Goal: Transaction & Acquisition: Book appointment/travel/reservation

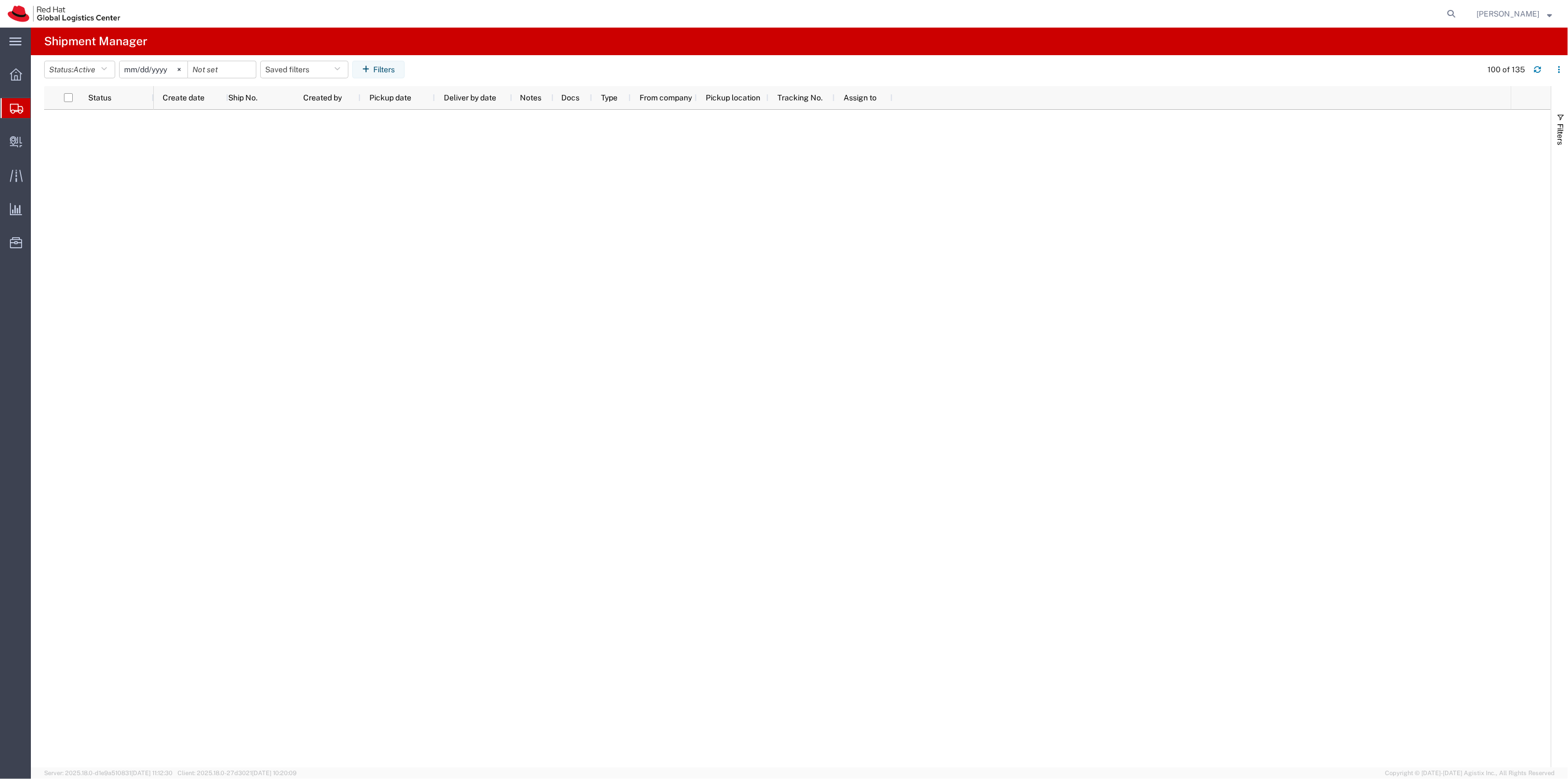
scroll to position [965, 0]
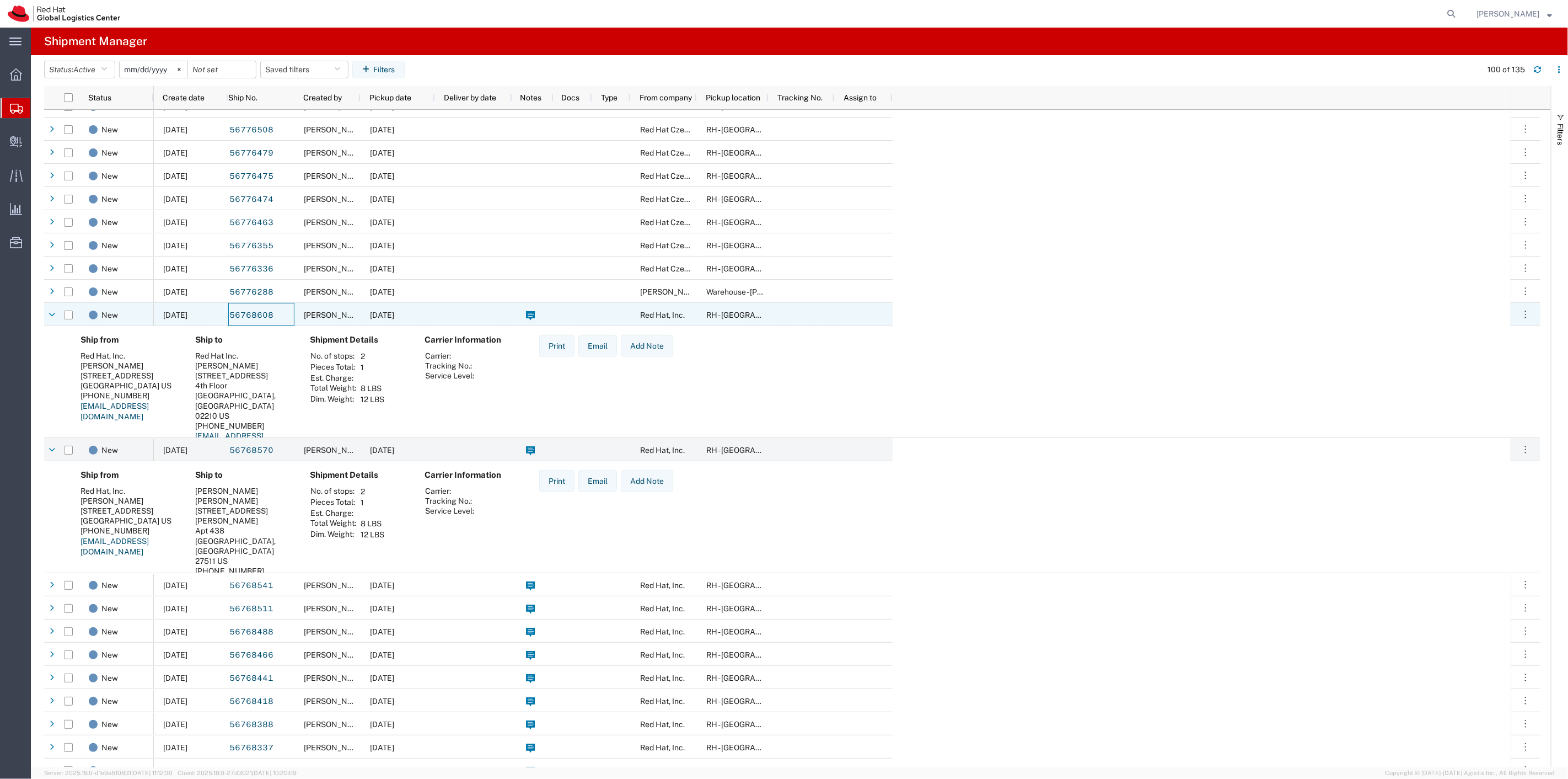
click at [348, 317] on span "[PERSON_NAME]" at bounding box center [335, 315] width 63 height 9
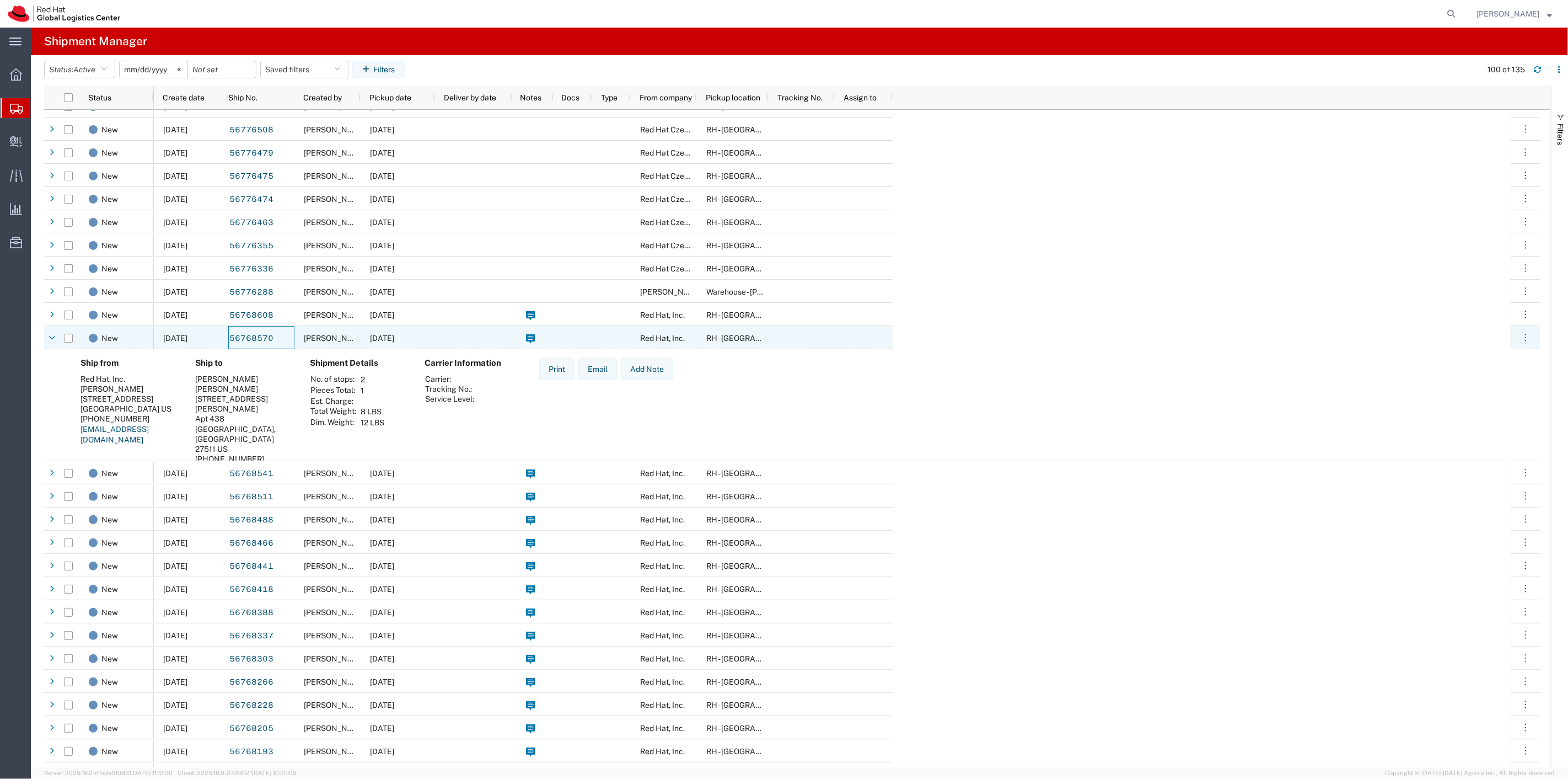
click at [293, 346] on div "56768570" at bounding box center [261, 337] width 66 height 23
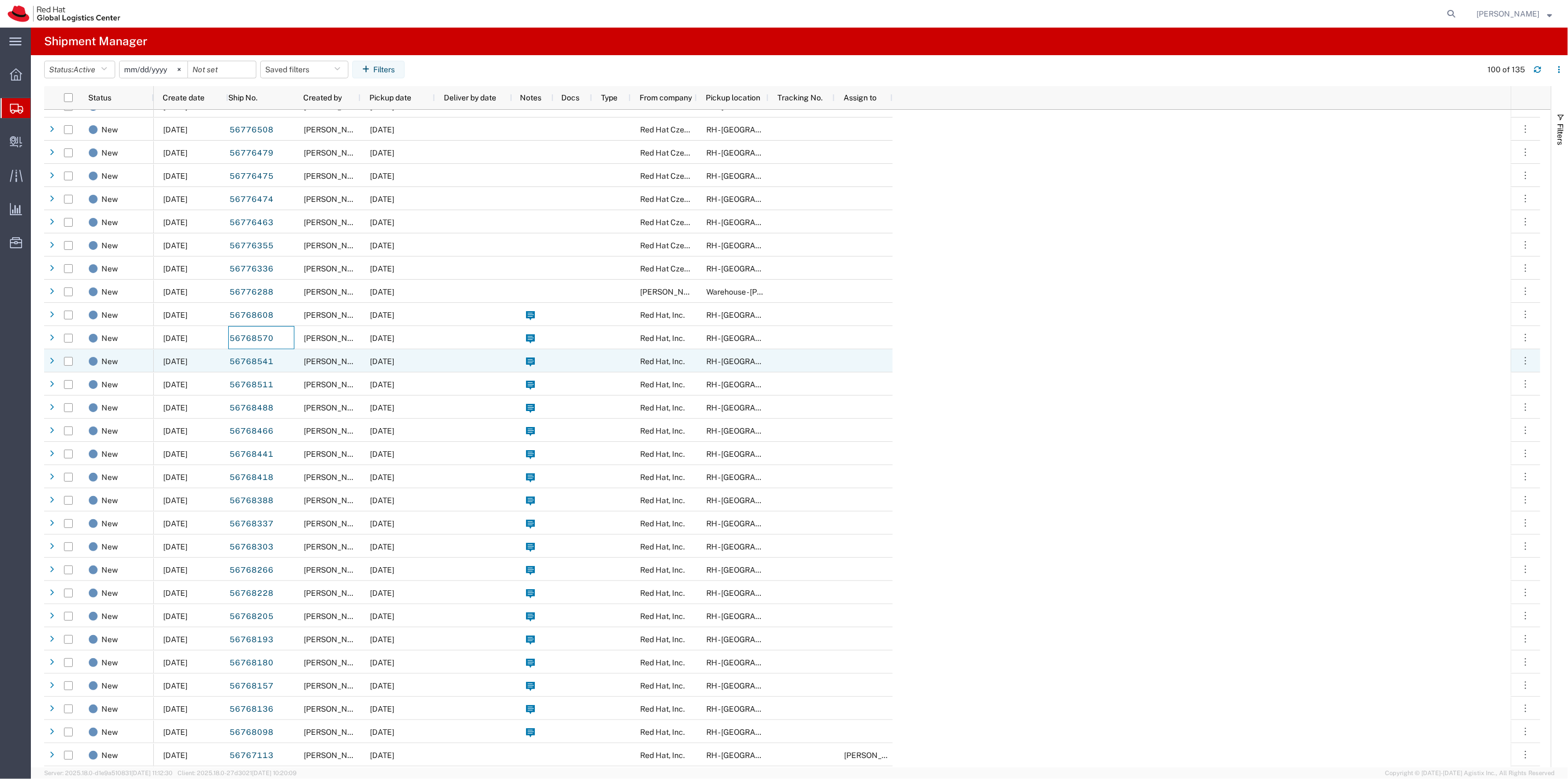
click at [290, 358] on div "56768541" at bounding box center [261, 361] width 66 height 23
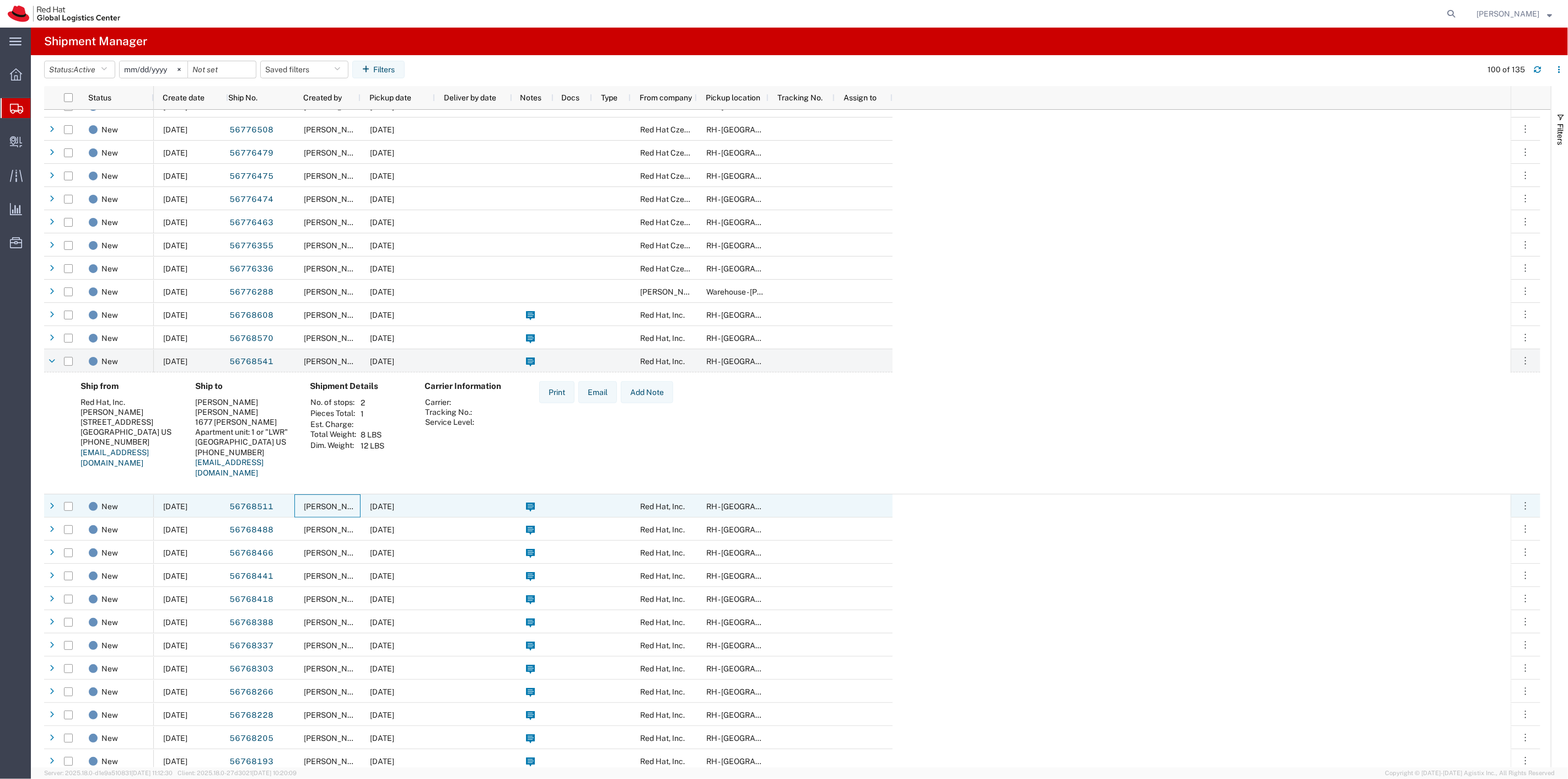
click at [295, 502] on div "[PERSON_NAME]" at bounding box center [327, 506] width 66 height 23
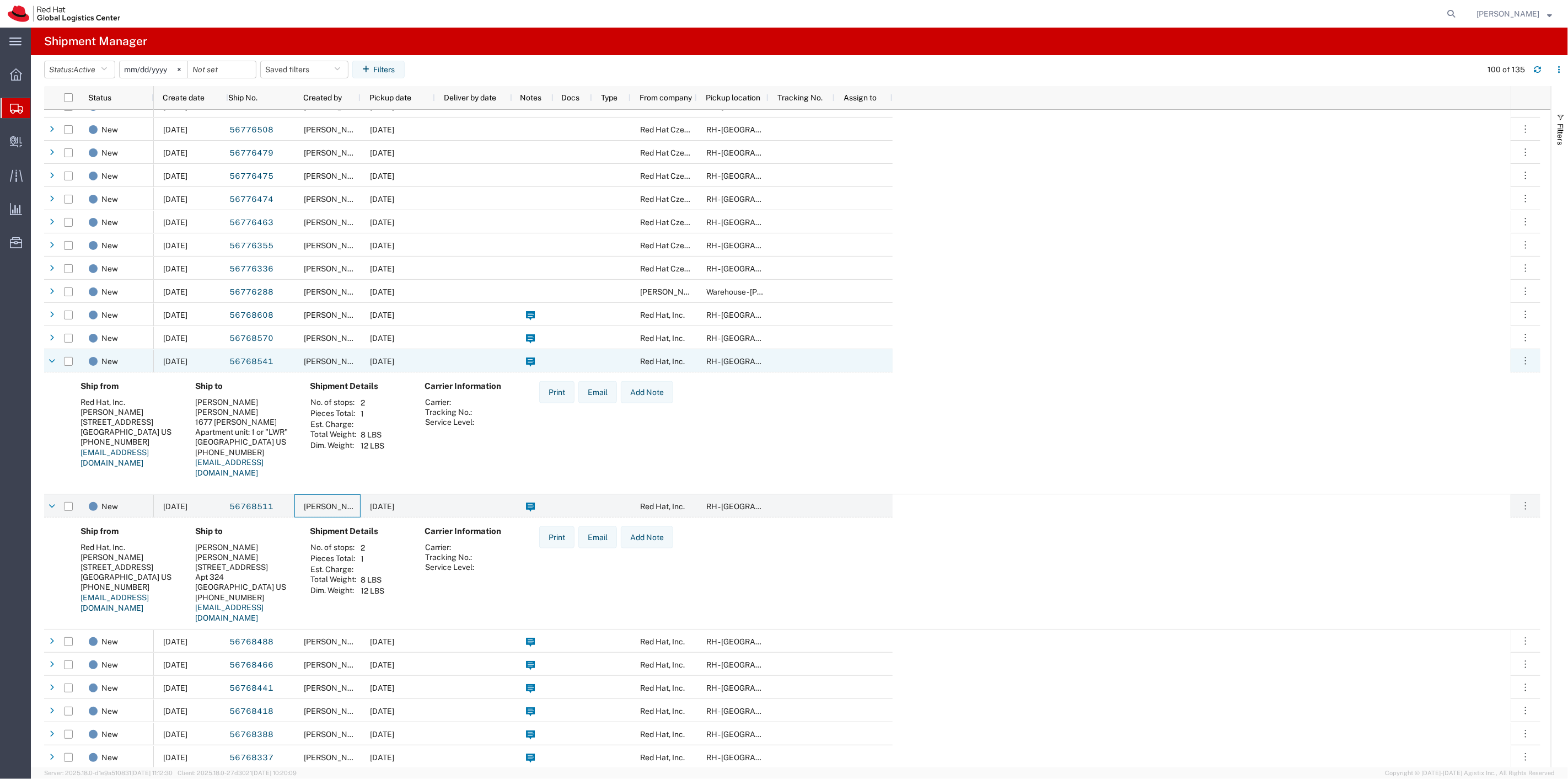
click at [299, 365] on div "[PERSON_NAME]" at bounding box center [327, 361] width 66 height 23
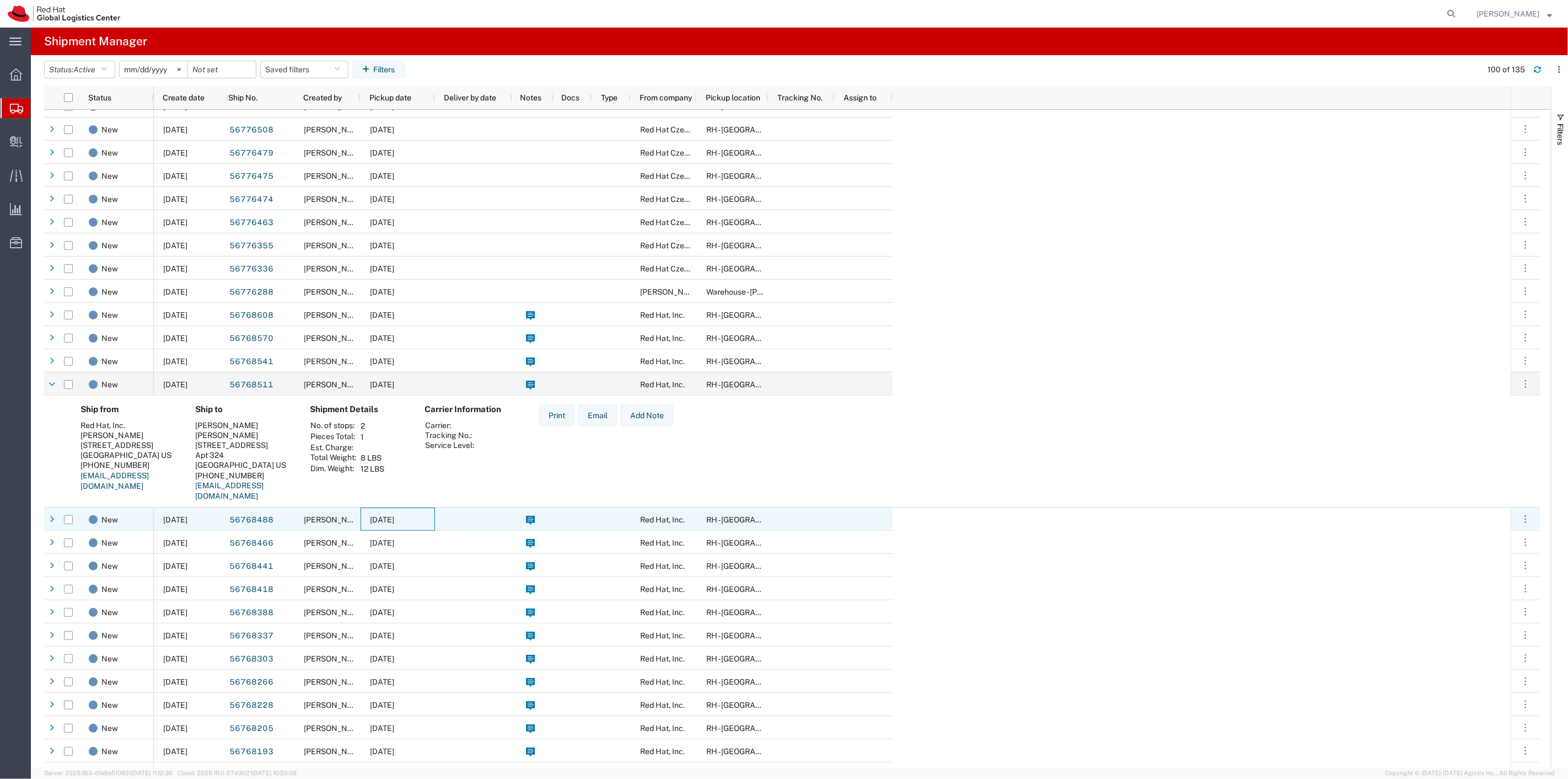
click at [367, 522] on div "09/09/2025" at bounding box center [397, 519] width 74 height 23
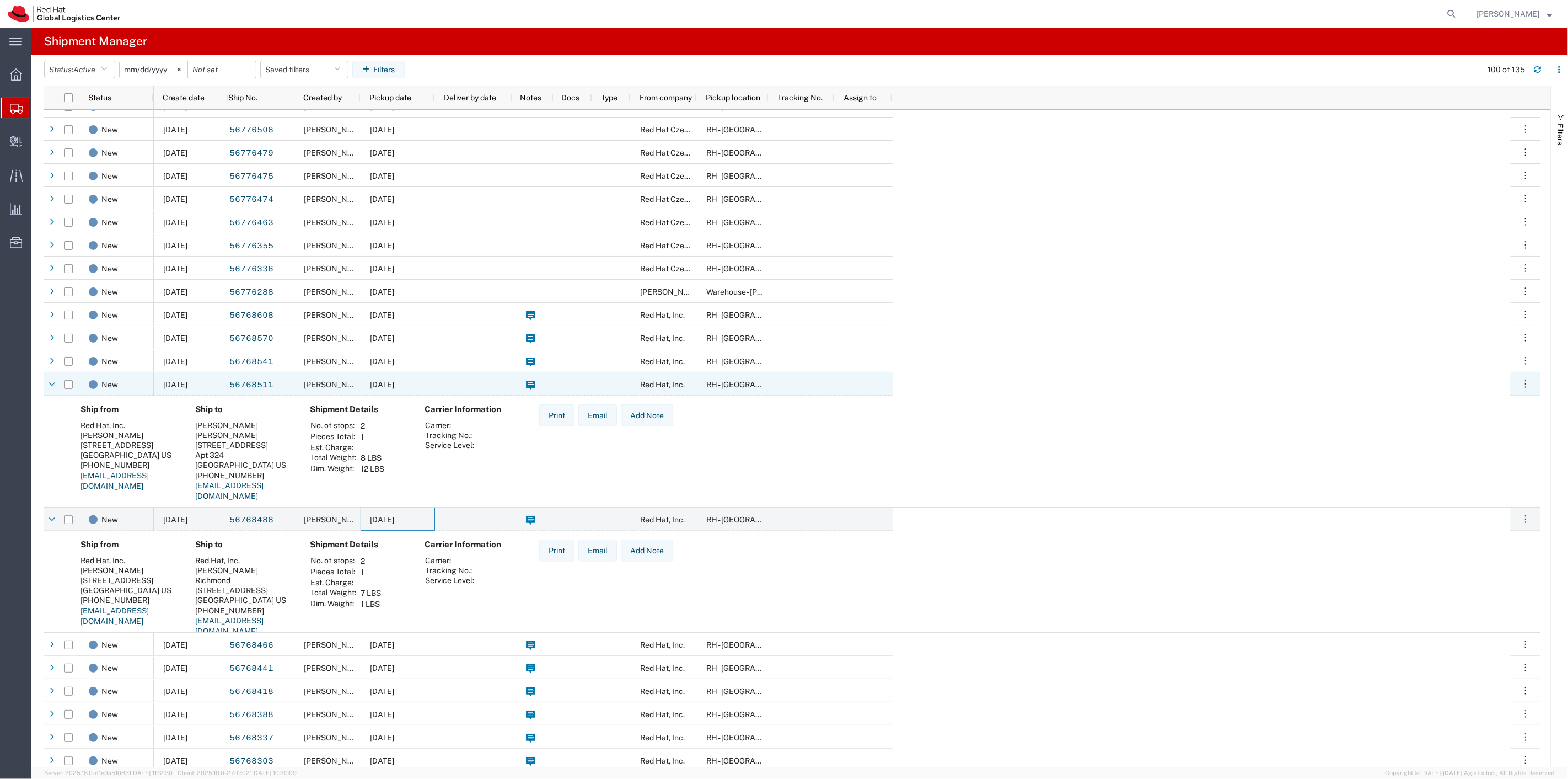
click at [279, 384] on div "56768511" at bounding box center [261, 384] width 66 height 23
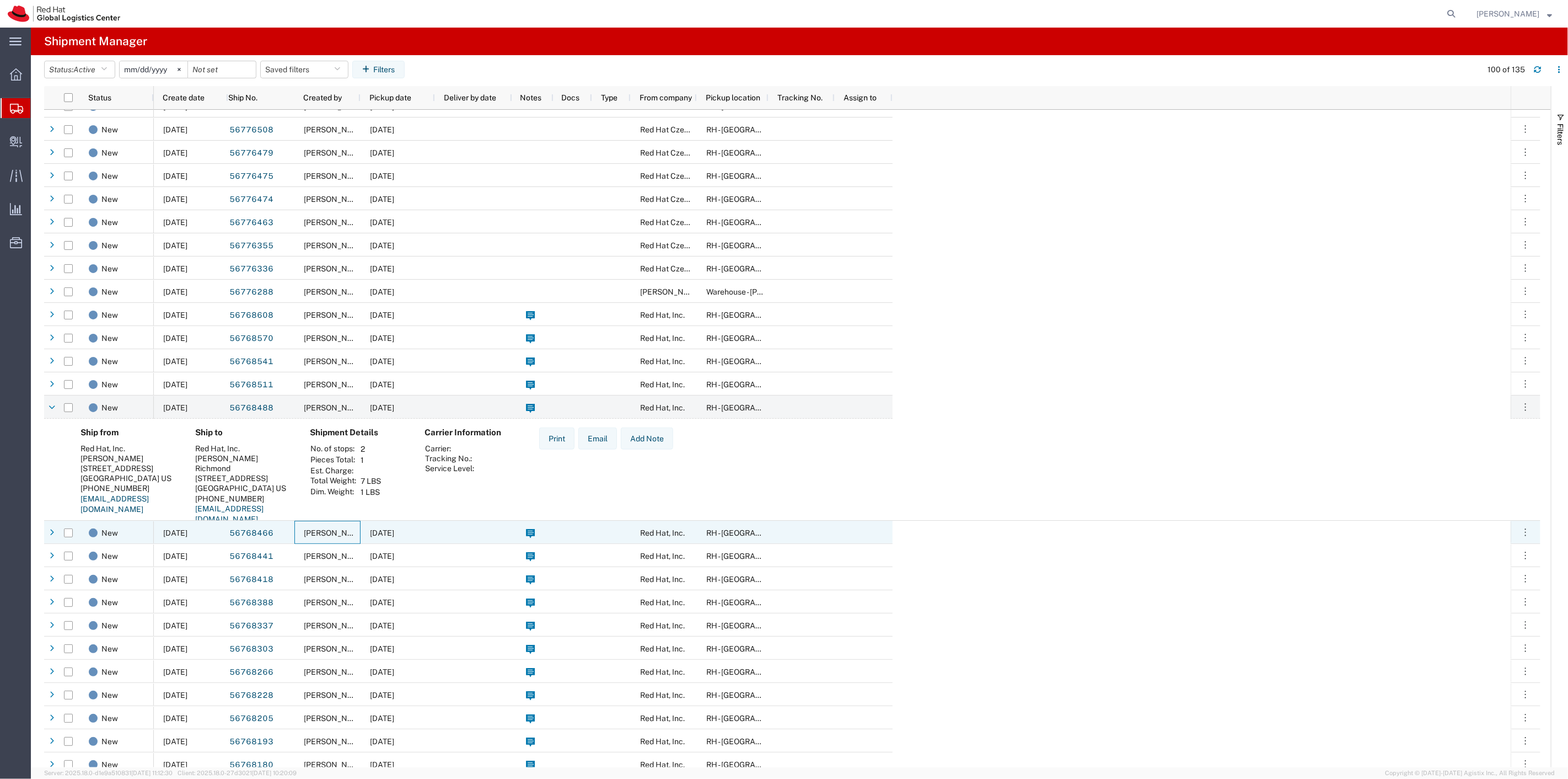
click at [304, 530] on span "[PERSON_NAME]" at bounding box center [335, 533] width 63 height 9
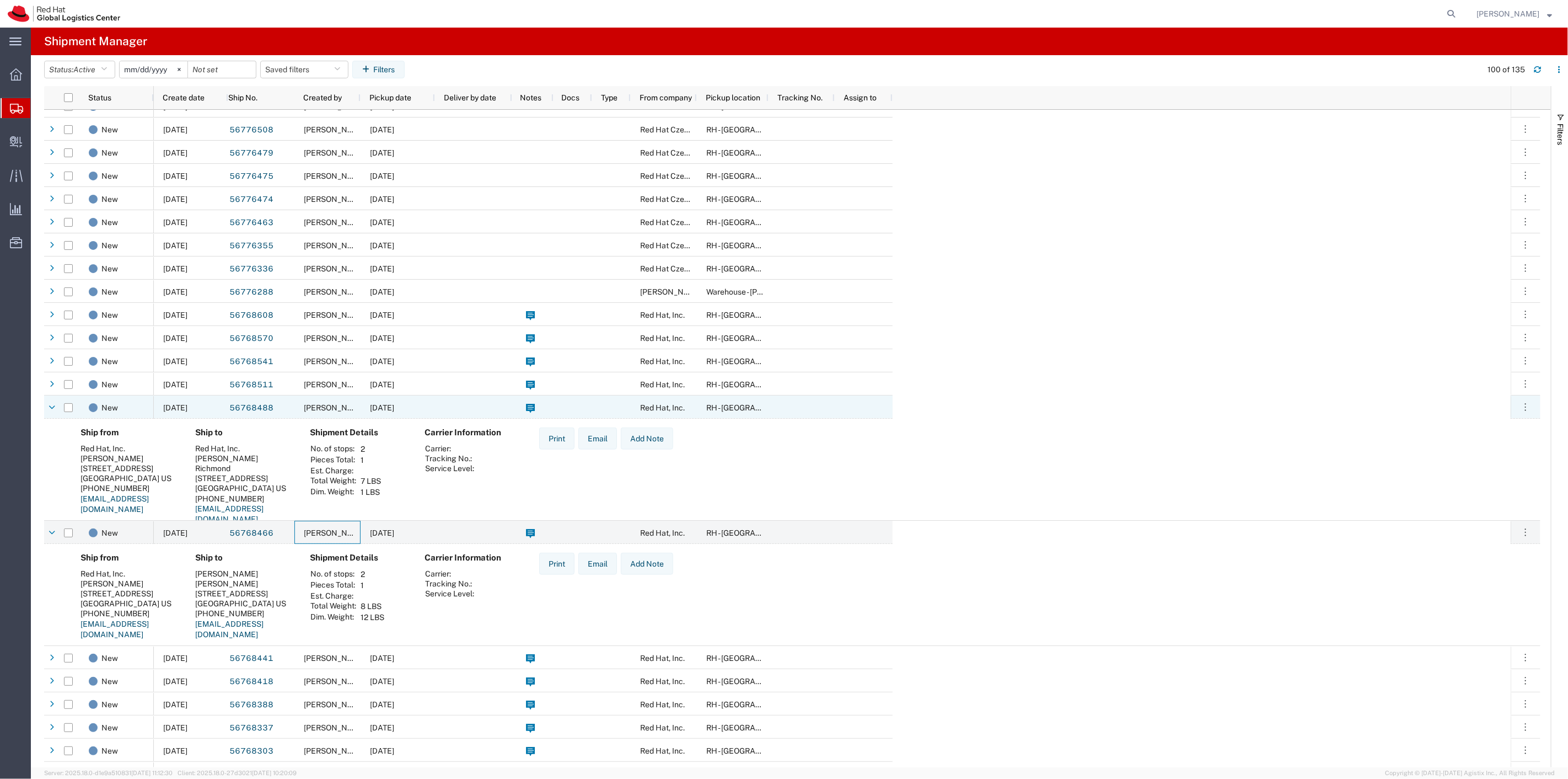
click at [295, 404] on div "[PERSON_NAME]" at bounding box center [327, 407] width 66 height 23
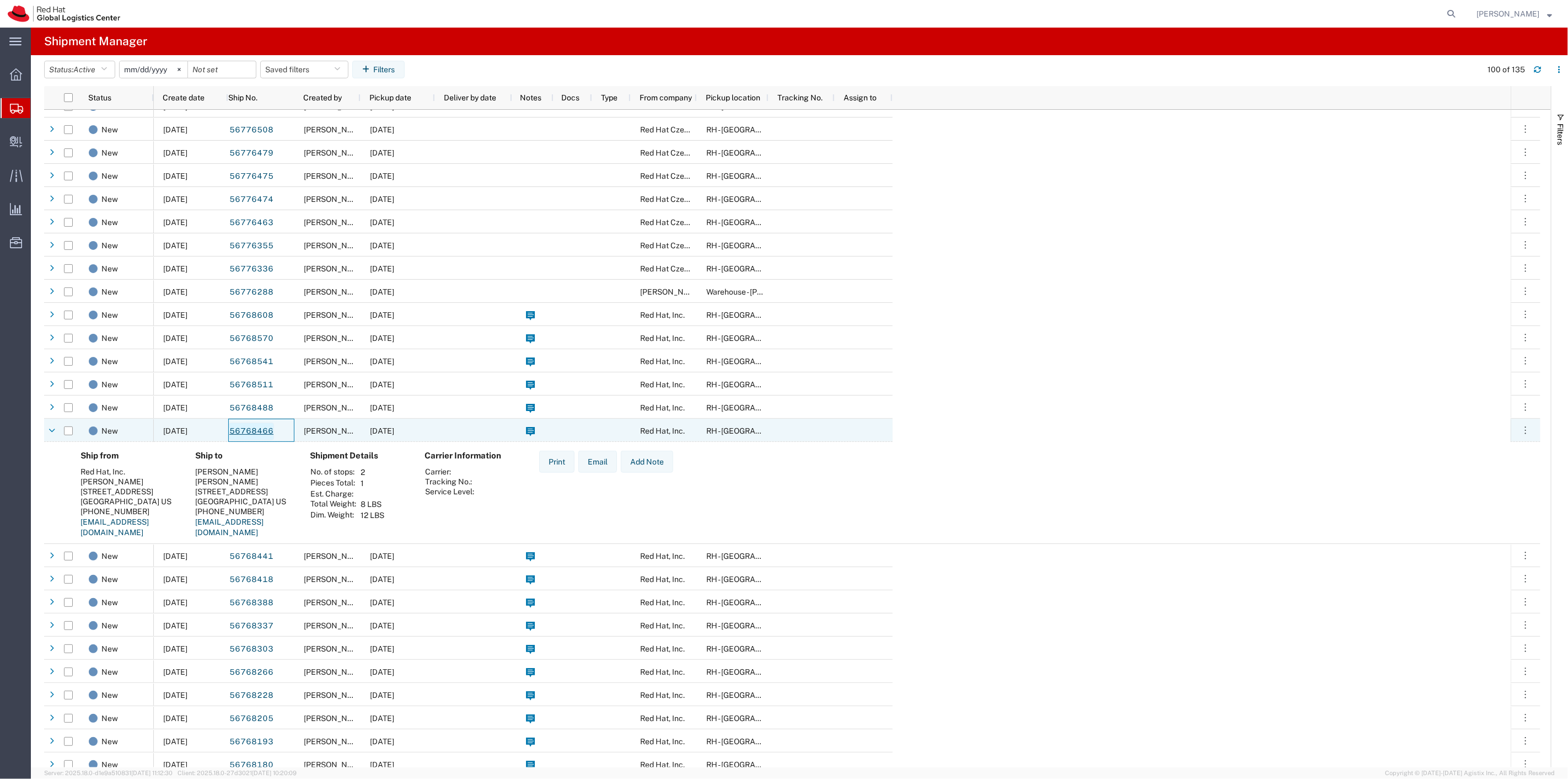
scroll to position [904, 0]
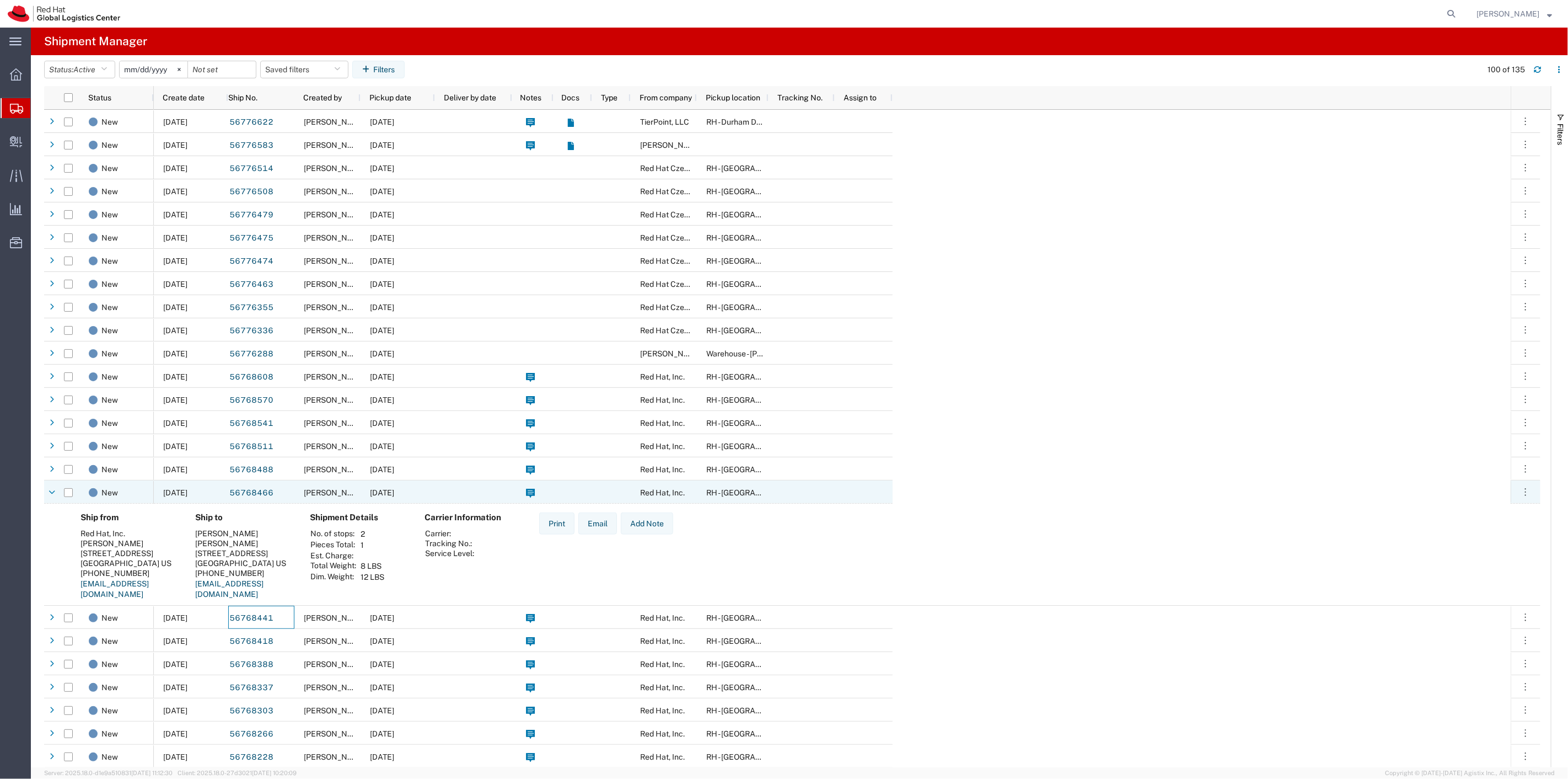
click at [284, 491] on div "56768466" at bounding box center [261, 492] width 66 height 23
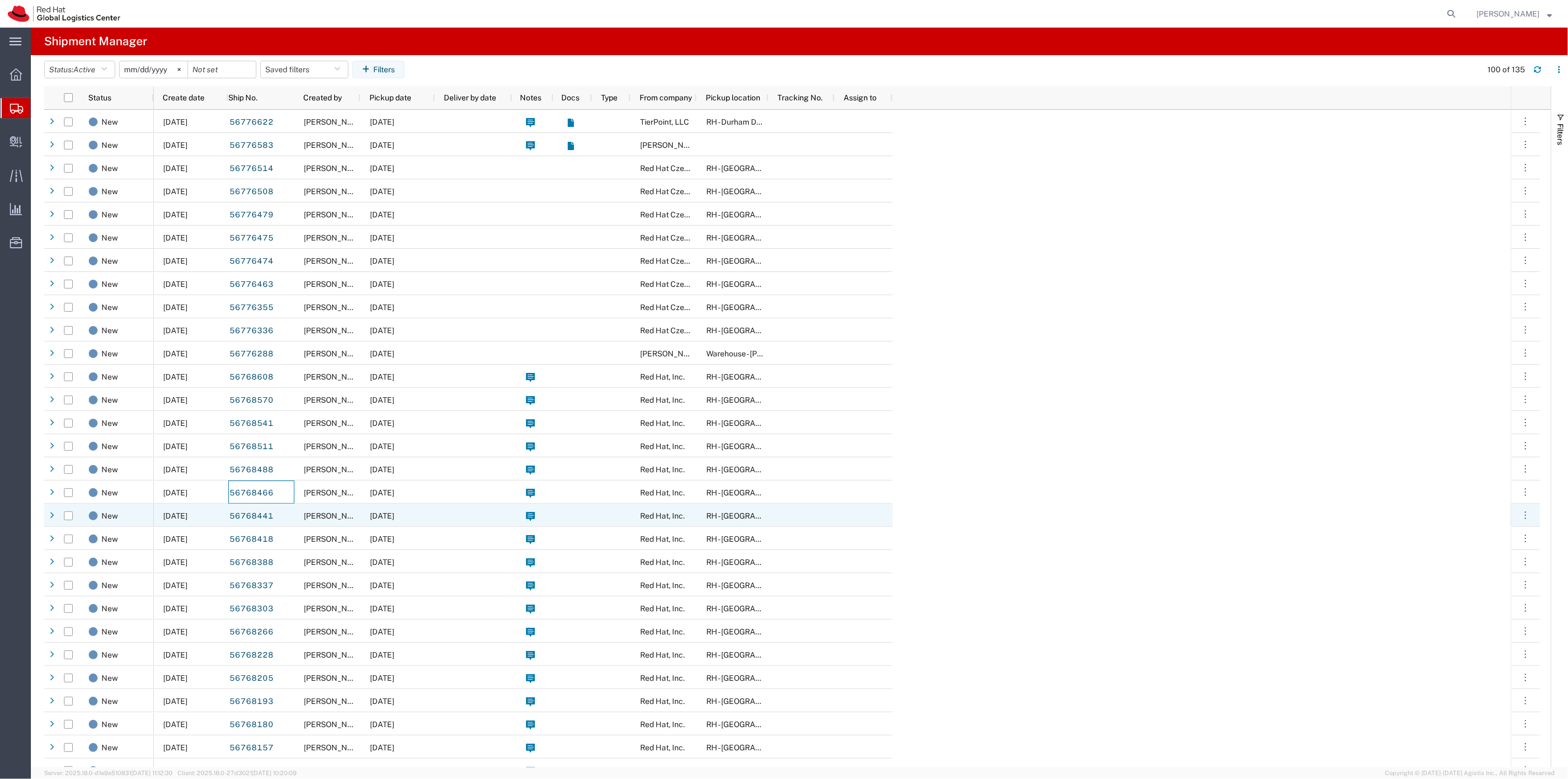
click at [292, 518] on div "56768441" at bounding box center [261, 515] width 66 height 23
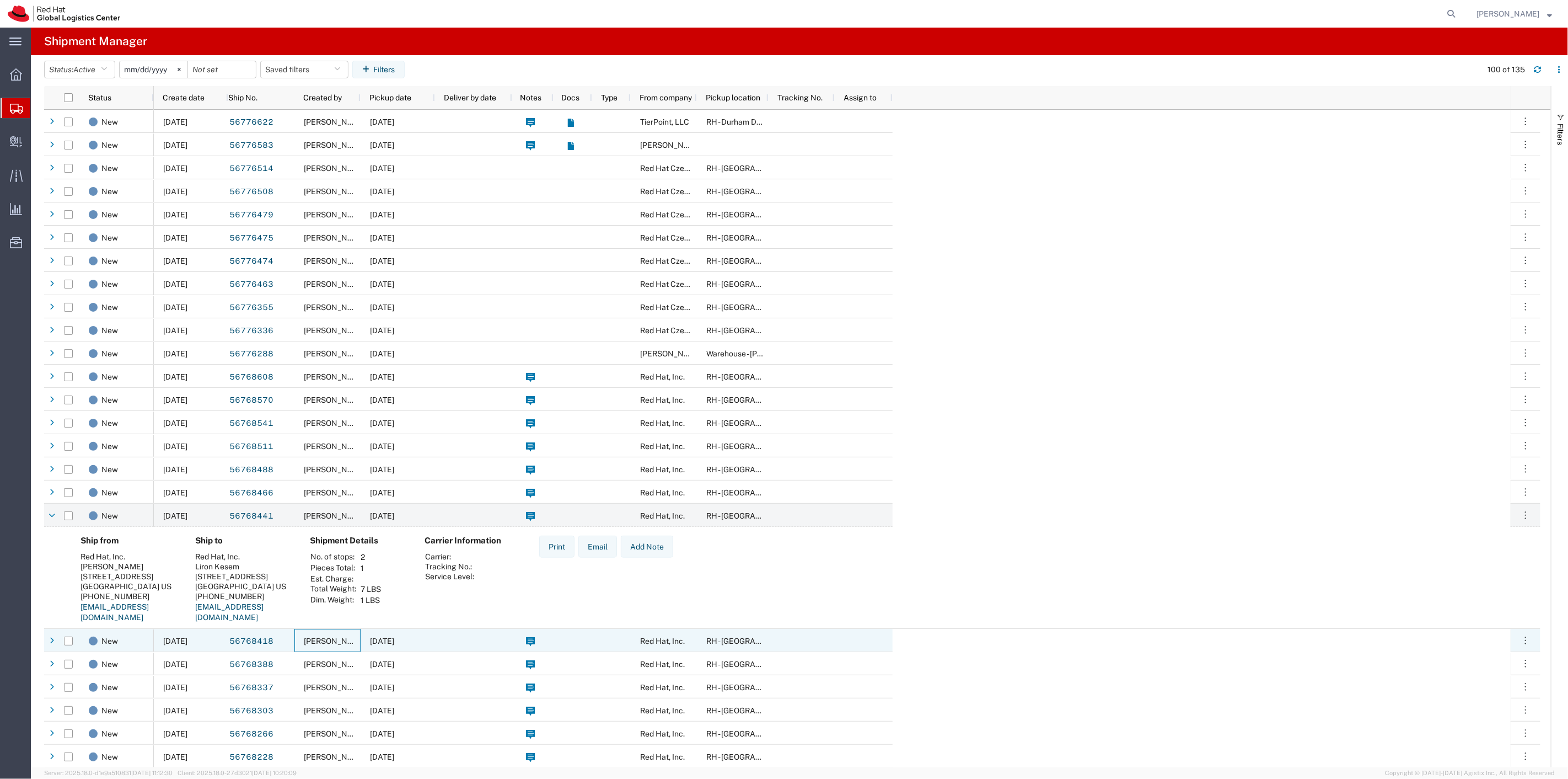
click at [298, 639] on div "[PERSON_NAME]" at bounding box center [327, 641] width 66 height 23
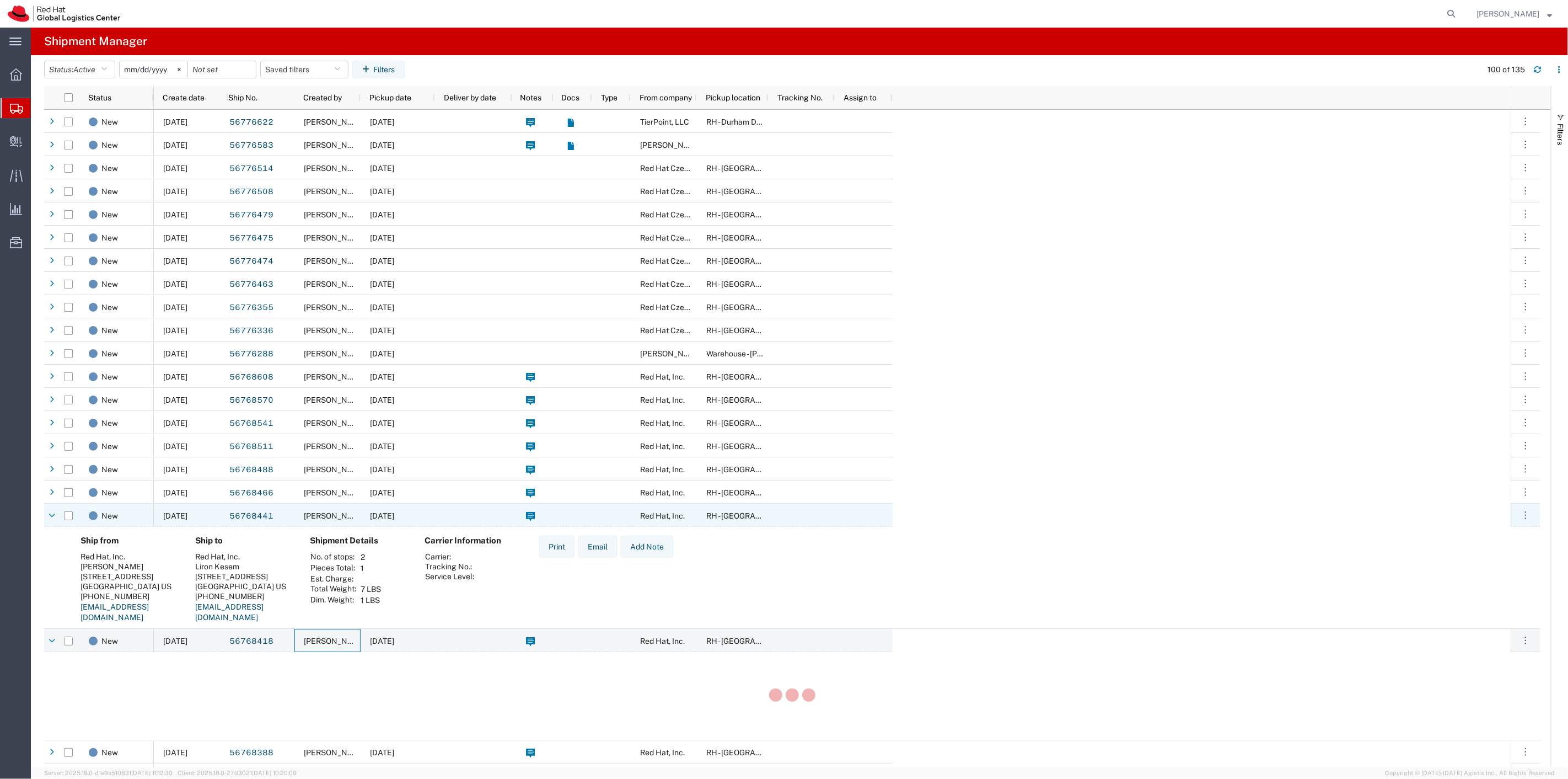
click at [288, 518] on div "56768441" at bounding box center [261, 515] width 66 height 23
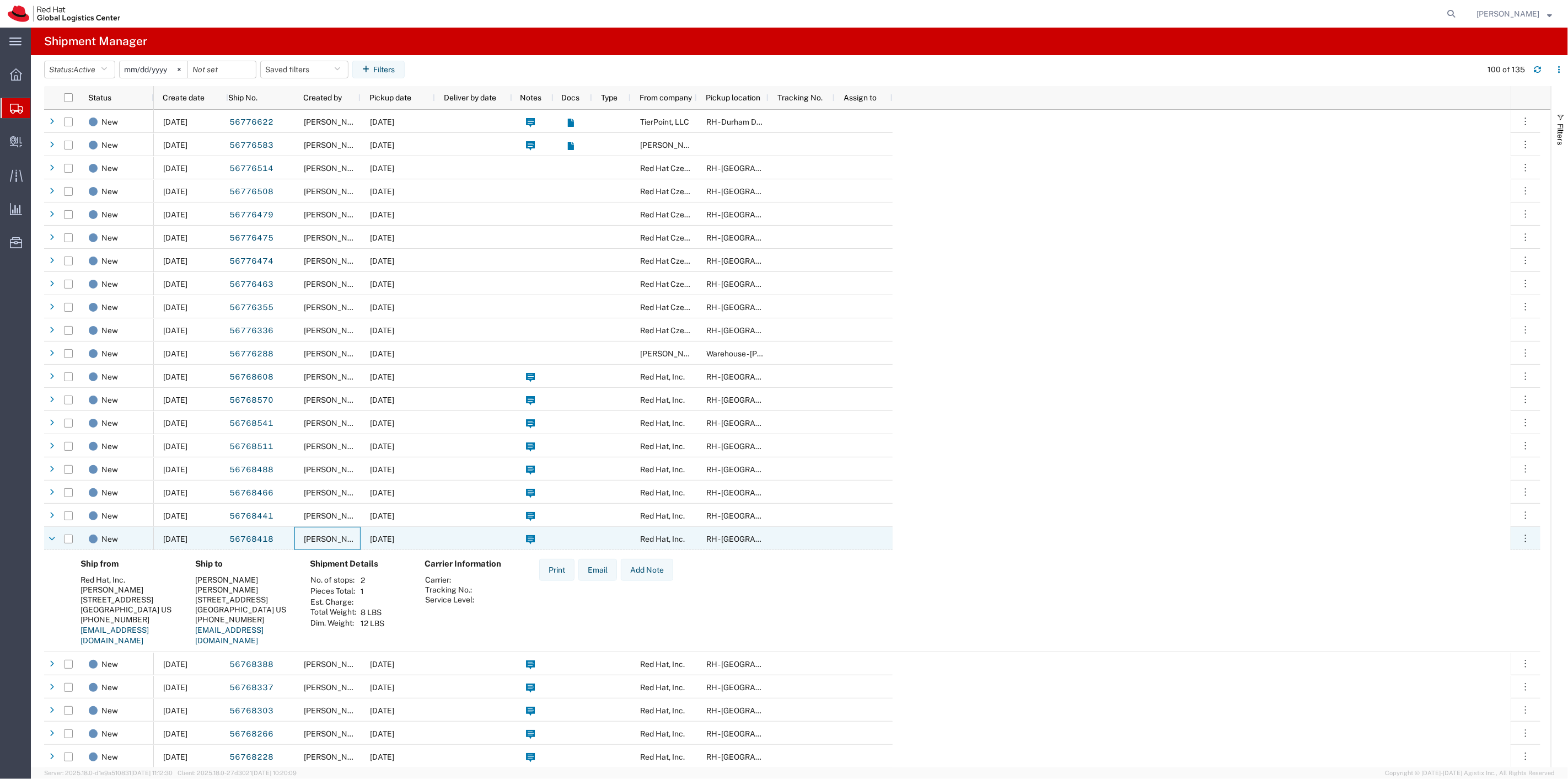
click at [299, 538] on div "[PERSON_NAME]" at bounding box center [327, 538] width 66 height 23
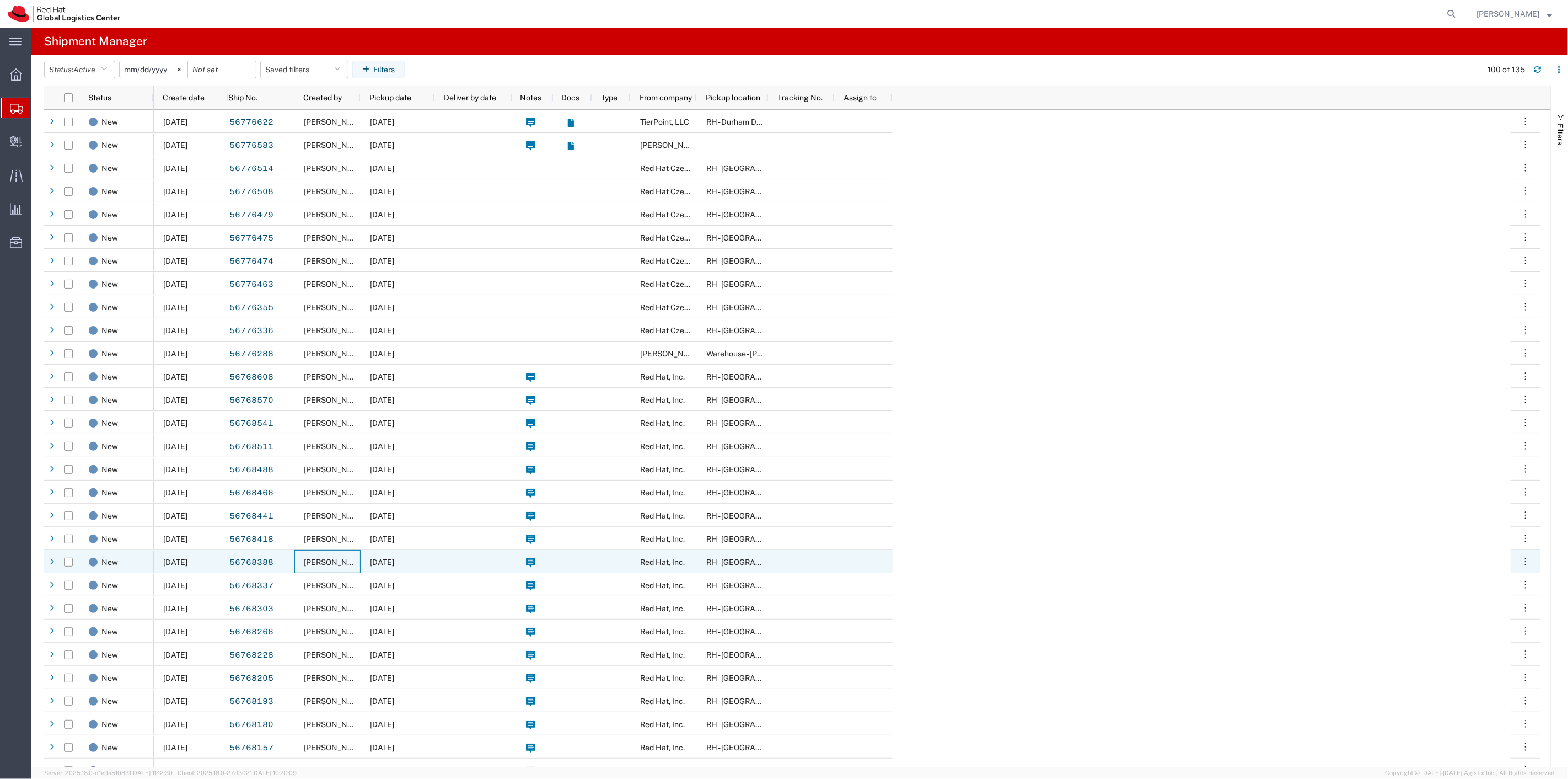
click at [295, 563] on div "[PERSON_NAME]" at bounding box center [327, 562] width 66 height 23
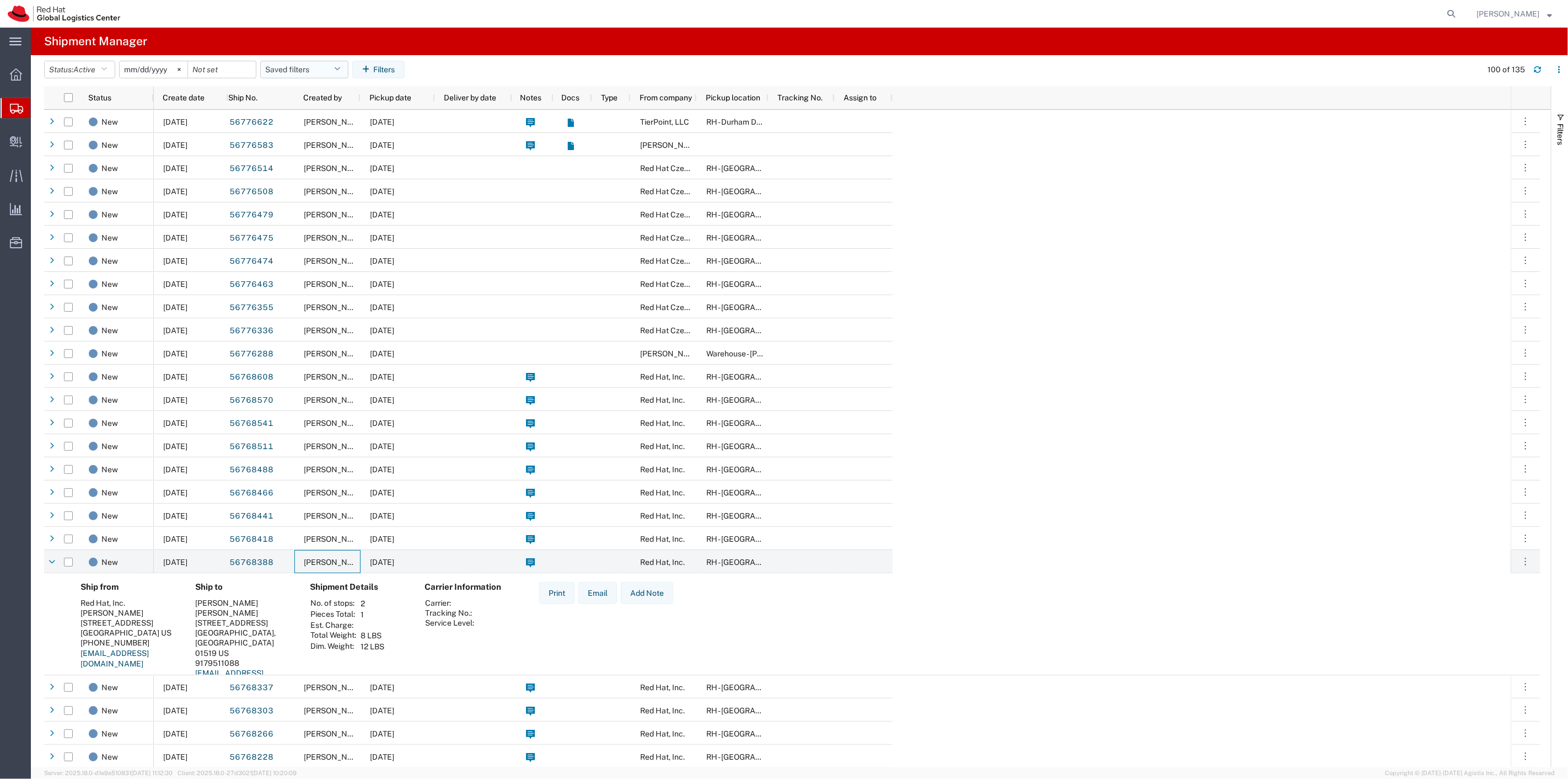
click at [323, 75] on button "Saved filters" at bounding box center [304, 69] width 88 height 18
click at [319, 109] on span "New filter save" at bounding box center [334, 118] width 144 height 21
type input "2022-06-27"
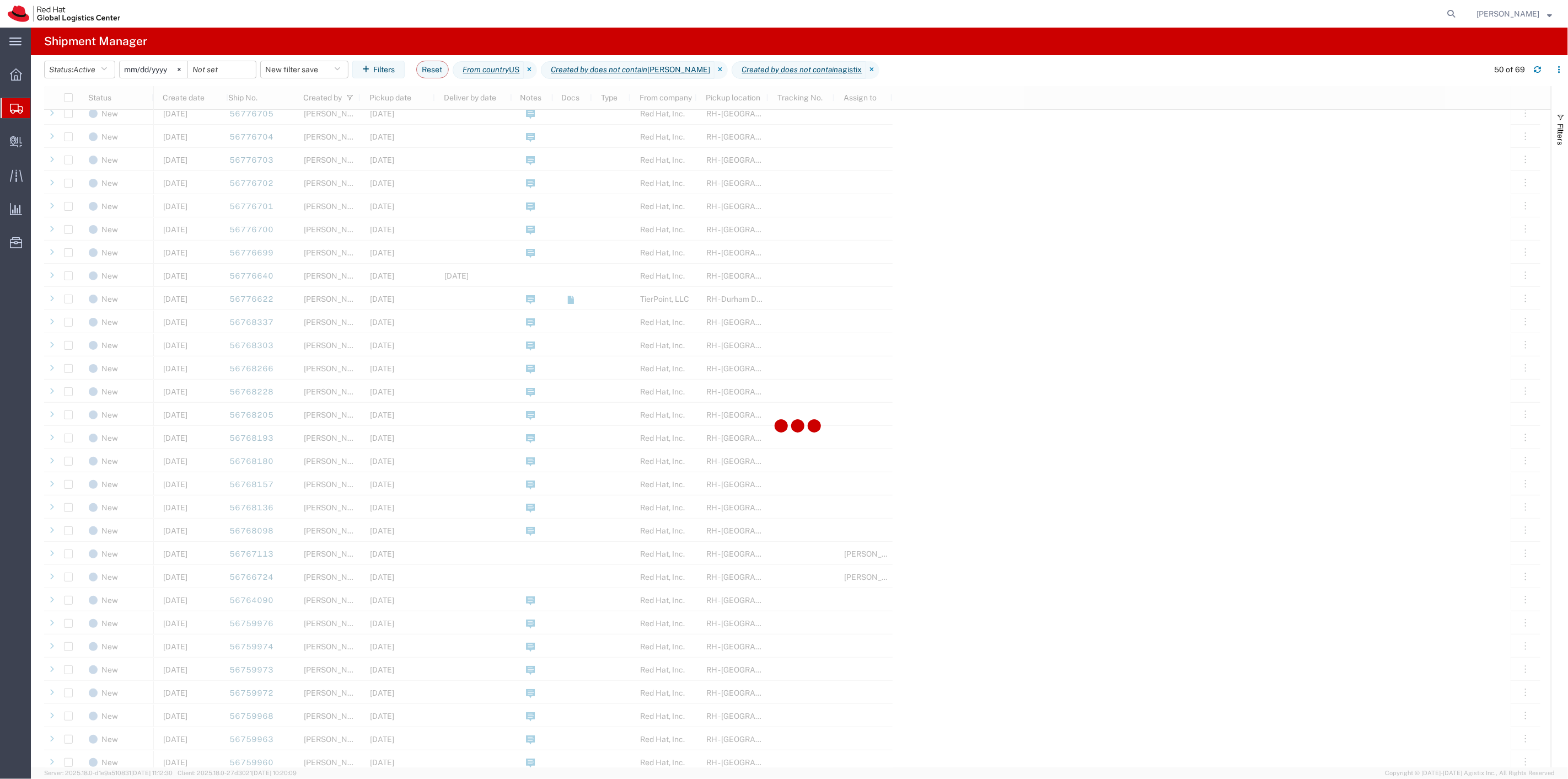
scroll to position [306, 0]
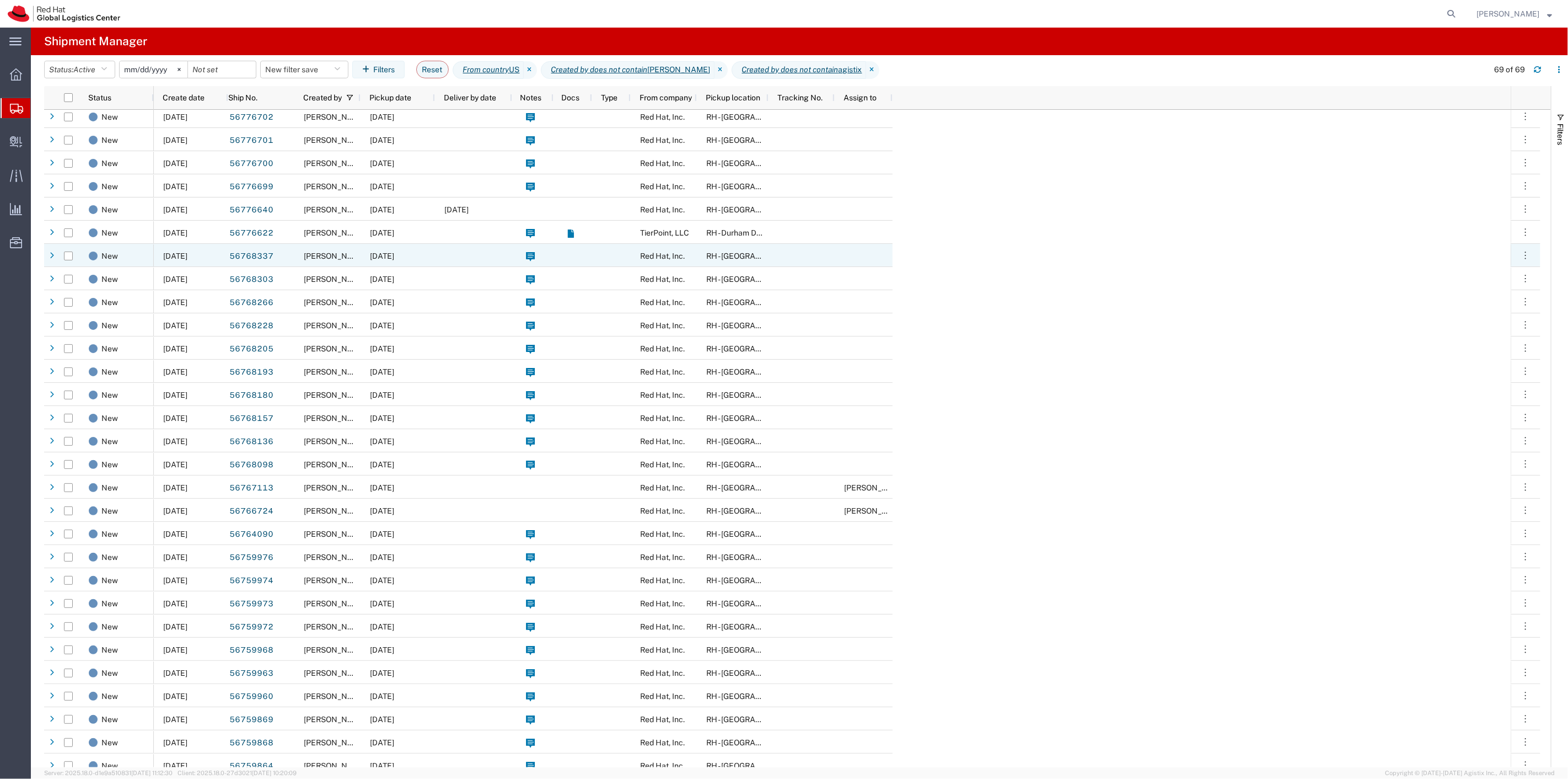
click at [365, 255] on div "09/09/2025" at bounding box center [397, 255] width 74 height 23
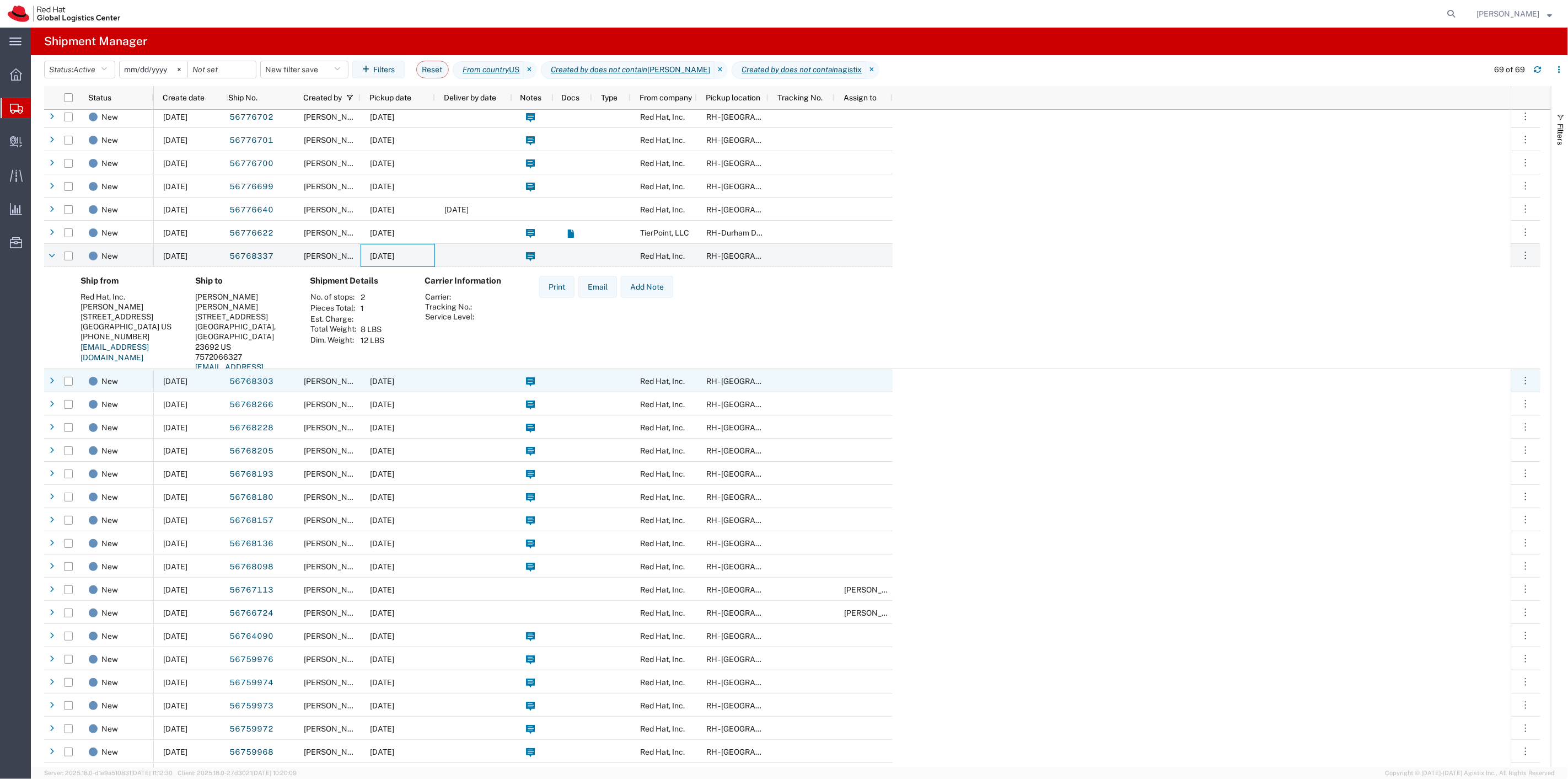
click at [359, 384] on span "[PERSON_NAME]" at bounding box center [335, 381] width 63 height 9
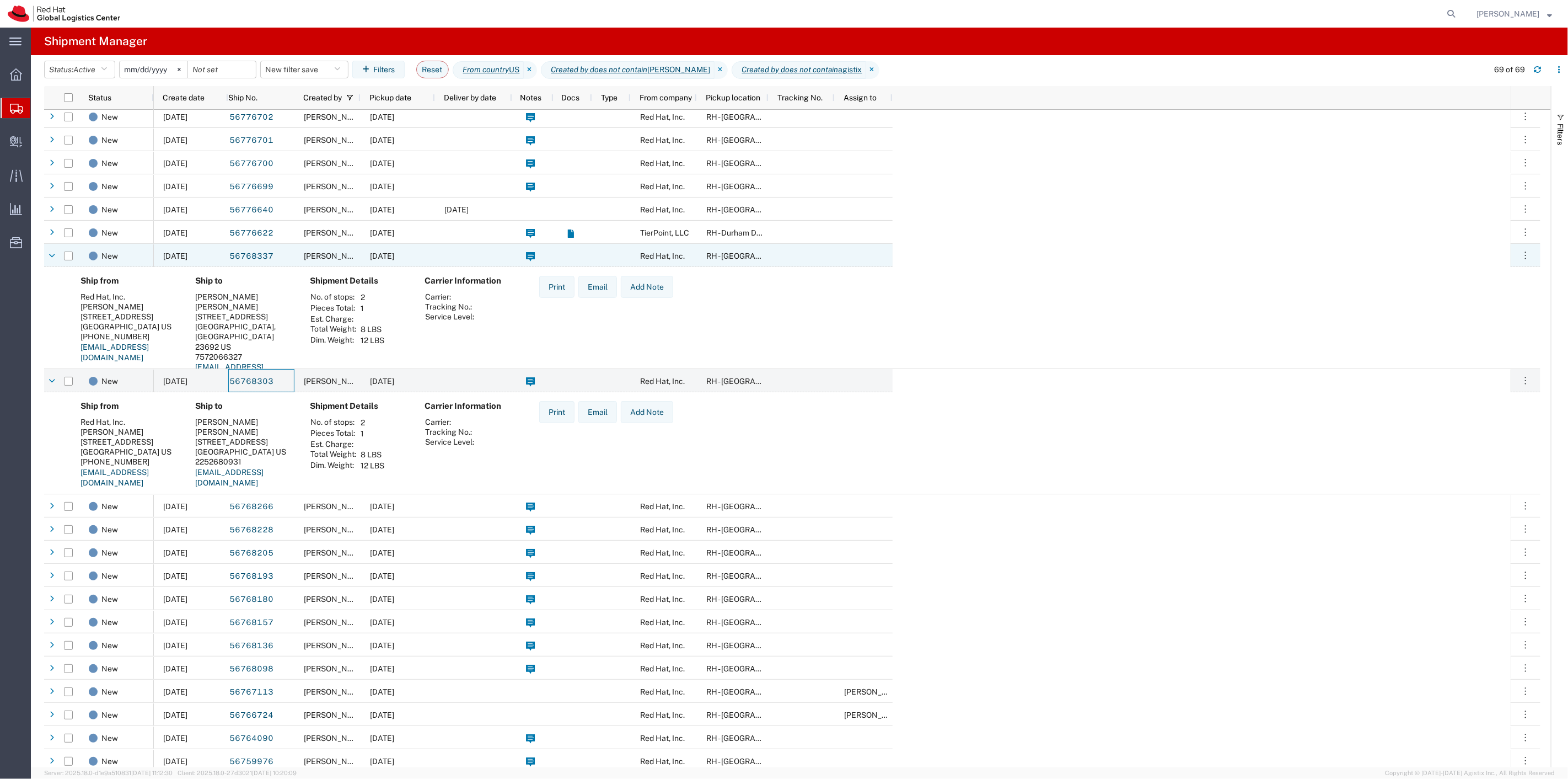
click at [306, 256] on span "[PERSON_NAME]" at bounding box center [335, 256] width 63 height 9
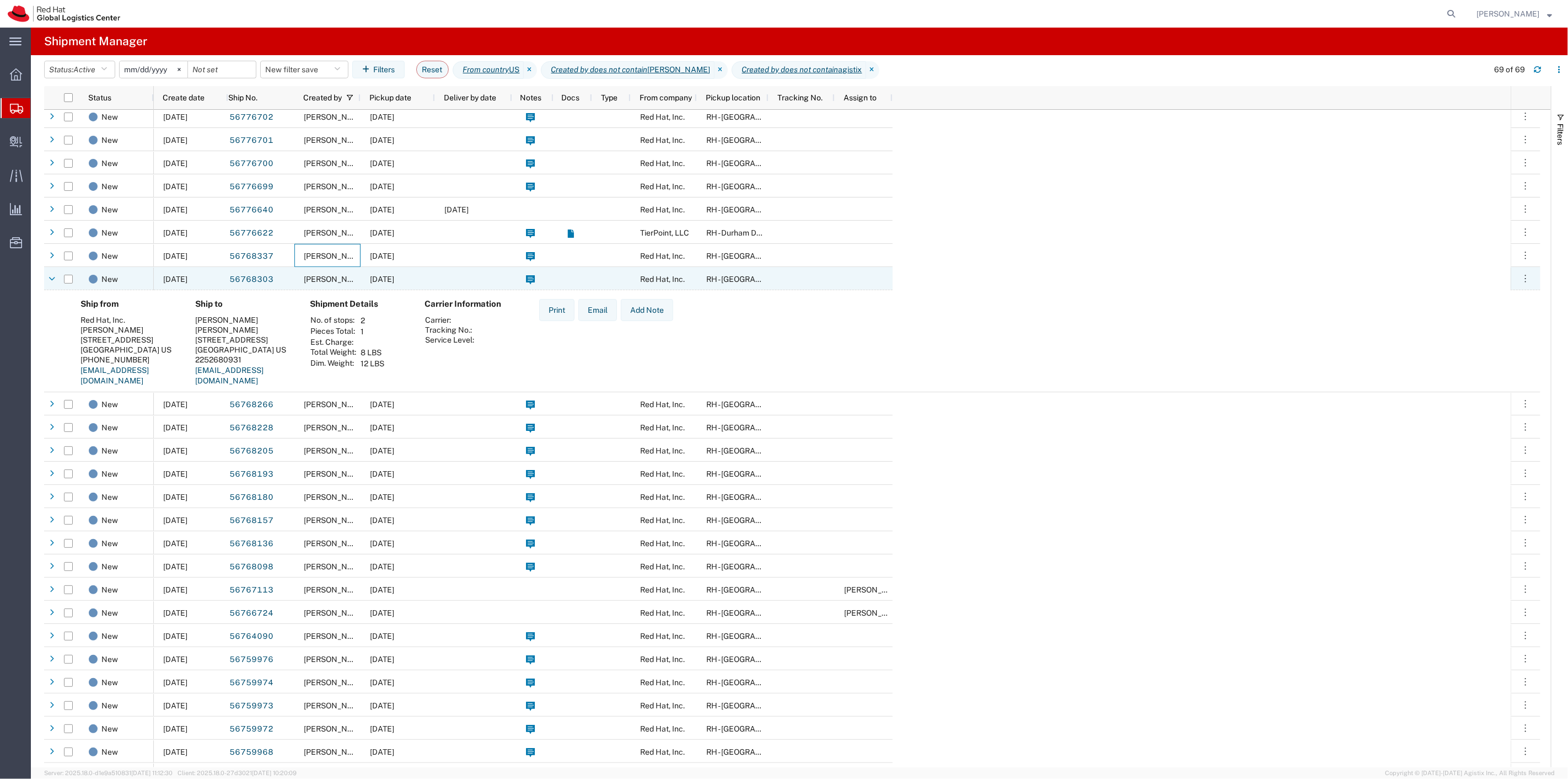
click at [290, 285] on div "56768303" at bounding box center [261, 278] width 66 height 23
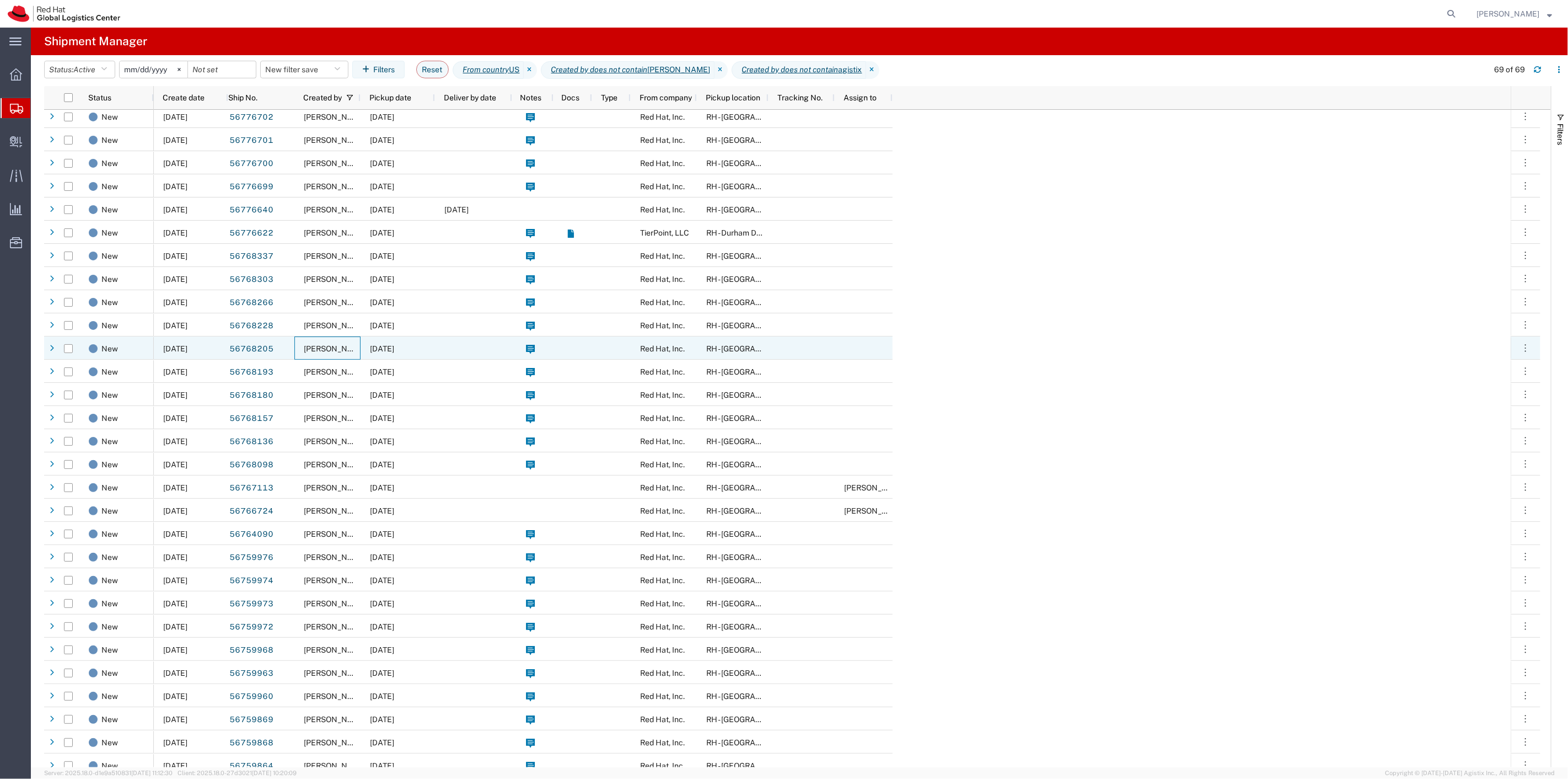
click at [295, 348] on div "[PERSON_NAME]" at bounding box center [327, 348] width 66 height 23
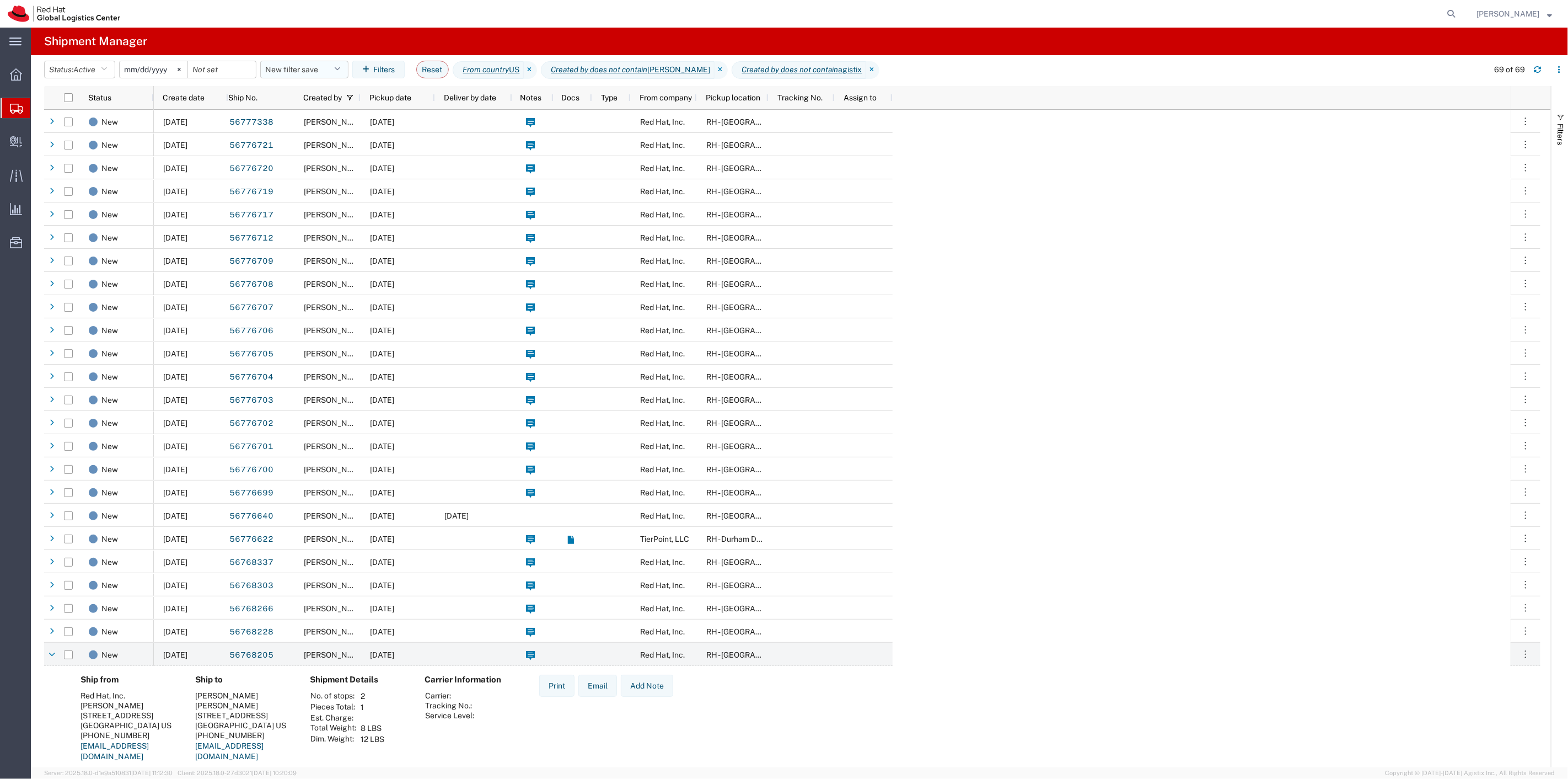
click at [313, 77] on button "New filter save" at bounding box center [304, 69] width 88 height 18
click at [310, 118] on span "New filter save" at bounding box center [334, 118] width 144 height 21
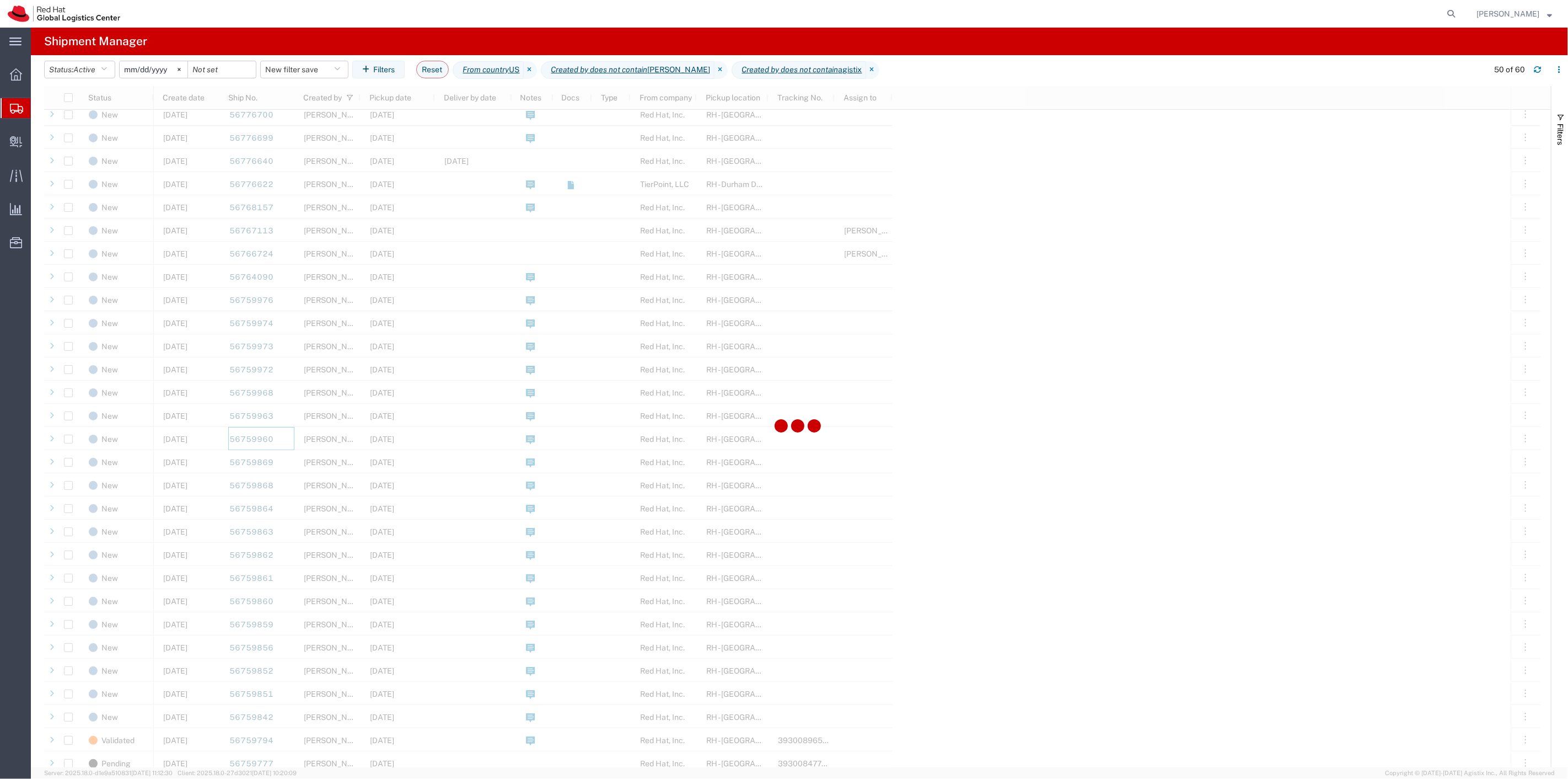
scroll to position [354, 0]
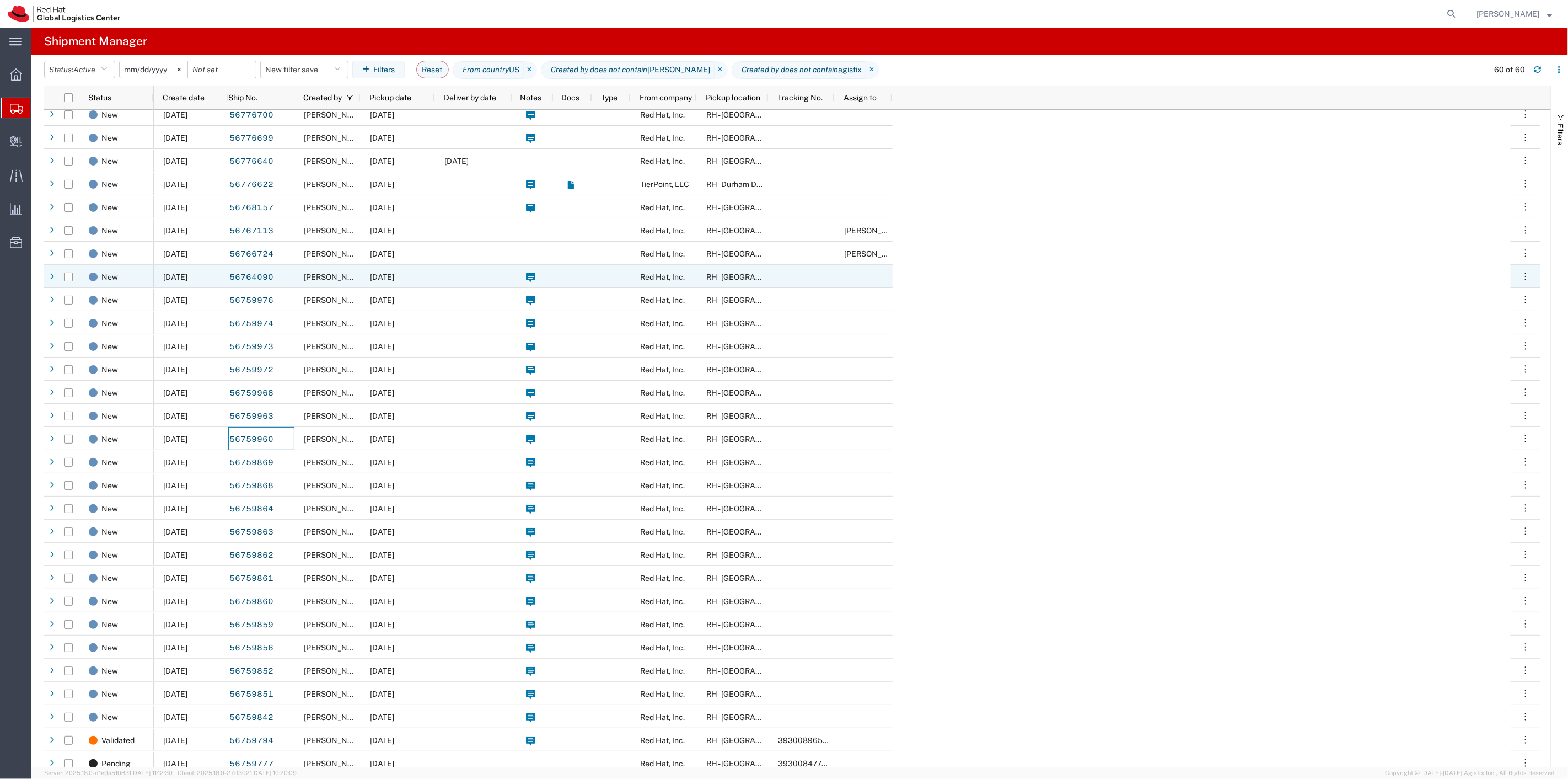
click at [436, 279] on div at bounding box center [474, 277] width 77 height 23
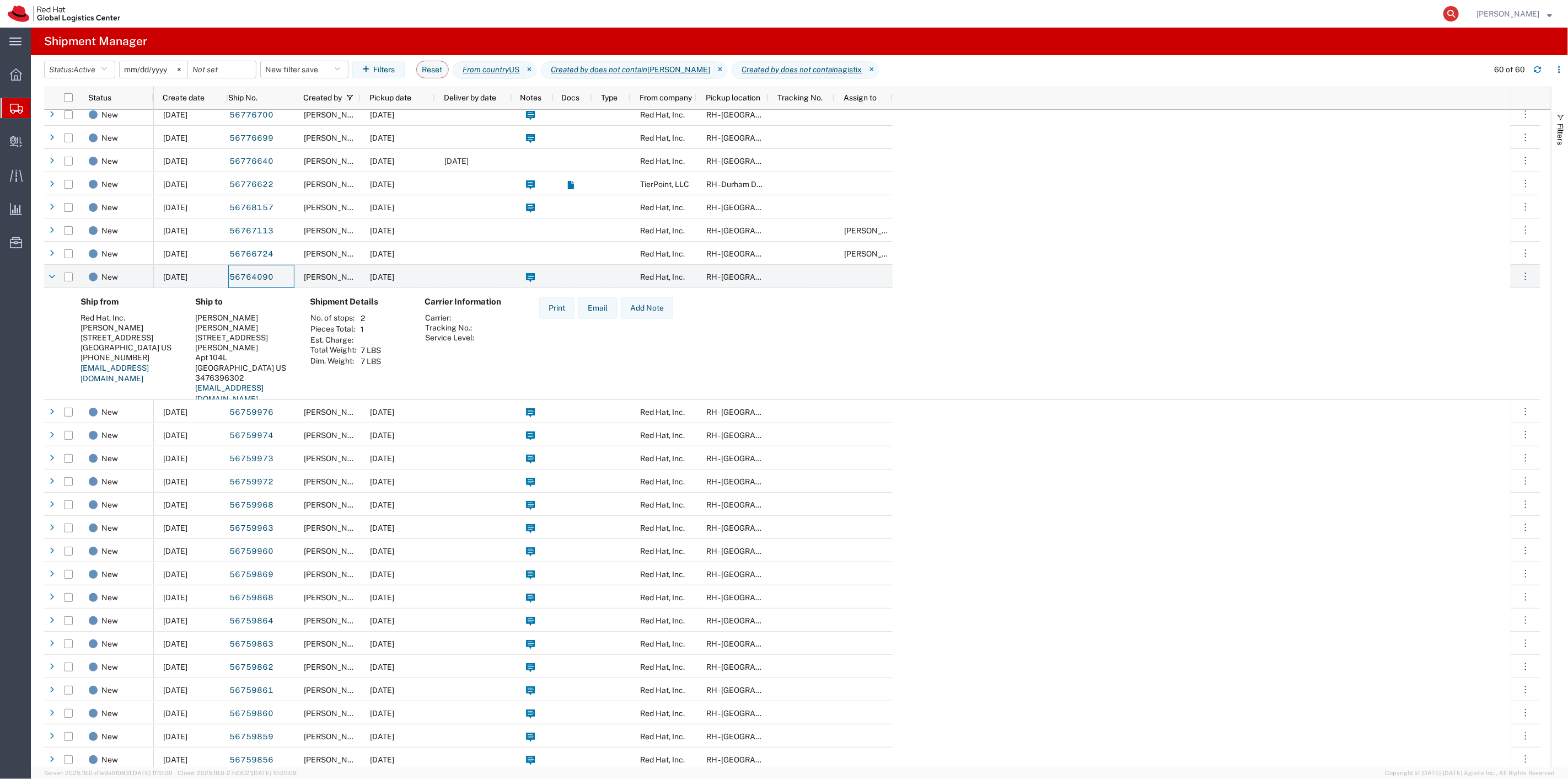
click at [1459, 11] on icon at bounding box center [1451, 13] width 15 height 15
paste input "56777338"
type input "56777338"
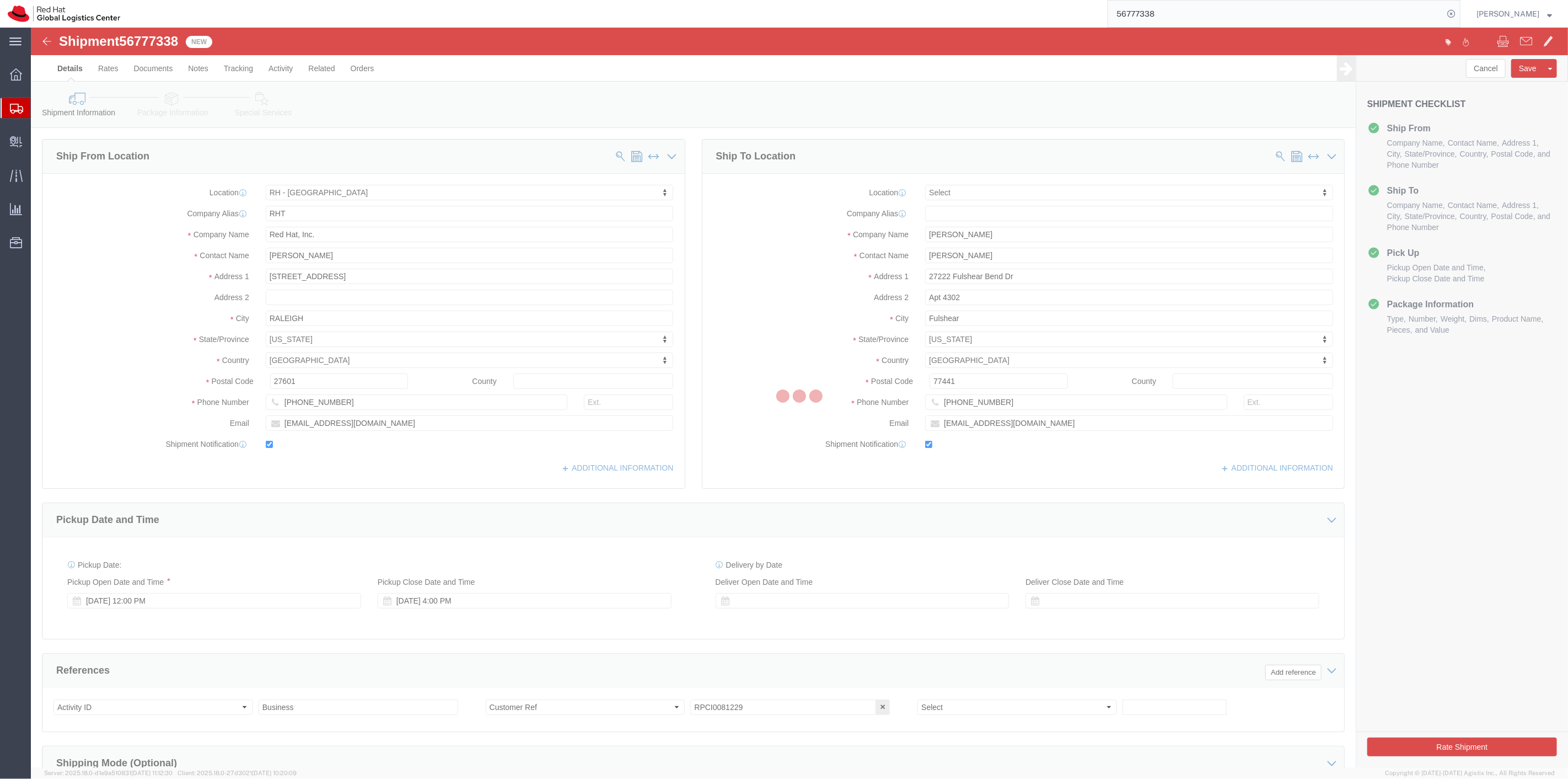
select select "38014"
select select
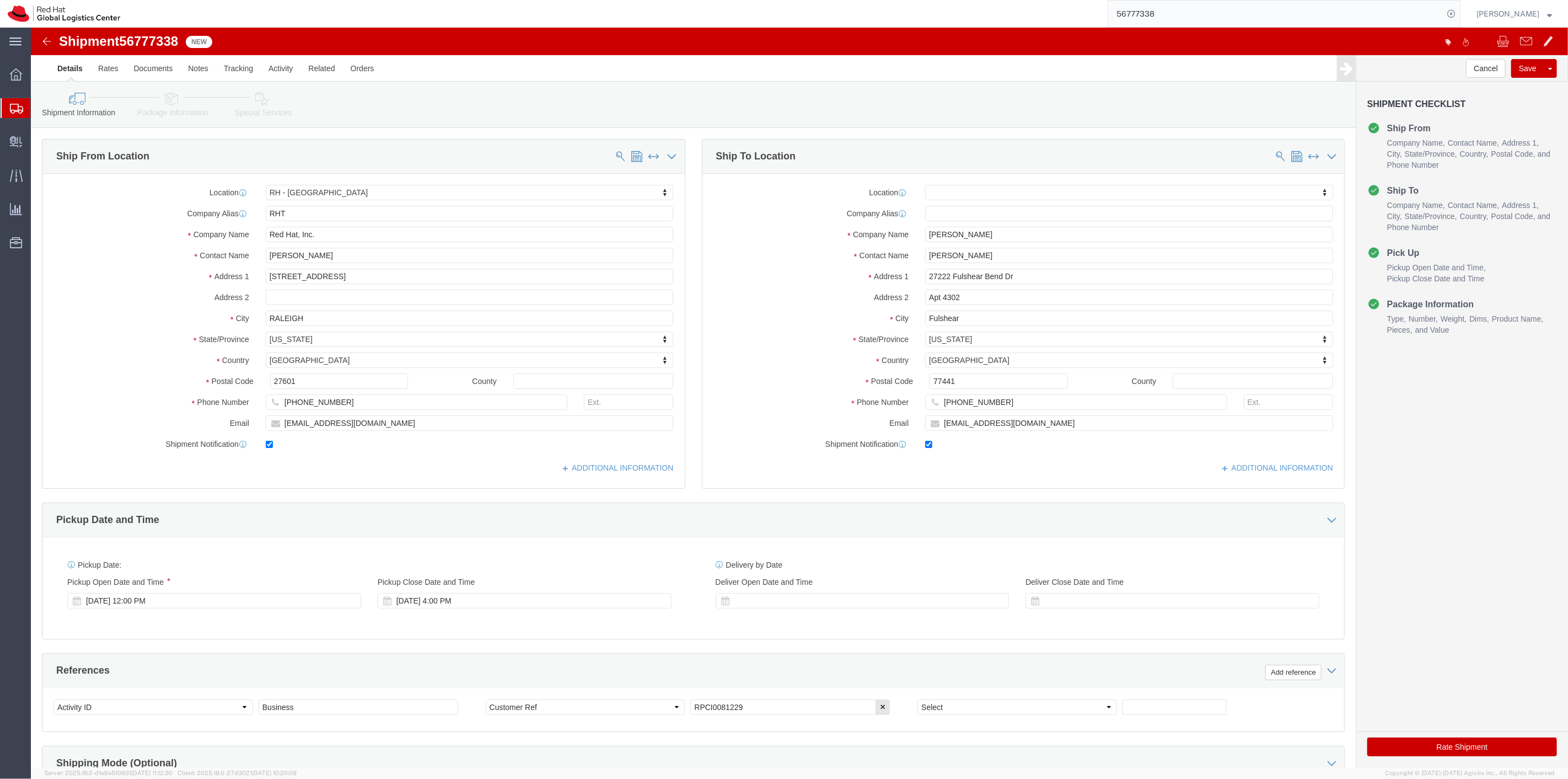
click link "Package Information"
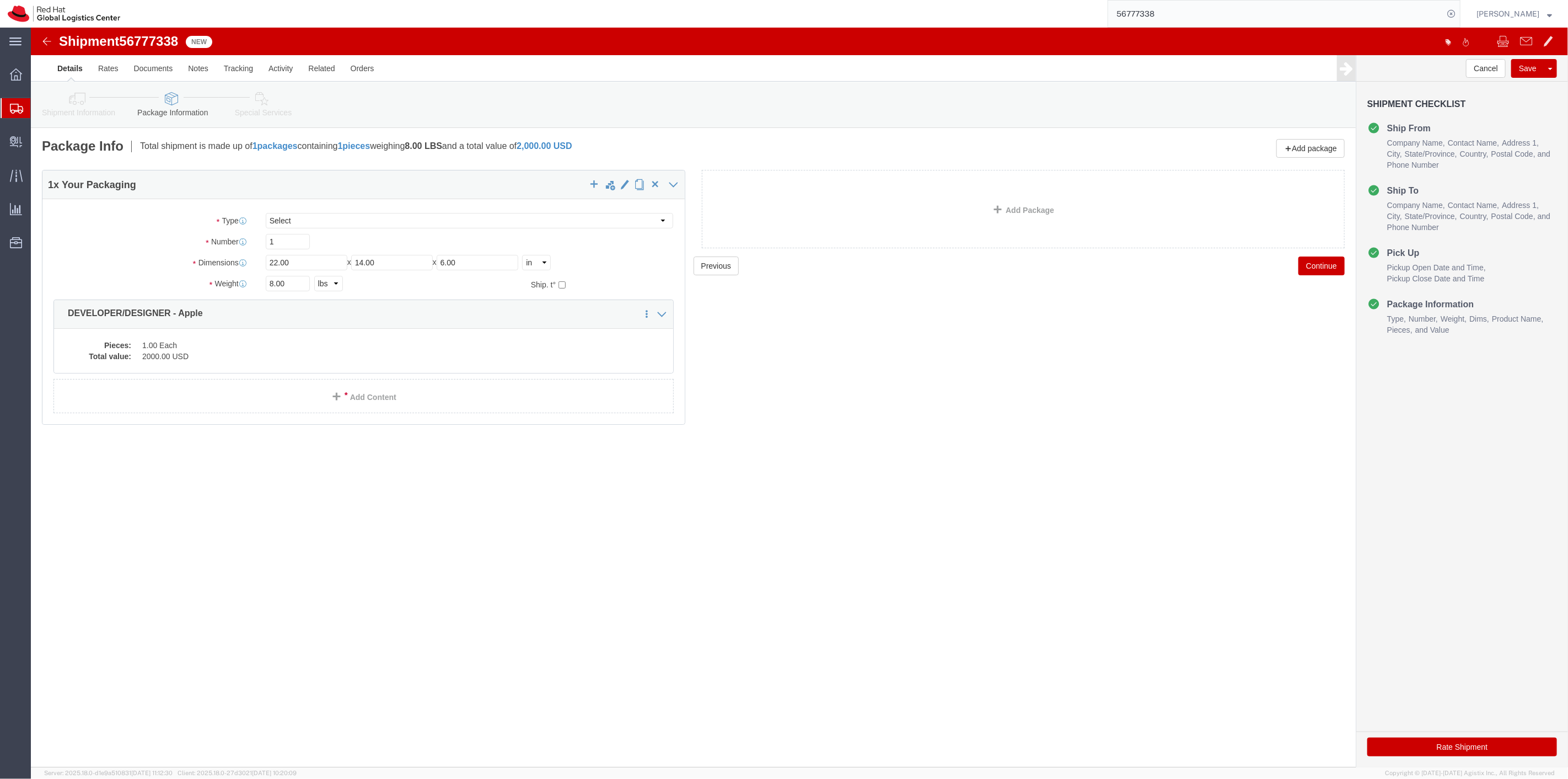
click li "Special Services"
click link "Special Services"
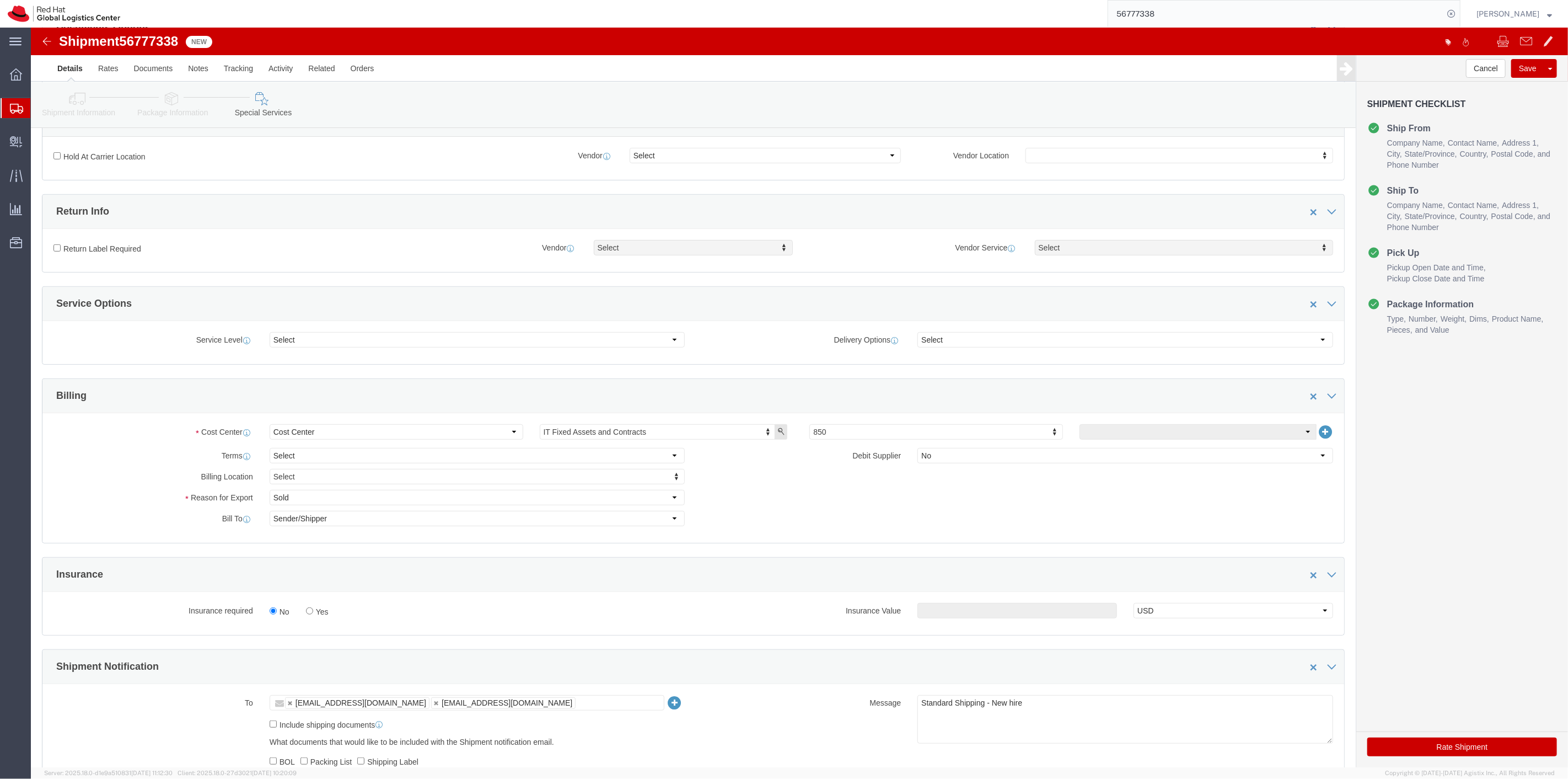
scroll to position [367, 0]
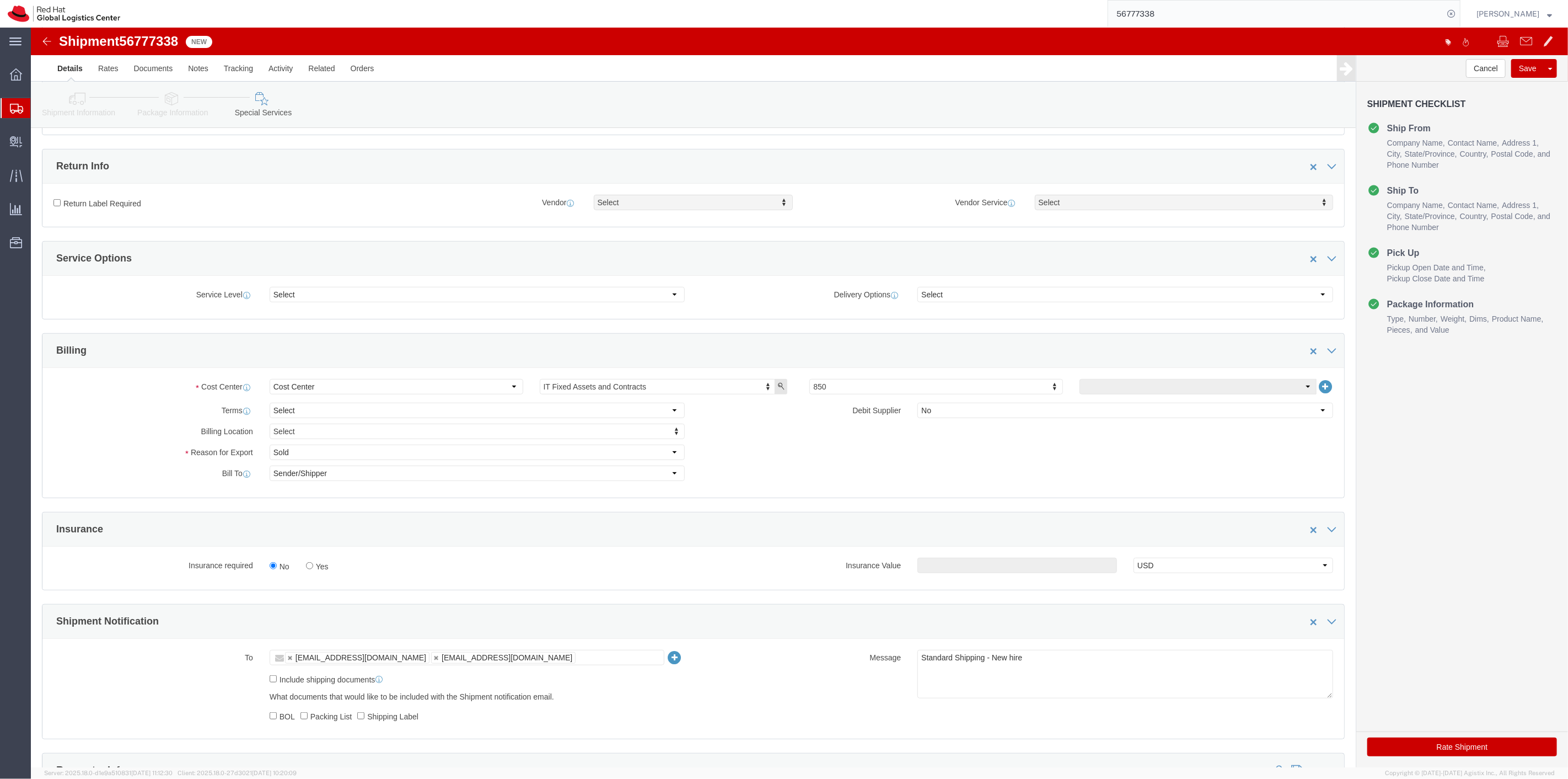
click label "Yes"
click input "Yes"
radio input "true"
click input "text"
type input "500.00"
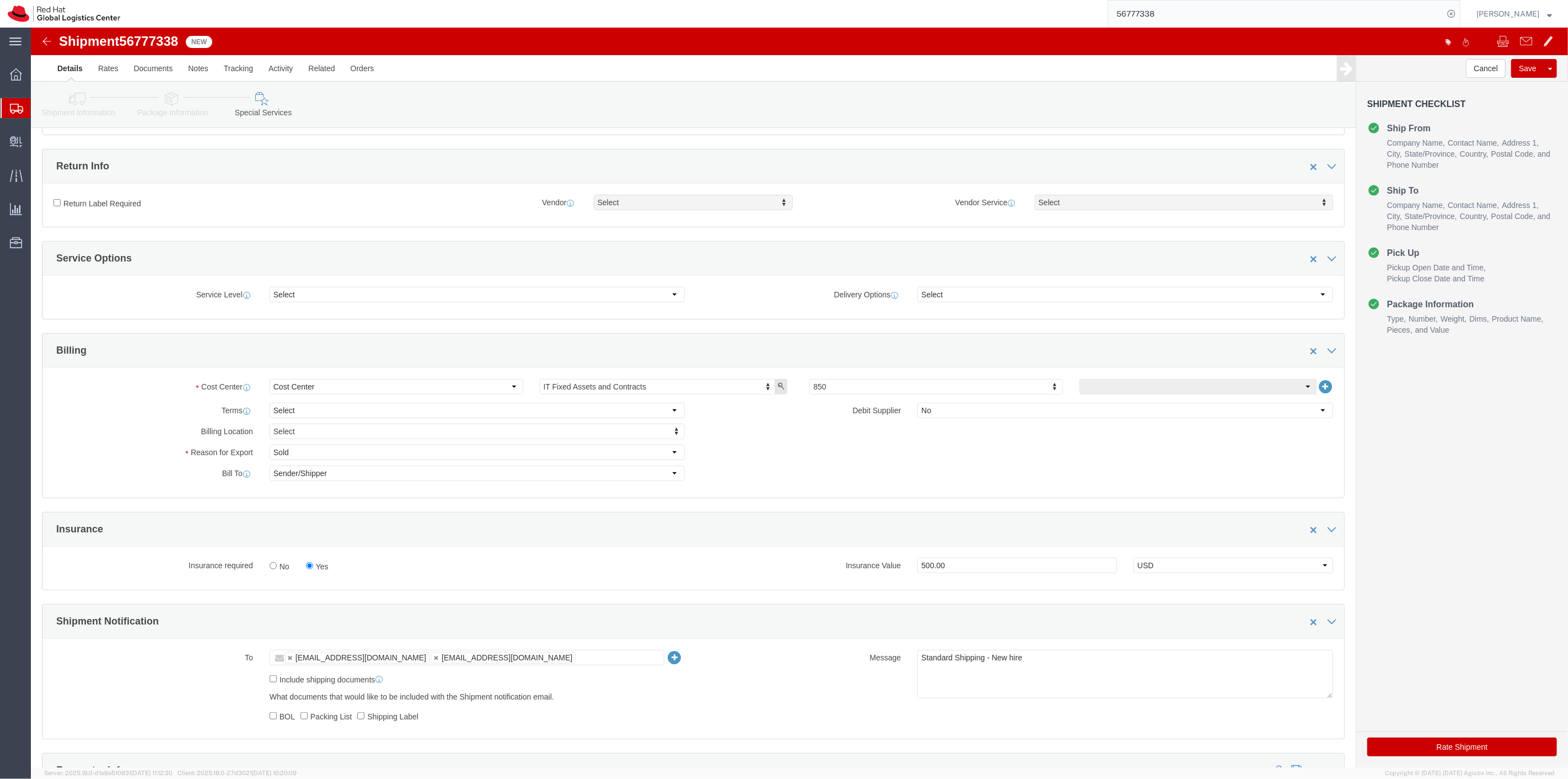
click button "Rate Shipment"
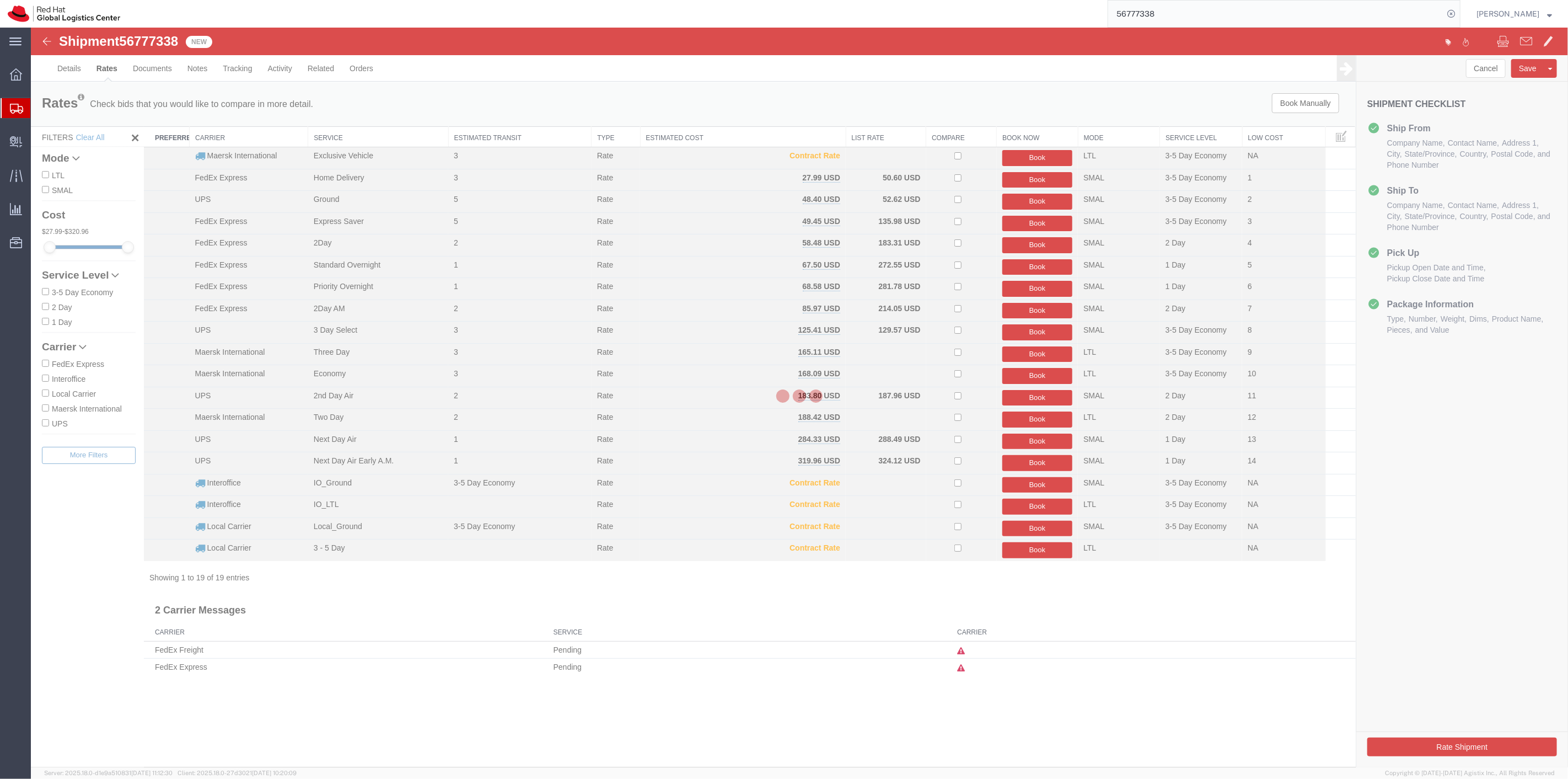
scroll to position [0, 0]
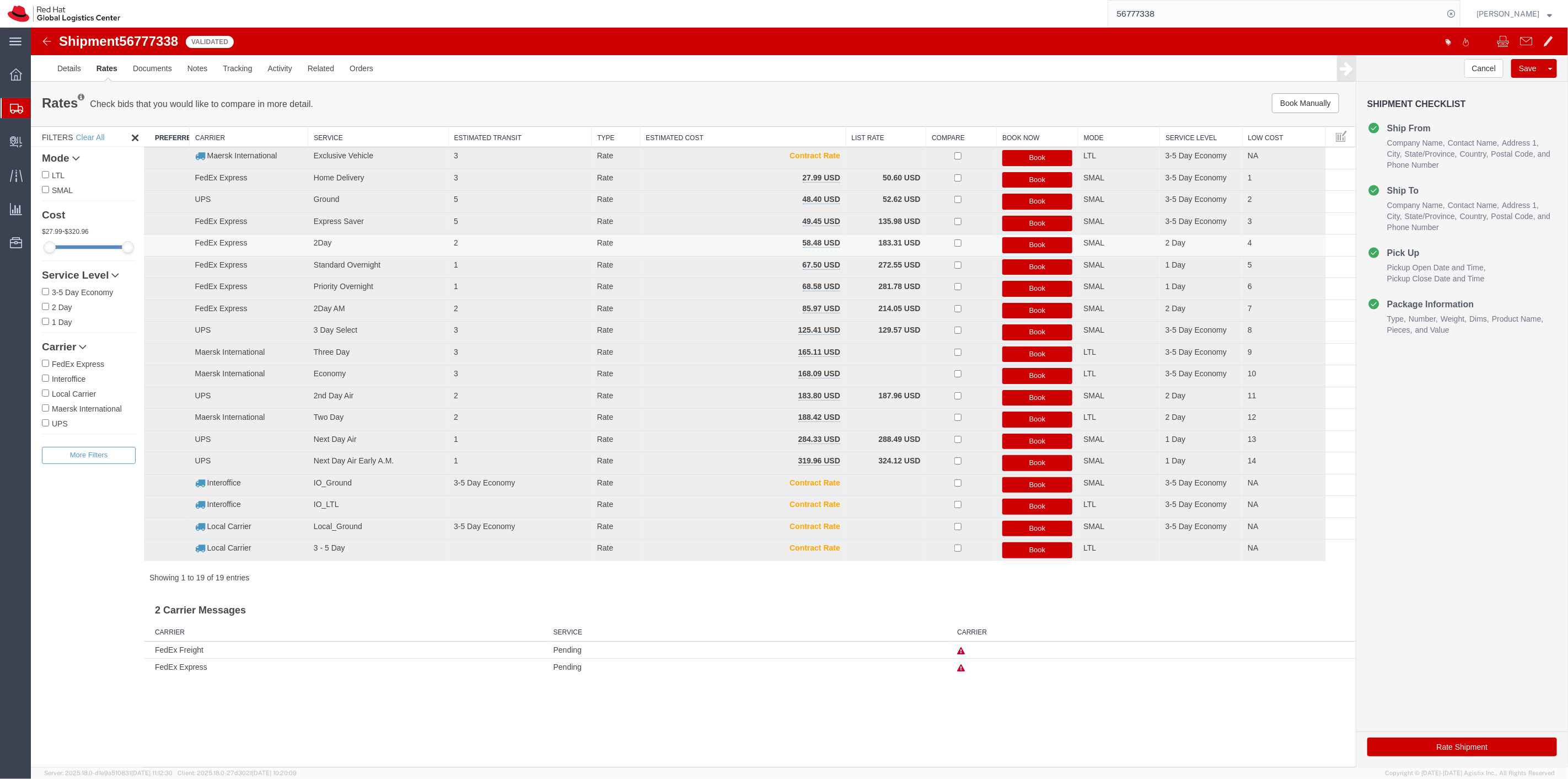
click at [1009, 247] on button "Book" at bounding box center [1037, 245] width 71 height 16
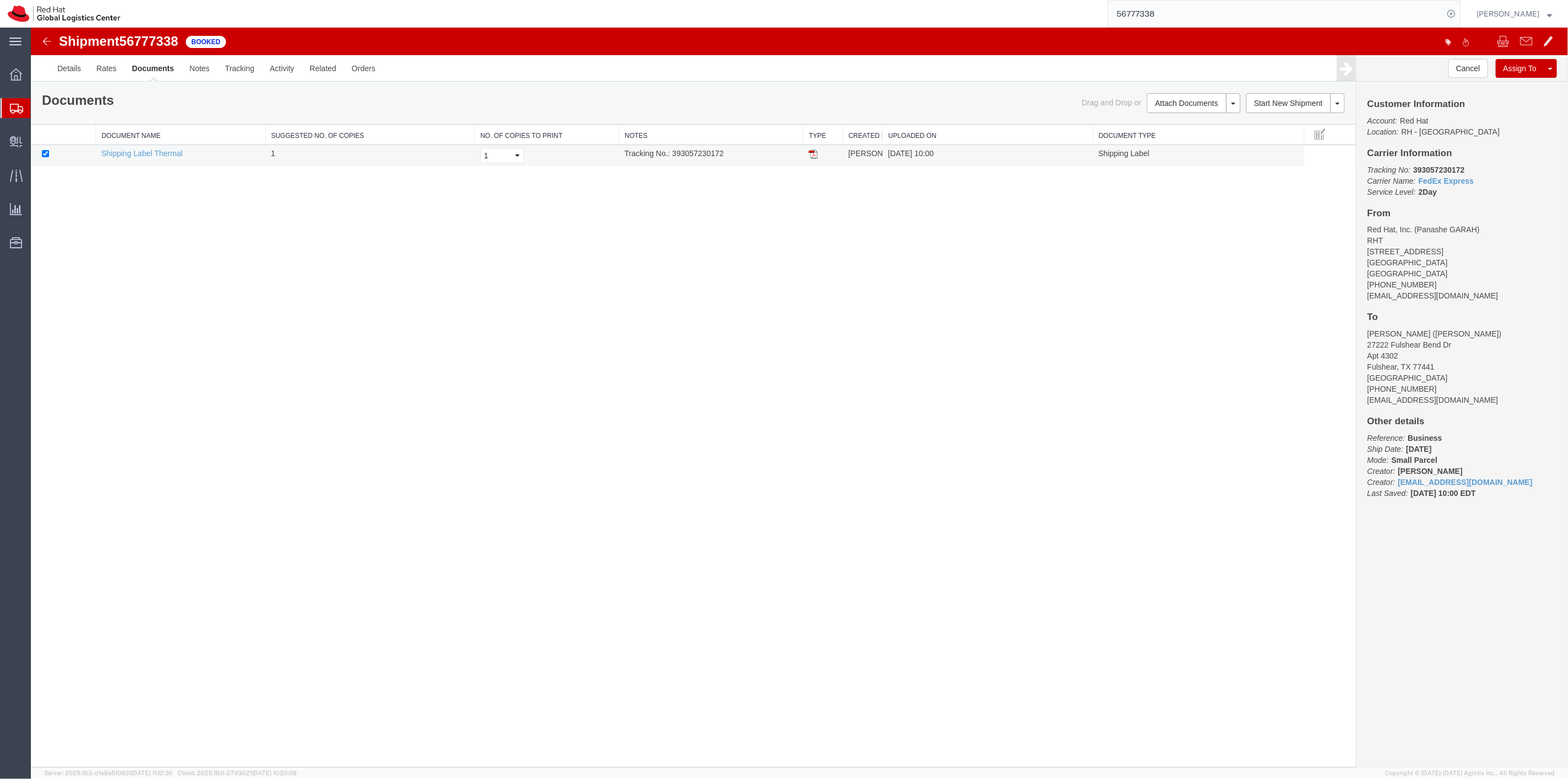
click at [814, 157] on img at bounding box center [813, 153] width 9 height 9
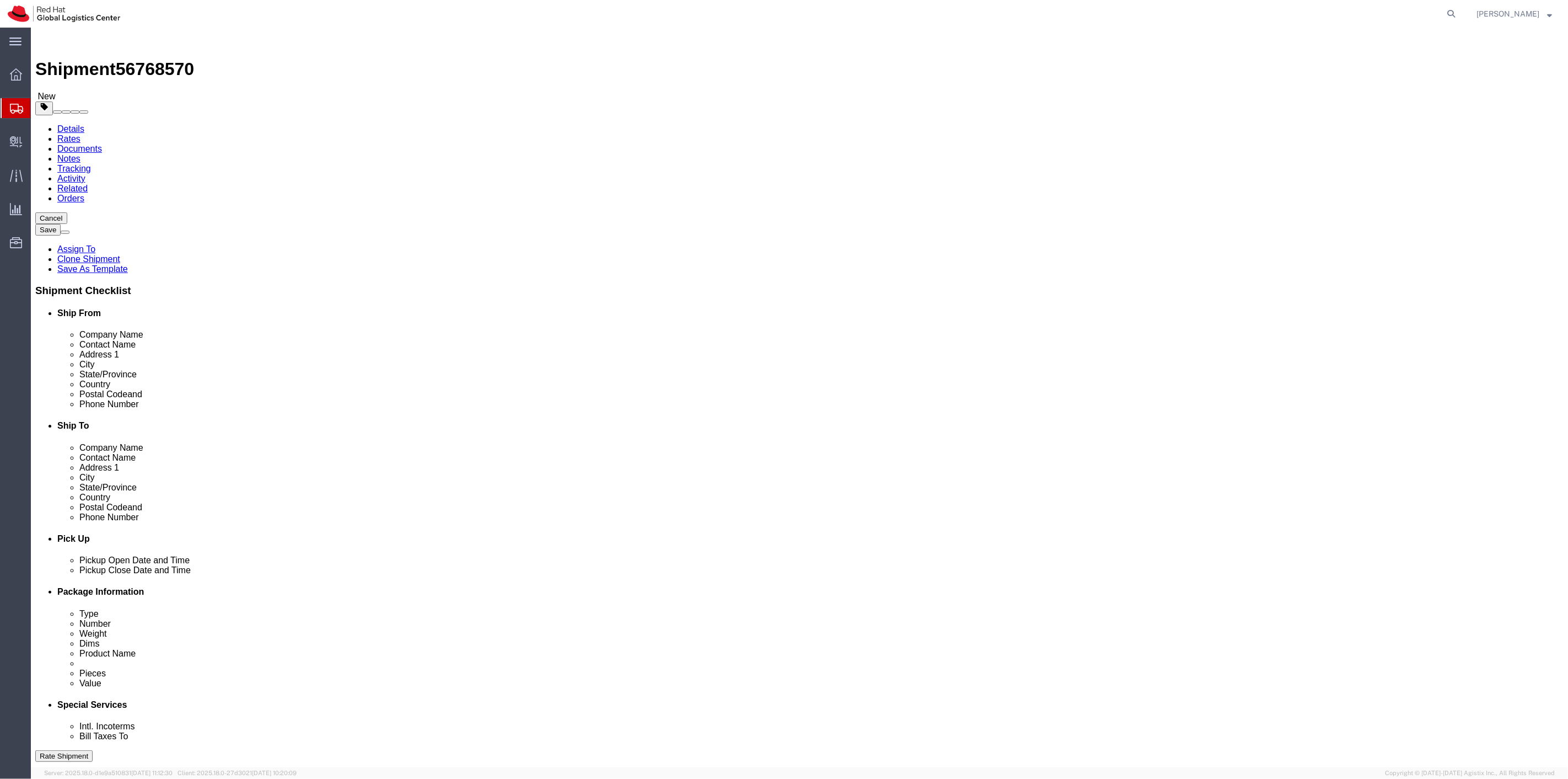
select select "38014"
select select
drag, startPoint x: 140, startPoint y: 65, endPoint x: 145, endPoint y: 67, distance: 5.4
click icon
click link "Special Services"
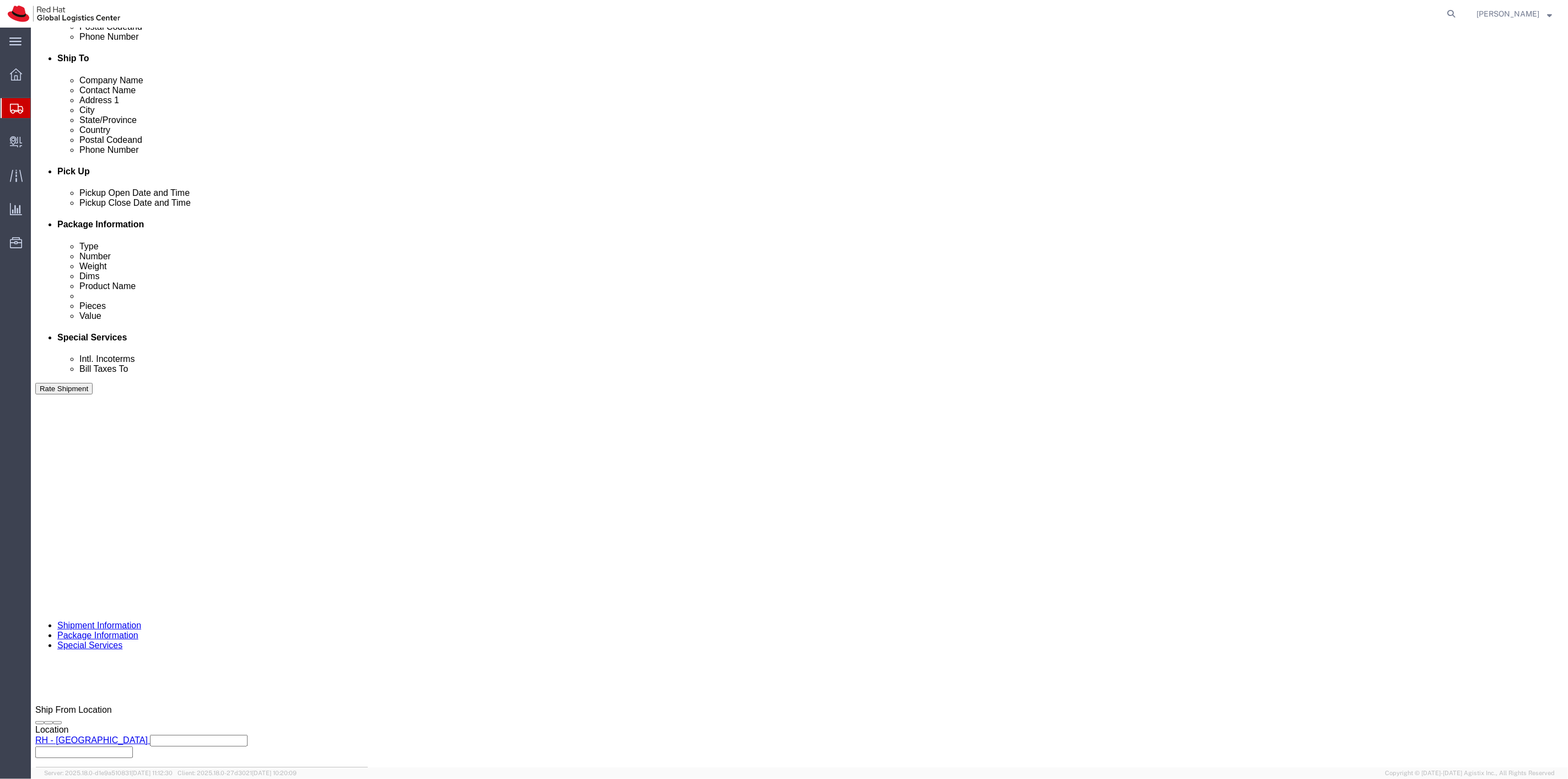
scroll to position [429, 0]
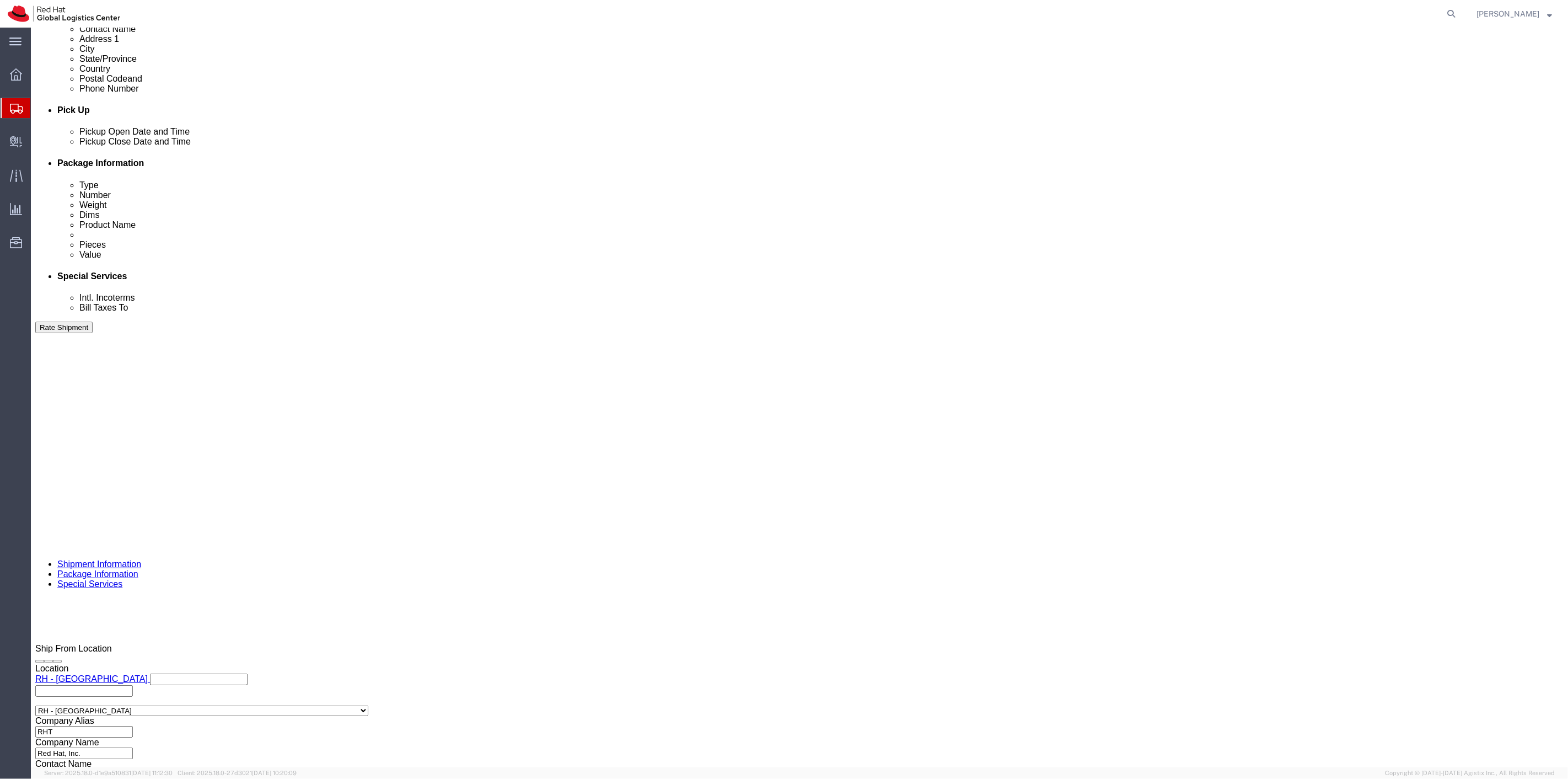
drag, startPoint x: 265, startPoint y: 478, endPoint x: 287, endPoint y: 480, distance: 22.1
click label "Yes"
click input "Yes"
radio input "true"
click label "Yes"
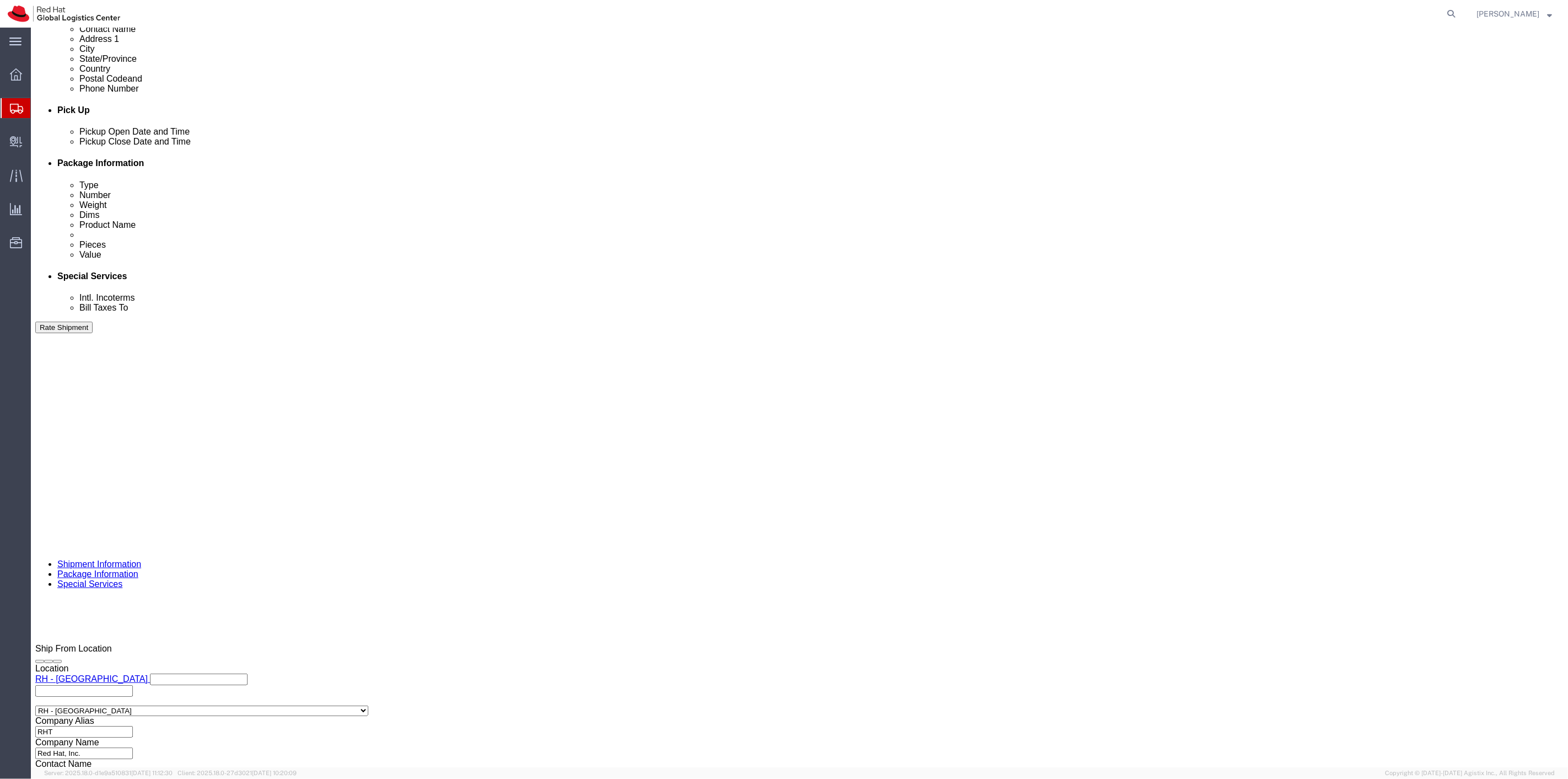
click input "Yes"
click input "text"
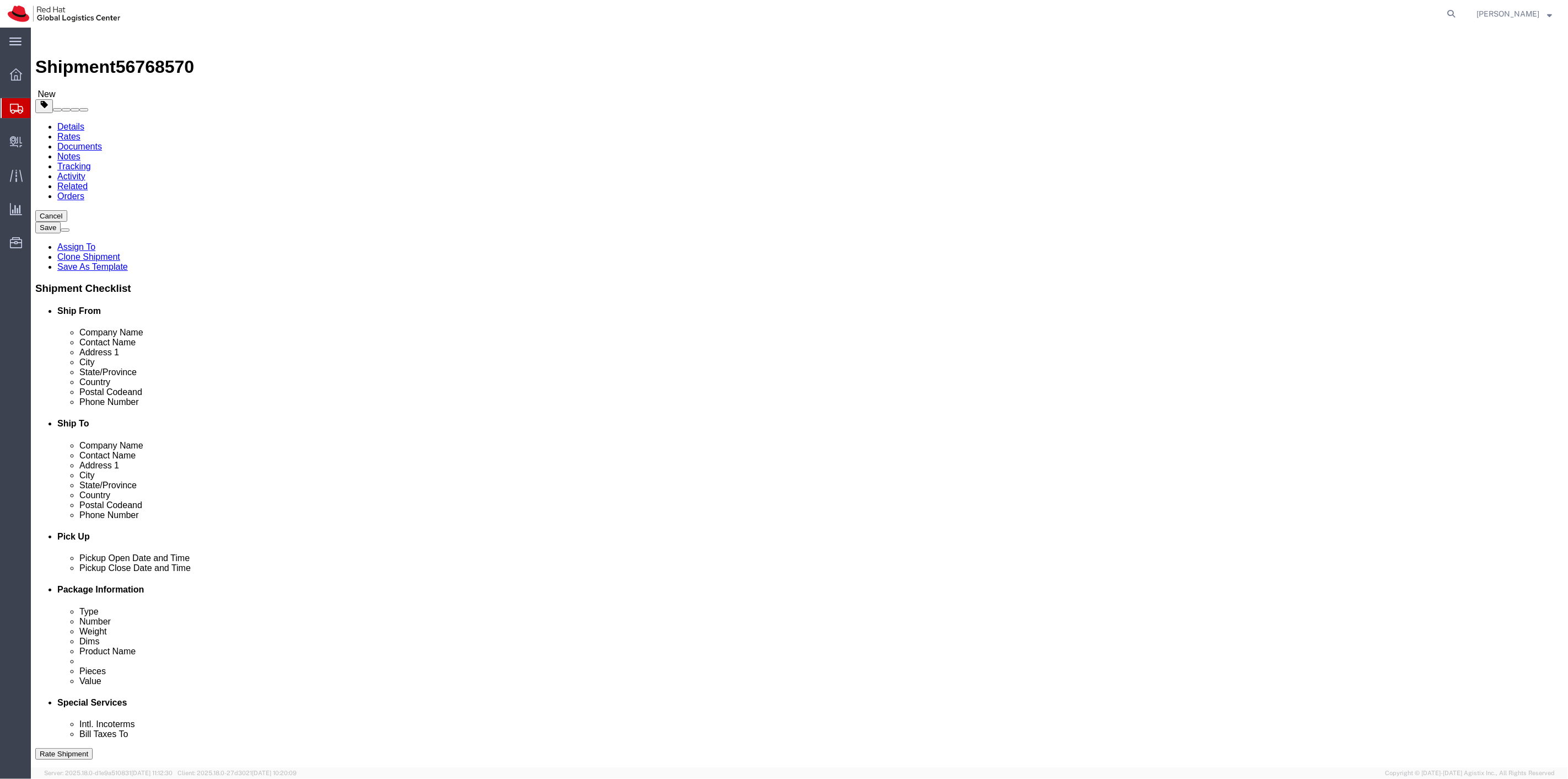
scroll to position [0, 0]
type input "500.00"
click icon
click link "Shipment Information"
drag, startPoint x: 1429, startPoint y: 724, endPoint x: 1347, endPoint y: 774, distance: 96.0
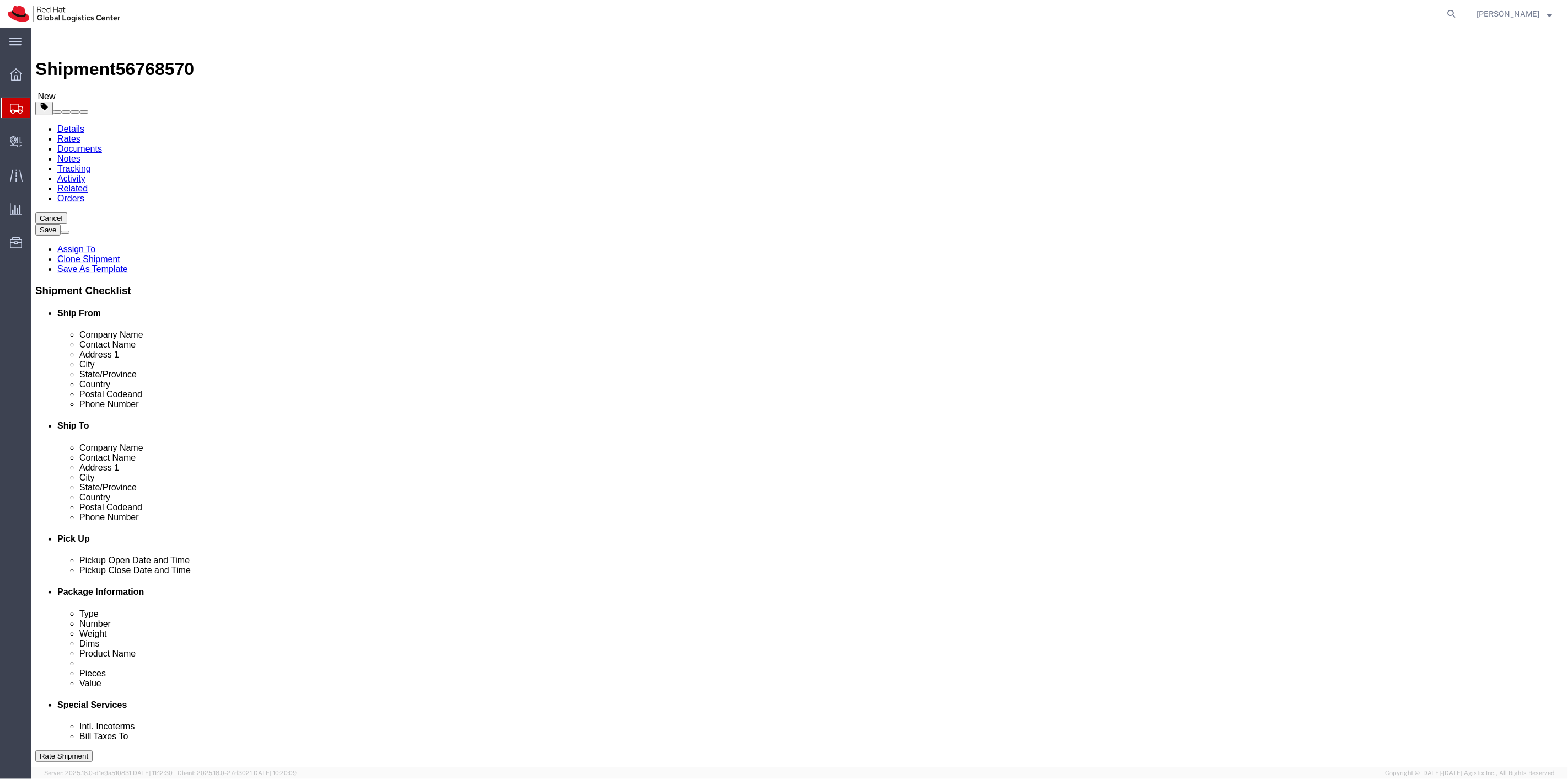
click button "Rate Shipment"
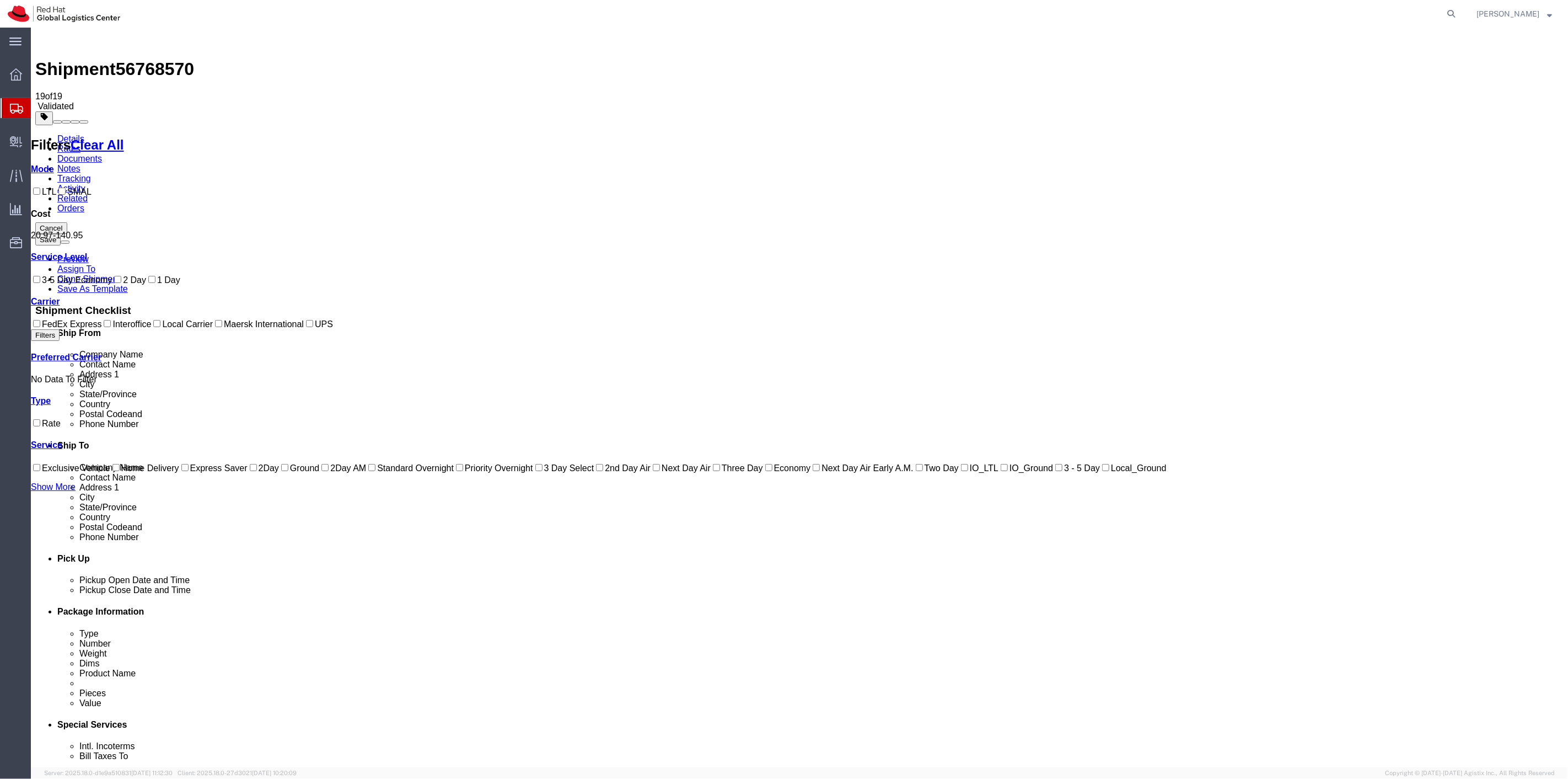
click at [77, 134] on link "Details" at bounding box center [70, 138] width 27 height 9
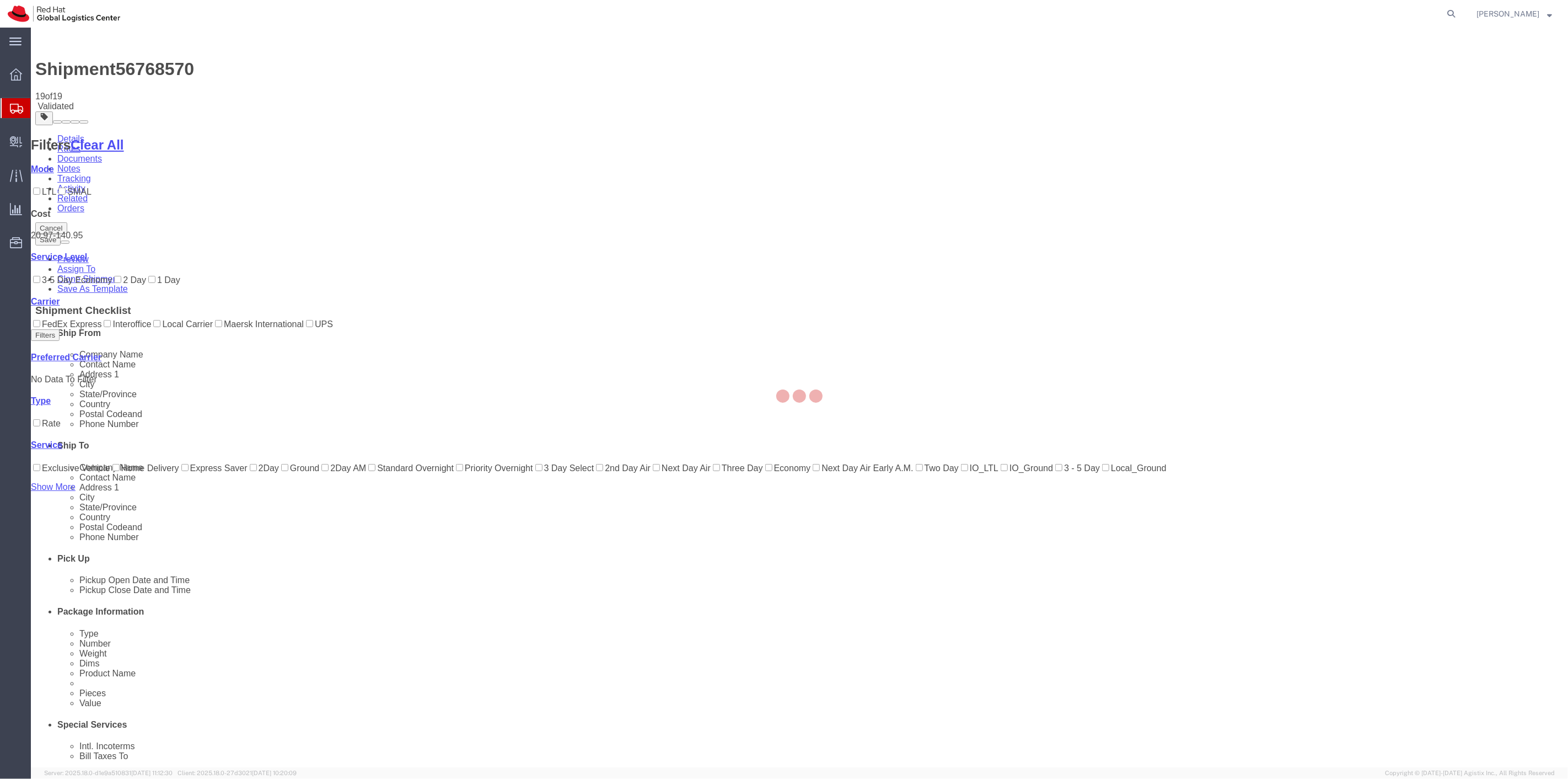
select select "38014"
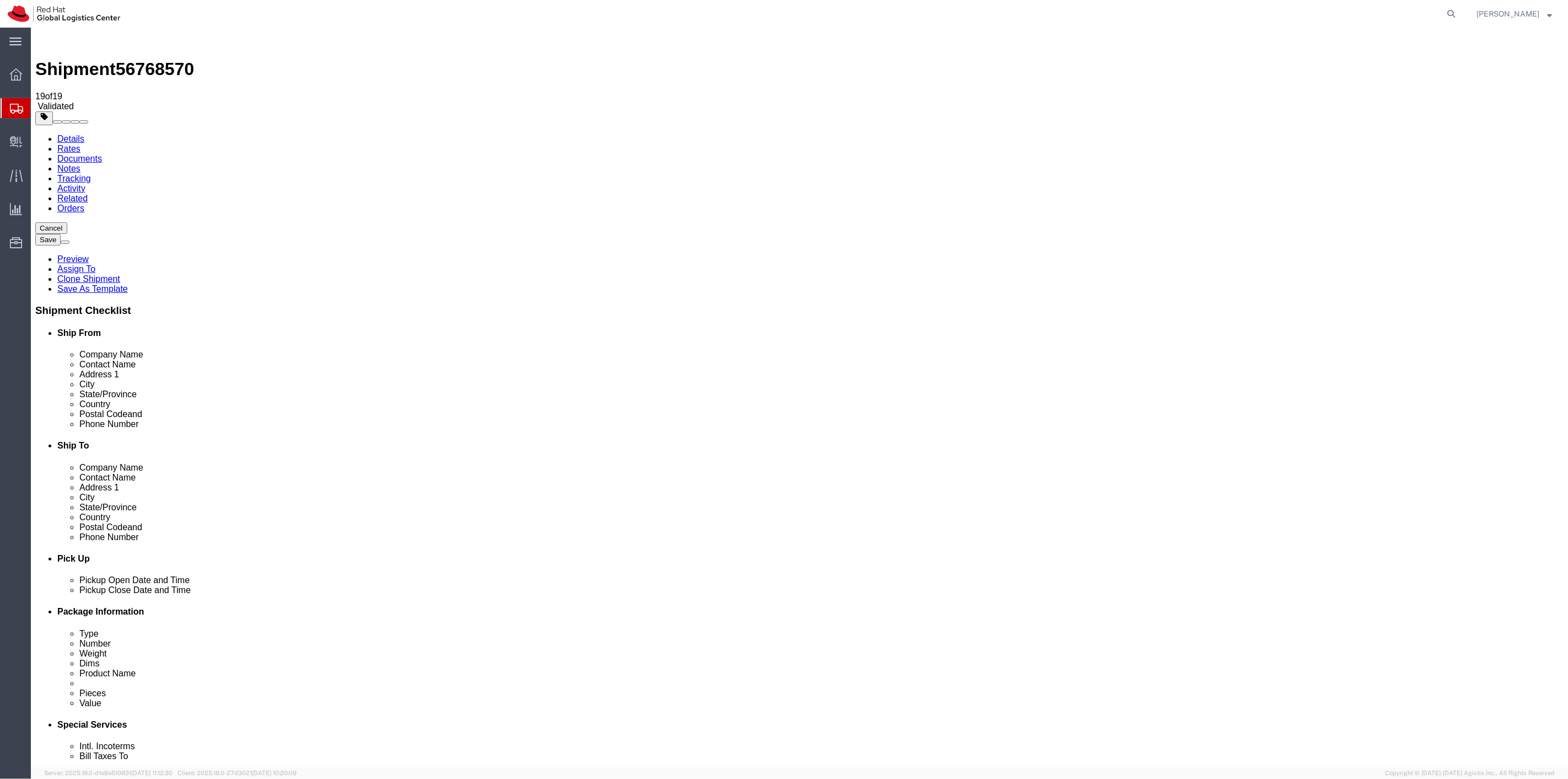
click link "Special Services"
click button "Rate Shipment"
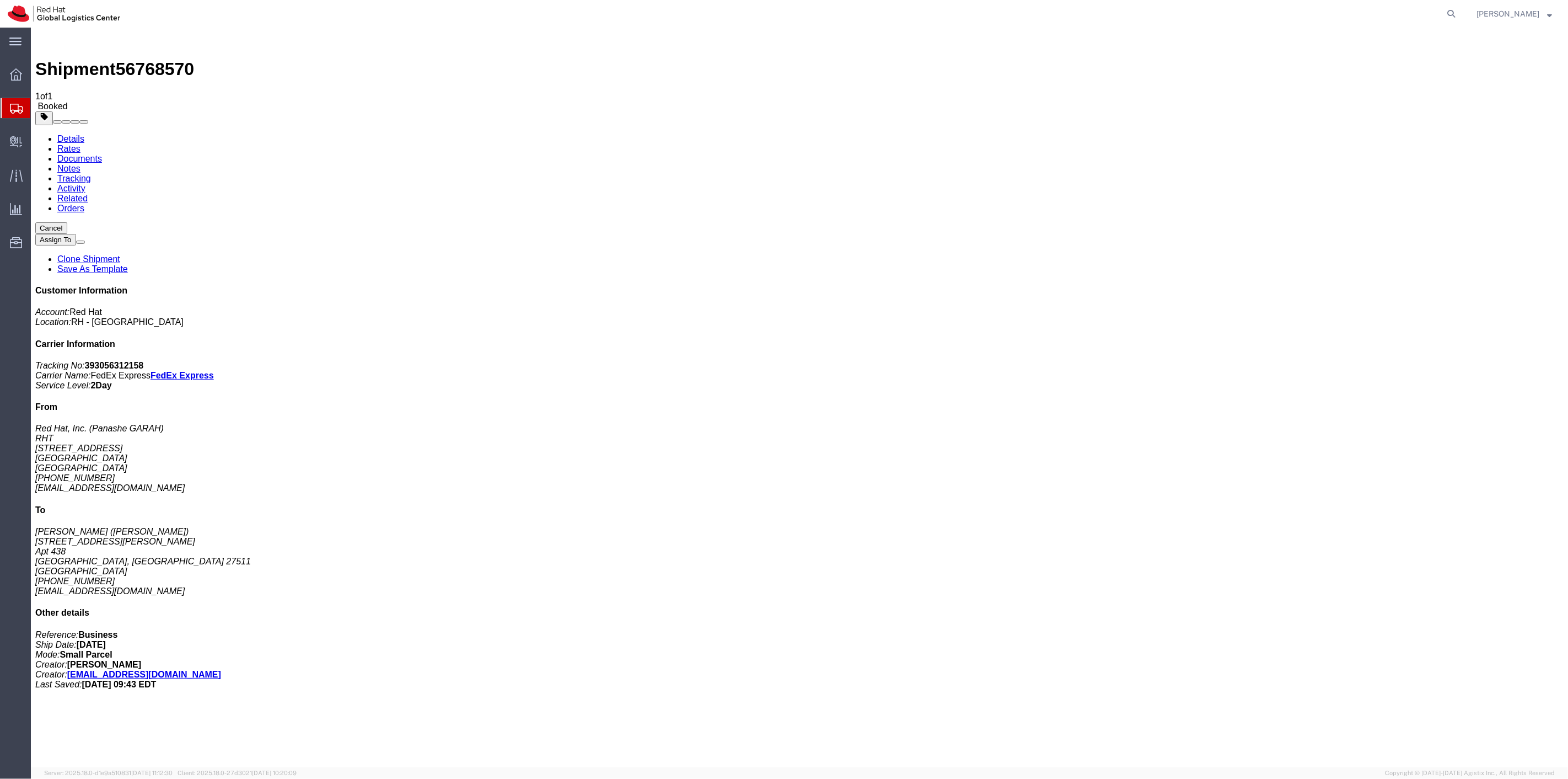
drag, startPoint x: 811, startPoint y: 155, endPoint x: 669, endPoint y: 354, distance: 244.5
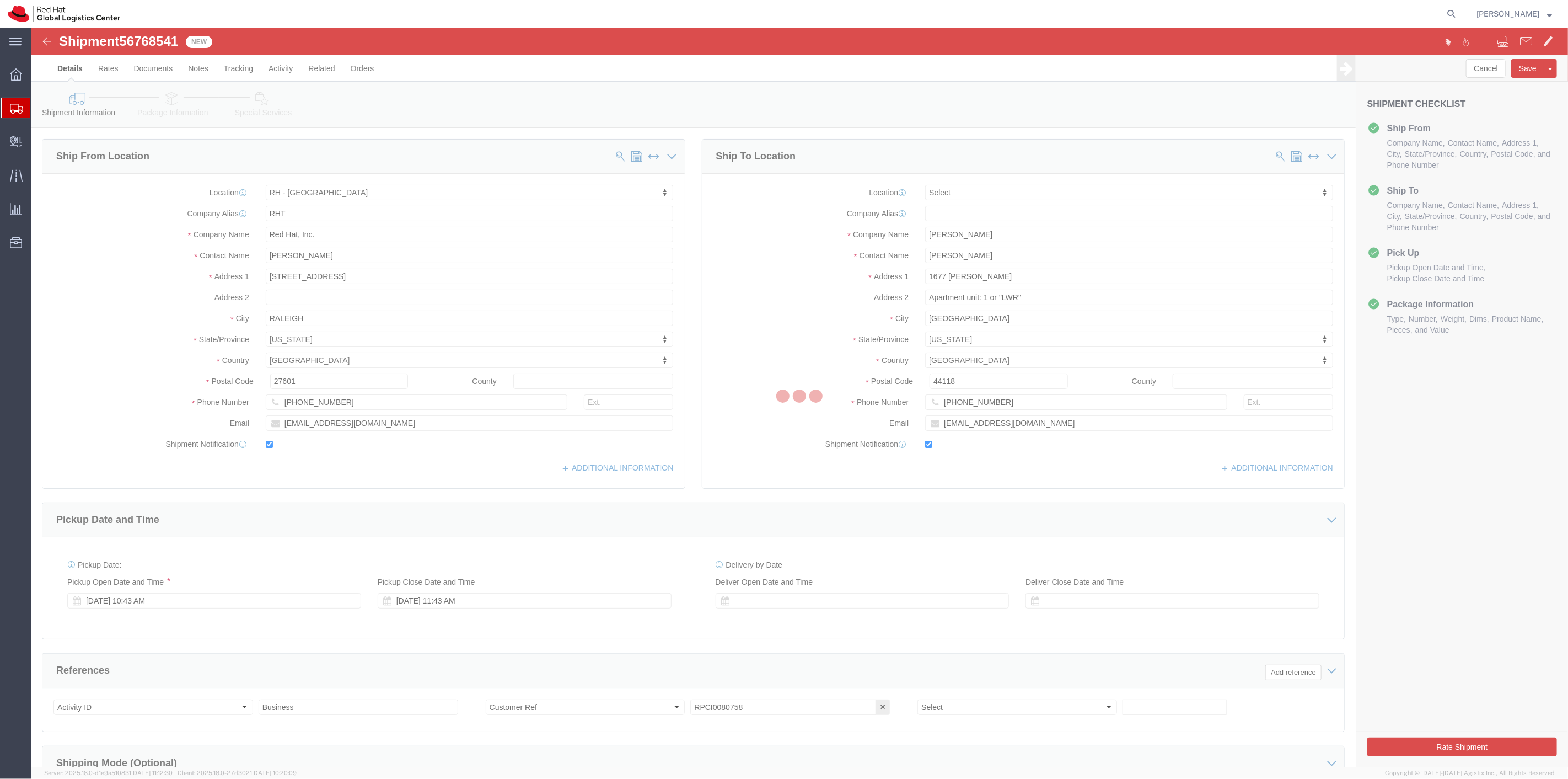
select select "38014"
select select
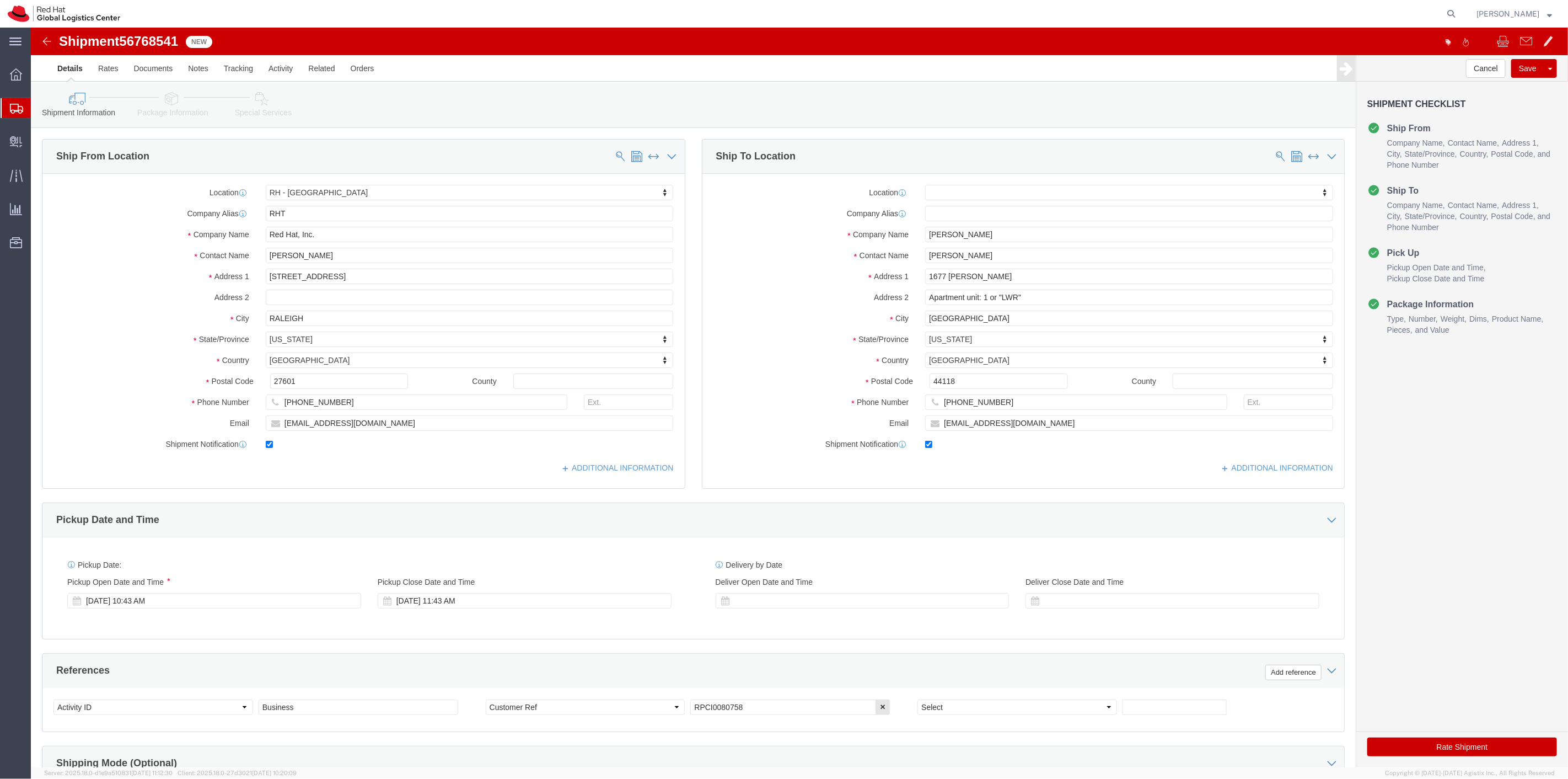
drag, startPoint x: 131, startPoint y: 68, endPoint x: 193, endPoint y: 80, distance: 63.2
click icon
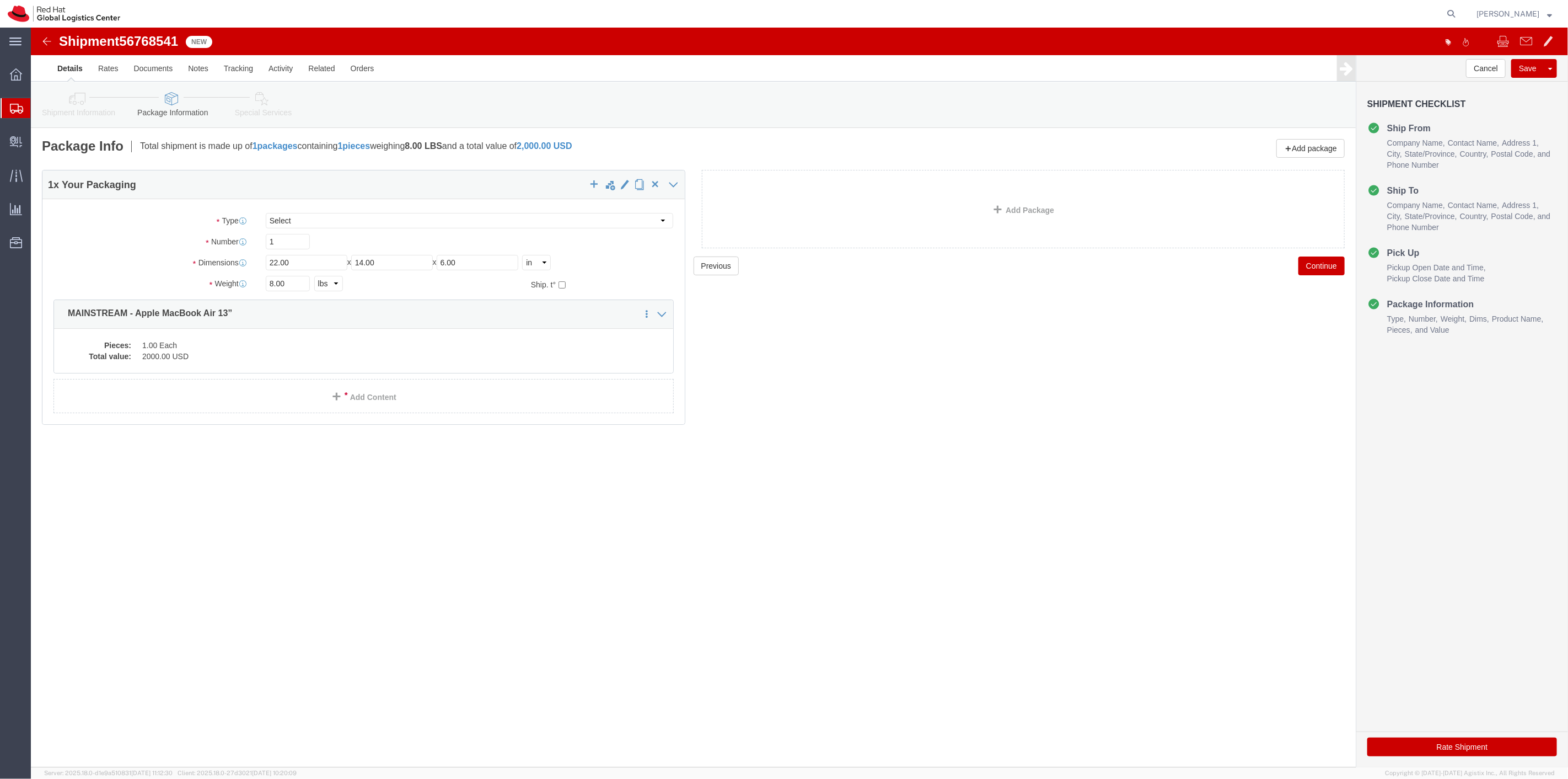
click icon
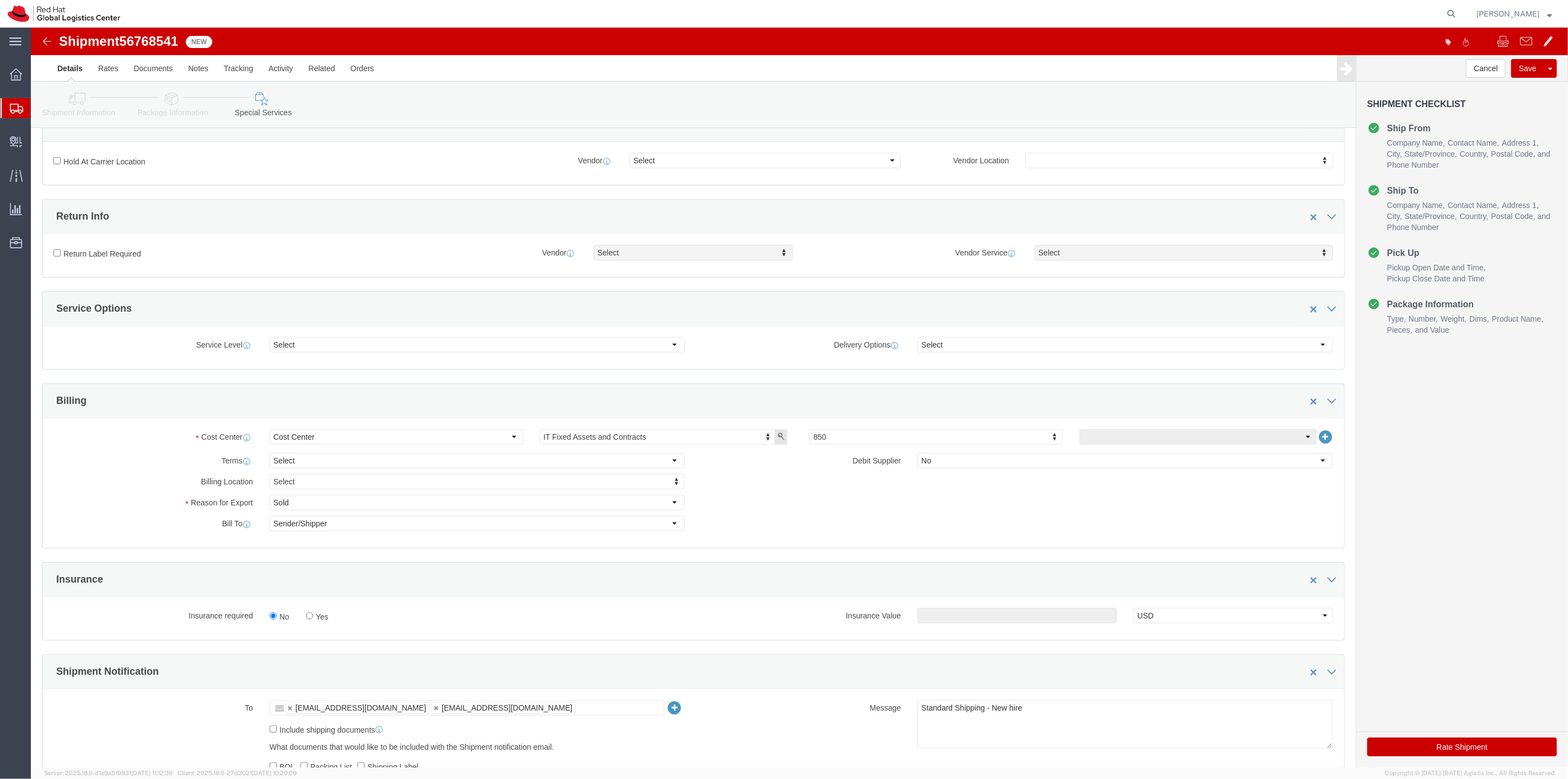
scroll to position [429, 0]
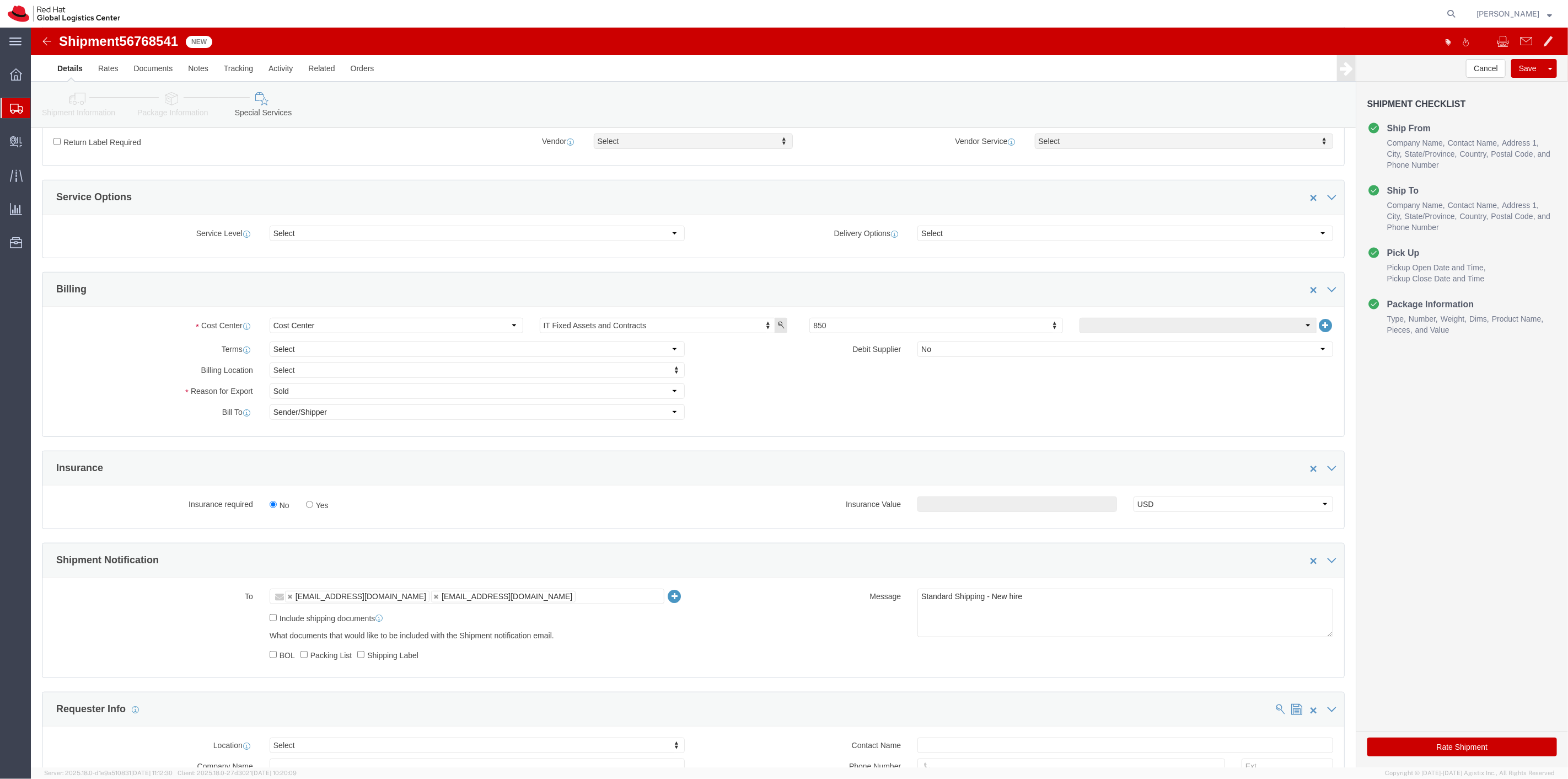
click label "Yes"
click input "Yes"
radio input "true"
click input "text"
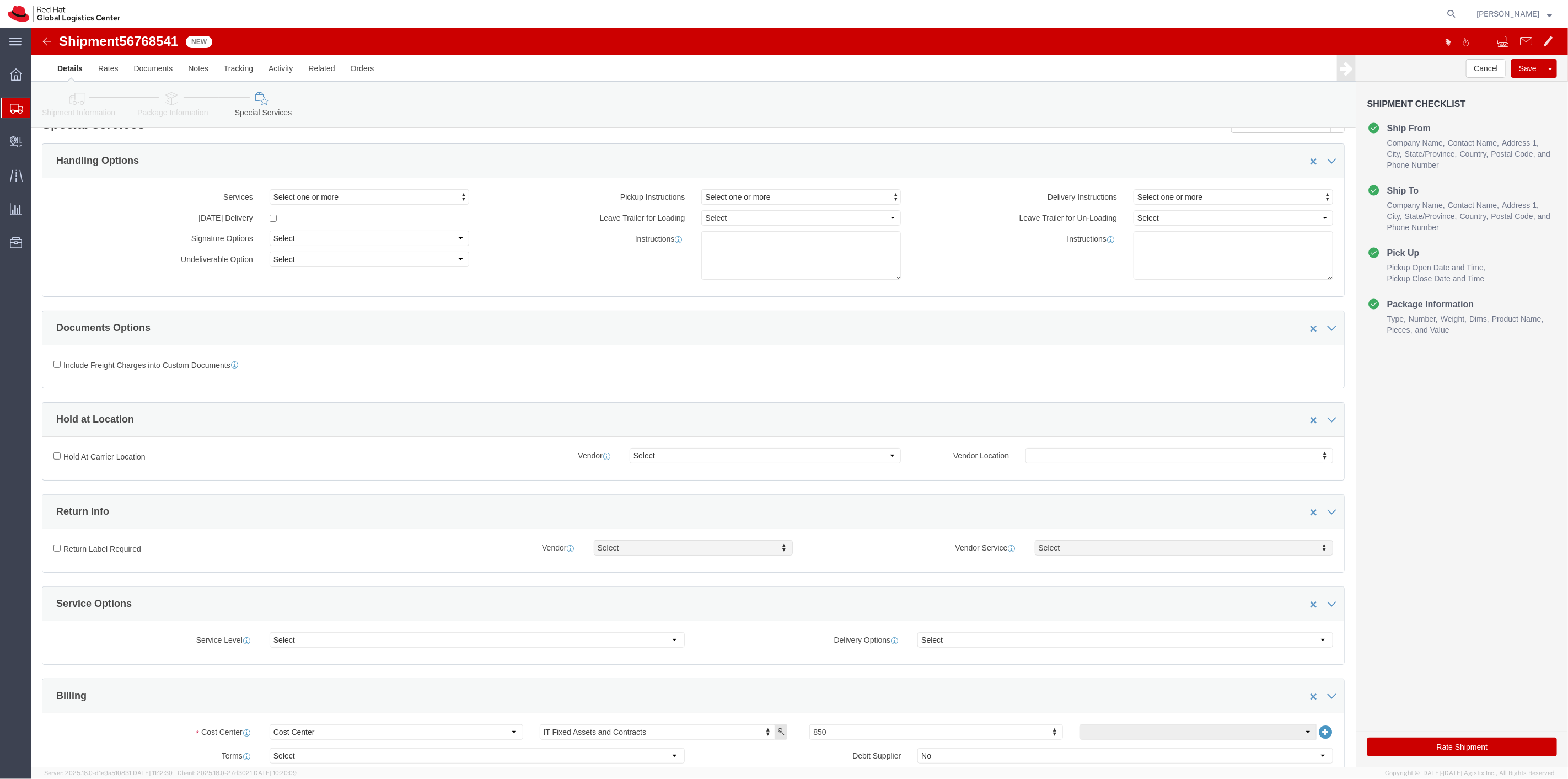
scroll to position [0, 0]
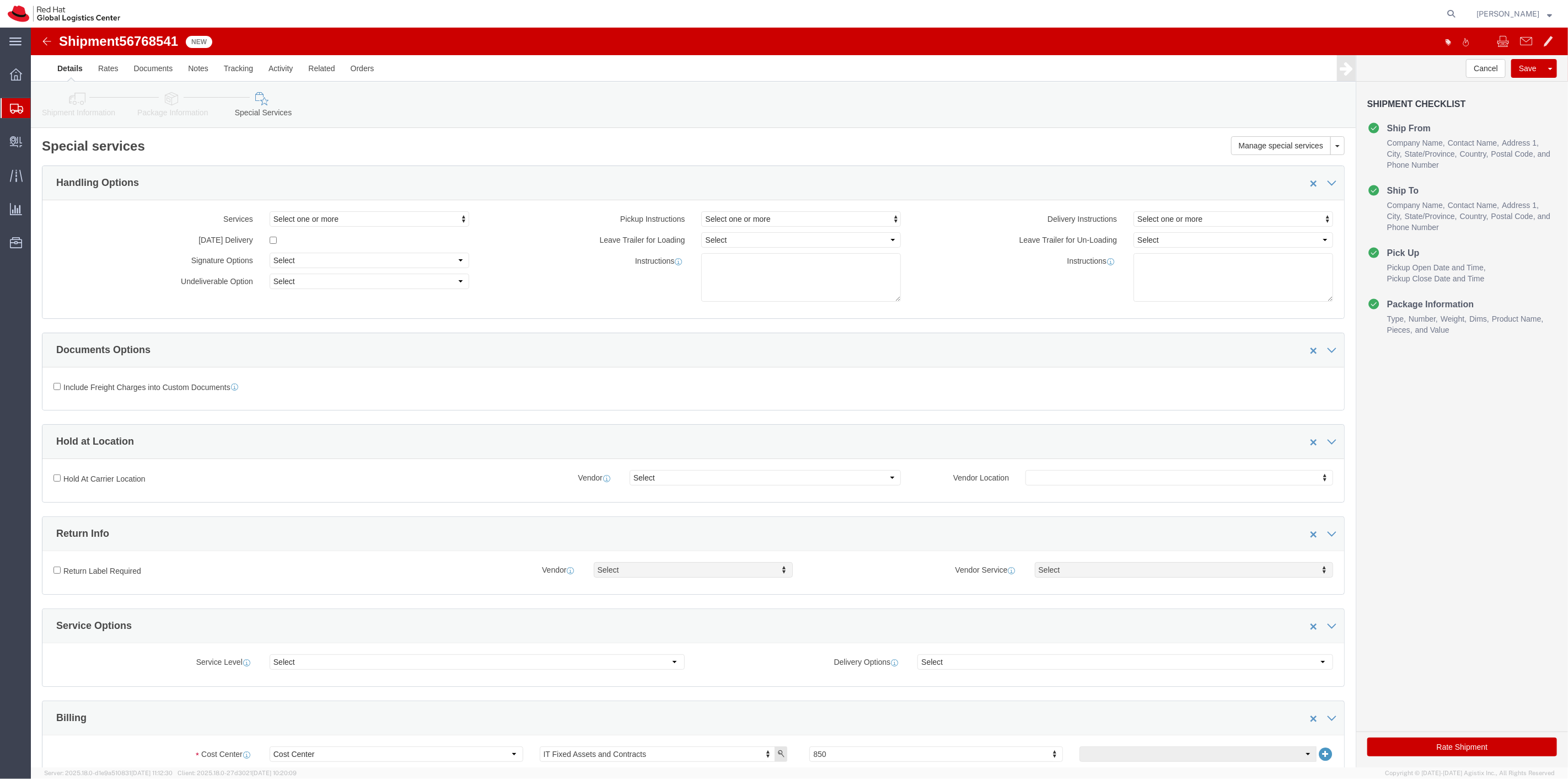
type input "500.00"
click icon
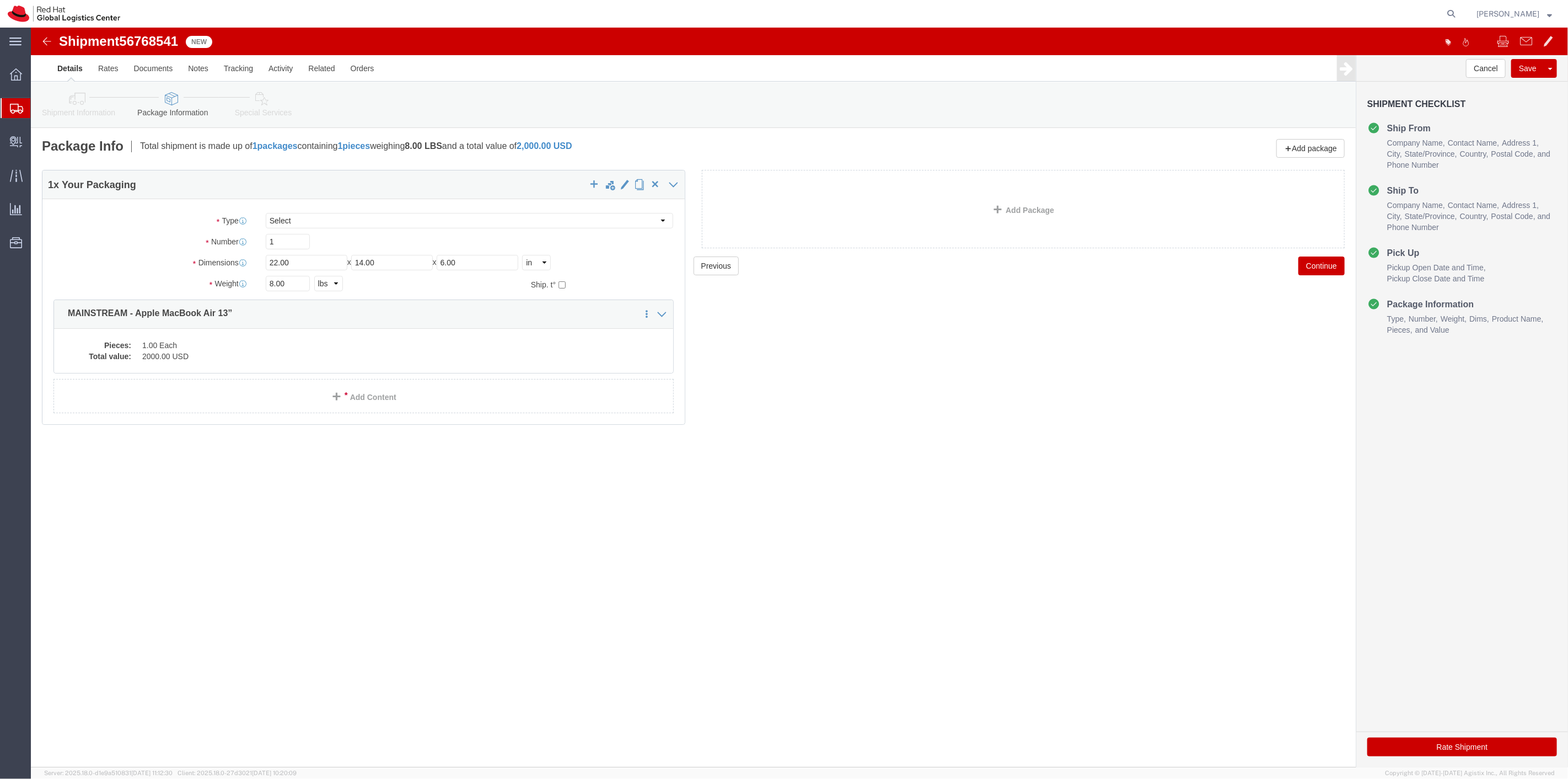
click button "Rate Shipment"
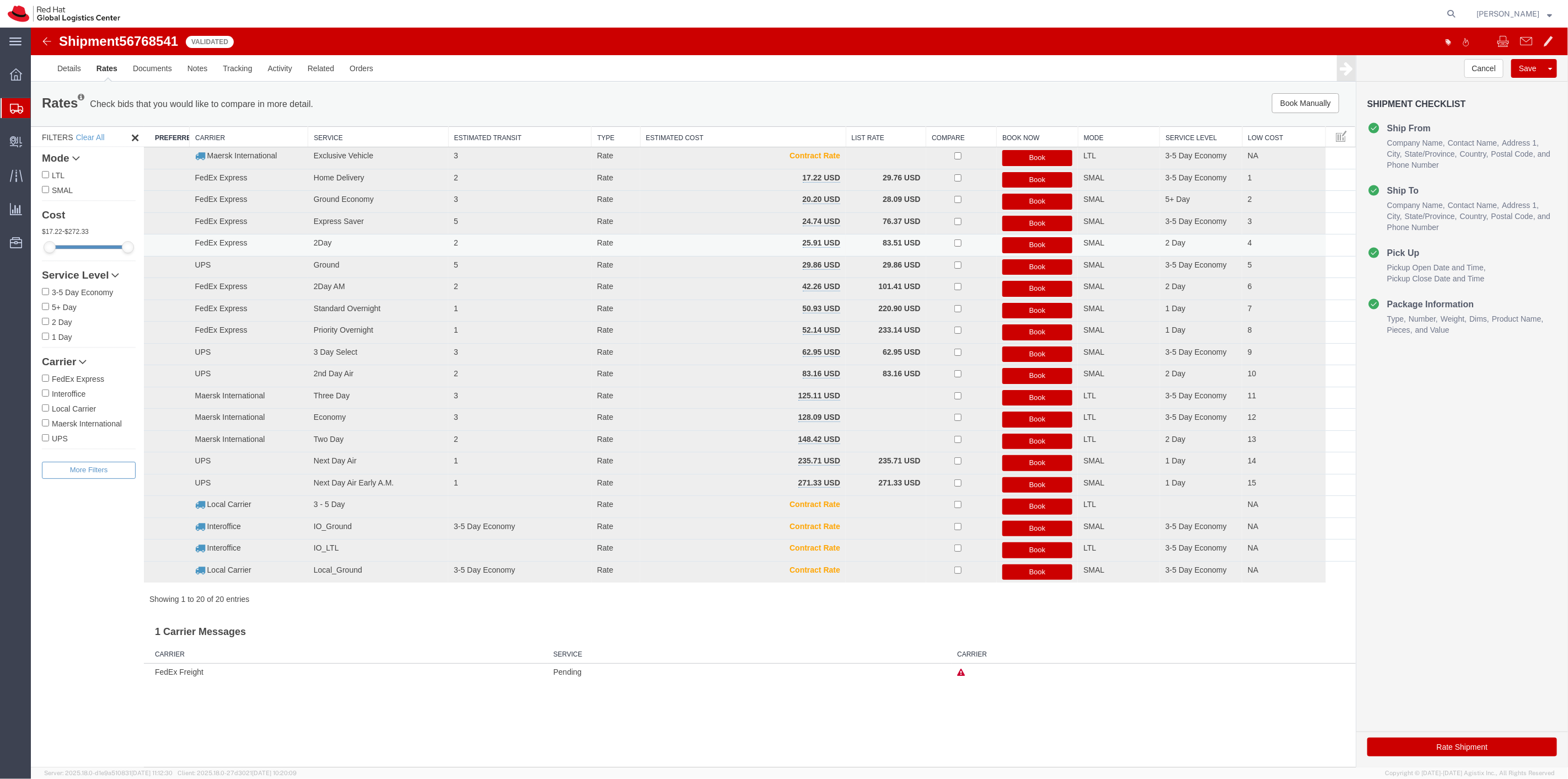
click at [1029, 243] on button "Book" at bounding box center [1037, 245] width 71 height 16
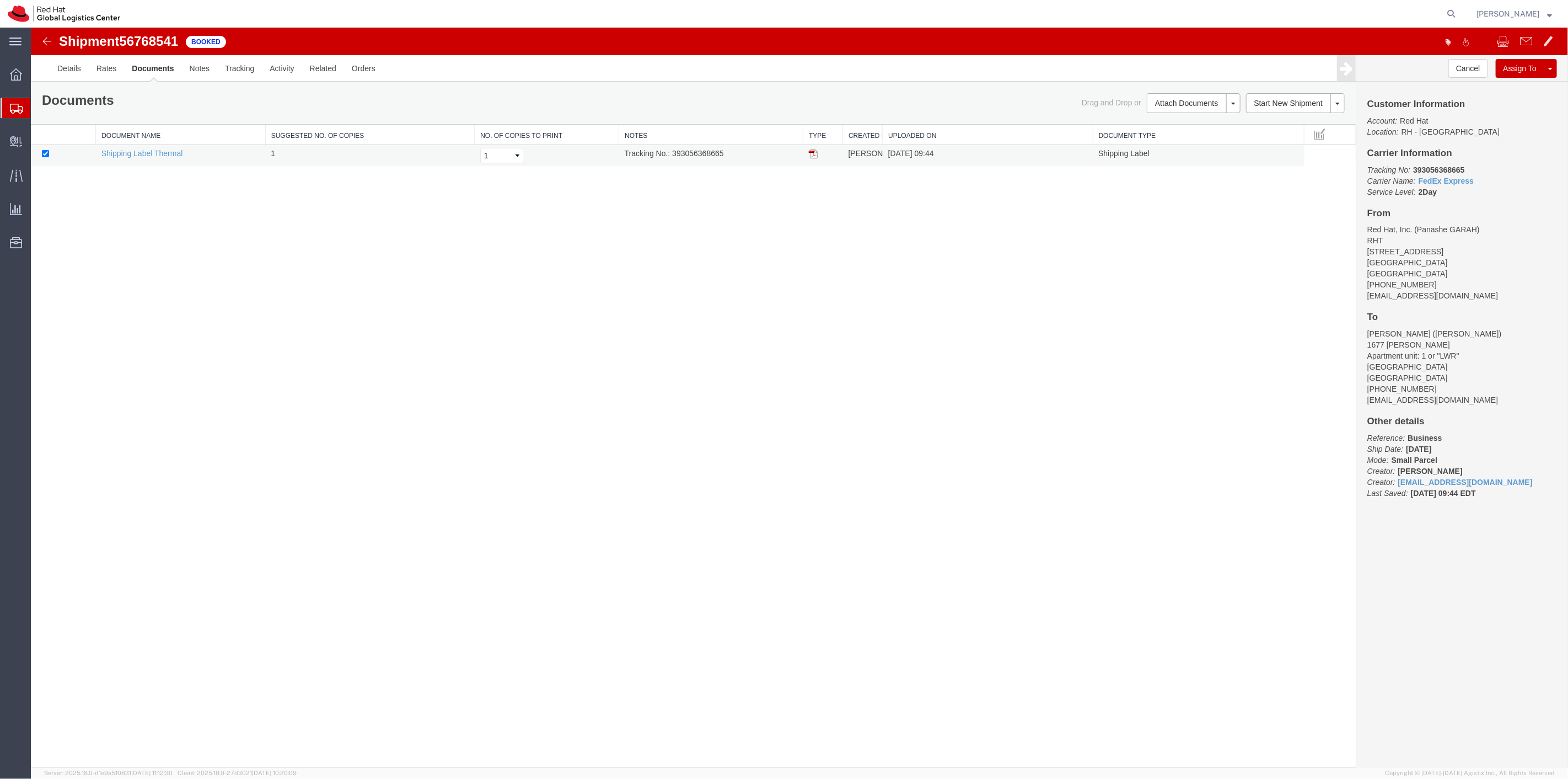
click at [817, 152] on td at bounding box center [822, 155] width 40 height 21
click at [816, 152] on img at bounding box center [813, 153] width 9 height 9
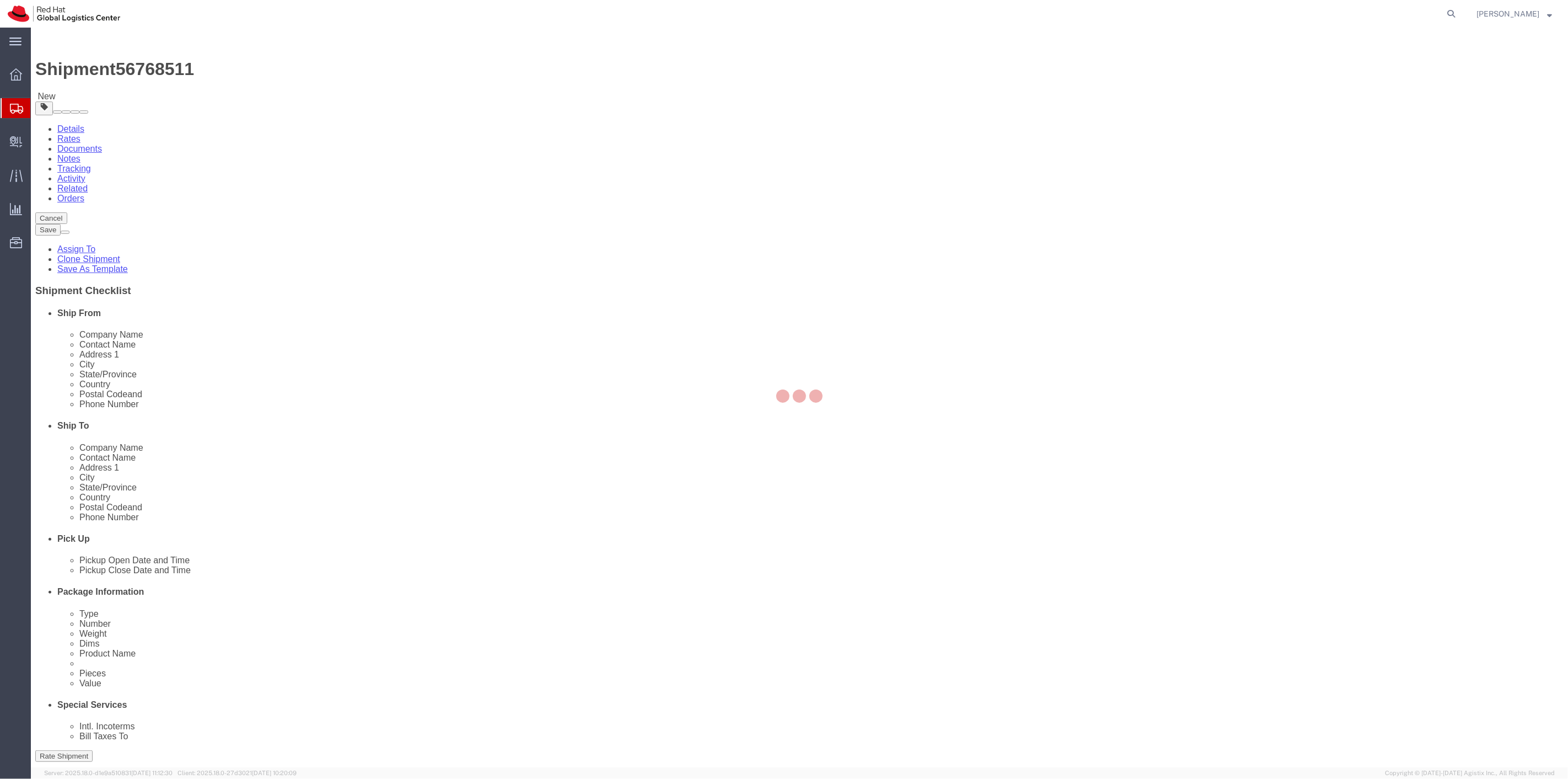
select select "38014"
select select
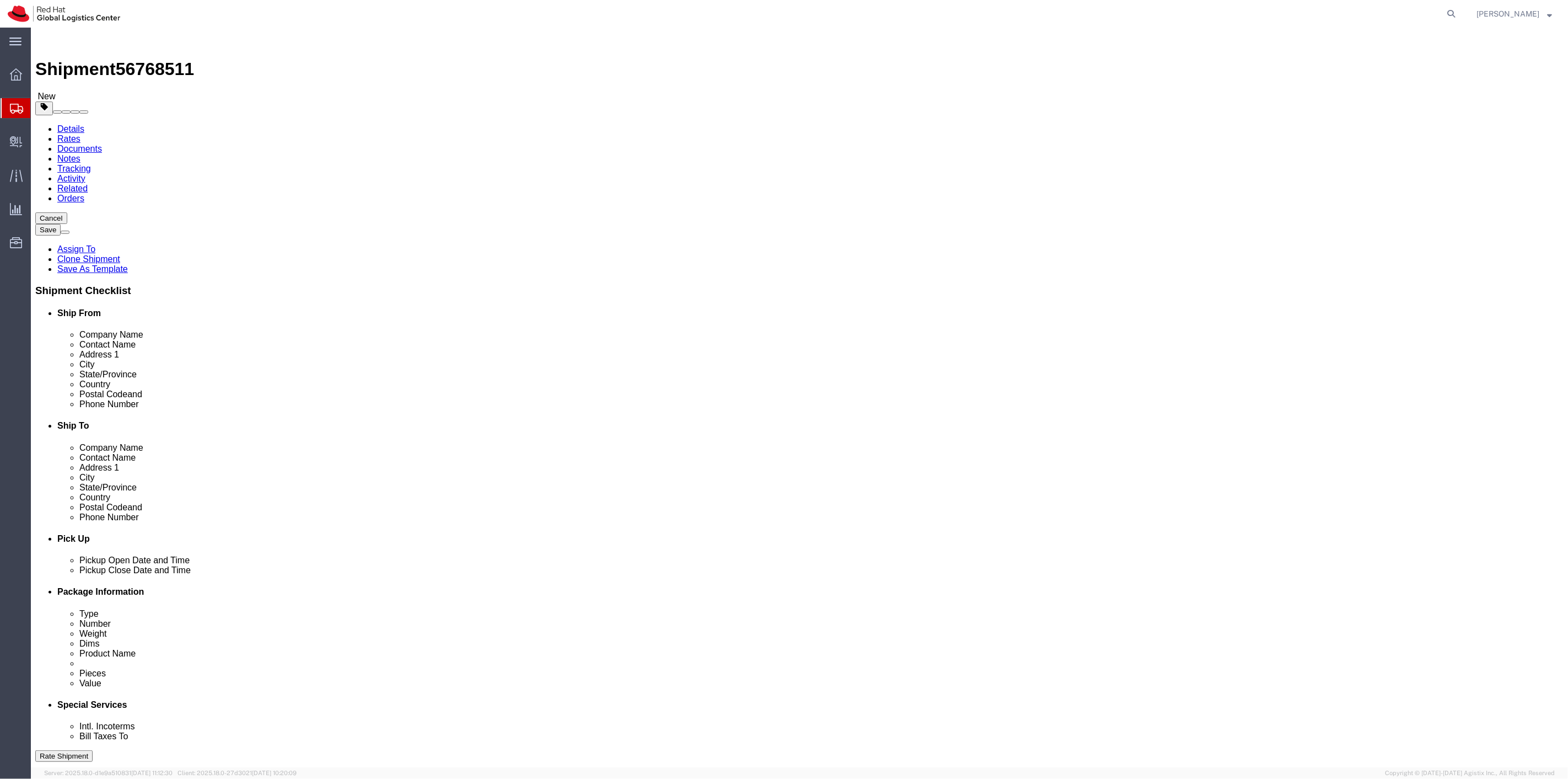
click link "Package Information"
click link "Shipment Information"
click icon
click link "Special Services"
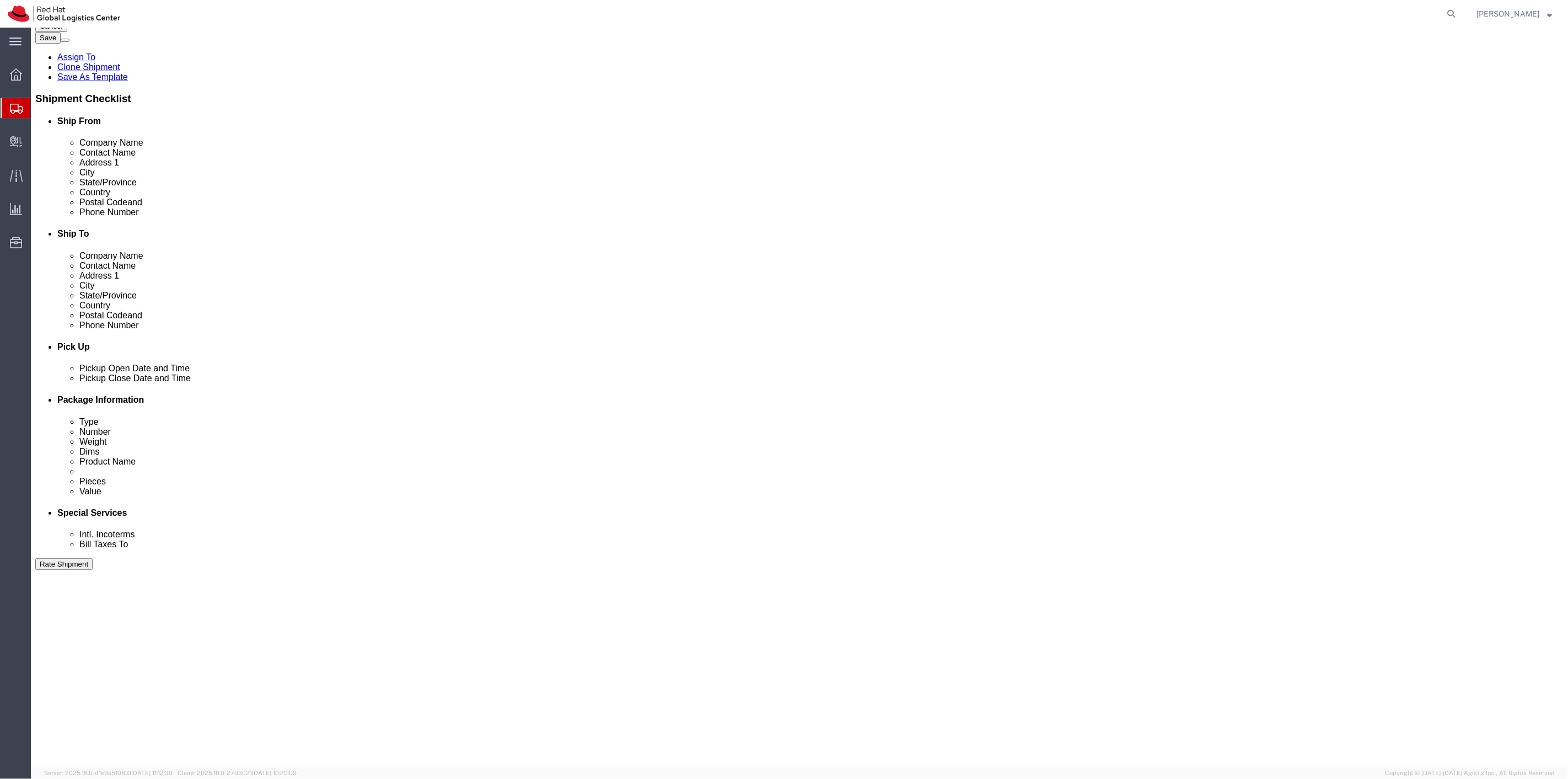
scroll to position [245, 0]
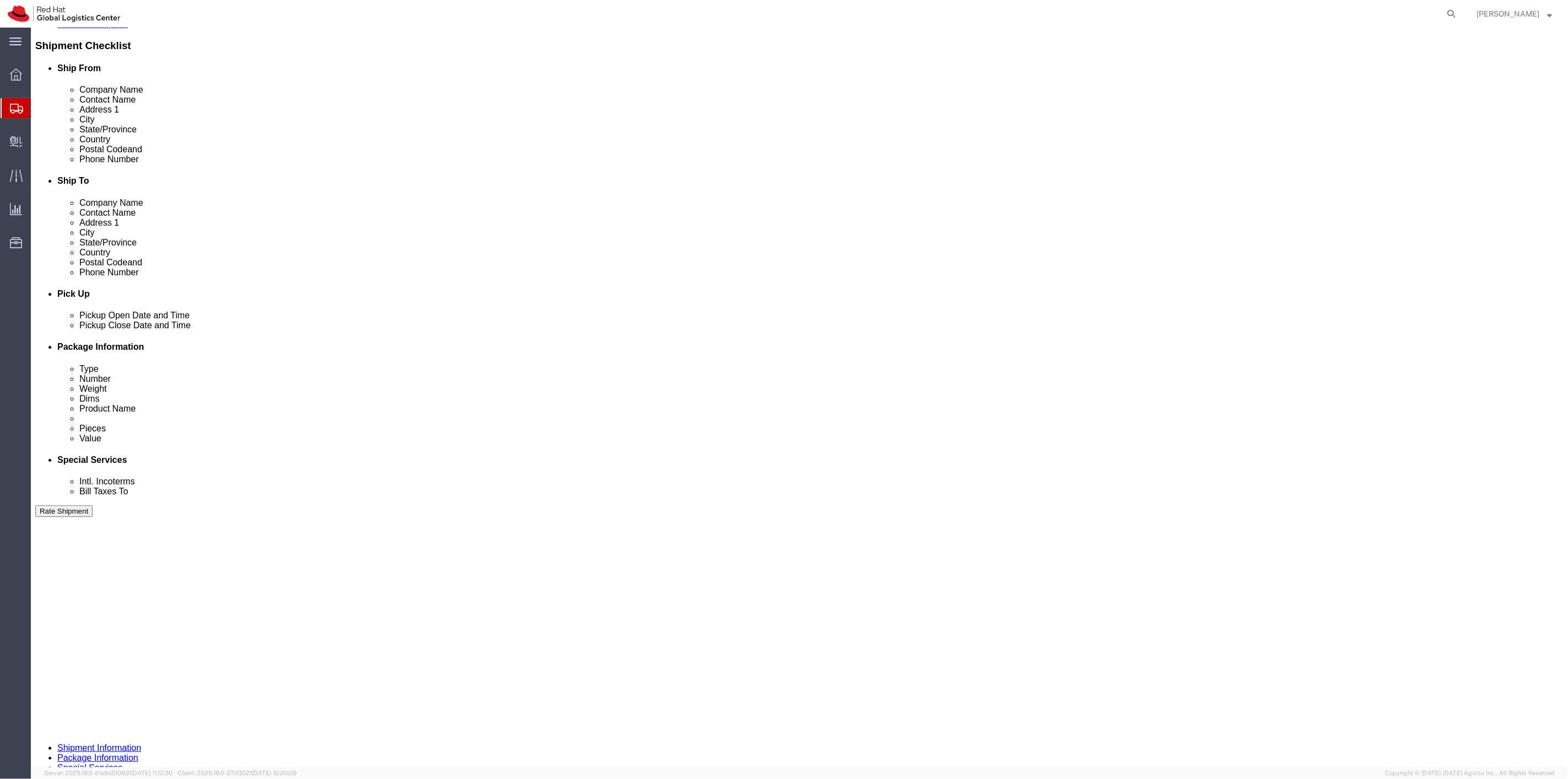
click div "Insurance required No Yes Insurance Value Select USD JPY GBP CAD EUR"
click label "Yes"
click input "Yes"
radio input "true"
click div "Insurance required No Yes Insurance Value Select USD JPY GBP CAD EUR"
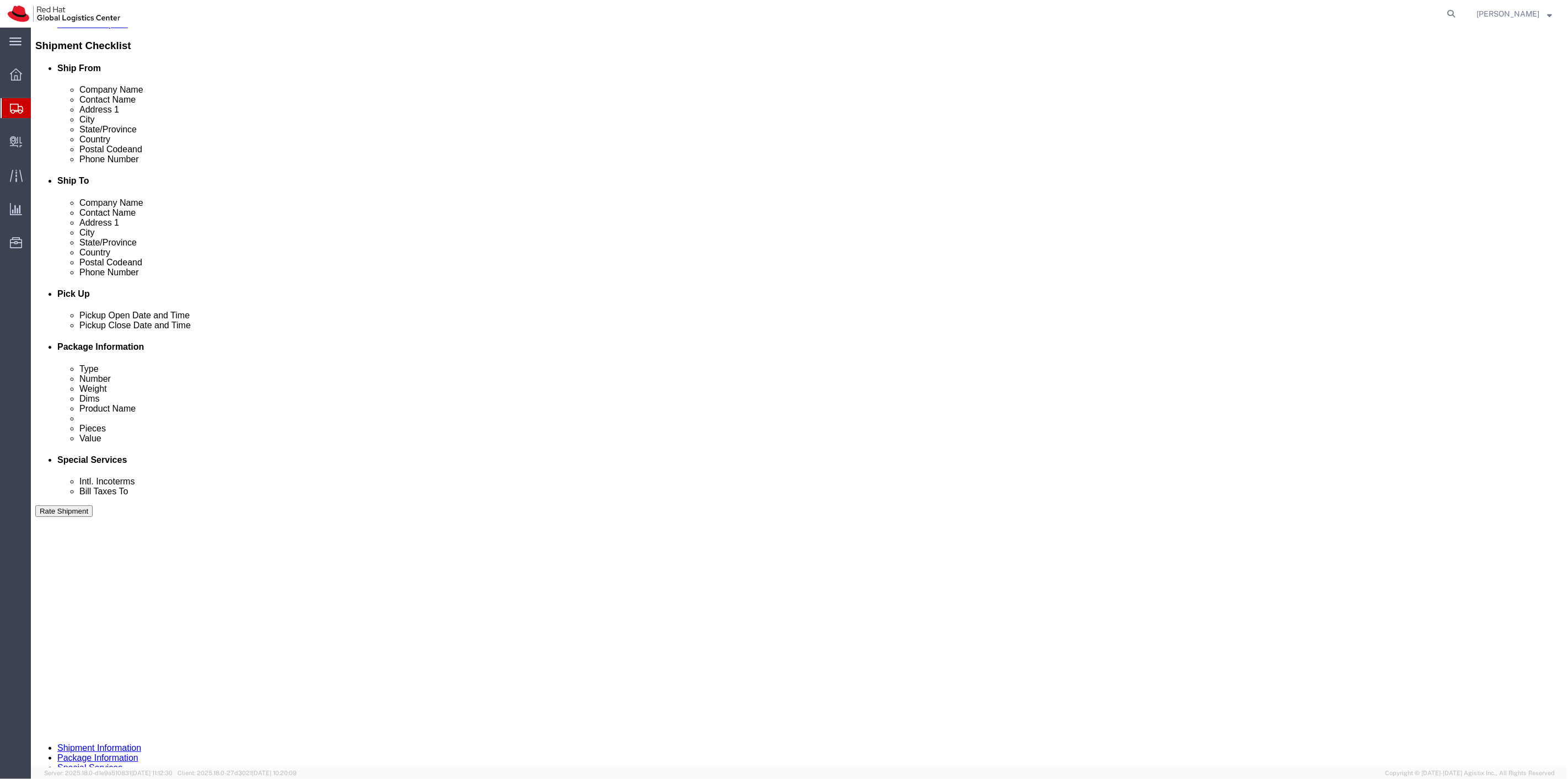
click input "text"
type input "500.00"
click button "Rate Shipment"
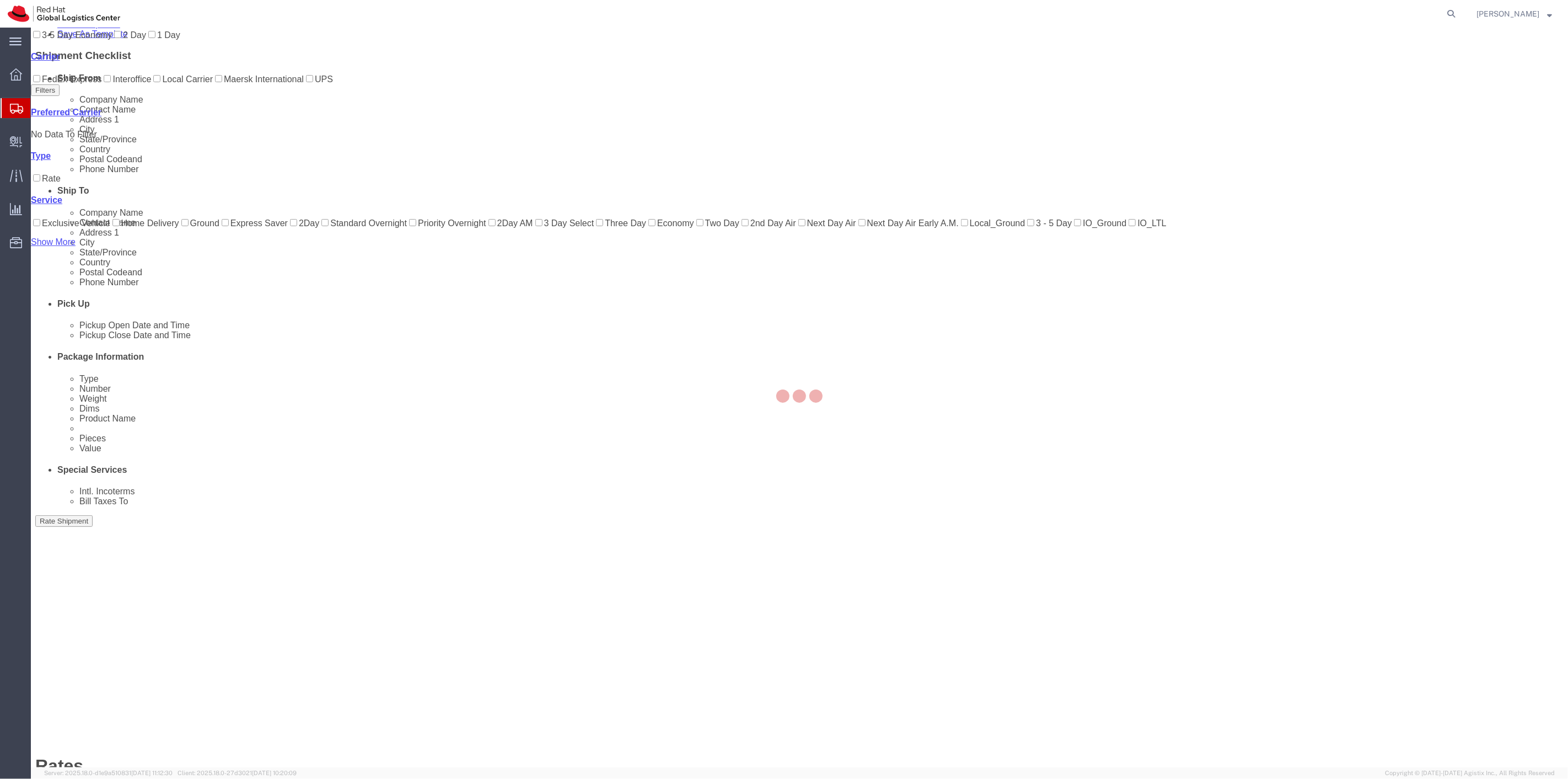
scroll to position [0, 0]
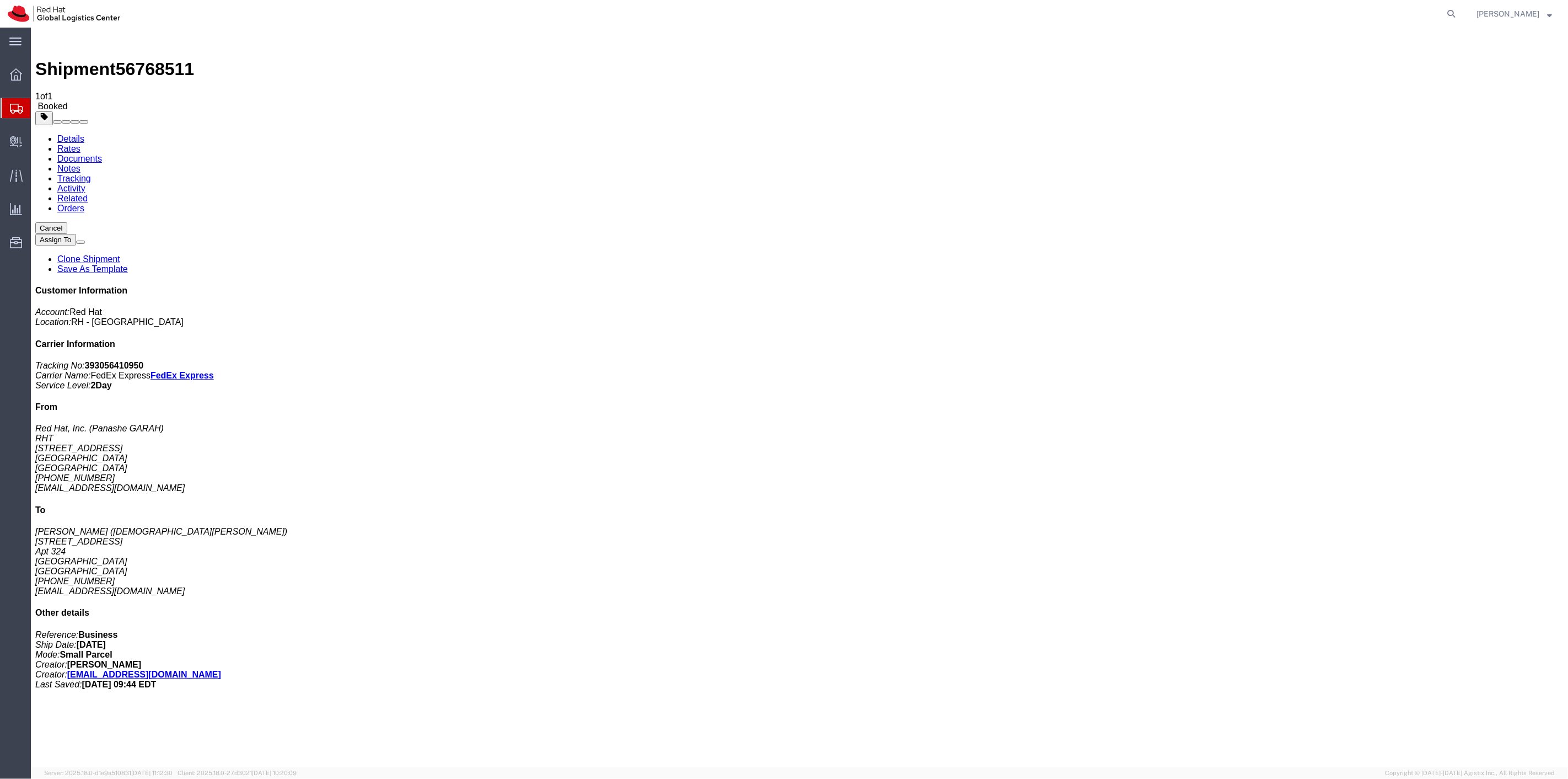
drag, startPoint x: 816, startPoint y: 156, endPoint x: 939, endPoint y: 180, distance: 125.3
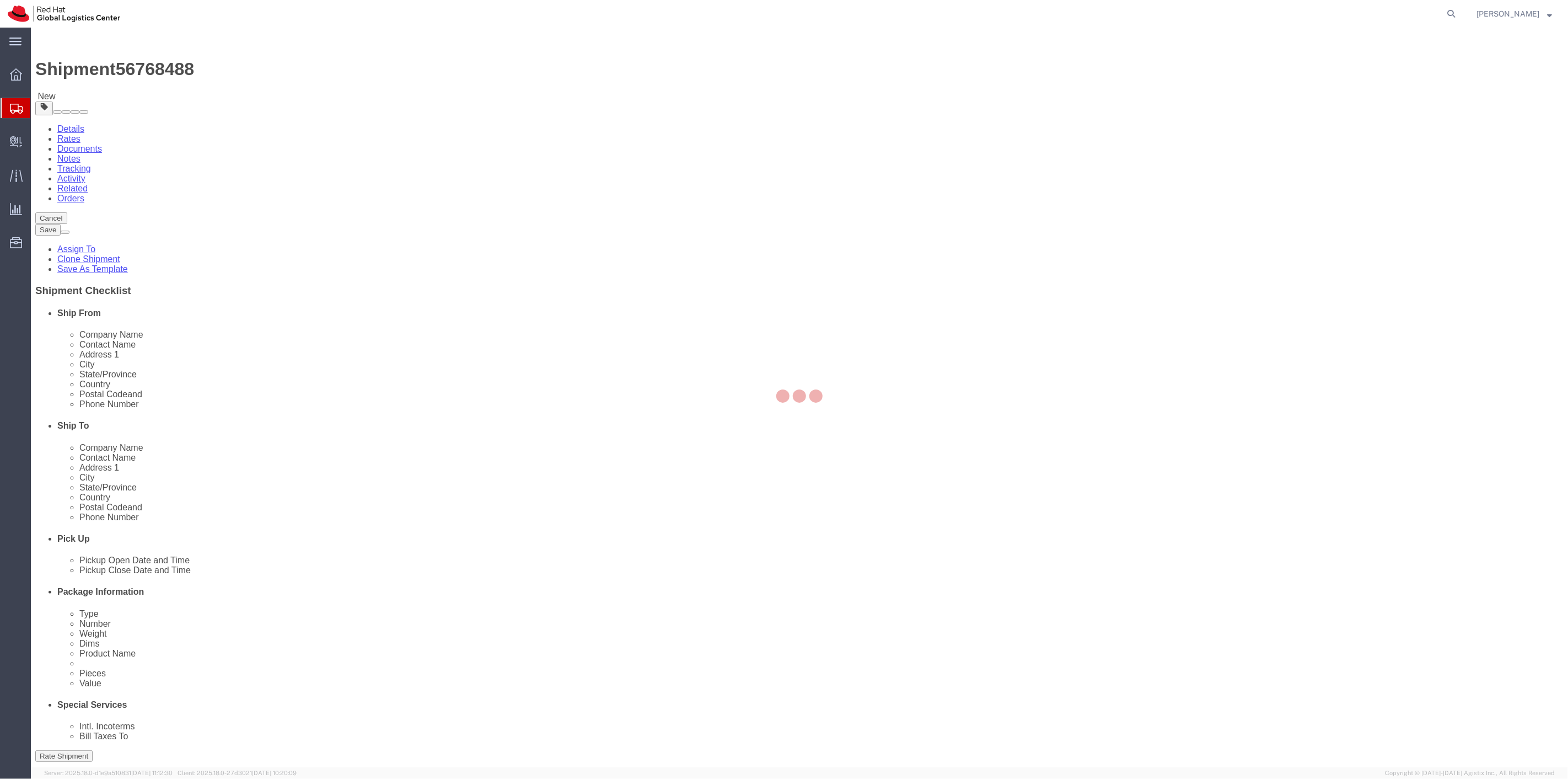
select select "38014"
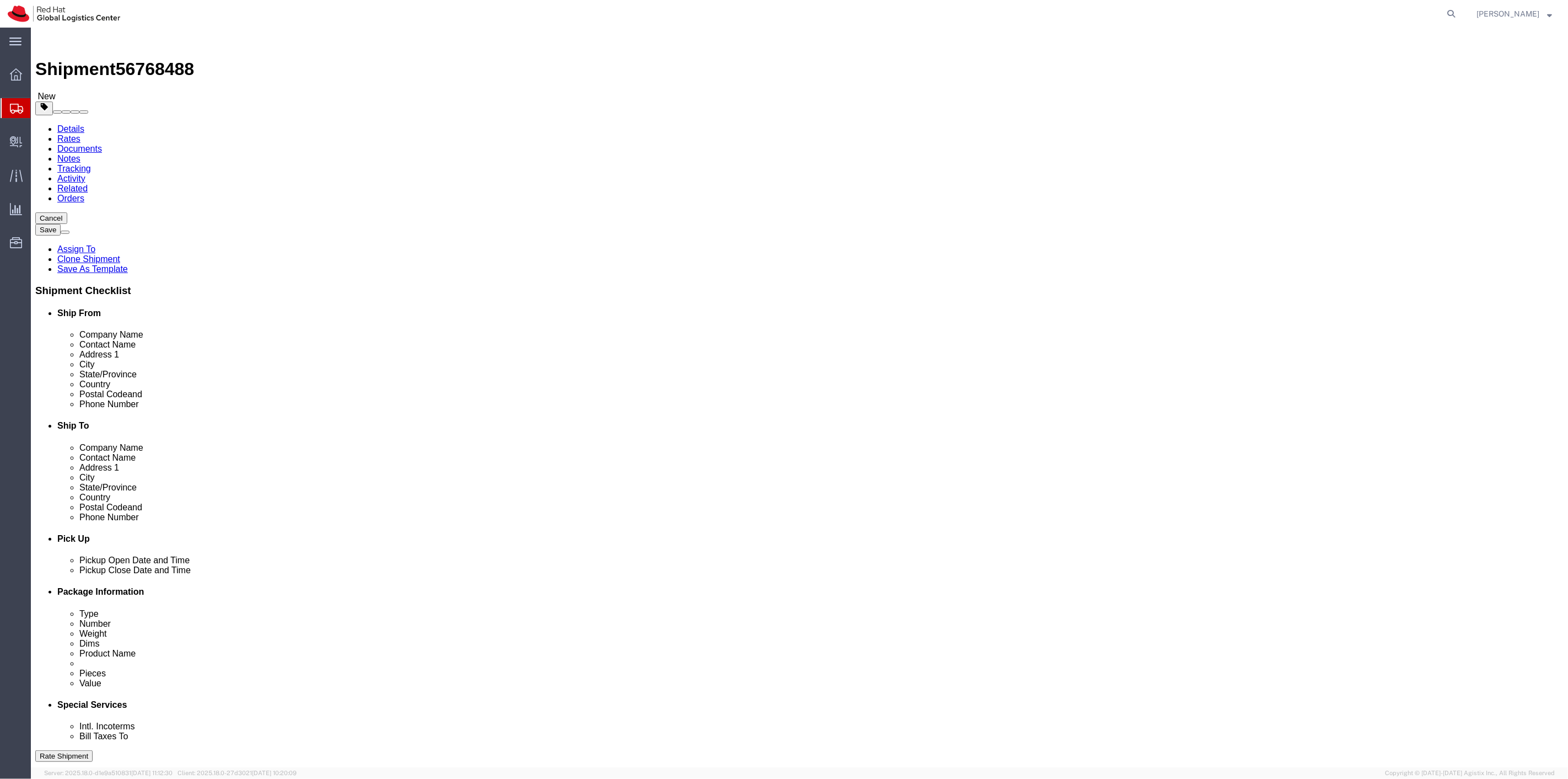
click icon
drag, startPoint x: 153, startPoint y: 15, endPoint x: 92, endPoint y: 15, distance: 61.0
click div "Shipment 56768488 New"
copy span "56768488"
click button "Rate Shipment"
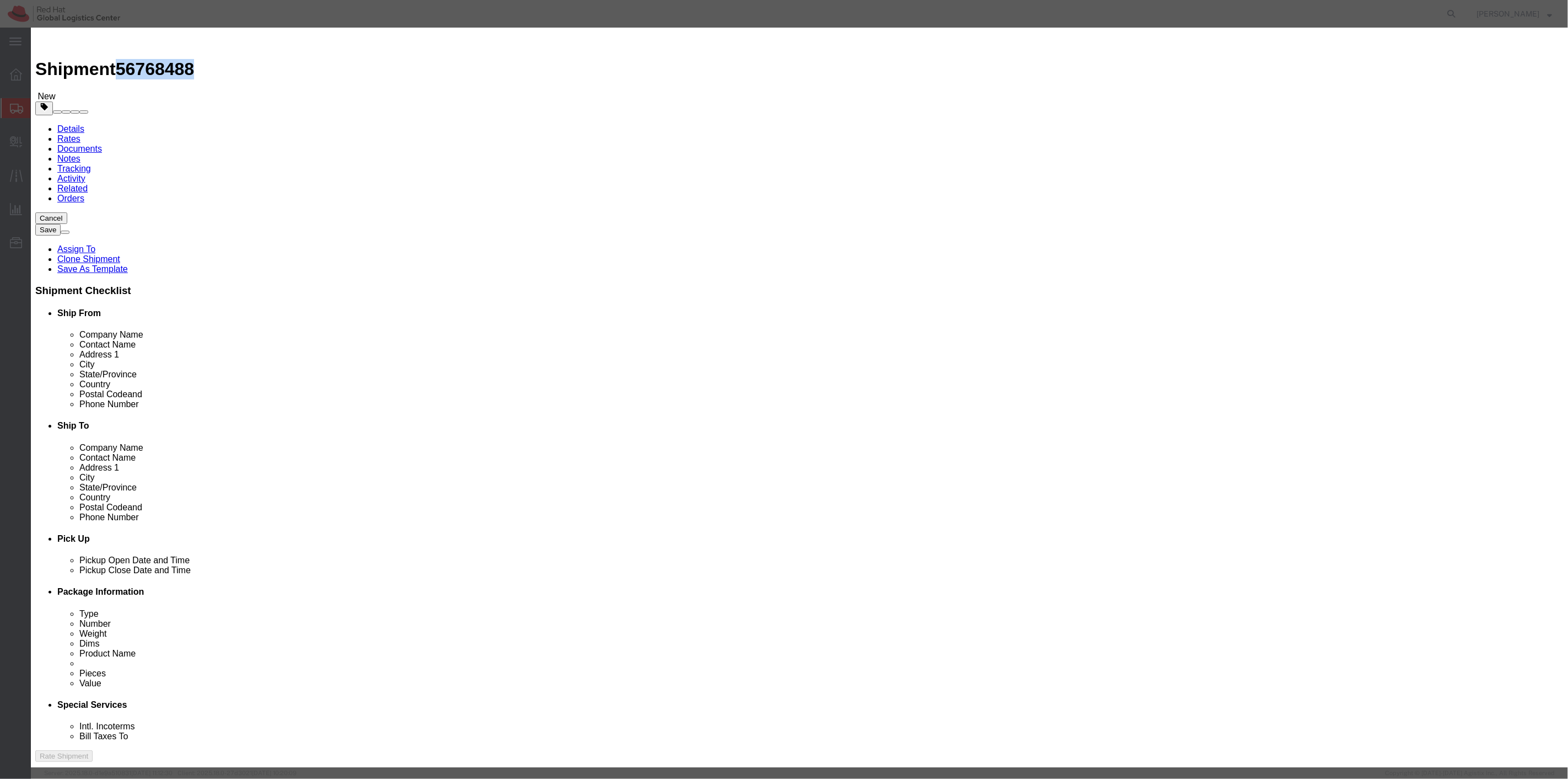
click button "Already reviewed"
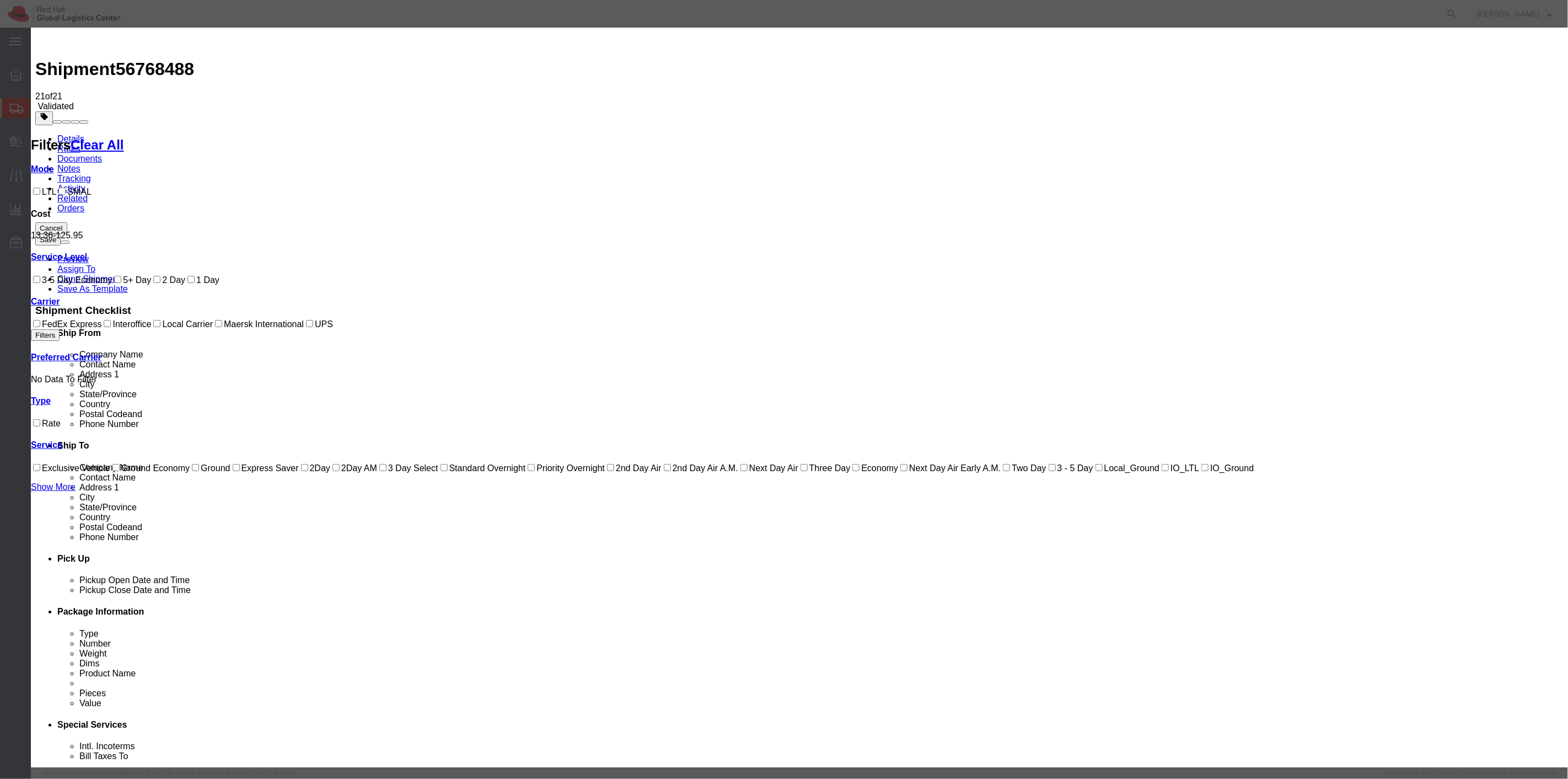
select select "7920"
select select "17810"
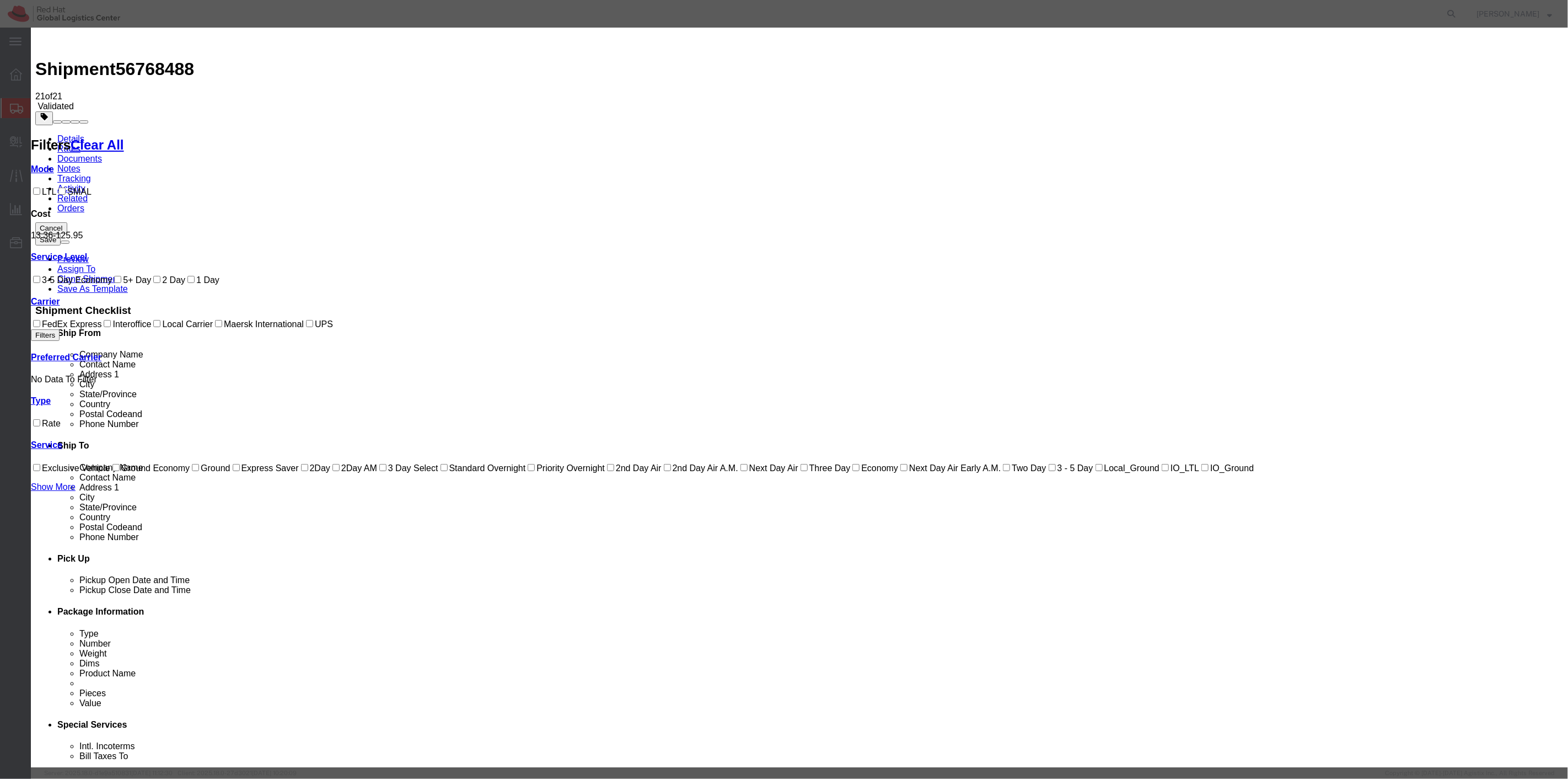
checkbox input "true"
type input "[PERSON_NAME]"
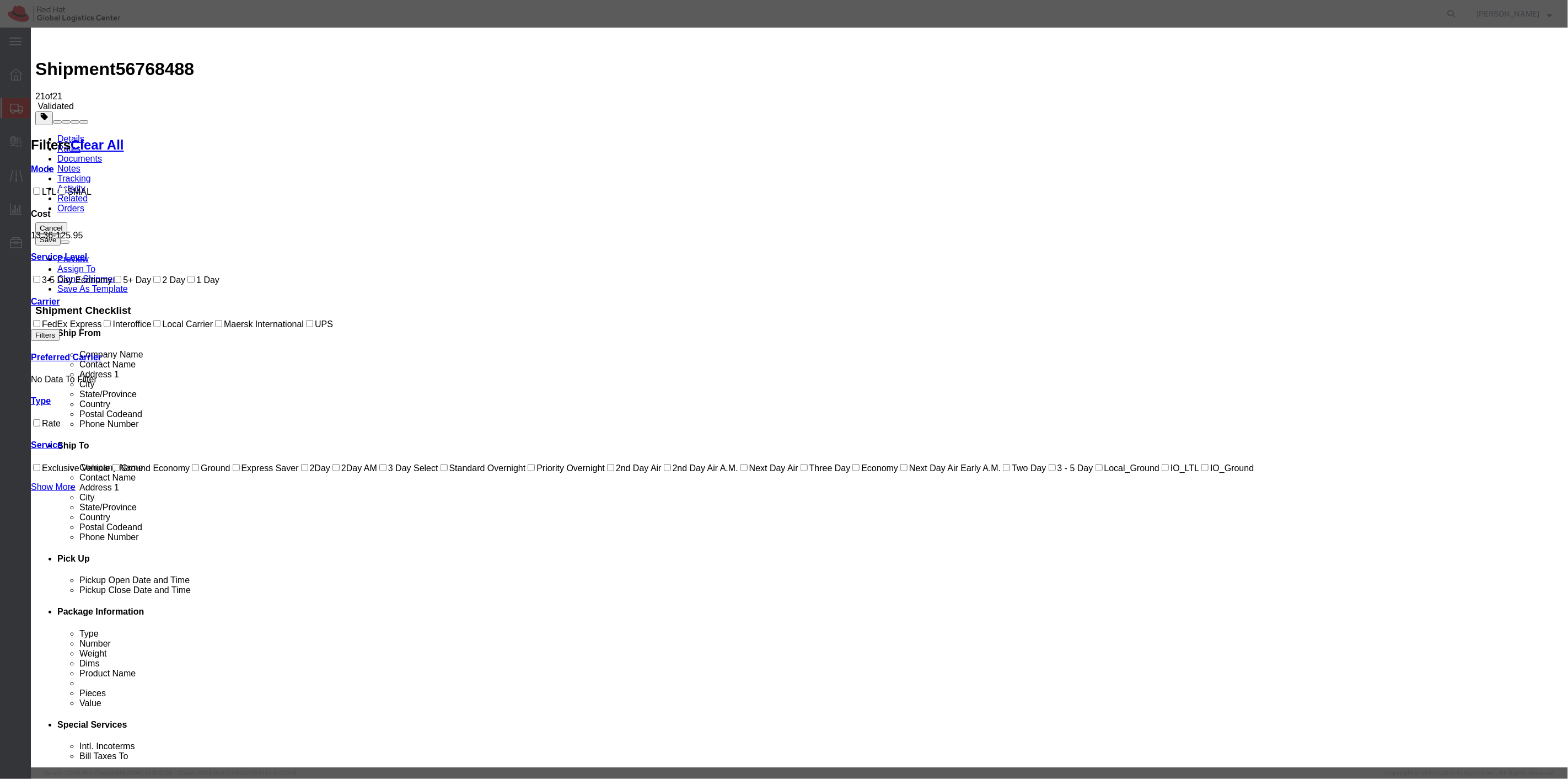
type input "19198356701"
paste input "56768488"
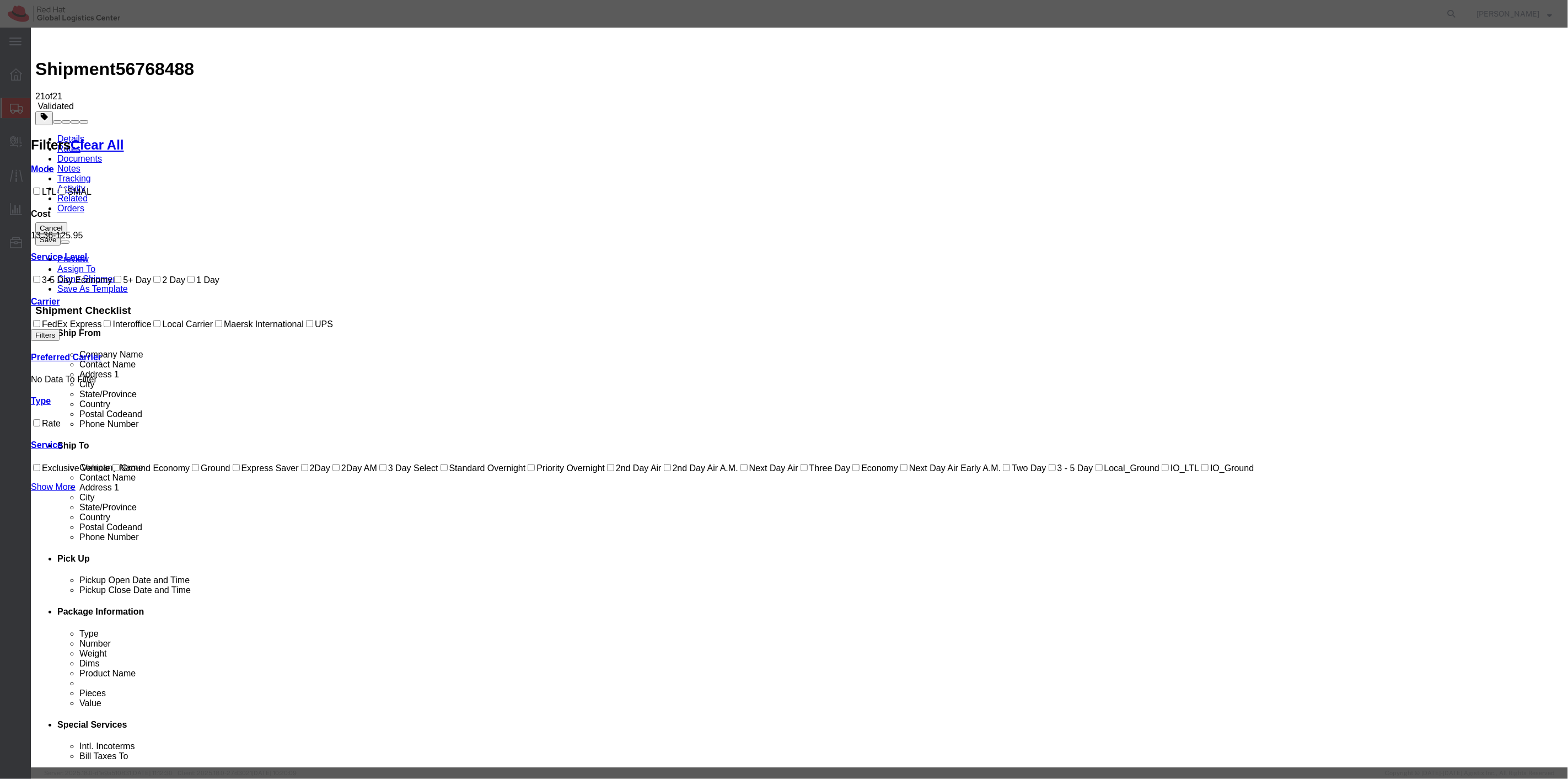
type input "RHT56768488"
select select "1000"
drag, startPoint x: 1018, startPoint y: 145, endPoint x: 1005, endPoint y: 141, distance: 13.6
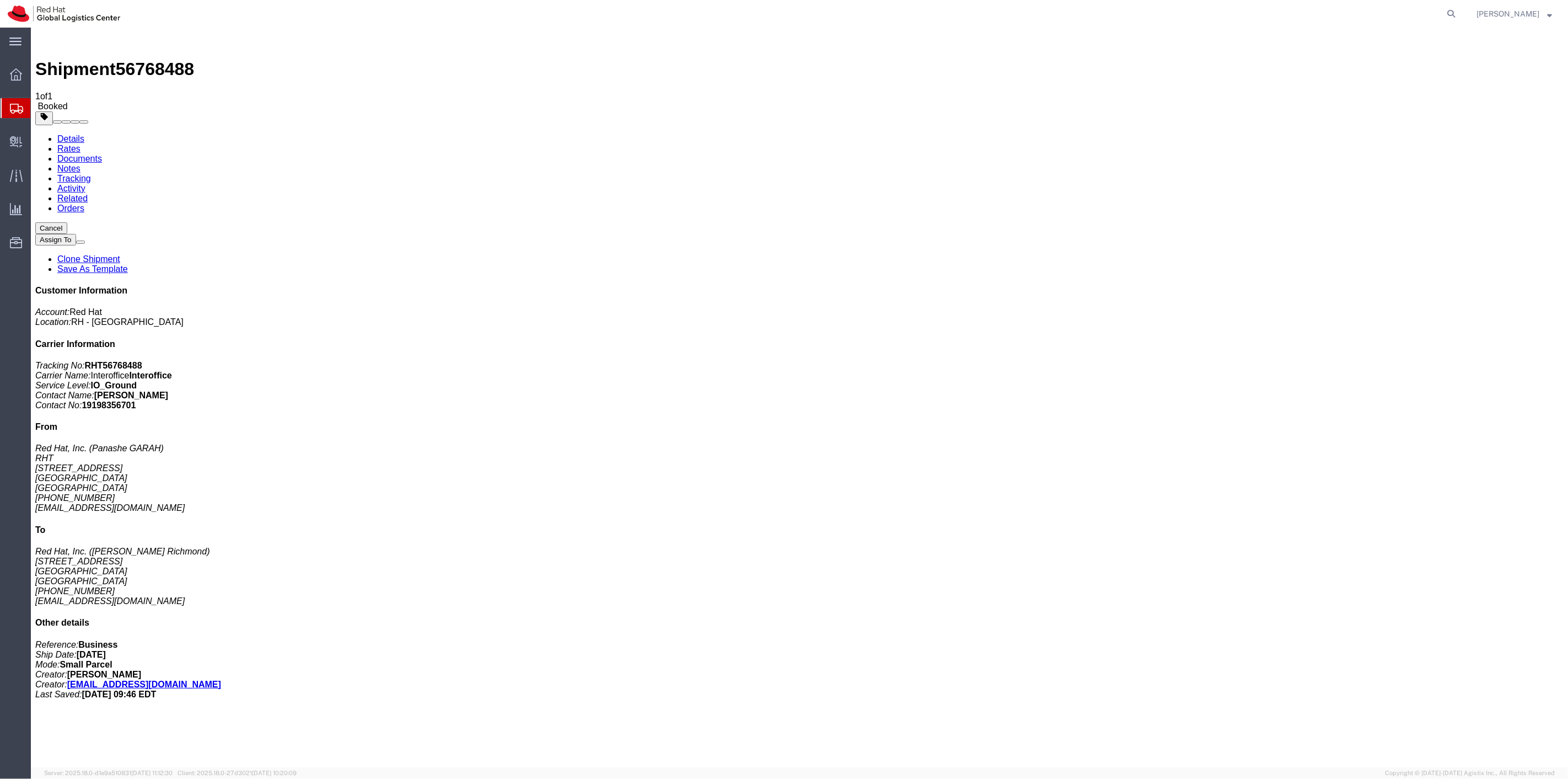
drag, startPoint x: 811, startPoint y: 150, endPoint x: 599, endPoint y: 219, distance: 222.9
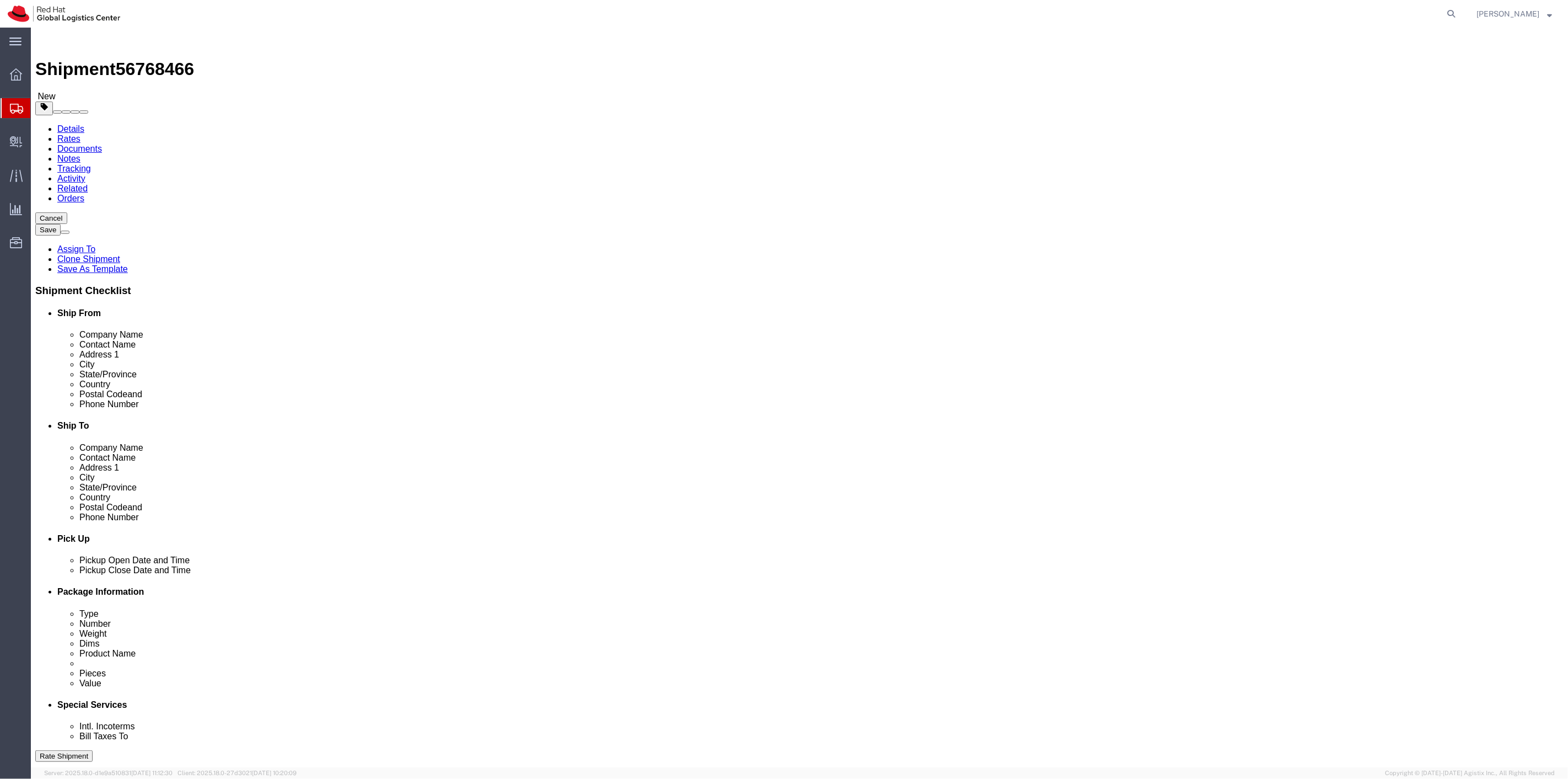
select select "38014"
select select
click link "Package Information"
click icon
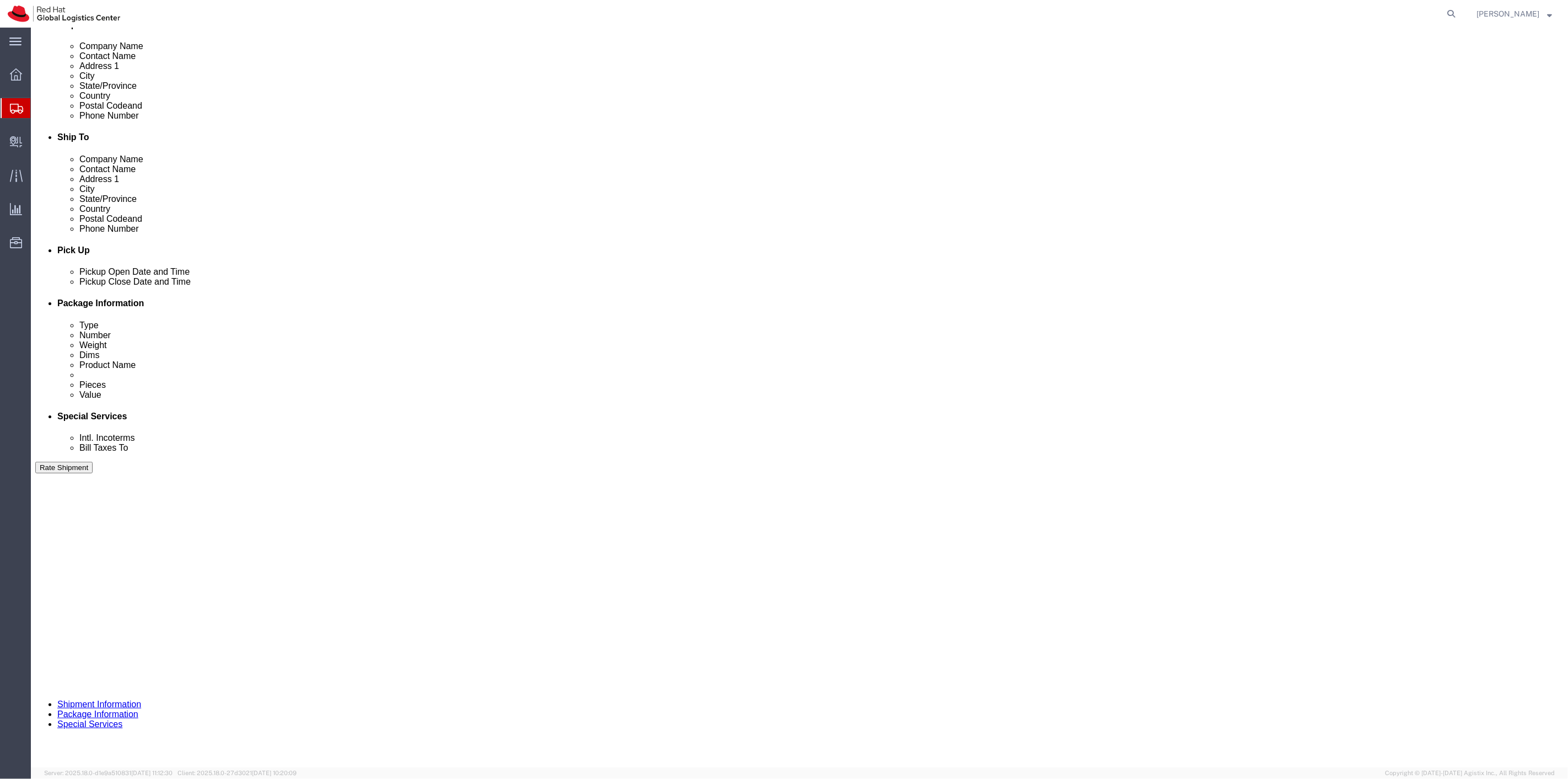
scroll to position [367, 0]
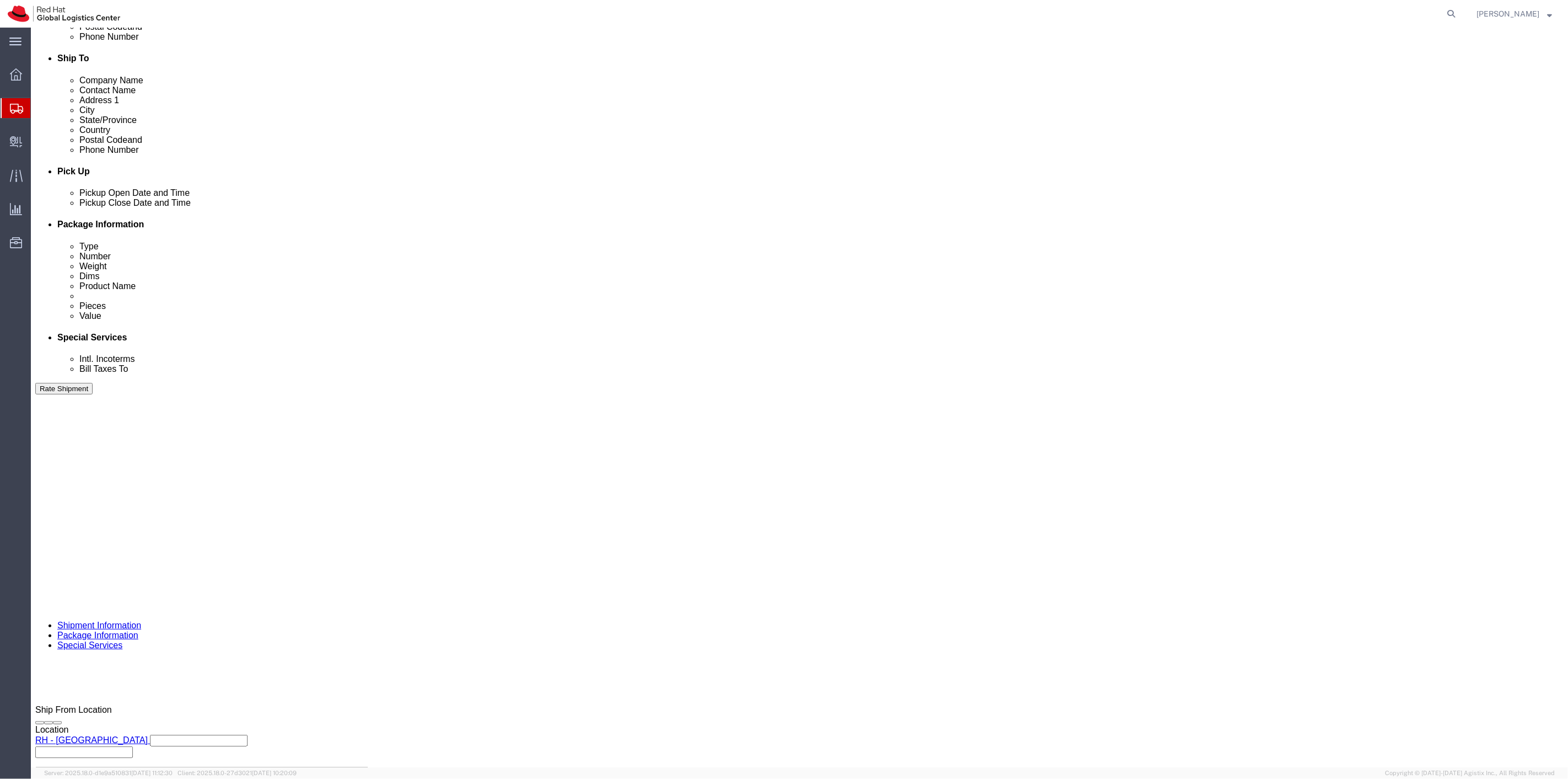
click div "No Yes"
click label "Yes"
click input "Yes"
radio input "true"
click input "text"
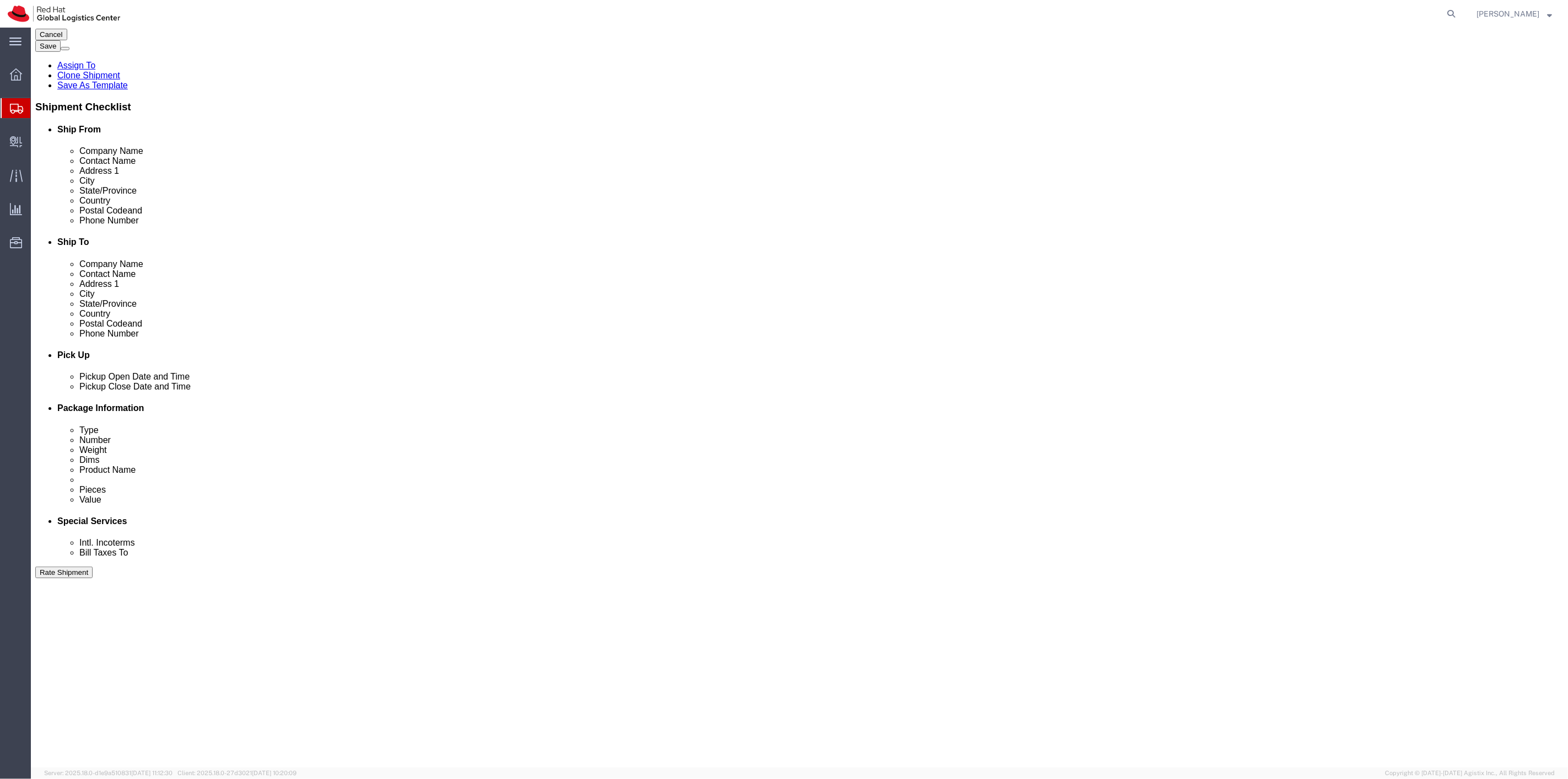
scroll to position [0, 0]
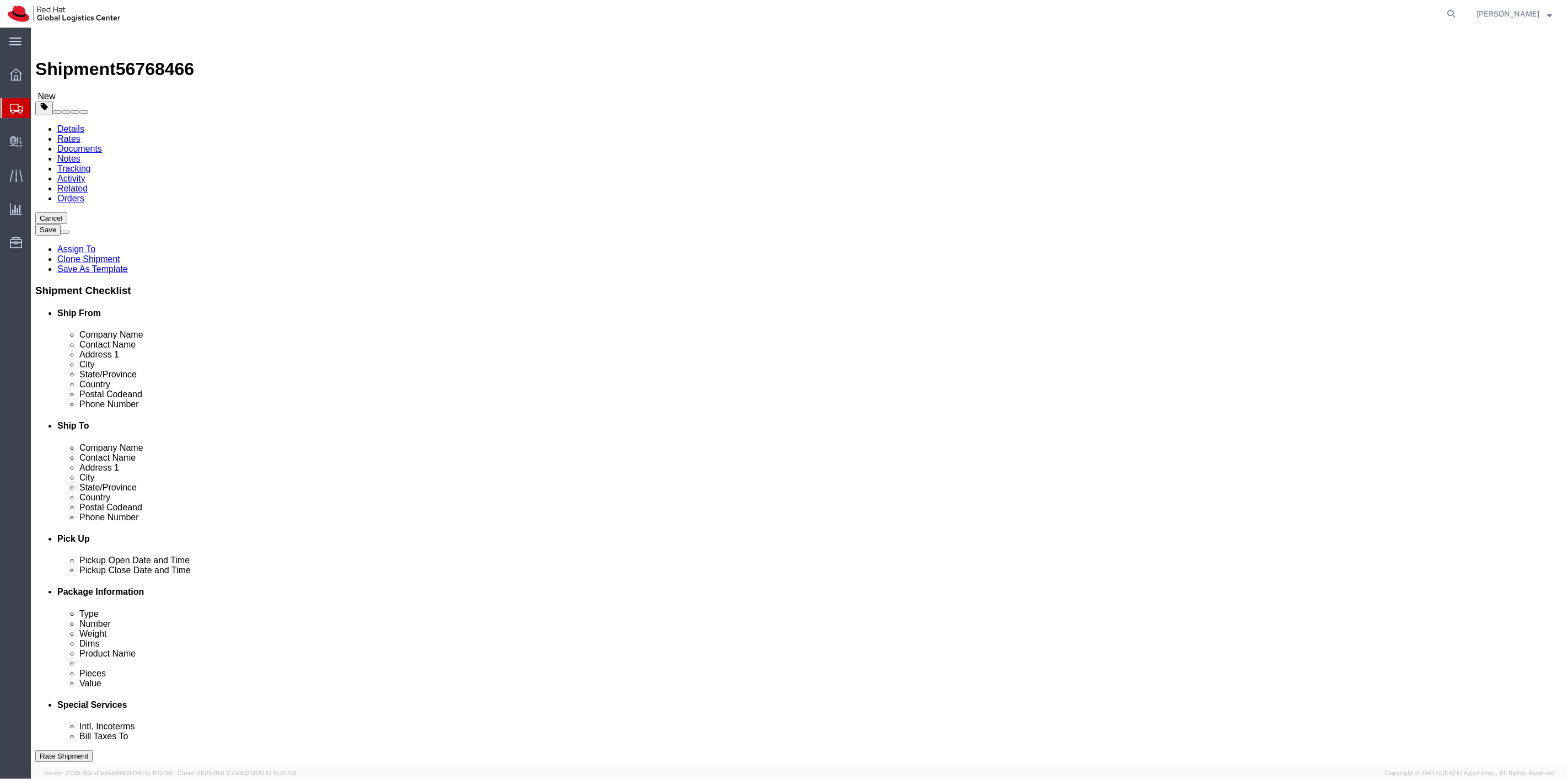
type input "500.00"
drag, startPoint x: 1384, startPoint y: 717, endPoint x: 1074, endPoint y: 340, distance: 488.1
click button "Rate Shipment"
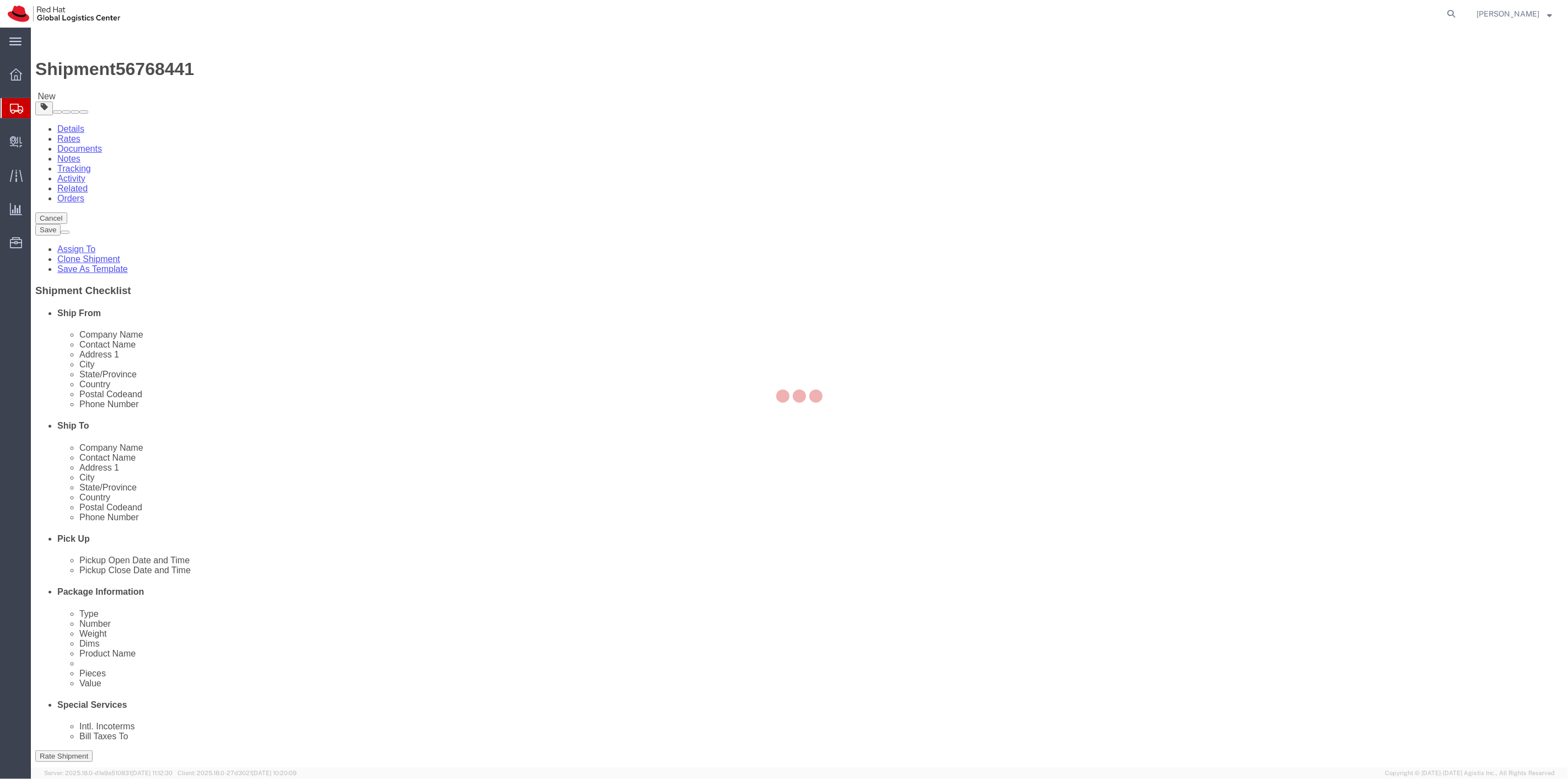
select select "38014"
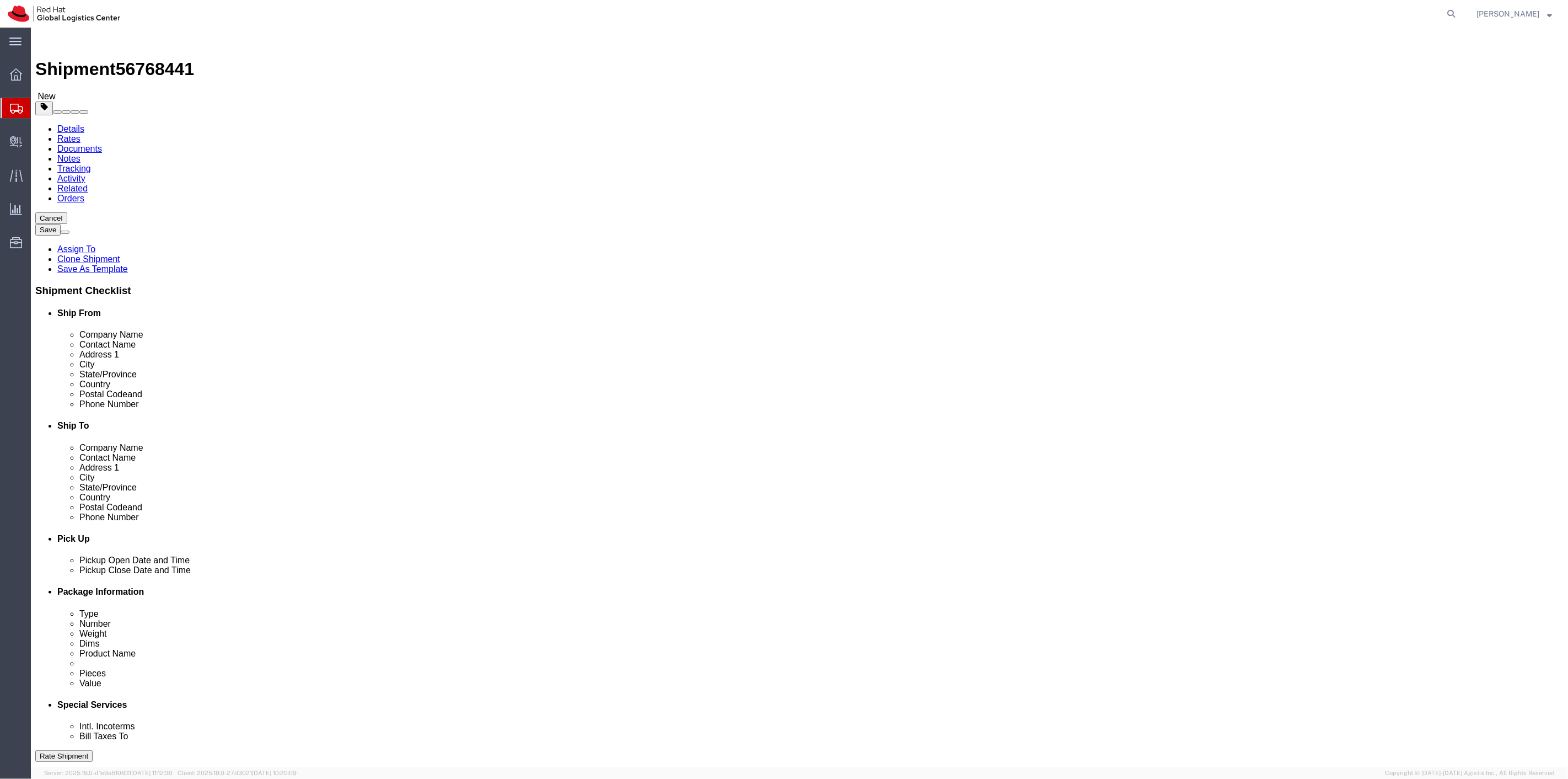
click button "Rate Shipment"
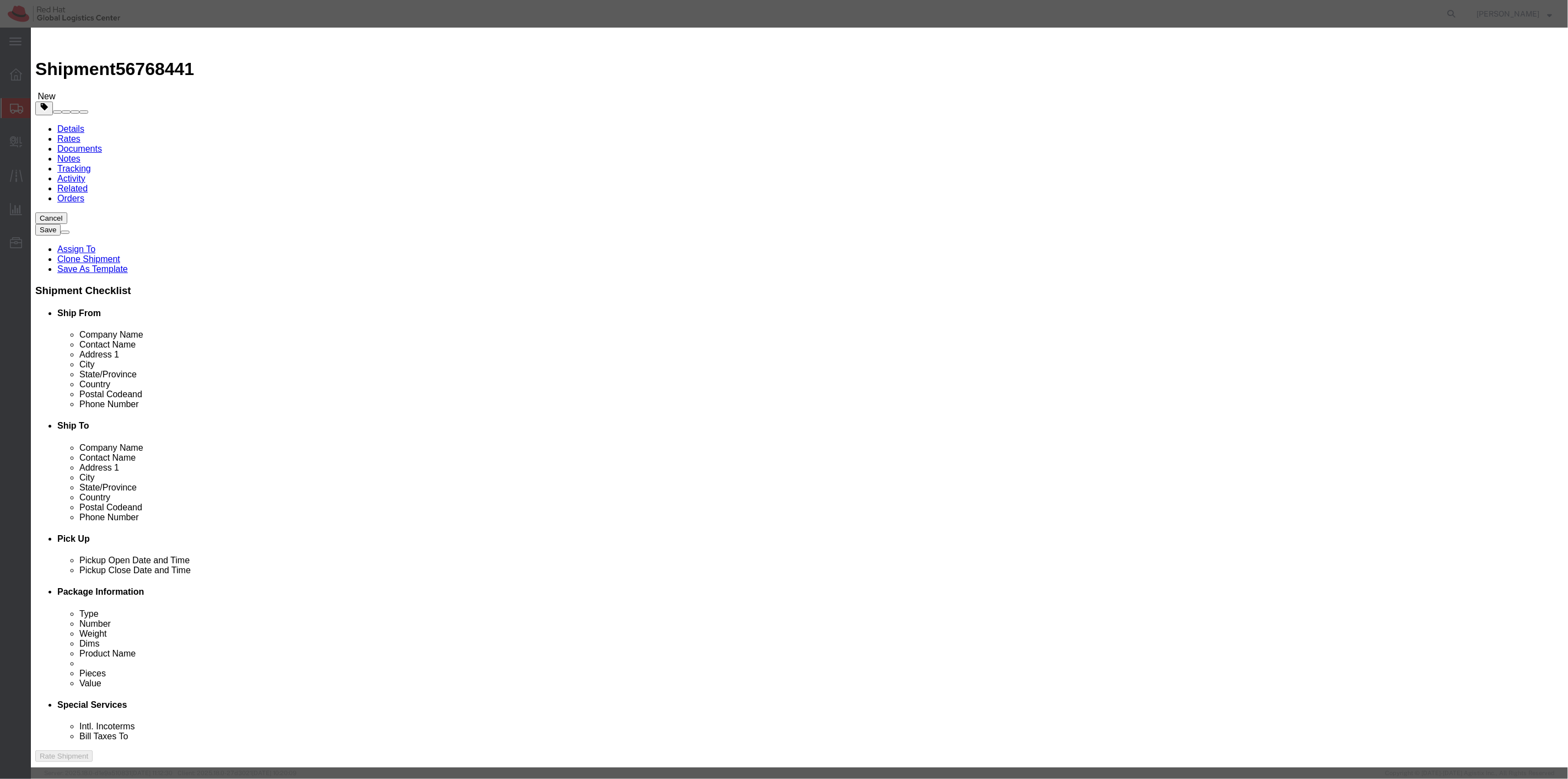
click button "button"
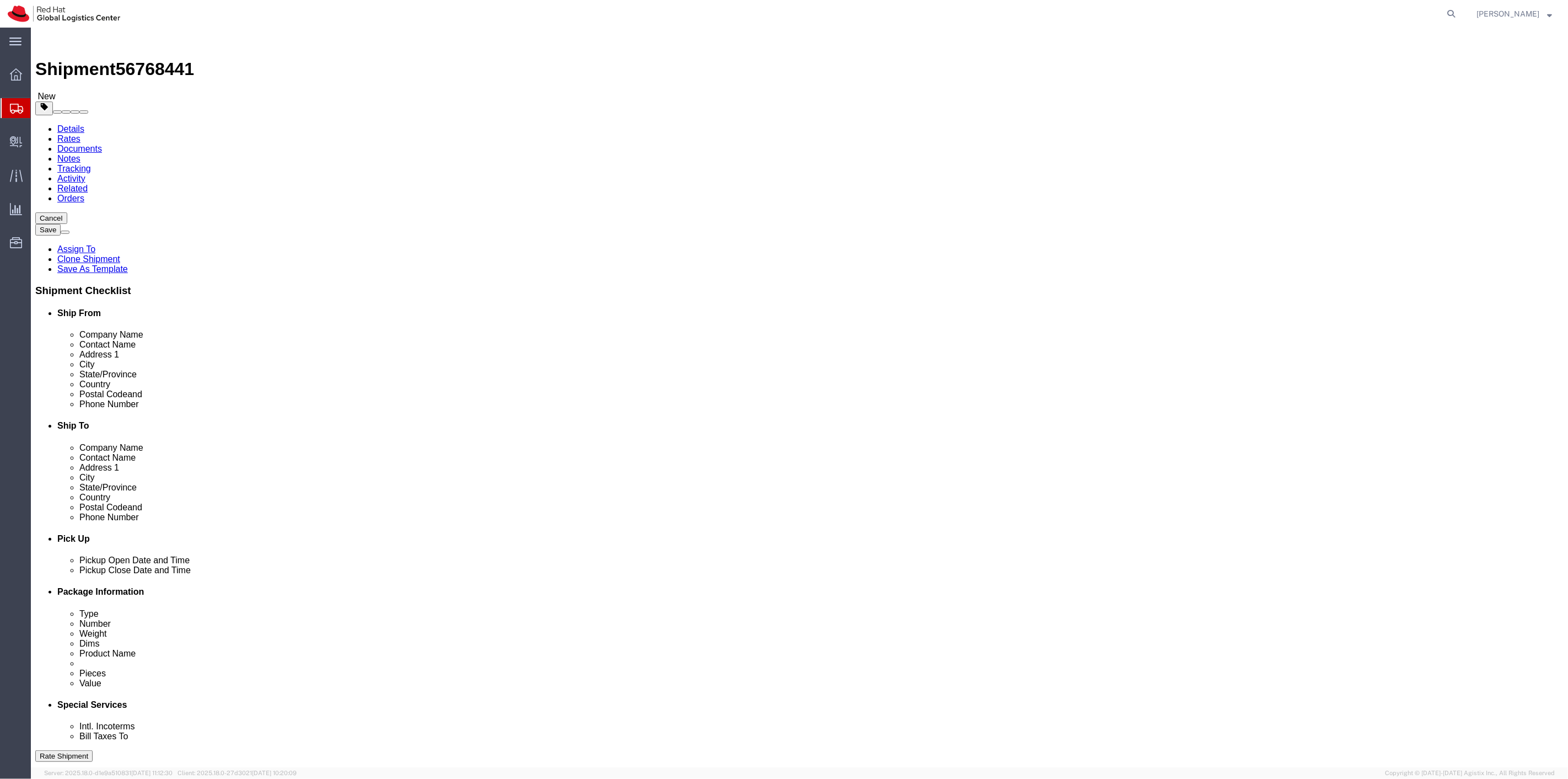
click div "Please fix the following errors Ship From Location Location [GEOGRAPHIC_DATA] -…"
click link "Special Services"
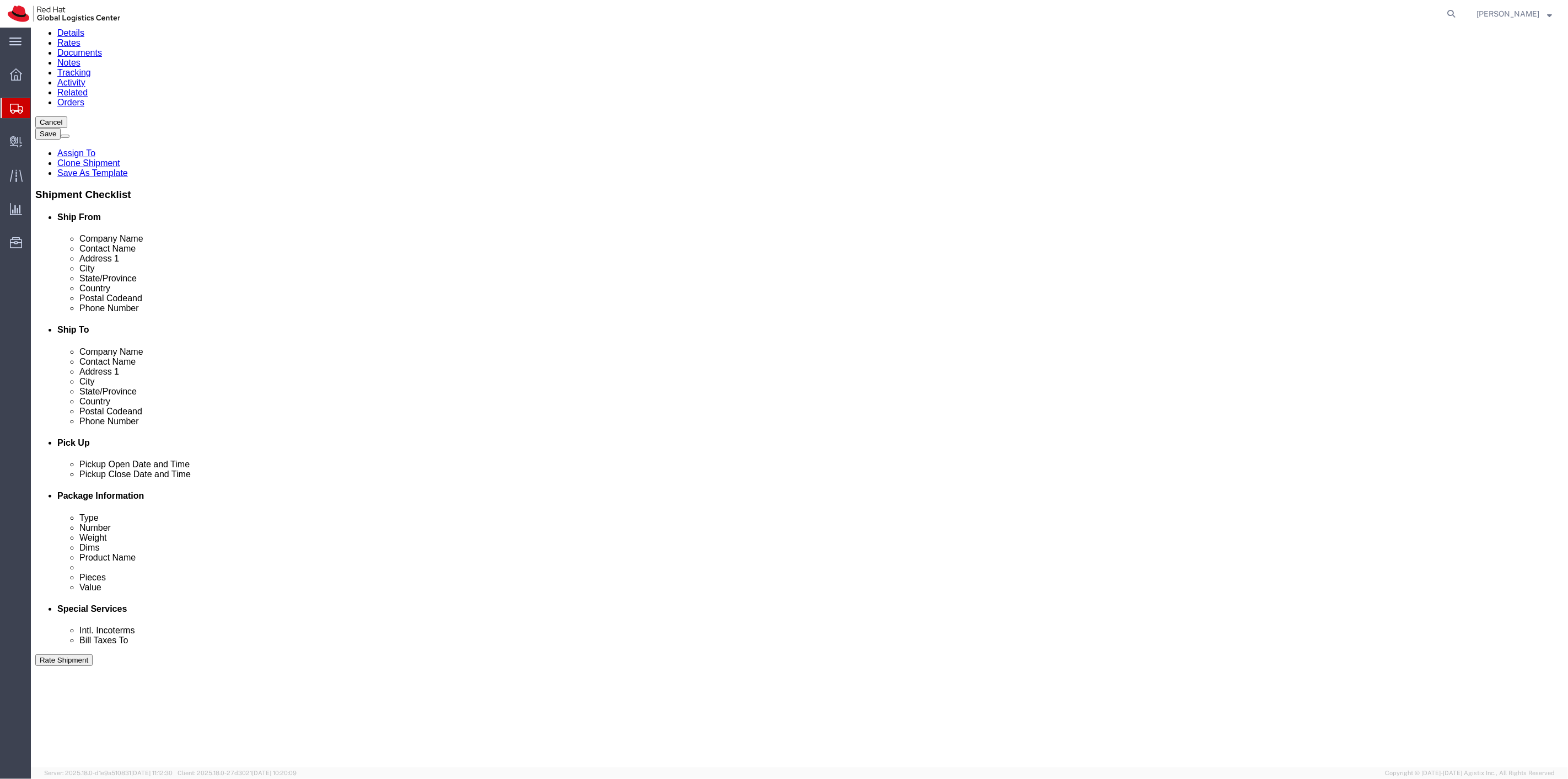
scroll to position [62, 0]
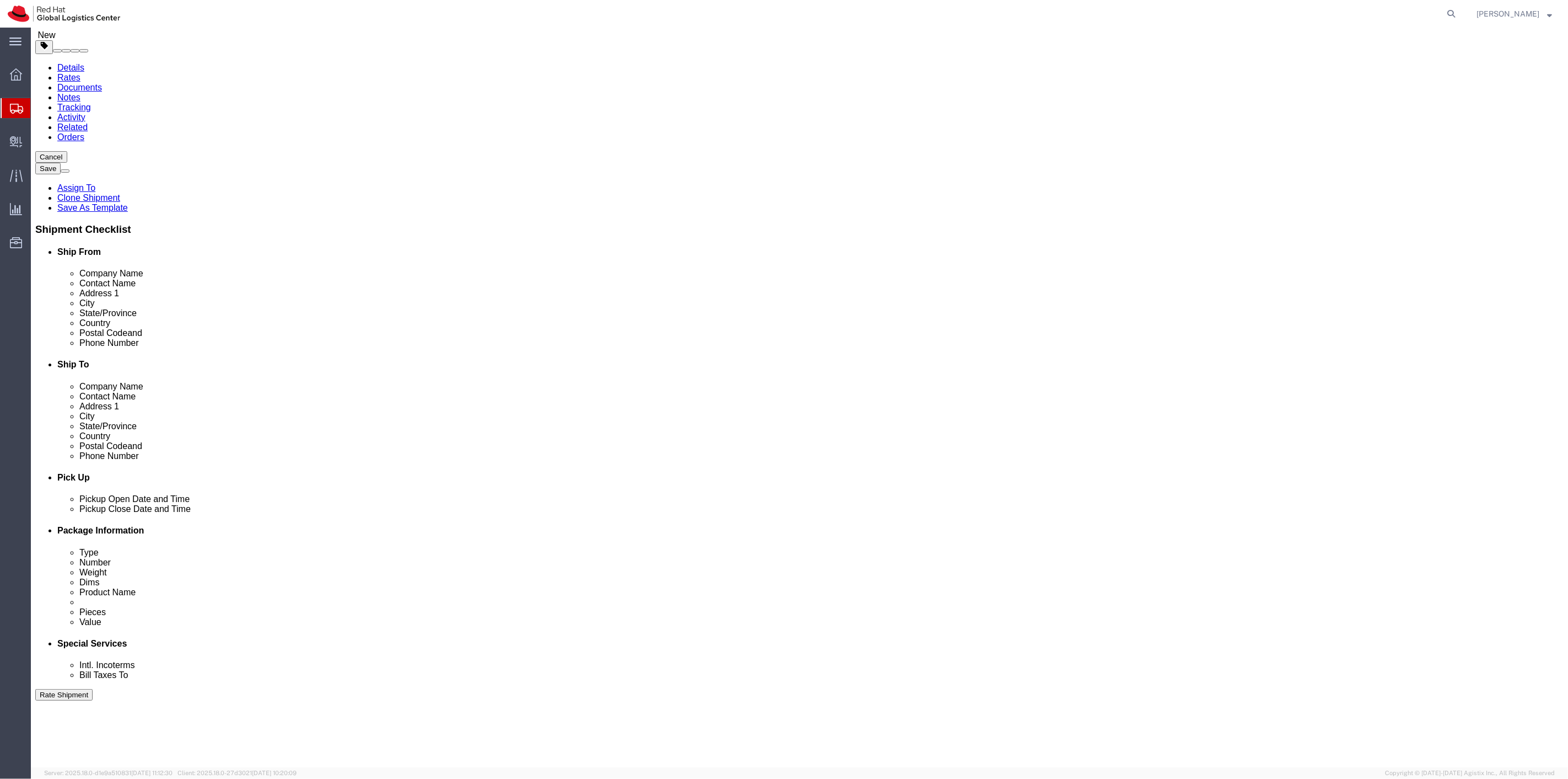
drag, startPoint x: 1399, startPoint y: 721, endPoint x: 1214, endPoint y: 182, distance: 569.9
click button "Rate Shipment"
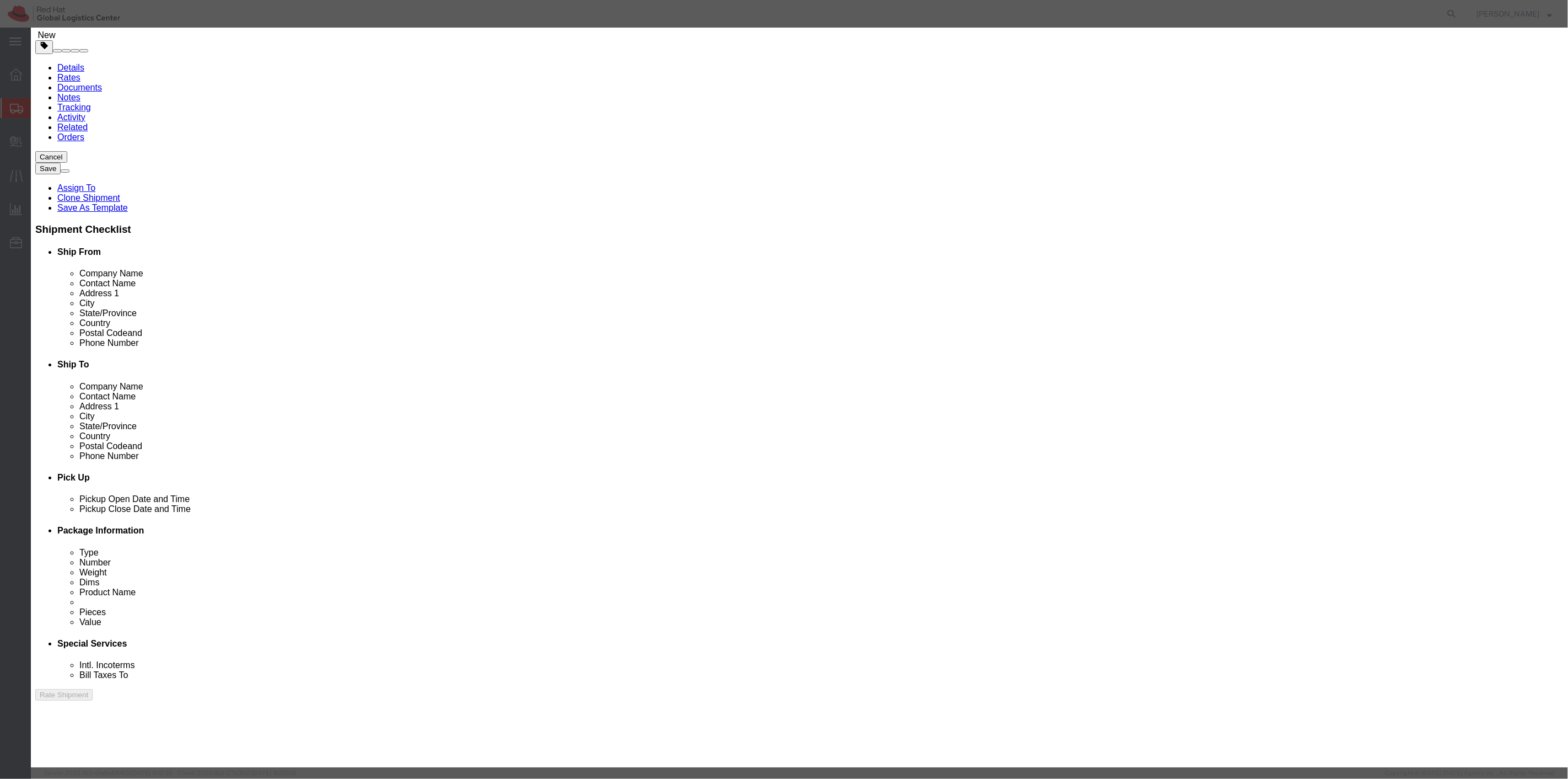
click div "Review Already reviewed"
click button "Already reviewed"
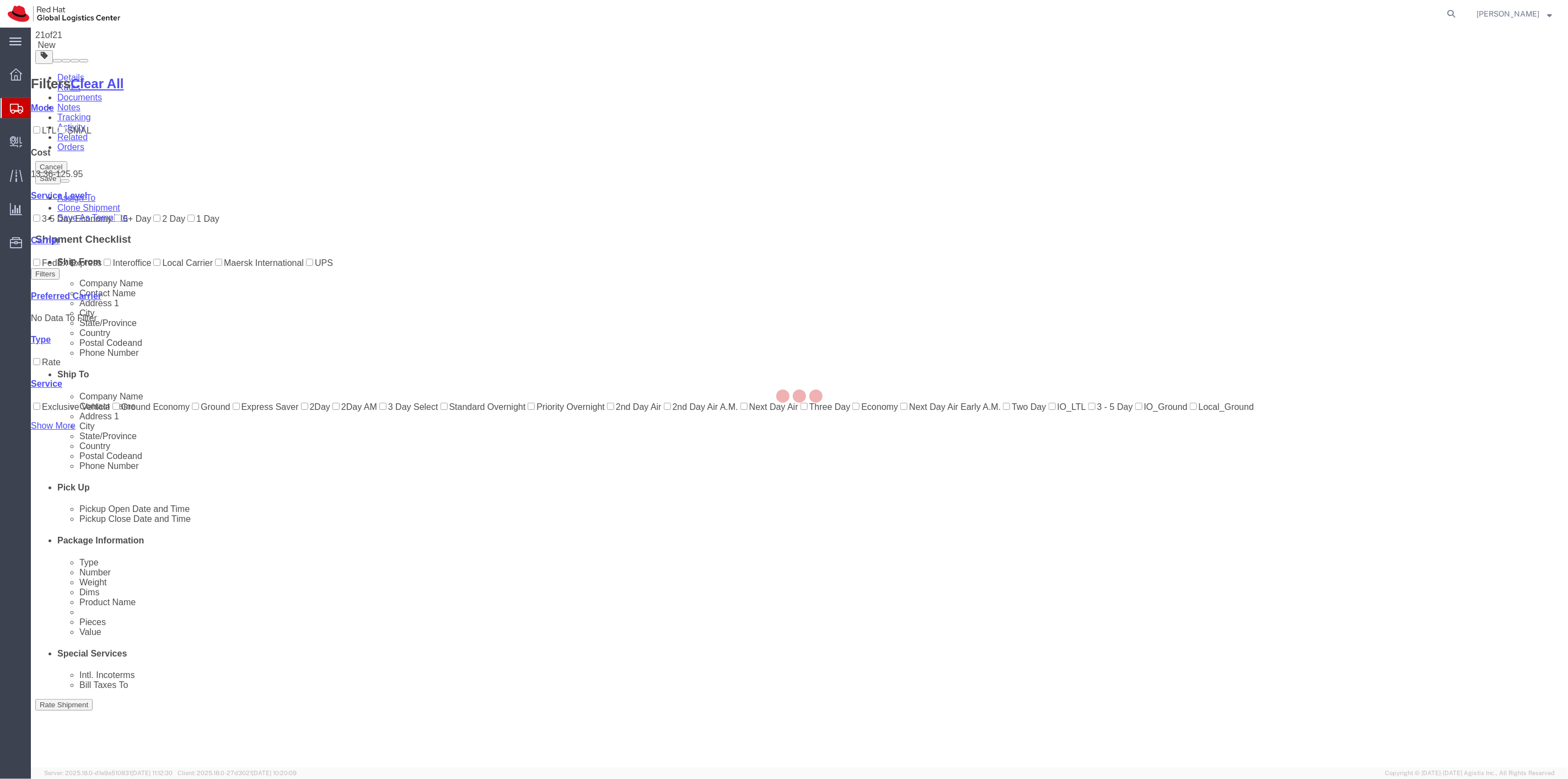
scroll to position [0, 0]
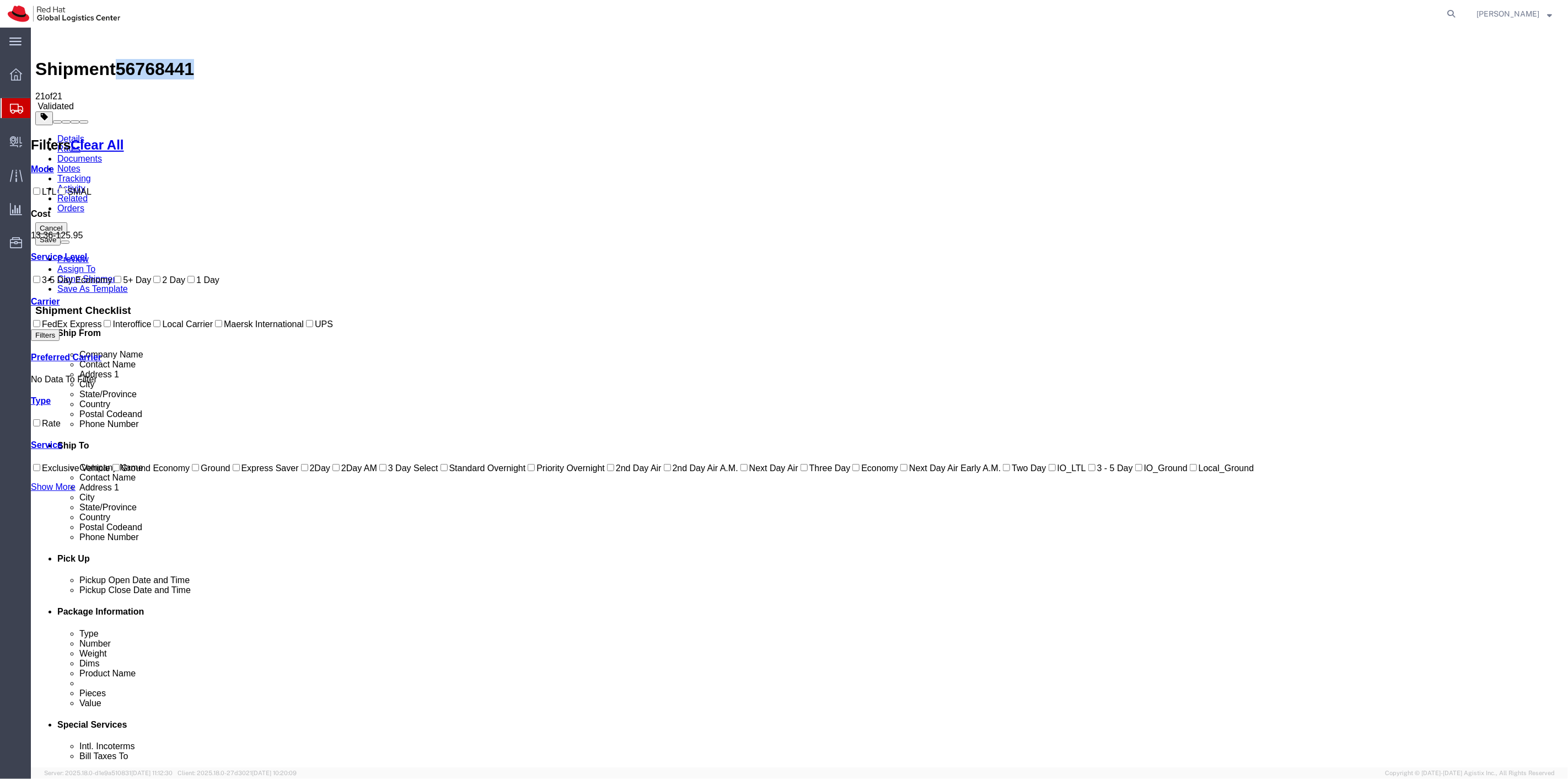
drag, startPoint x: 180, startPoint y: 38, endPoint x: 125, endPoint y: 39, distance: 55.0
click at [125, 59] on span "56768441" at bounding box center [154, 69] width 79 height 20
copy span "56768441"
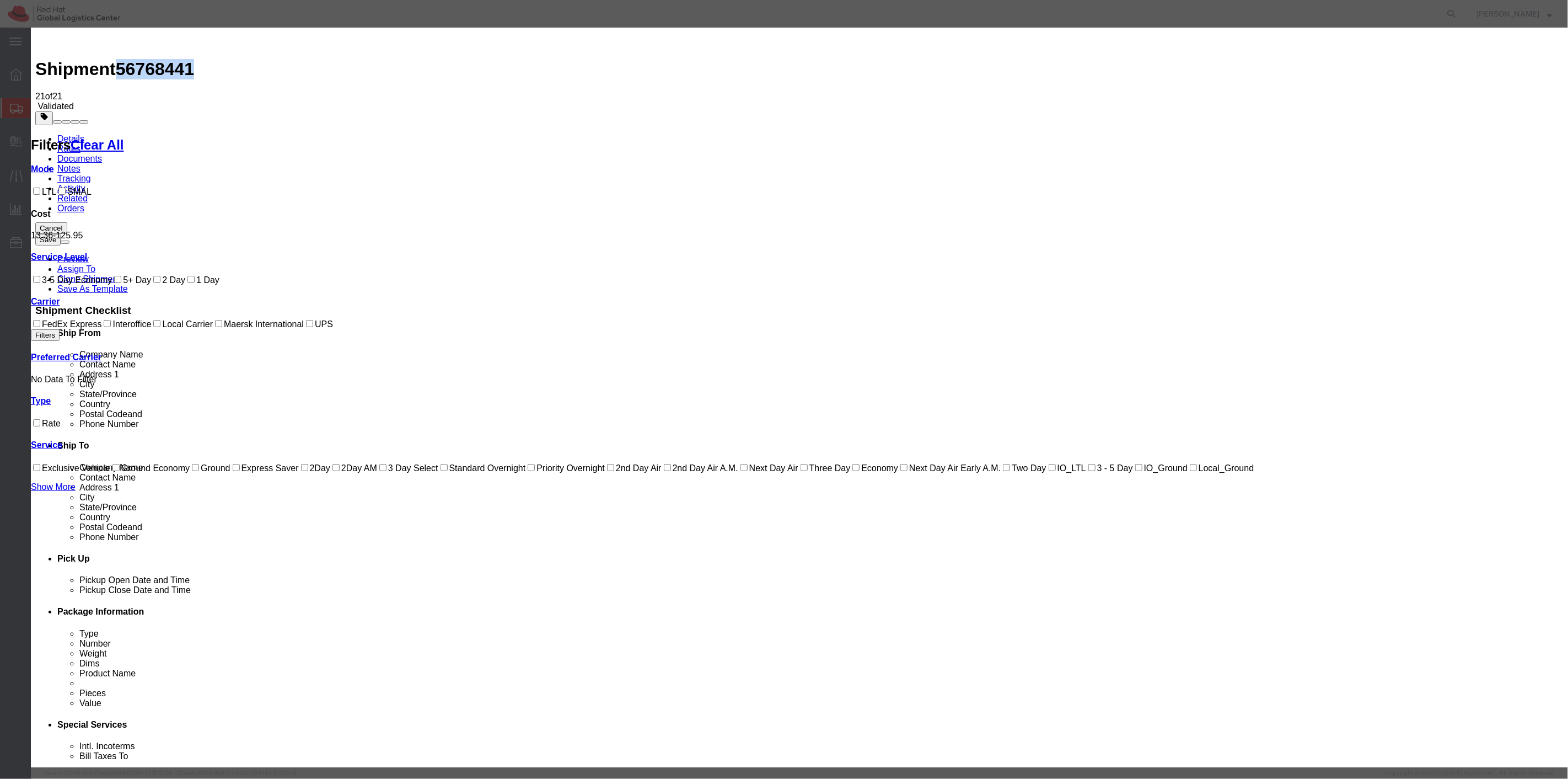
select select "7920"
select select "17810"
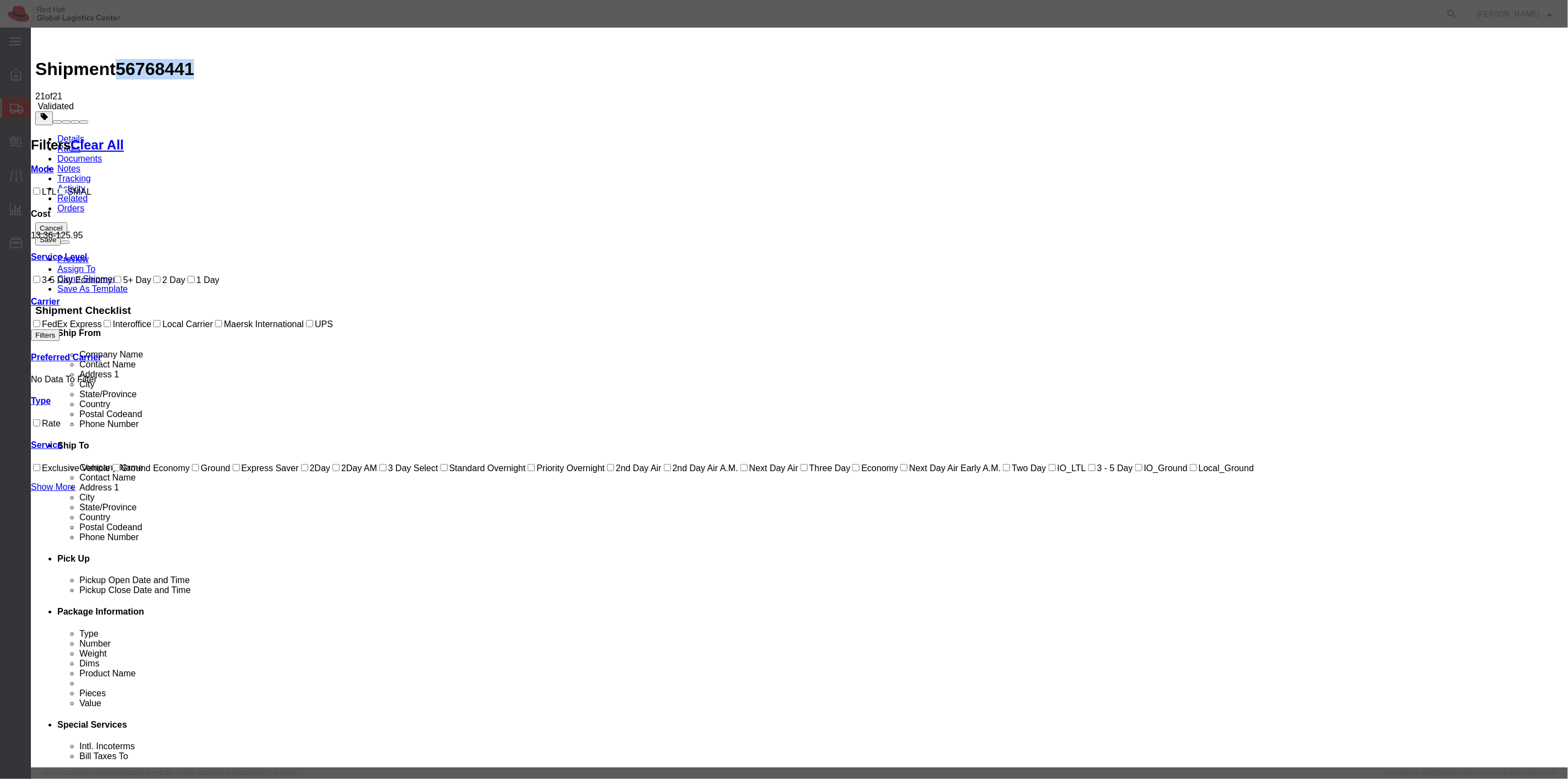
drag, startPoint x: 935, startPoint y: 196, endPoint x: 948, endPoint y: 192, distance: 13.6
drag, startPoint x: 951, startPoint y: 115, endPoint x: 961, endPoint y: 116, distance: 10.0
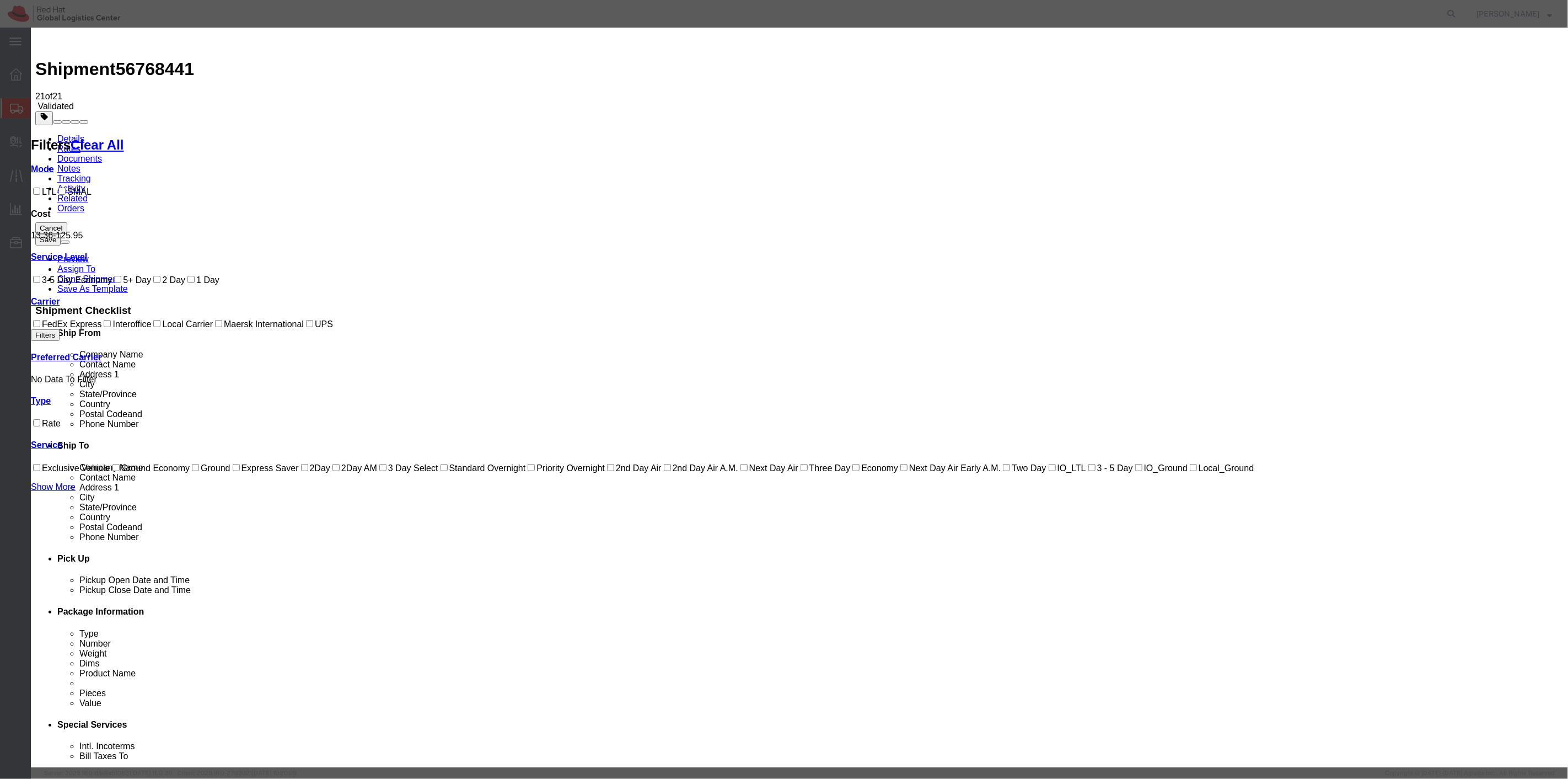
checkbox input "true"
type input "[PERSON_NAME]"
type input "19198356701"
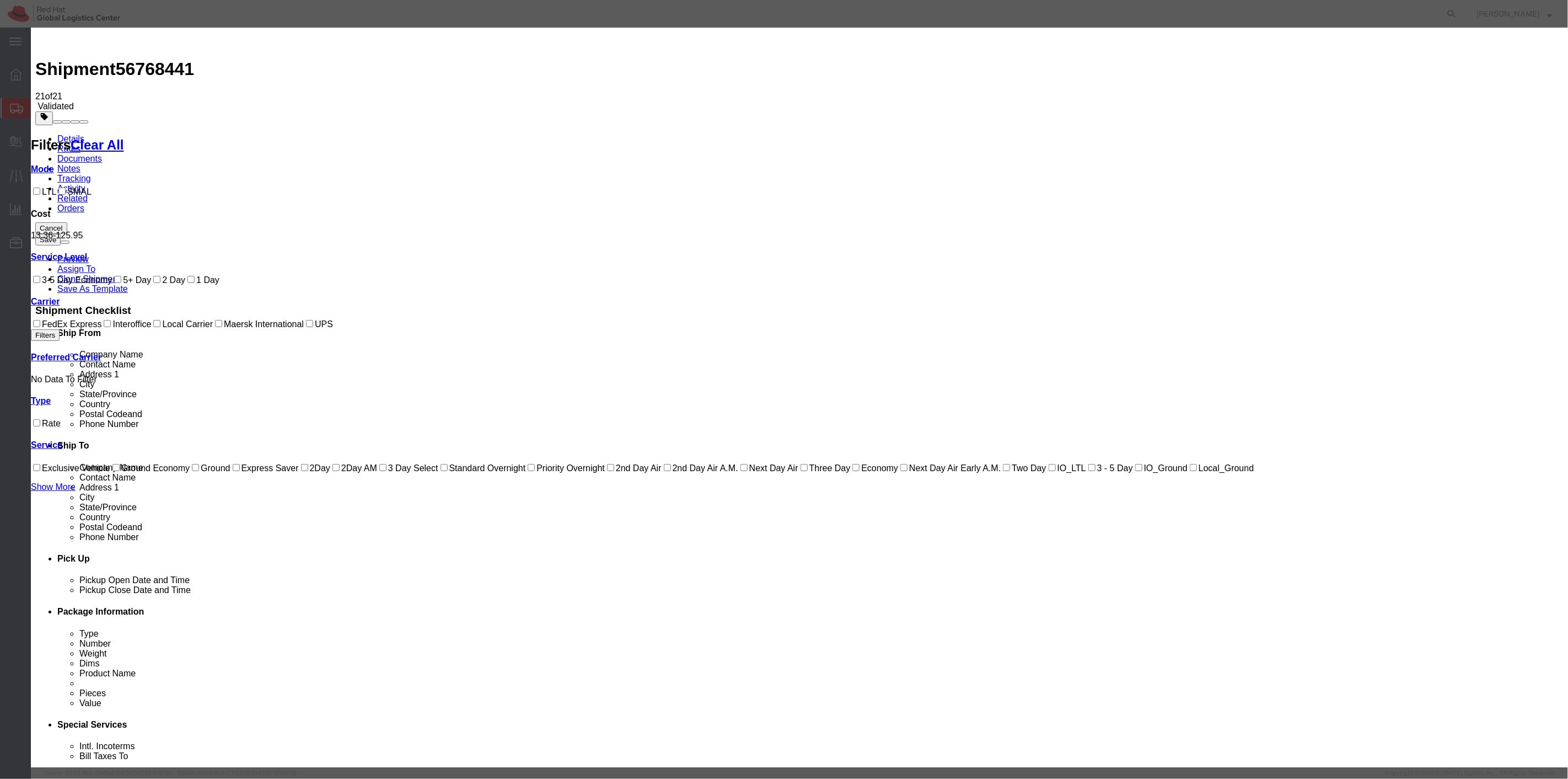
paste input "56768441"
type input "RHT56768441"
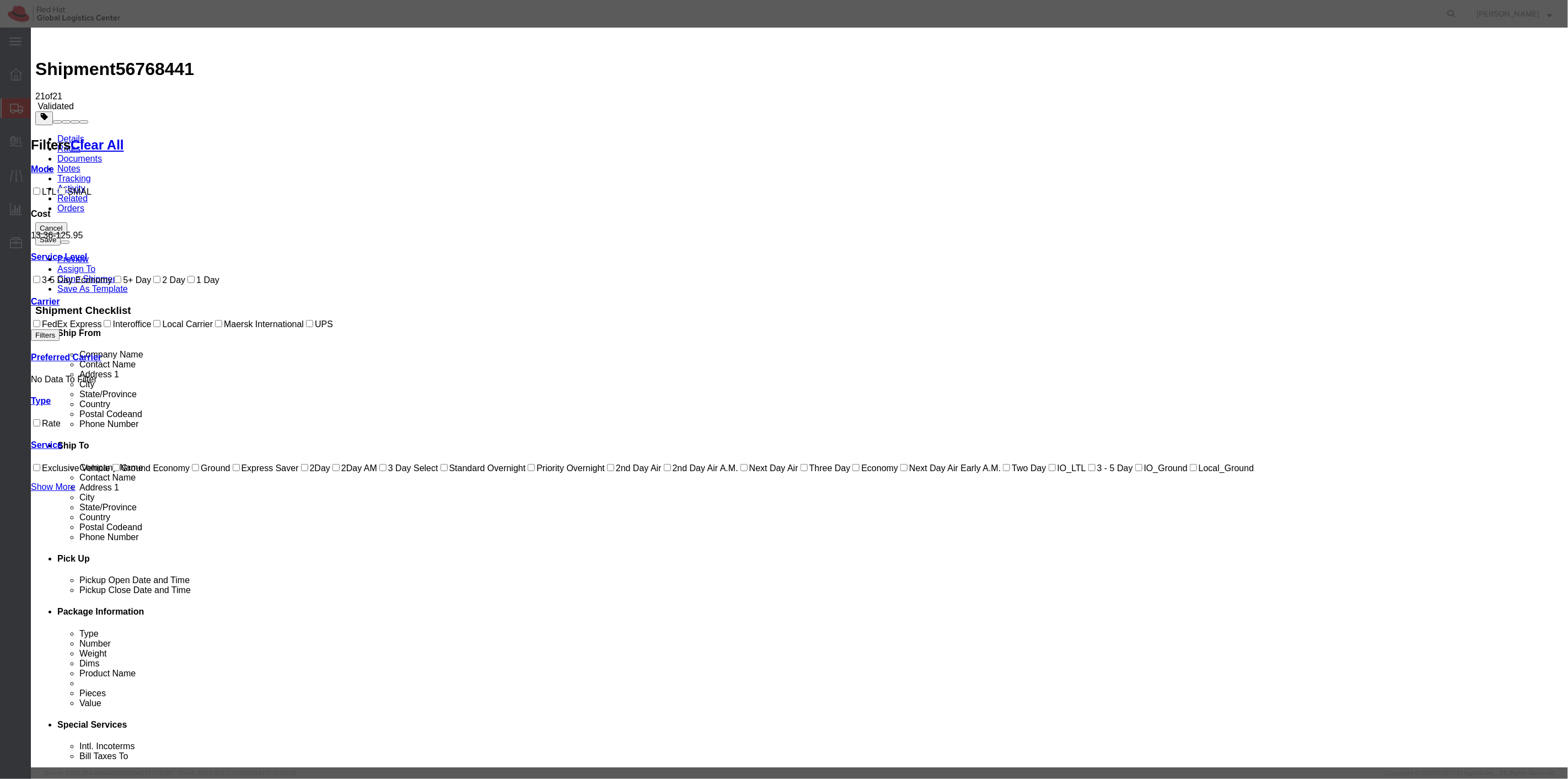
select select "1000"
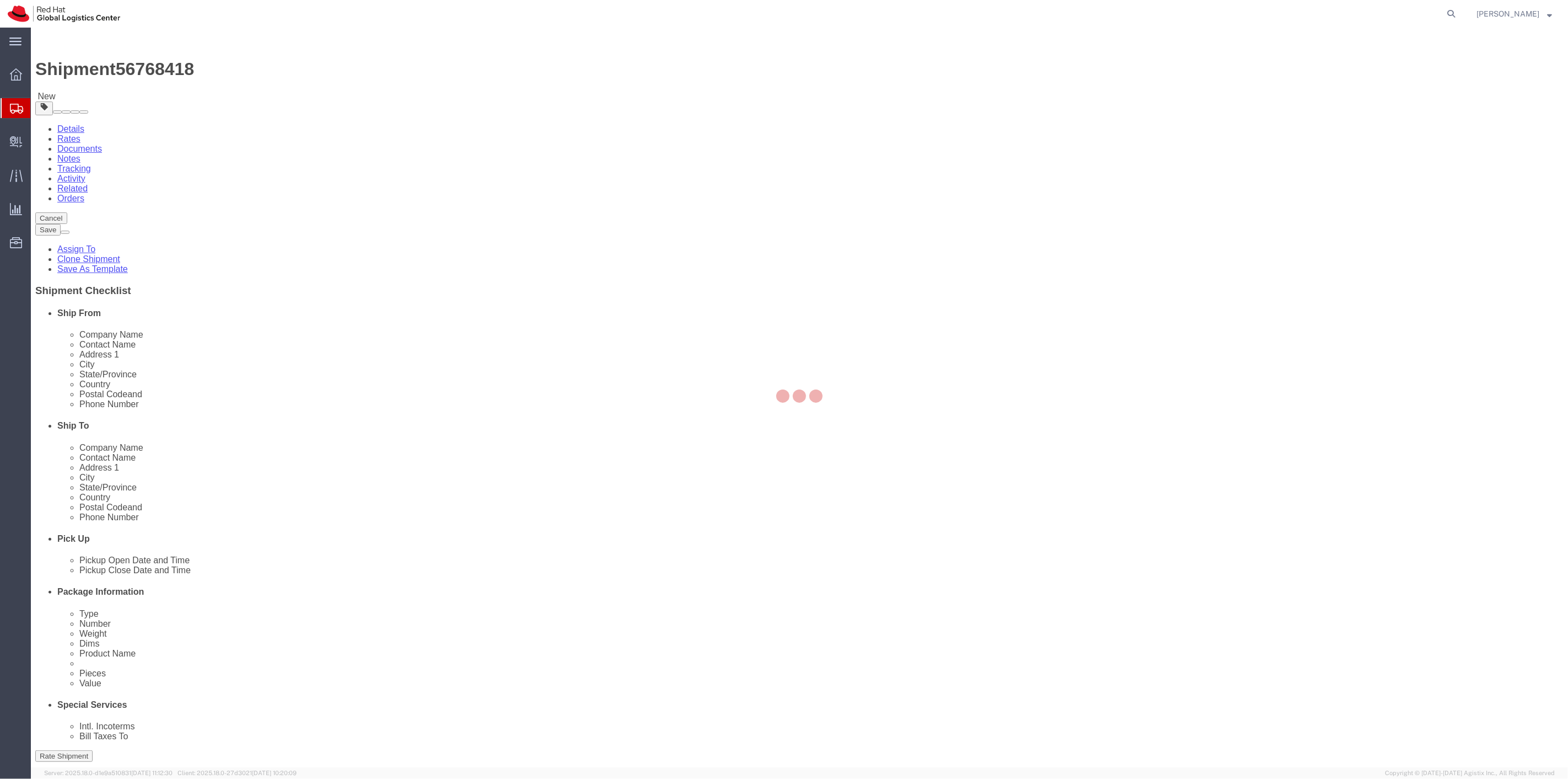
select select "38014"
select select
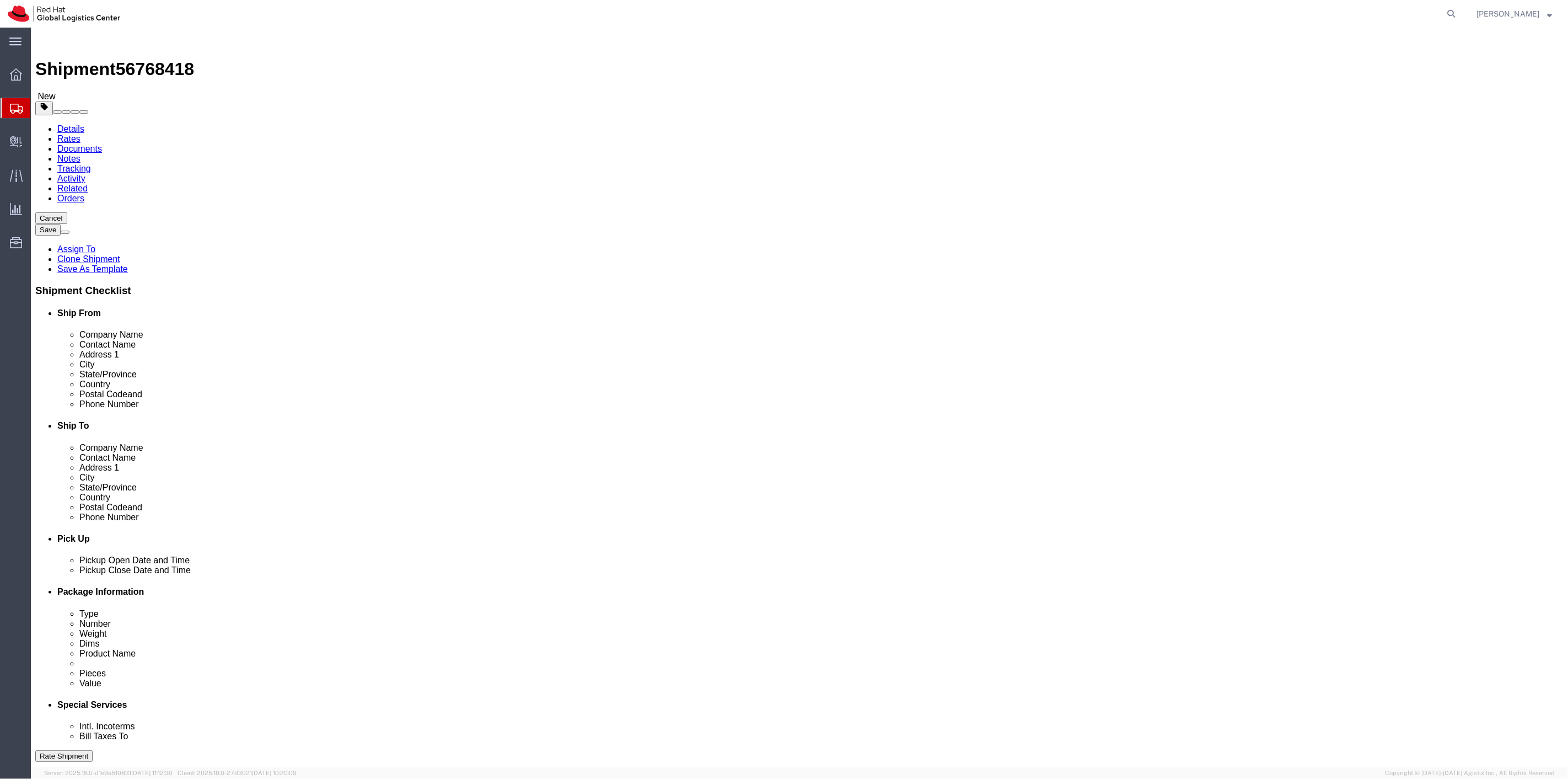
click link "Package Information"
click icon
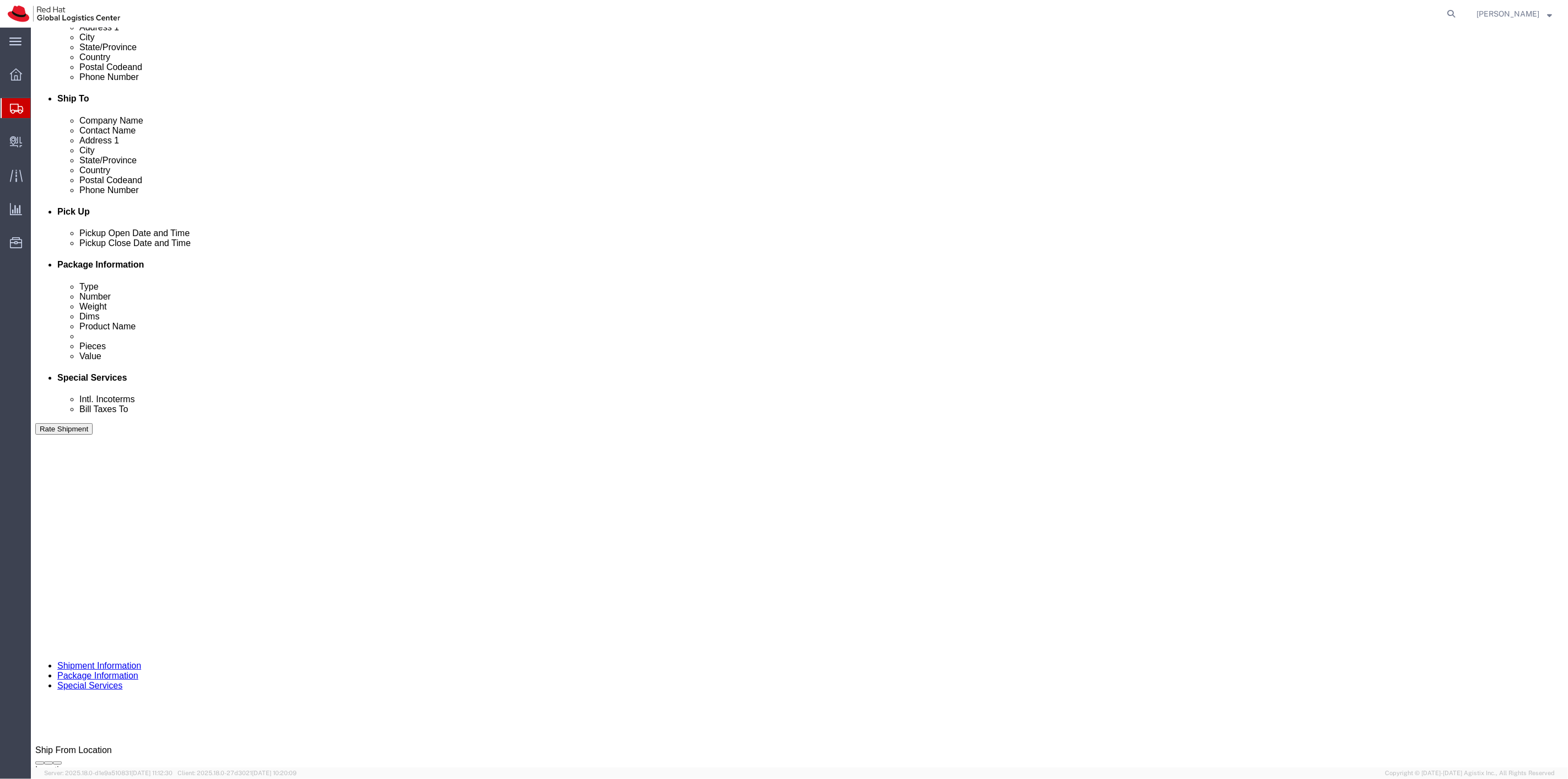
scroll to position [306, 0]
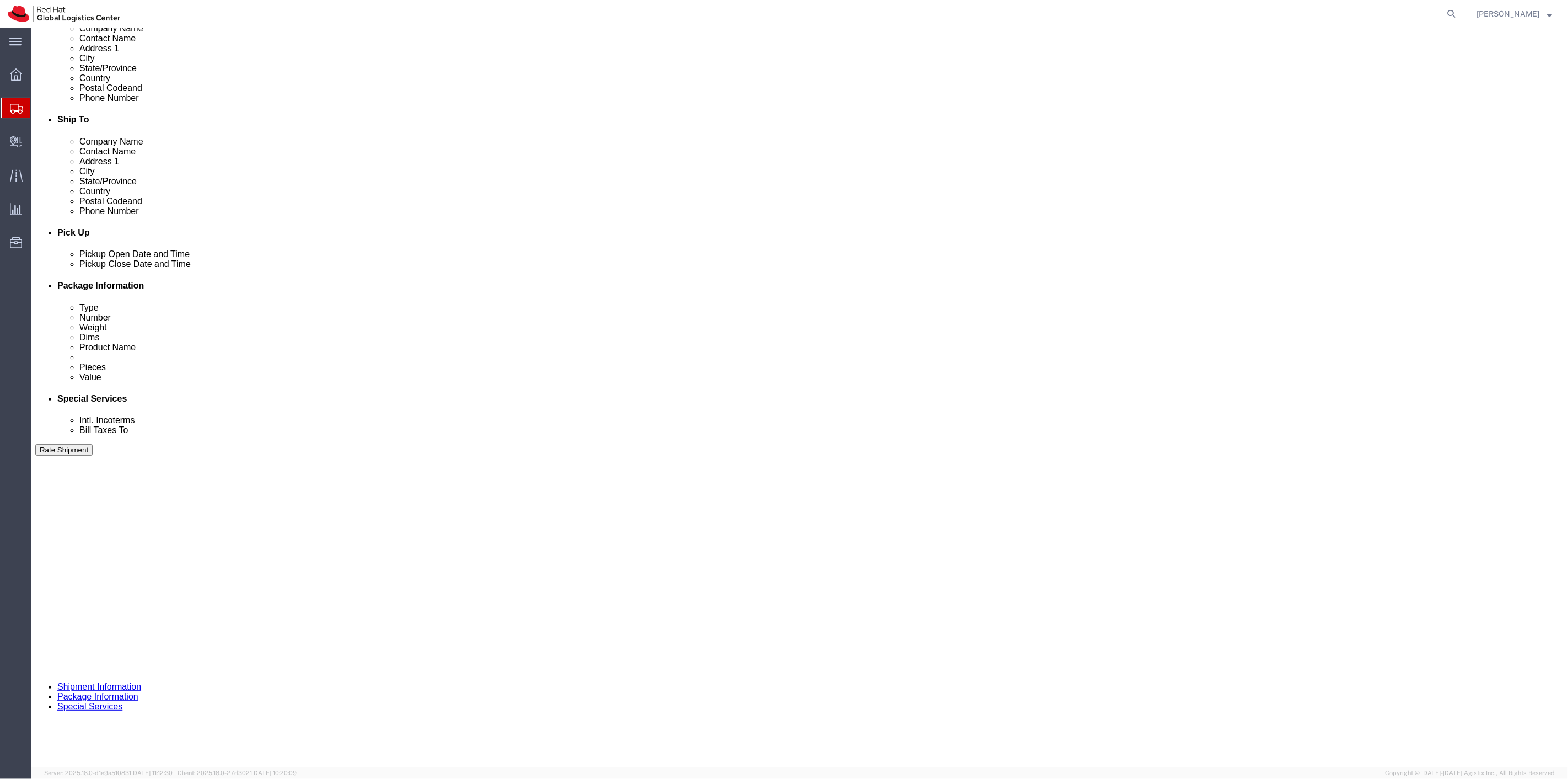
click label "Yes"
click input "Yes"
radio input "true"
click div "Insurance Value Select USD JPY GBP CAD EUR"
click input "text"
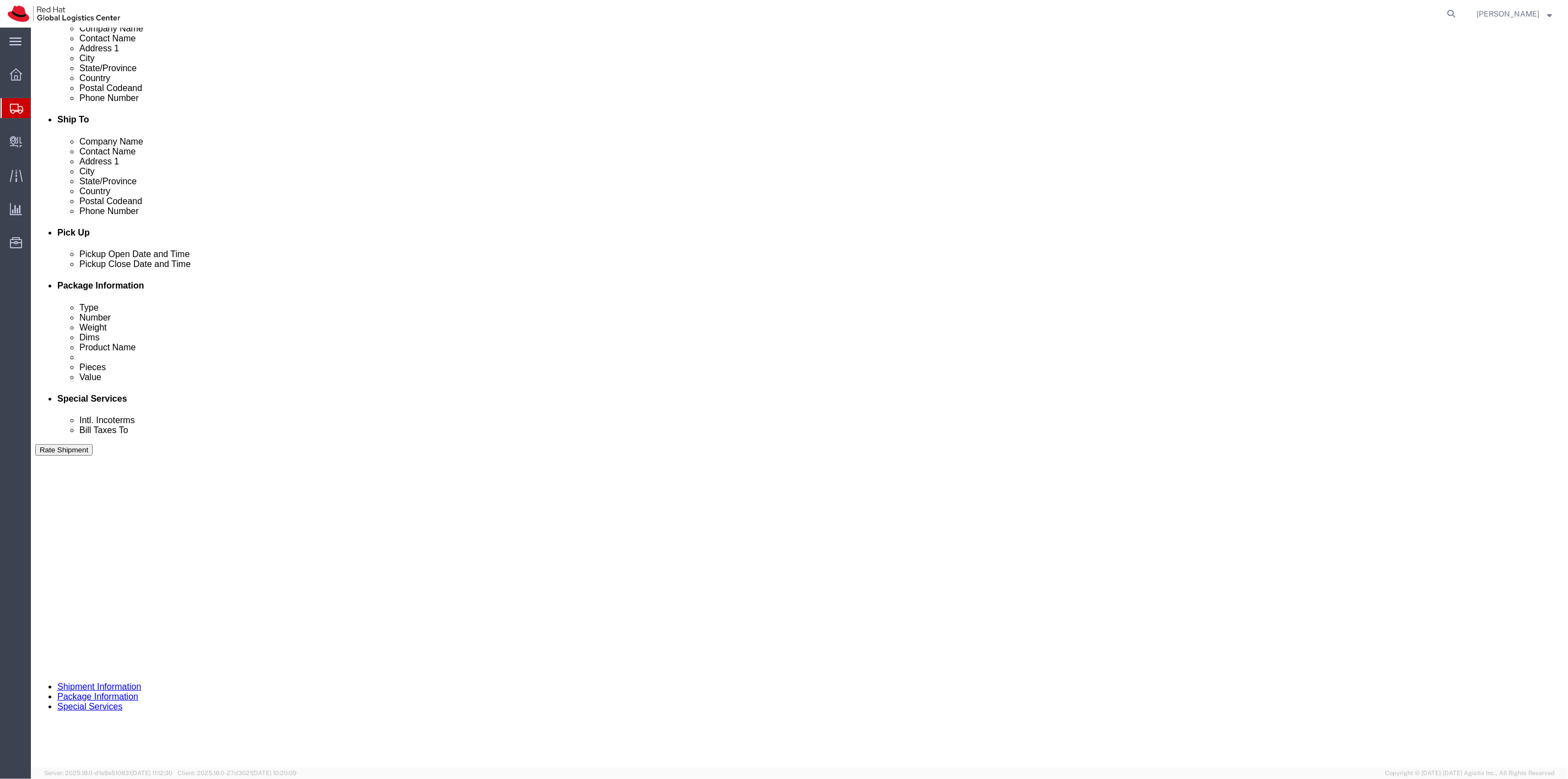
type input "500.00"
click button "Rate Shipment"
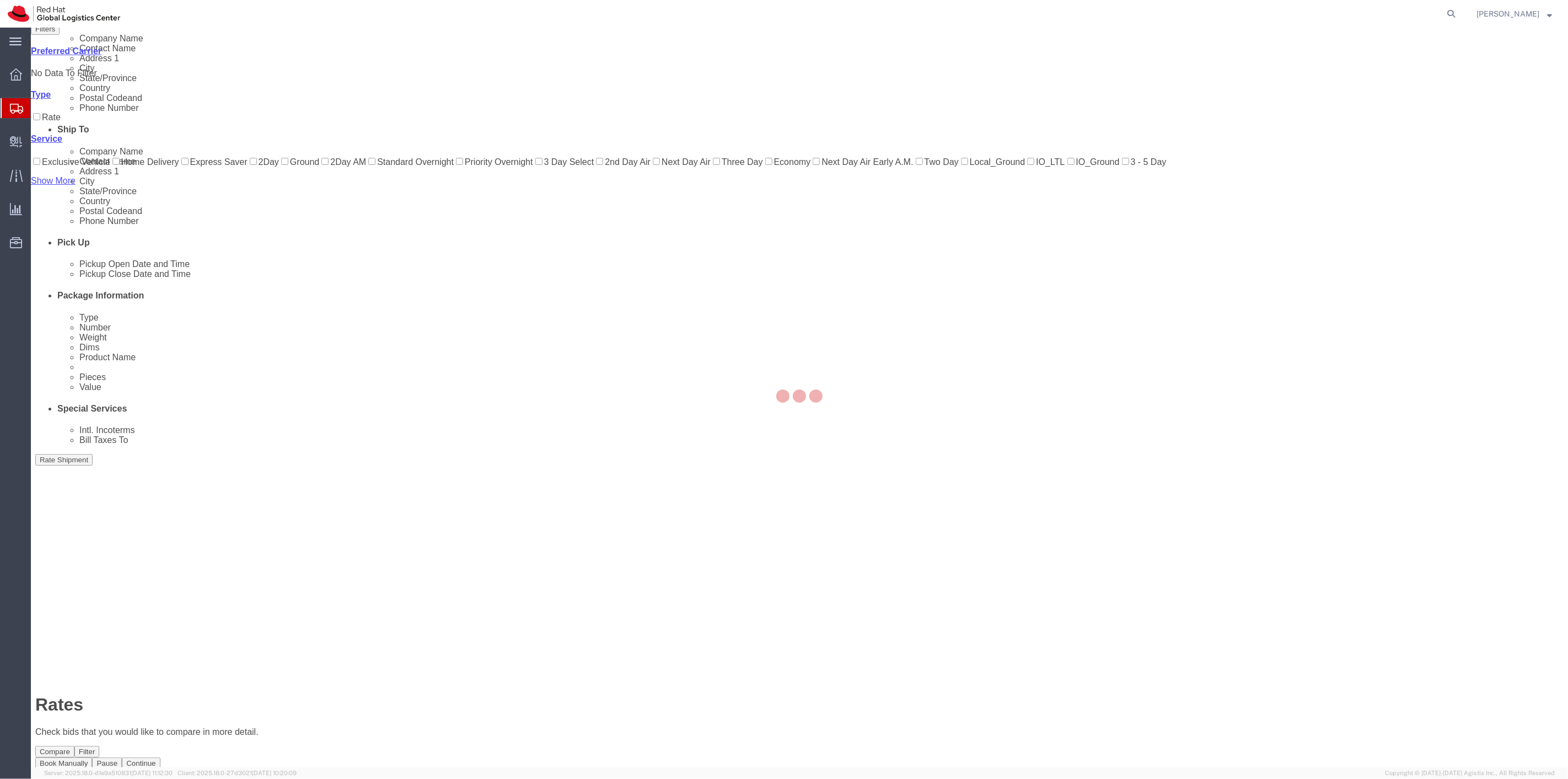
scroll to position [0, 0]
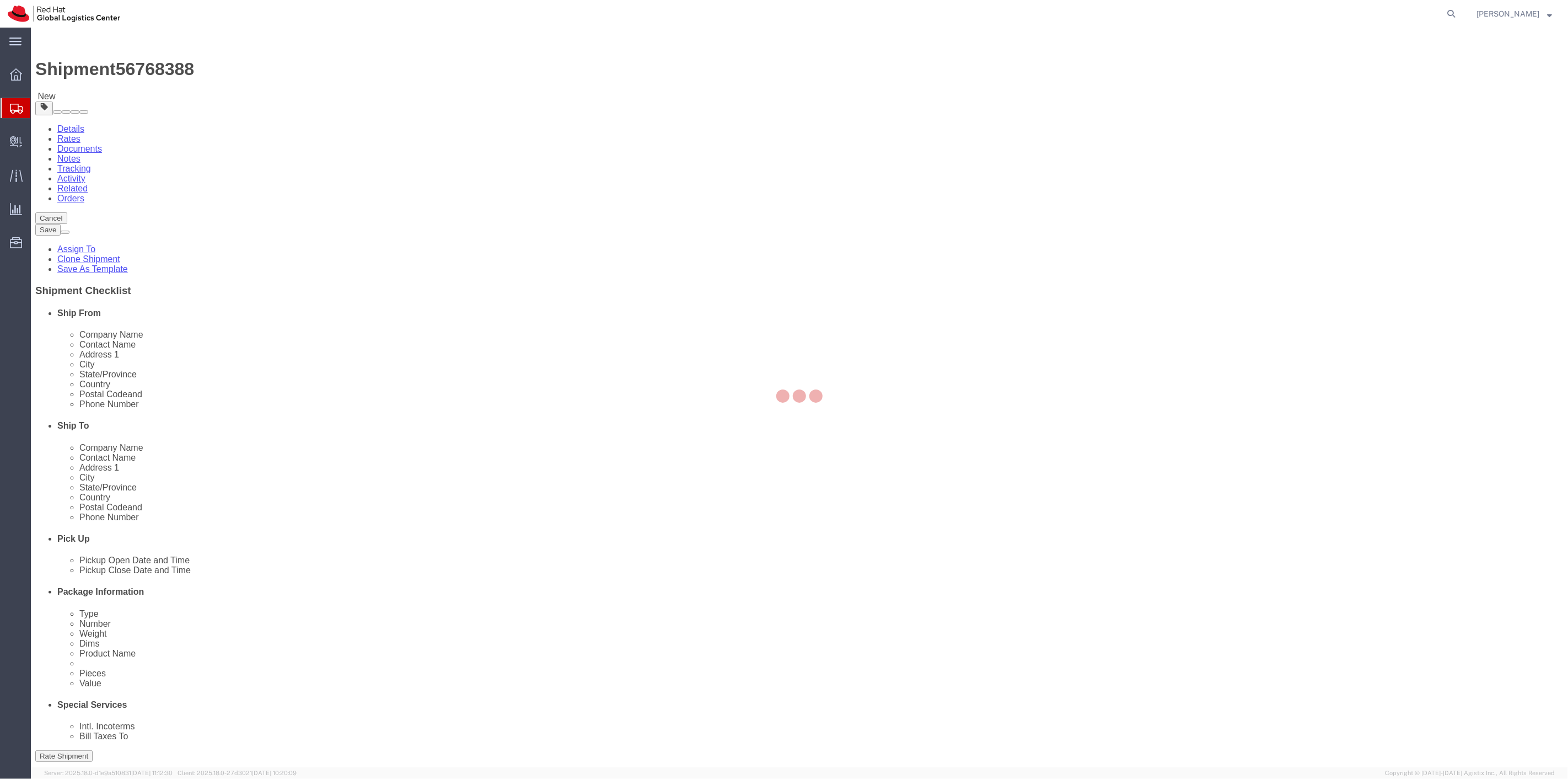
select select "38014"
select select
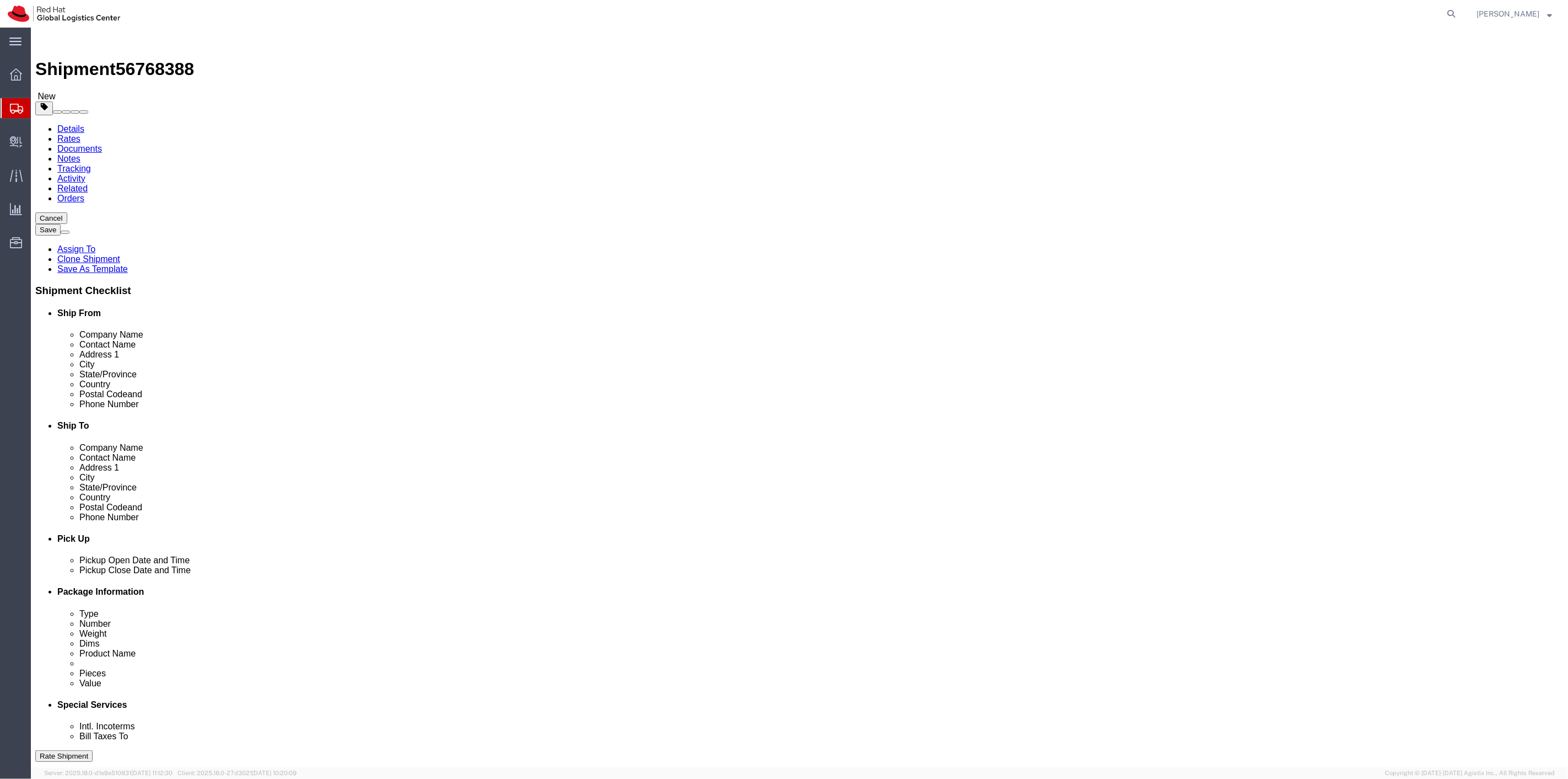
click link "Package Information"
click link "Special Services"
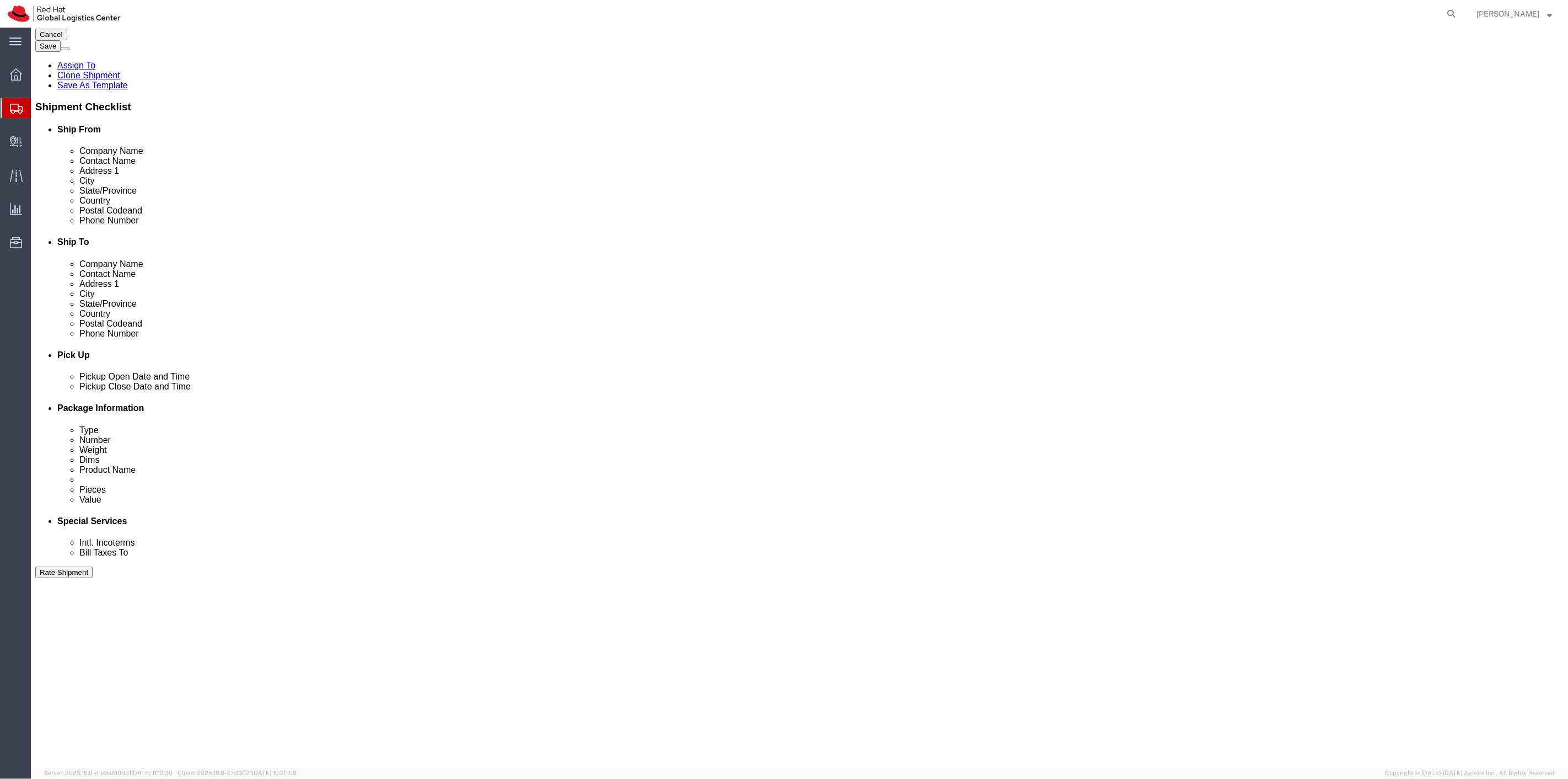
scroll to position [245, 0]
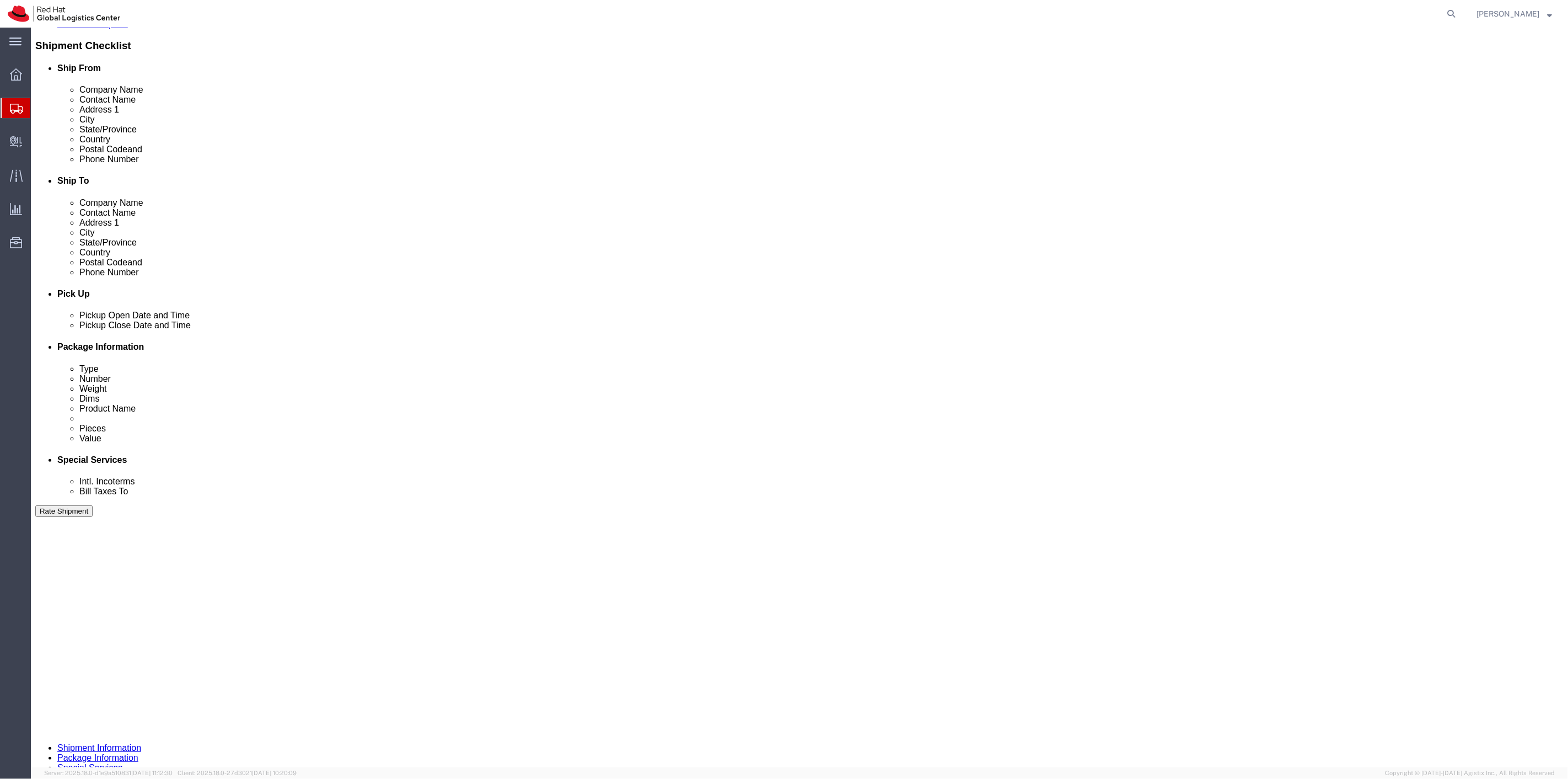
click div "No Yes"
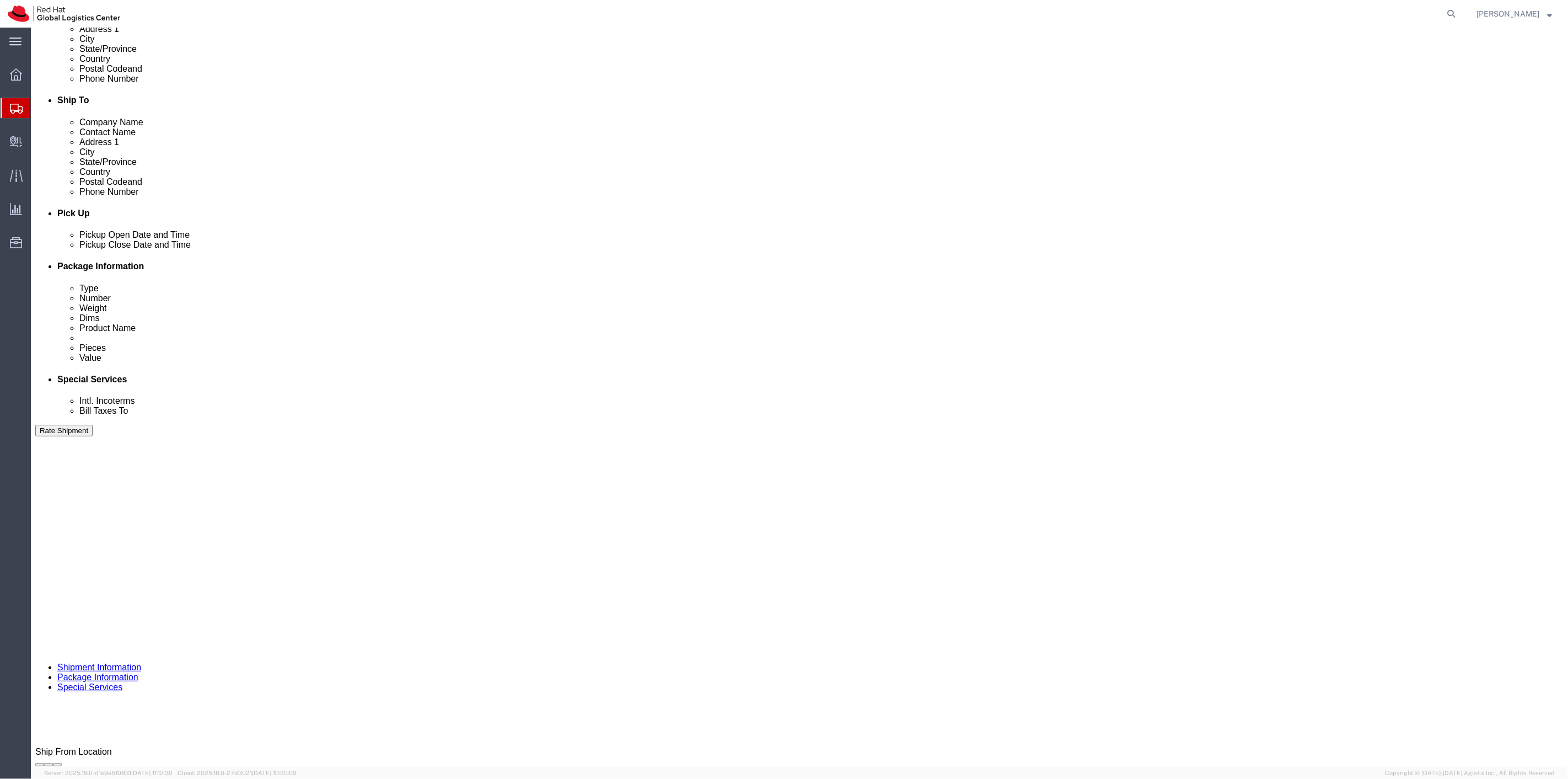
scroll to position [490, 0]
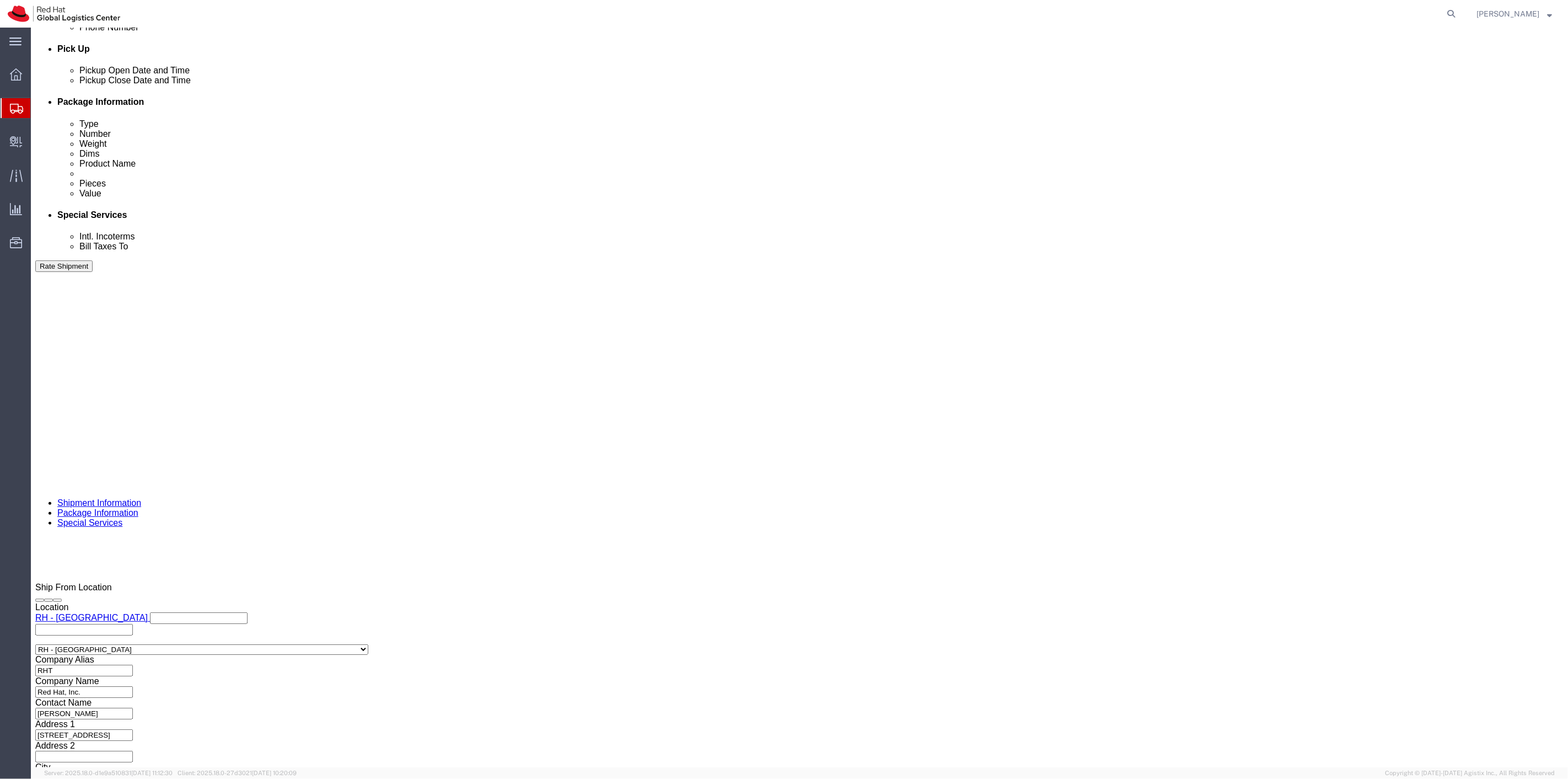
click label "Yes"
click input "Yes"
radio input "true"
click input "text"
type input "500.00"
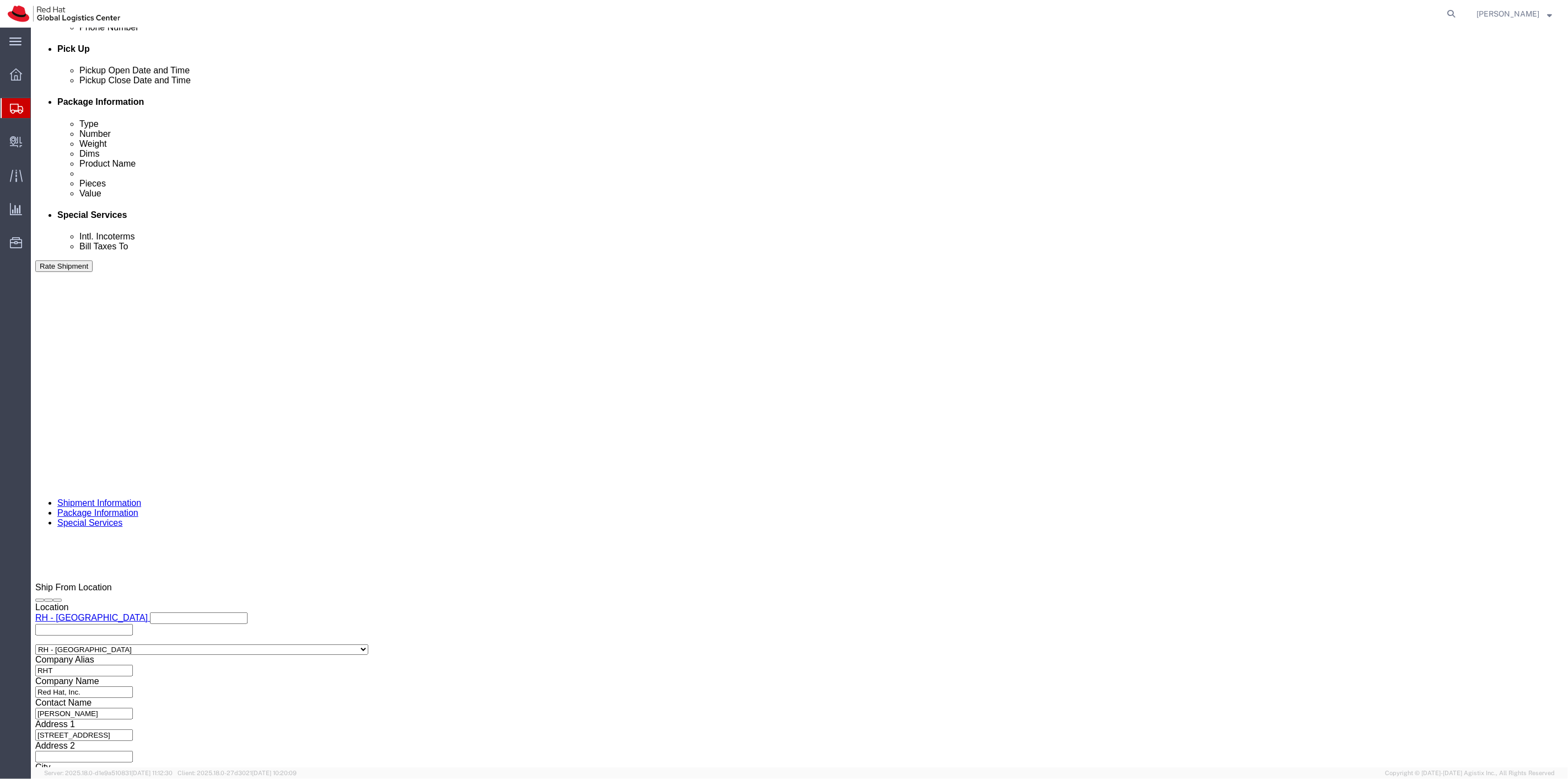
click button "Rate Shipment"
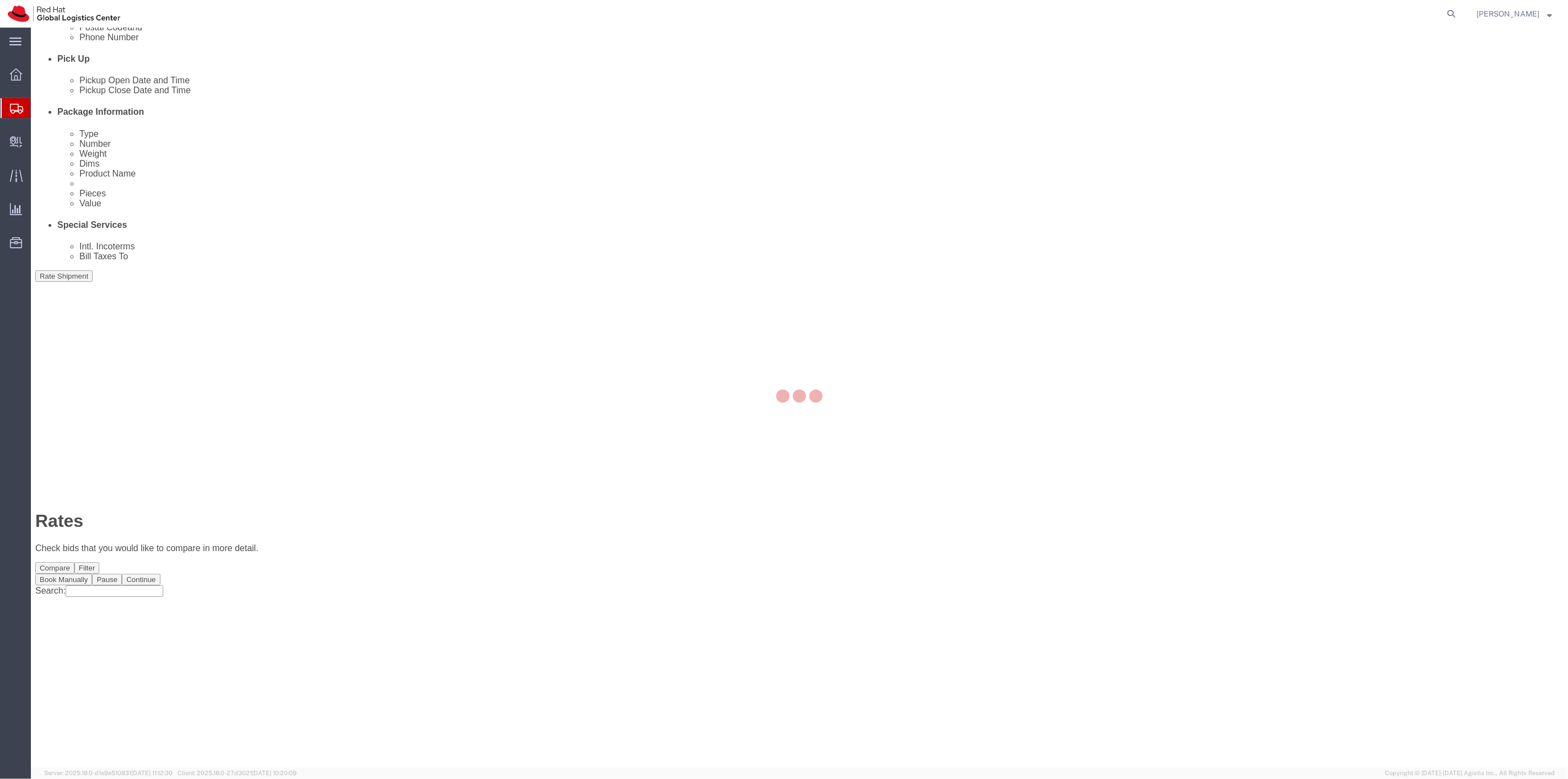
scroll to position [0, 0]
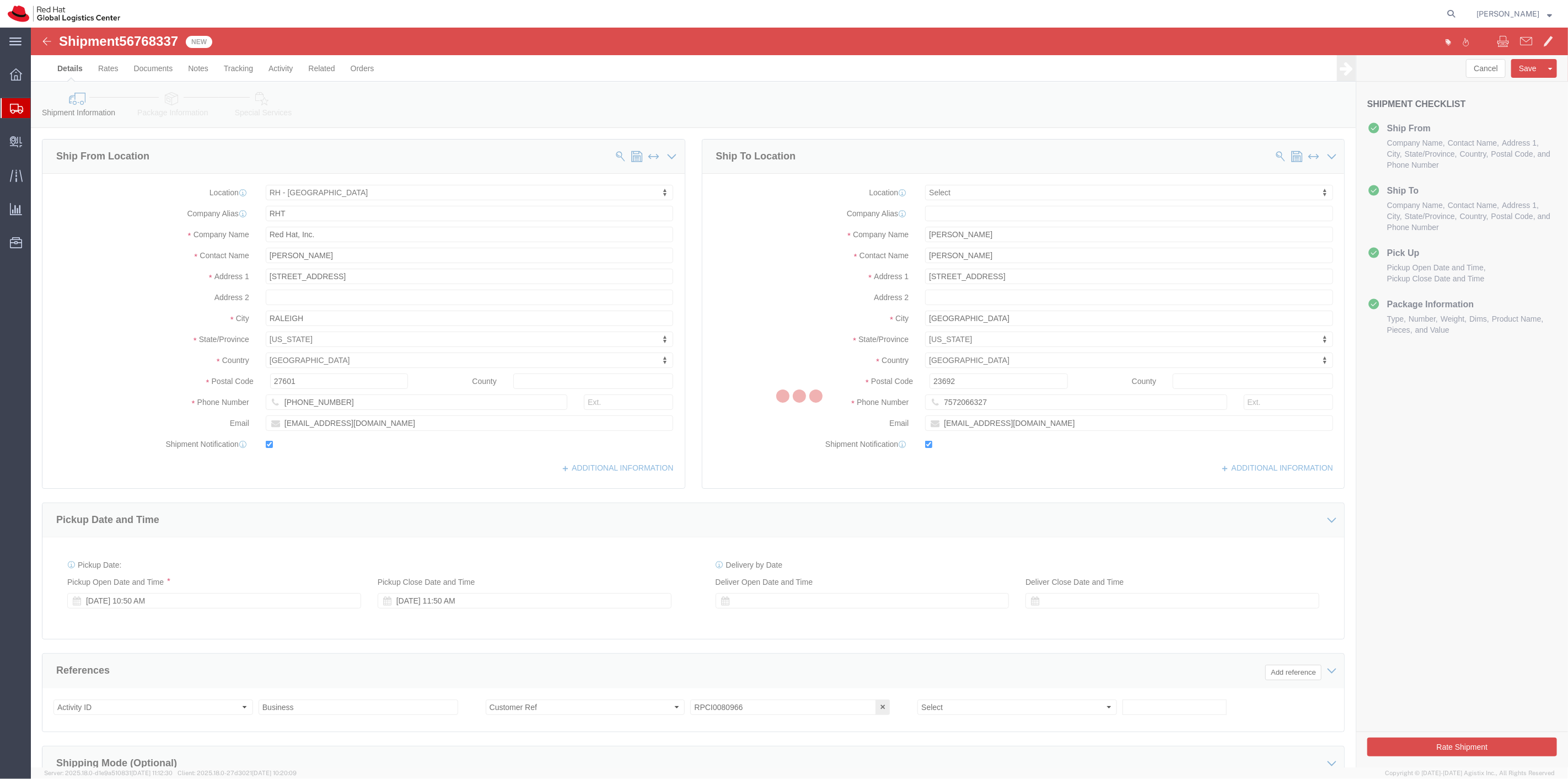
select select "38014"
select select
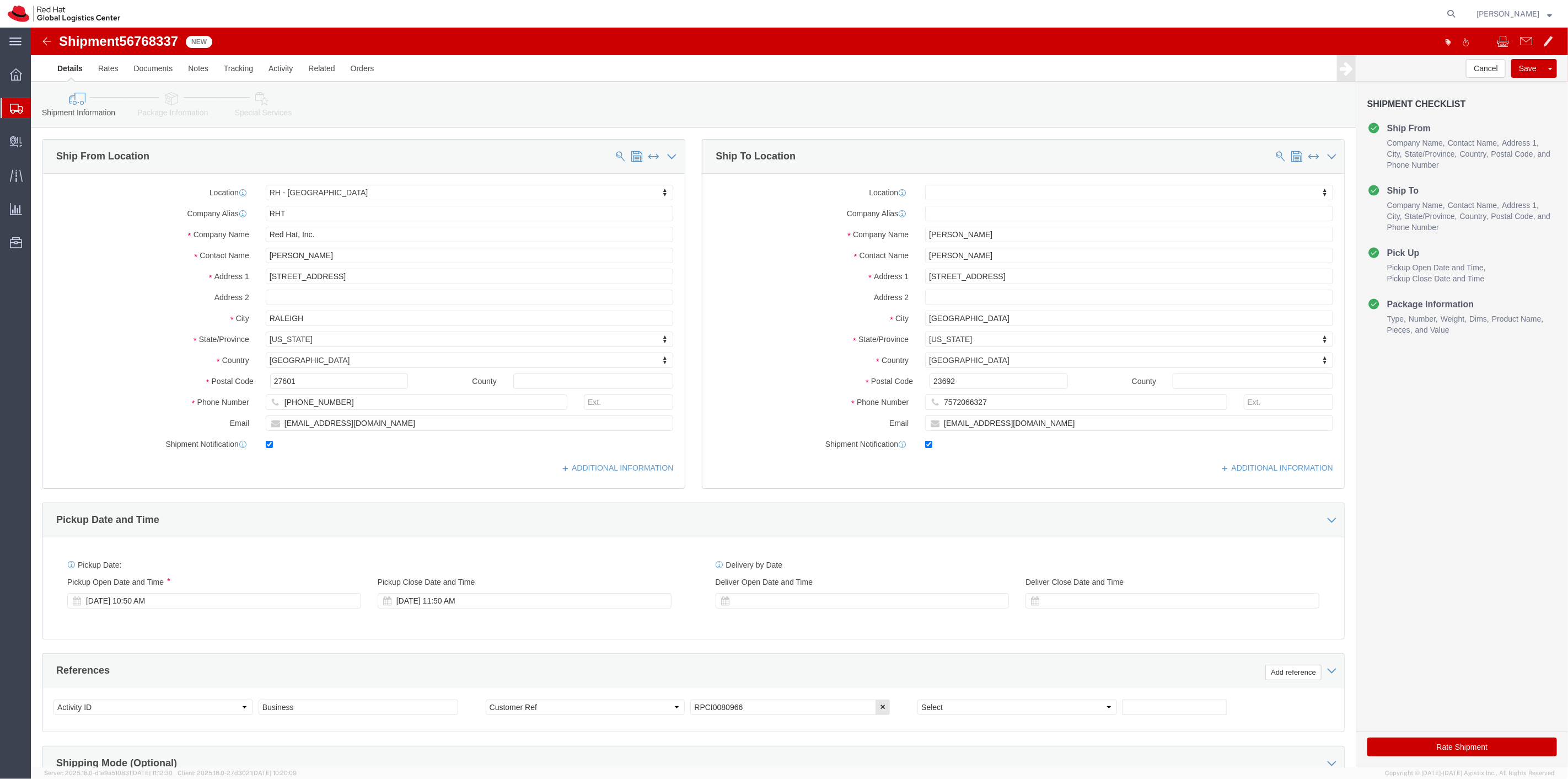
click link "Package Information"
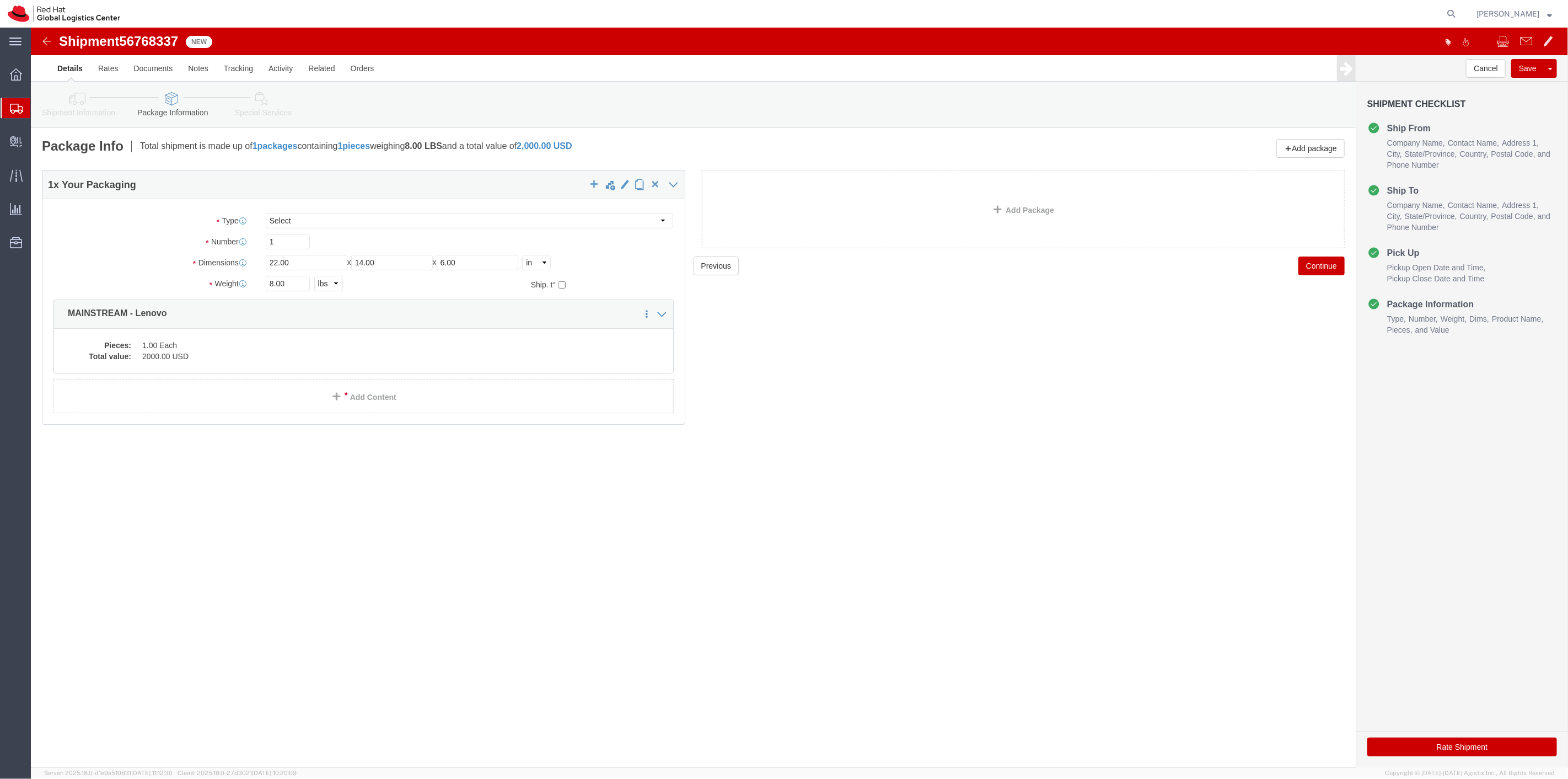
click link "Special Services"
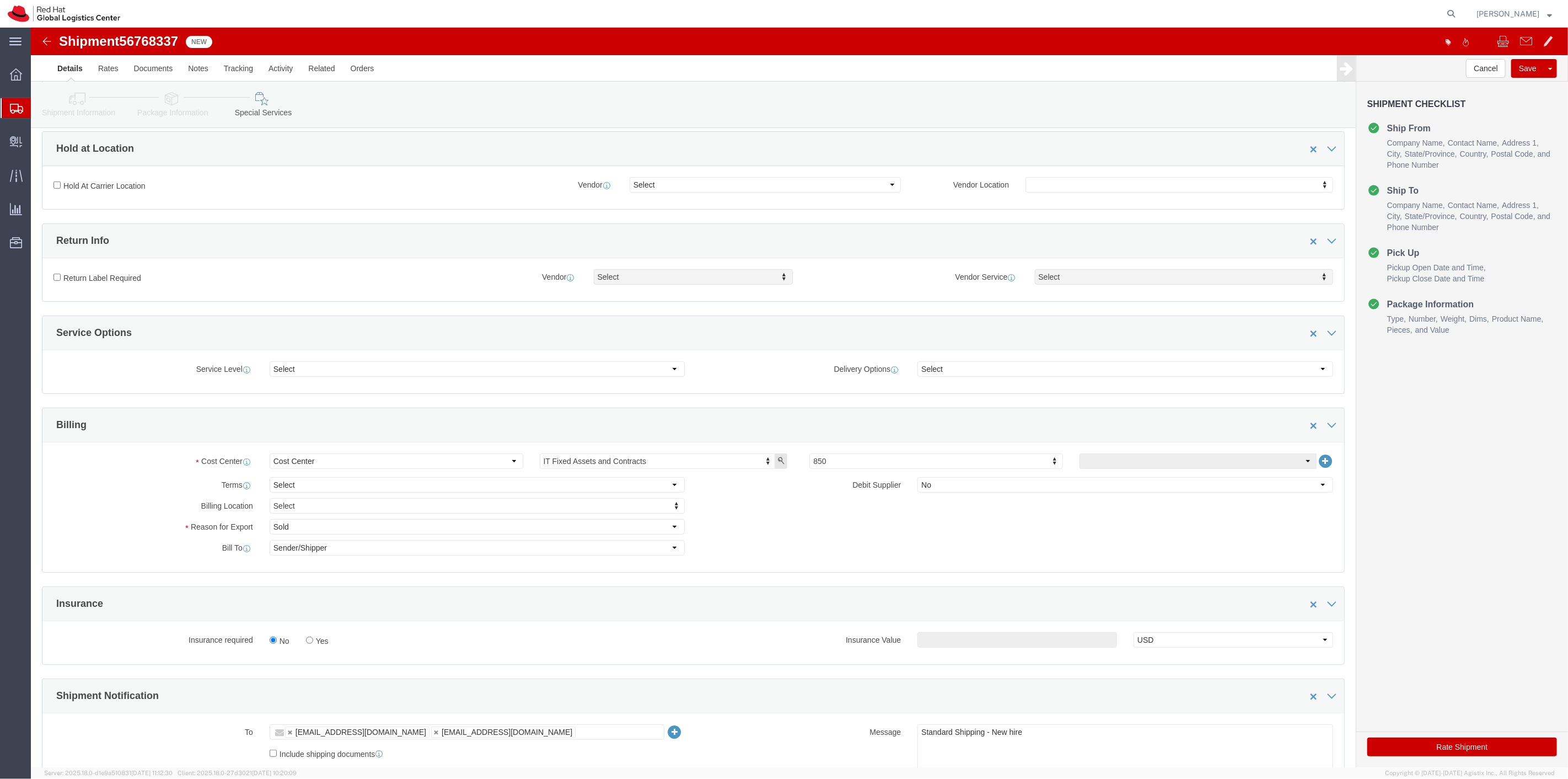
scroll to position [429, 0]
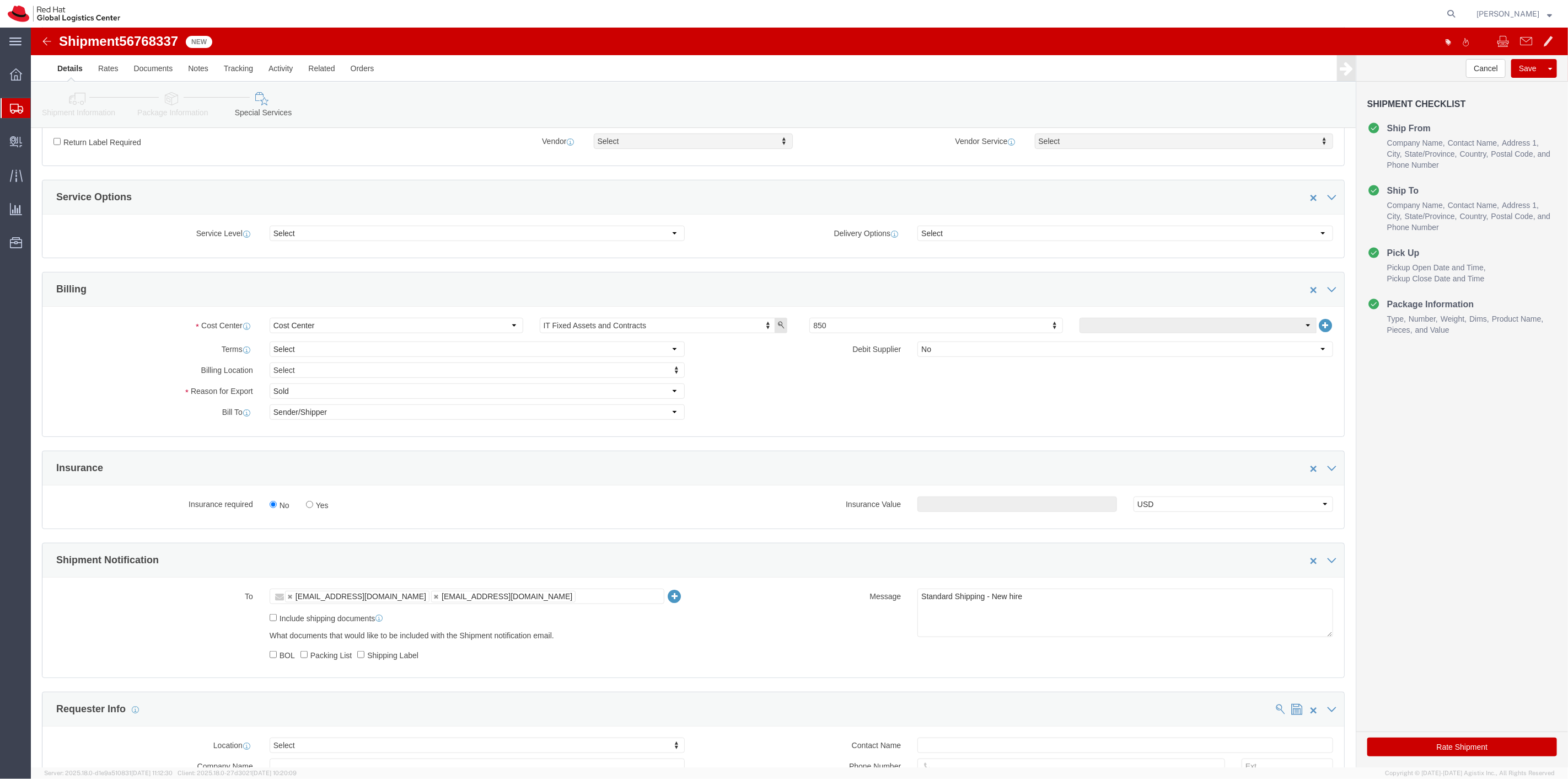
click div "No Yes"
click label "Yes"
click input "Yes"
radio input "true"
click input "text"
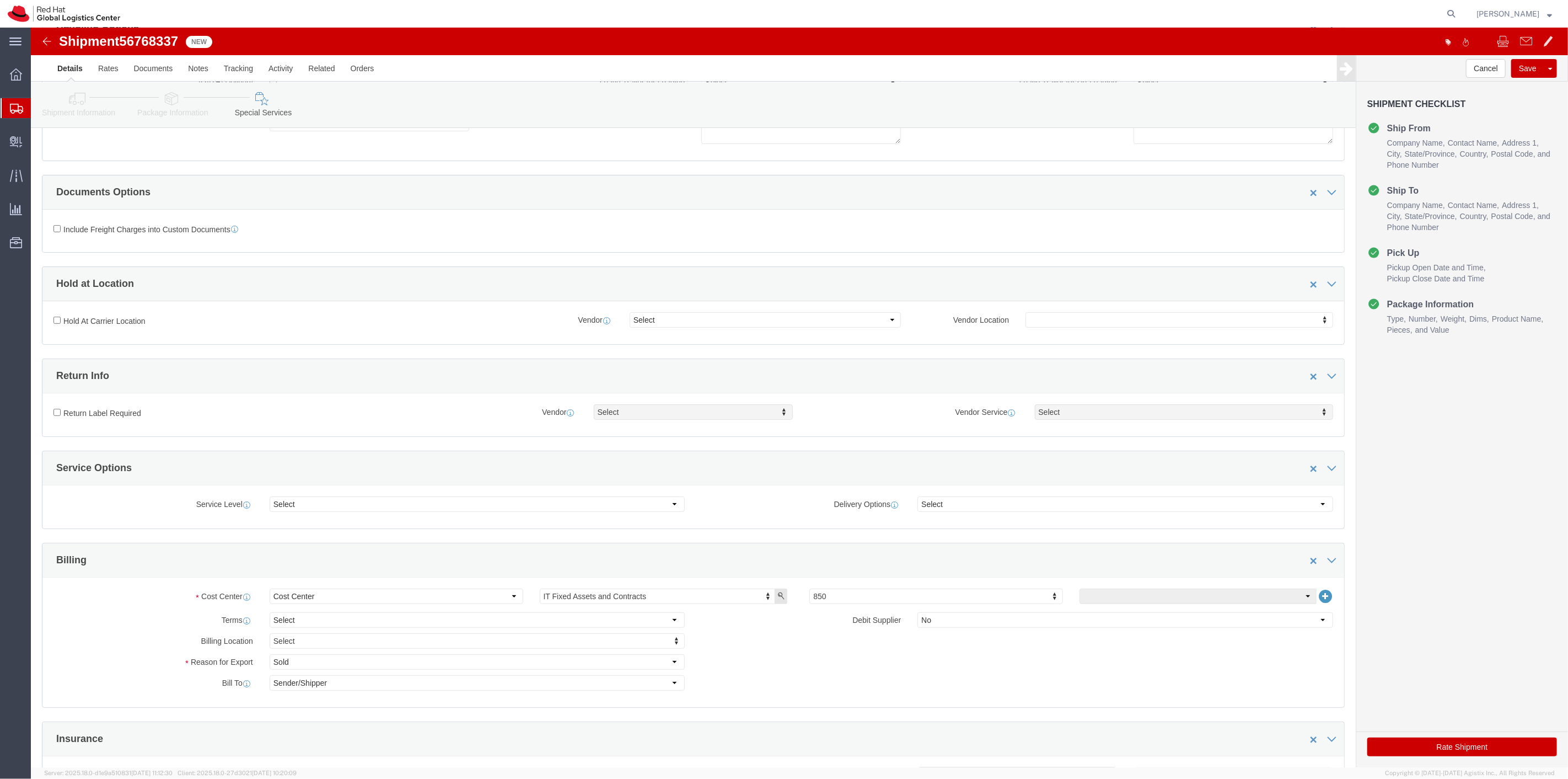
scroll to position [0, 0]
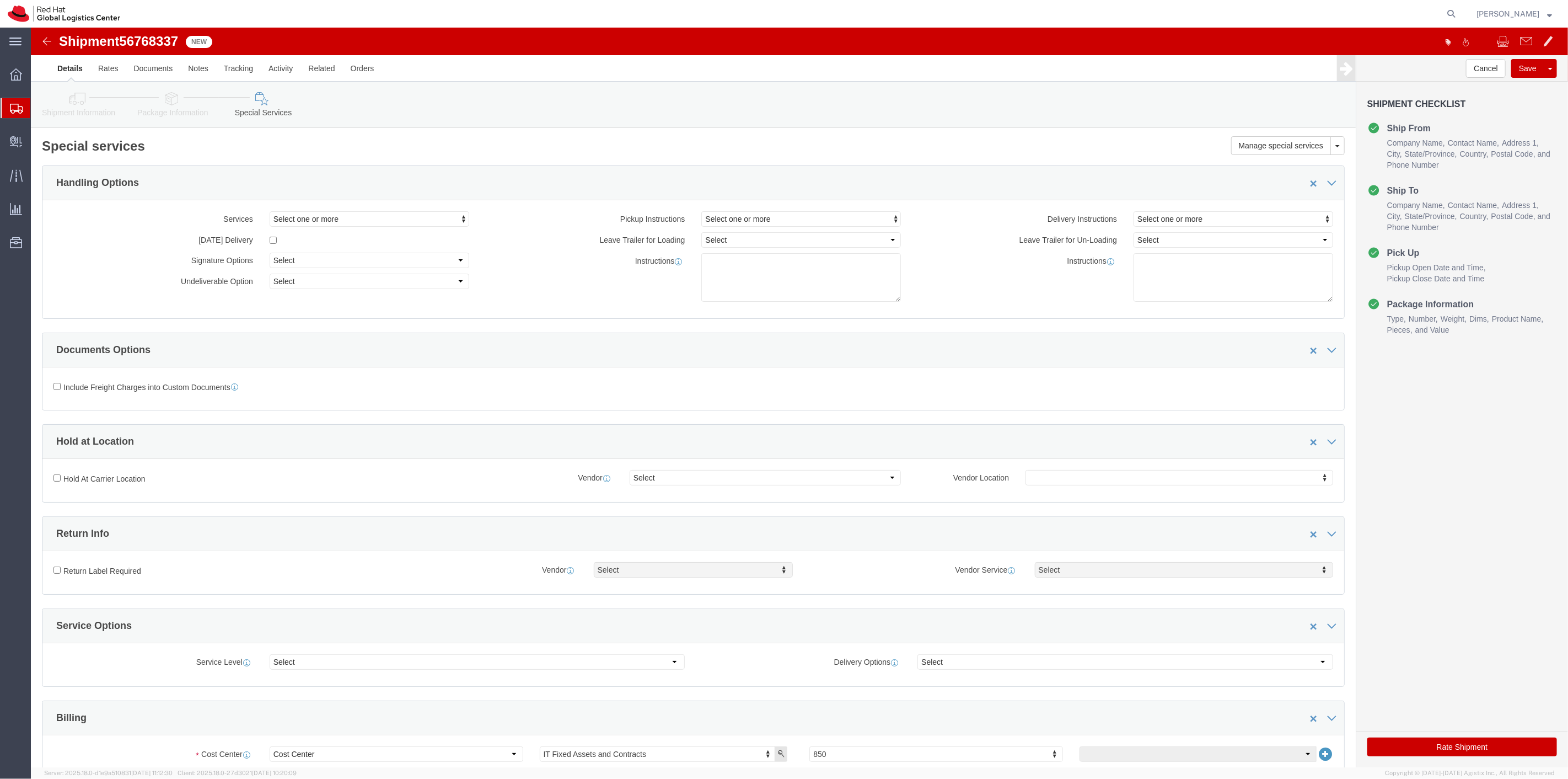
type input "500.00"
click div "Rate Shipment"
click button "Rate Shipment"
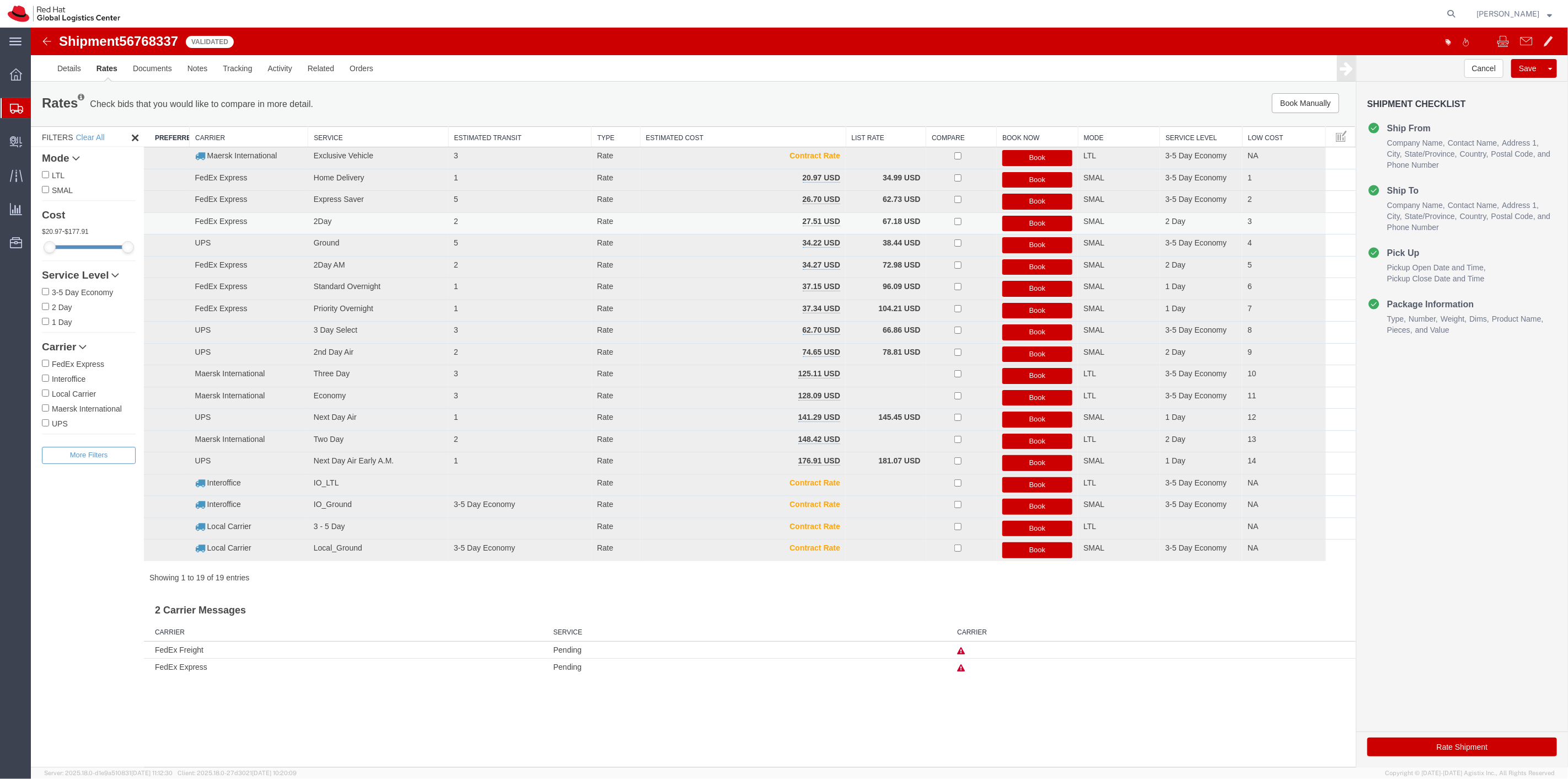
click at [1018, 224] on button "Book" at bounding box center [1037, 224] width 71 height 16
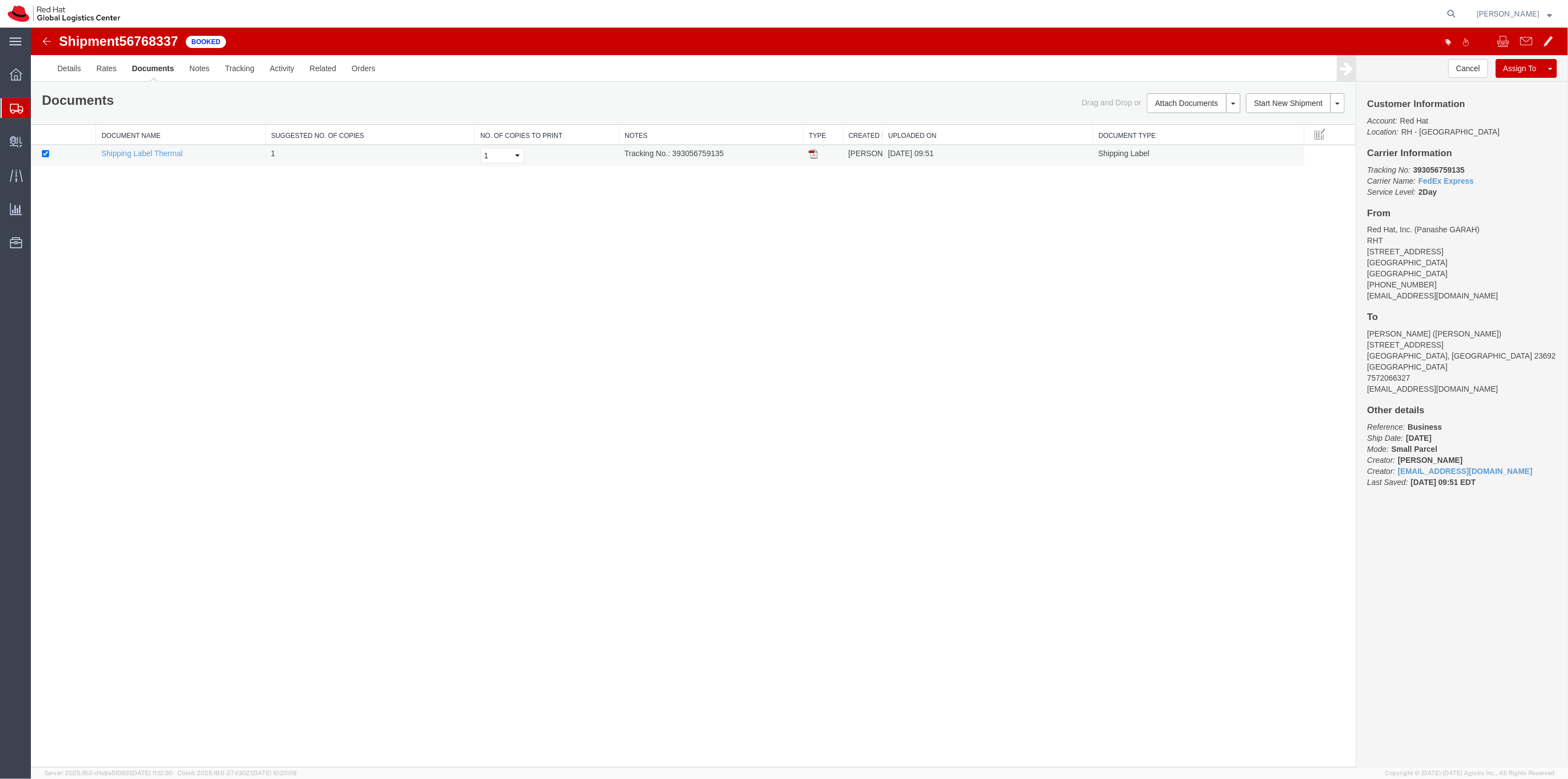
click at [809, 155] on img at bounding box center [813, 153] width 9 height 9
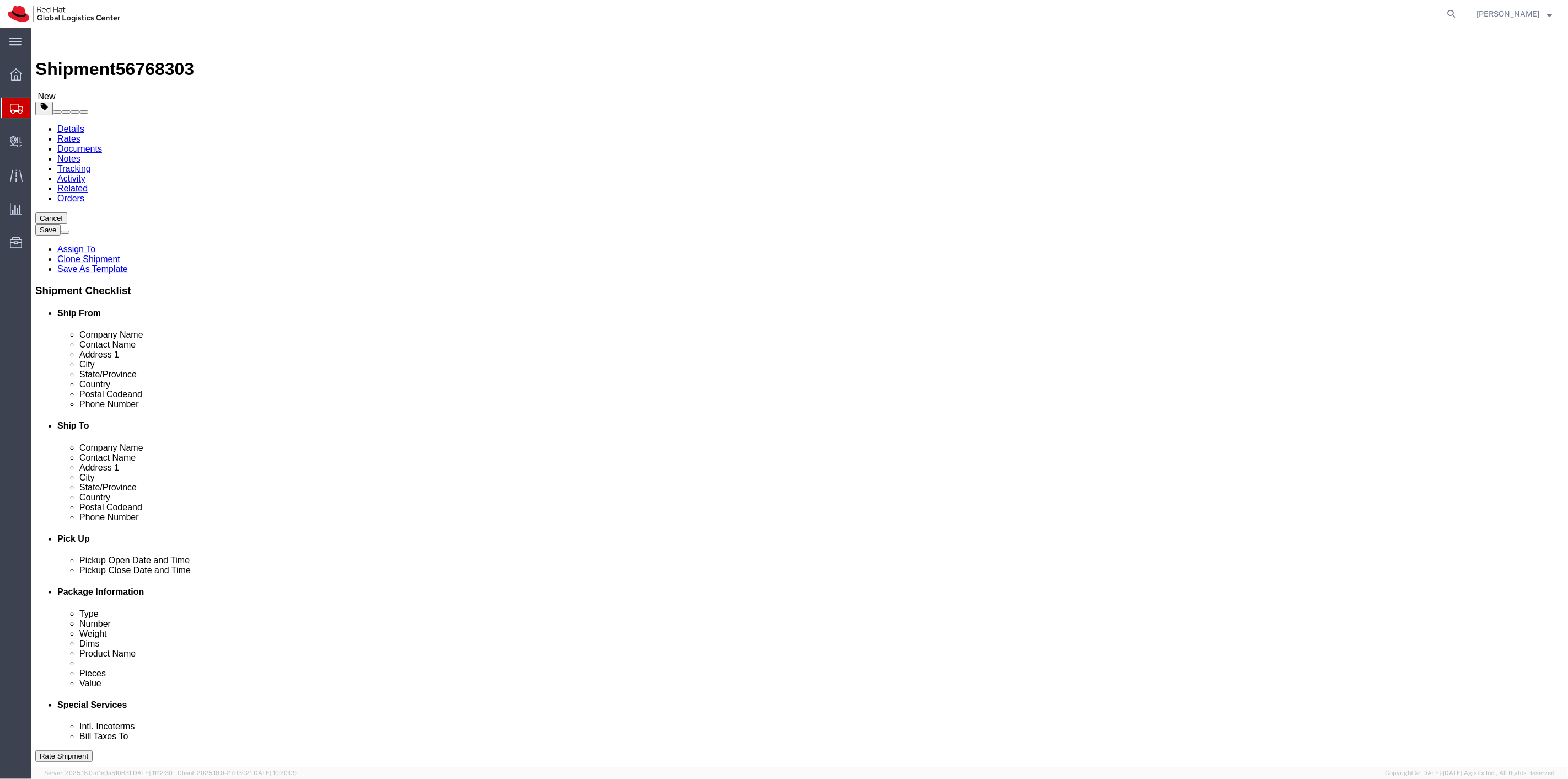
select select "38014"
select select
click link "Package Information"
click link "Special Services"
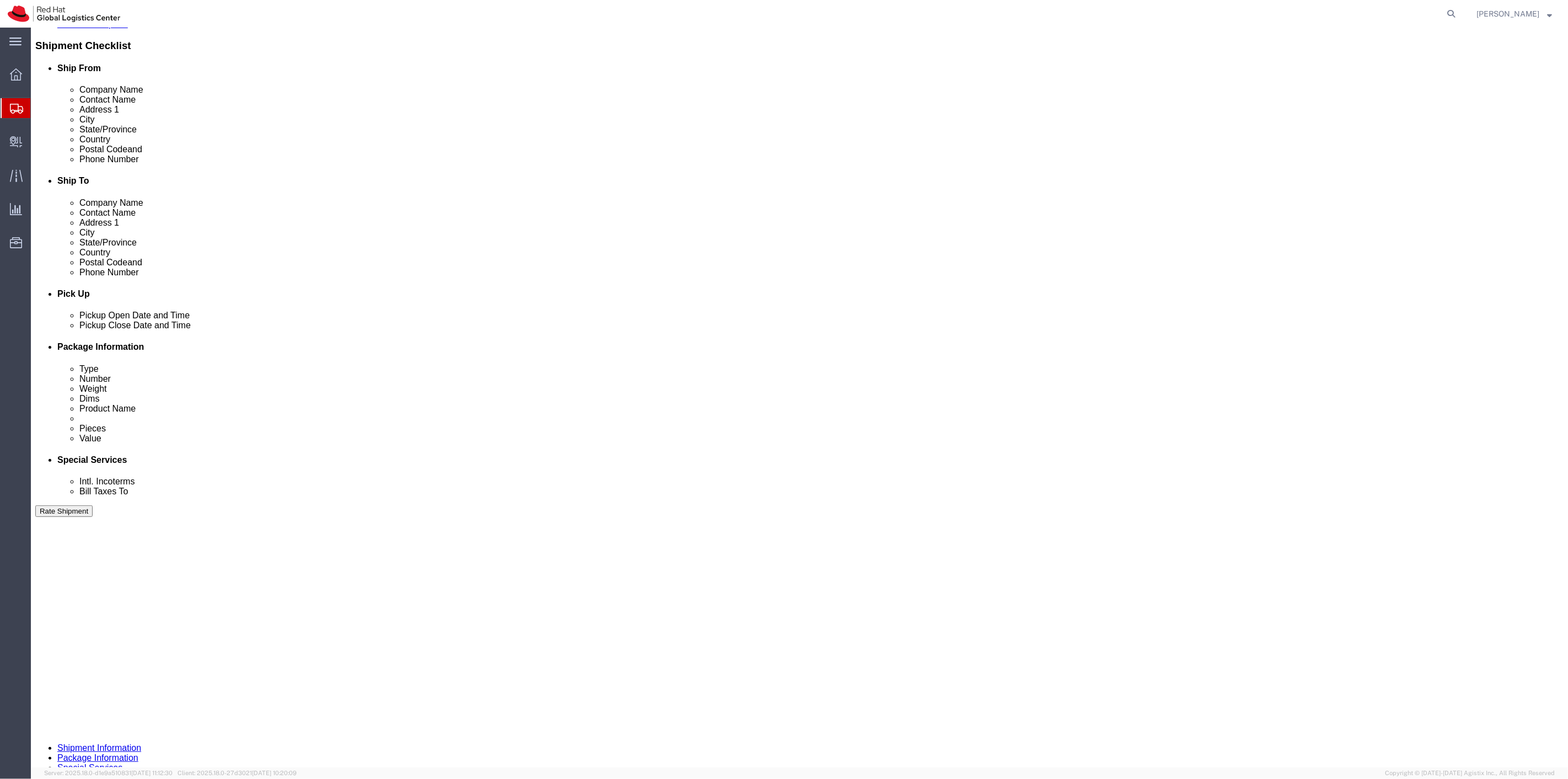
scroll to position [429, 0]
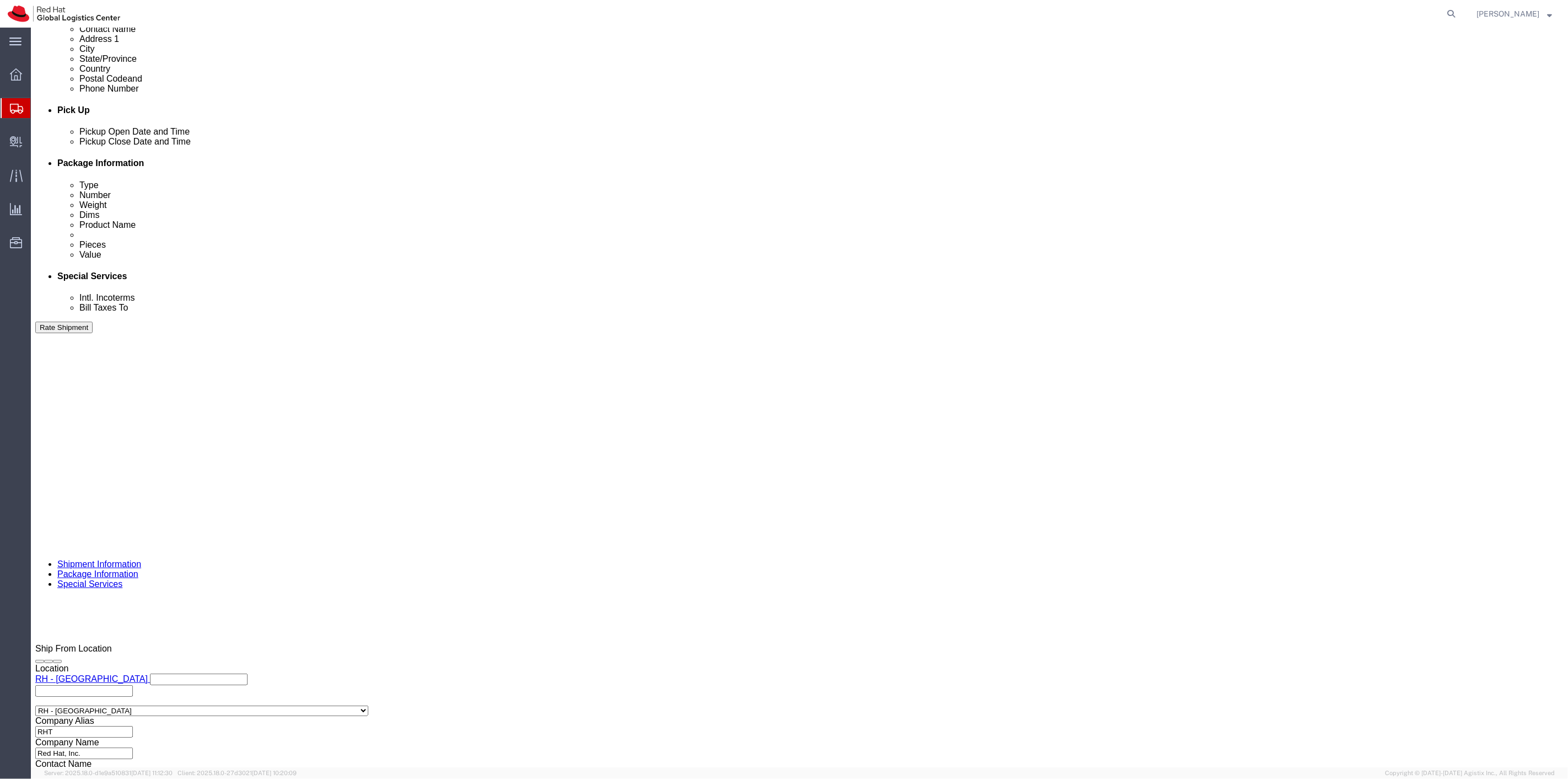
click label "Yes"
click input "Yes"
radio input "true"
drag, startPoint x: 911, startPoint y: 491, endPoint x: 918, endPoint y: 489, distance: 7.3
click div "Insurance Value Select USD JPY GBP CAD EUR"
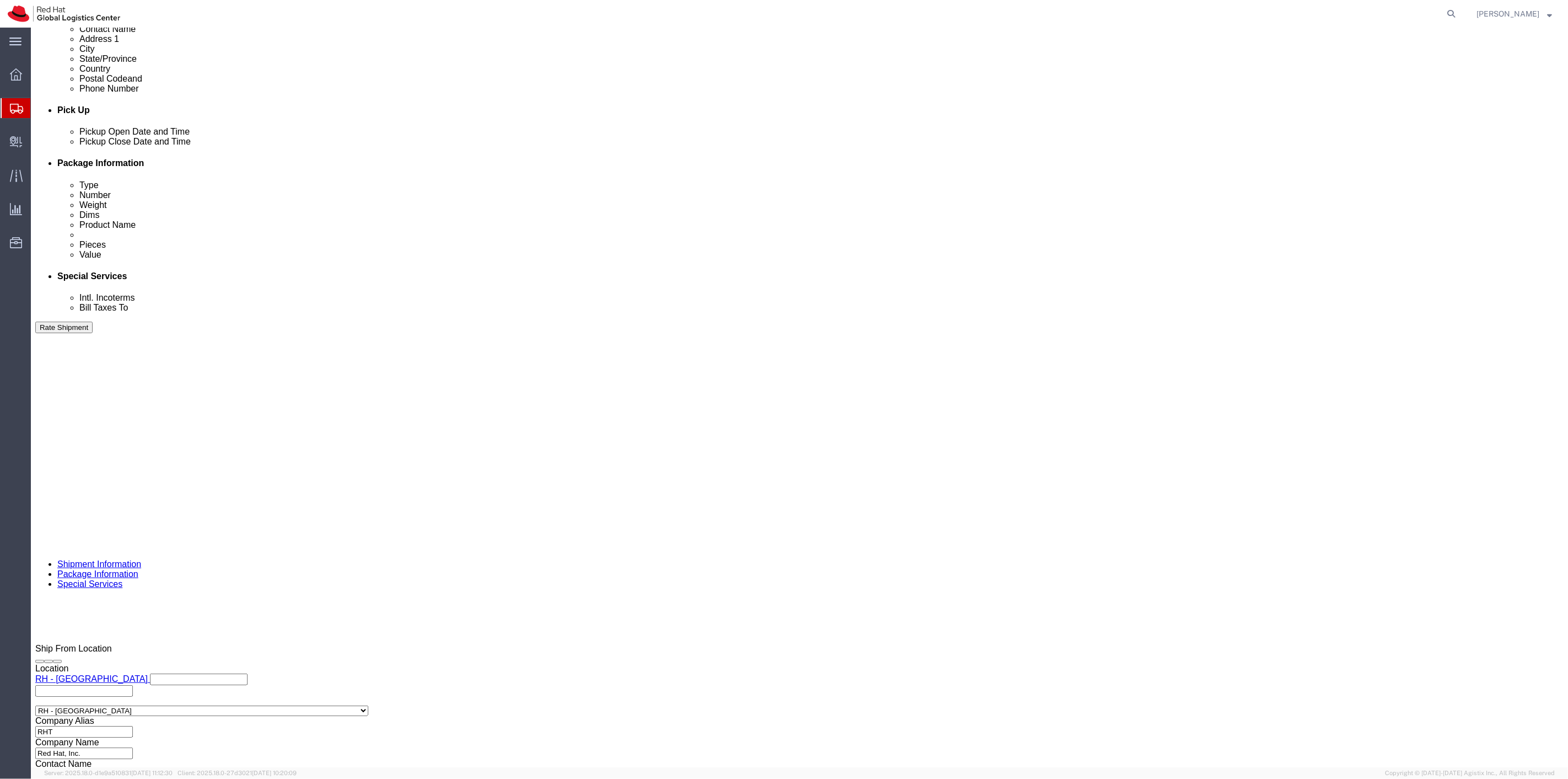
click input "text"
type input "500.00"
drag, startPoint x: 1389, startPoint y: 711, endPoint x: 788, endPoint y: 275, distance: 742.5
click button "Rate Shipment"
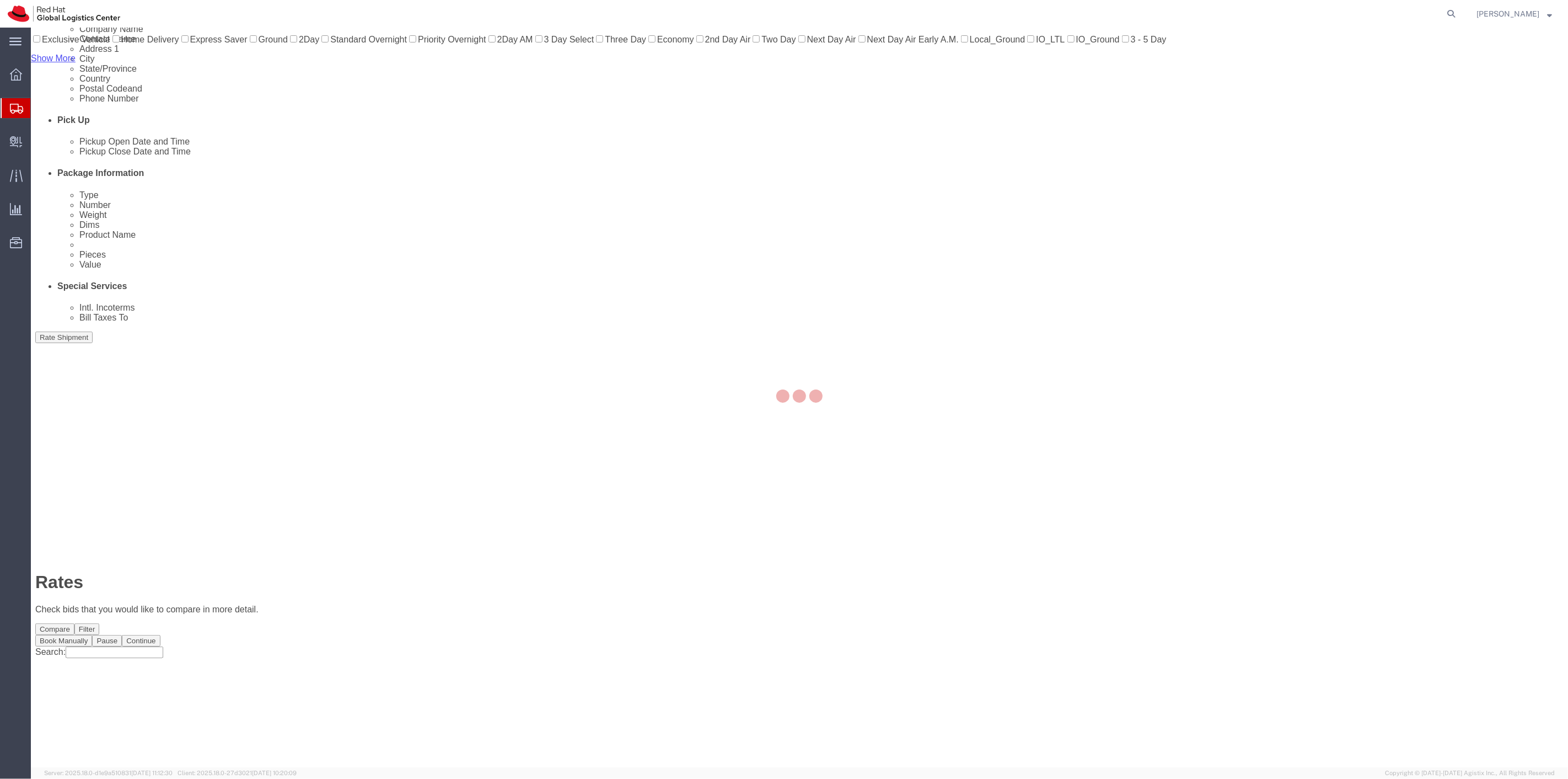
scroll to position [0, 0]
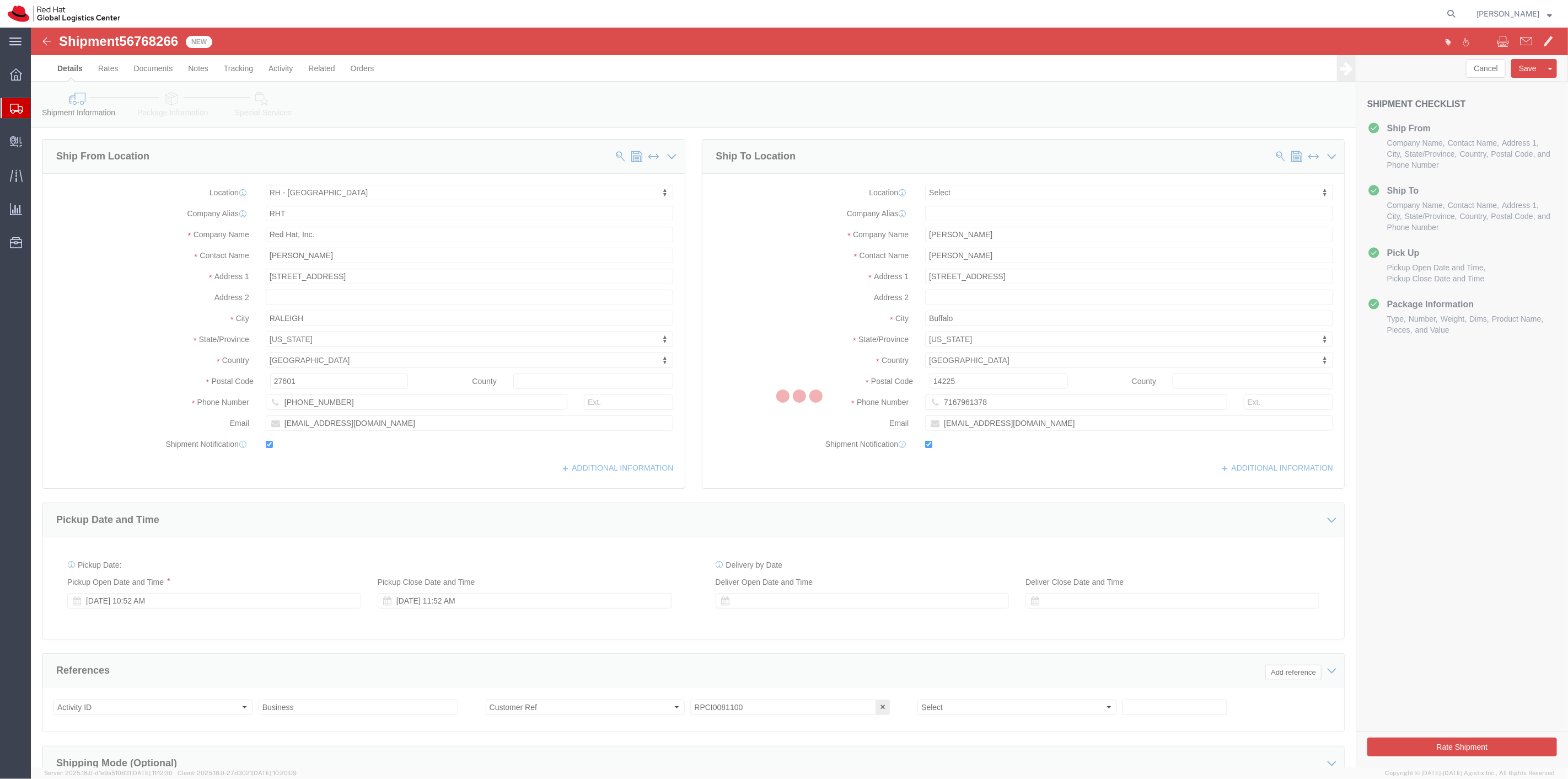
select select "38014"
select select
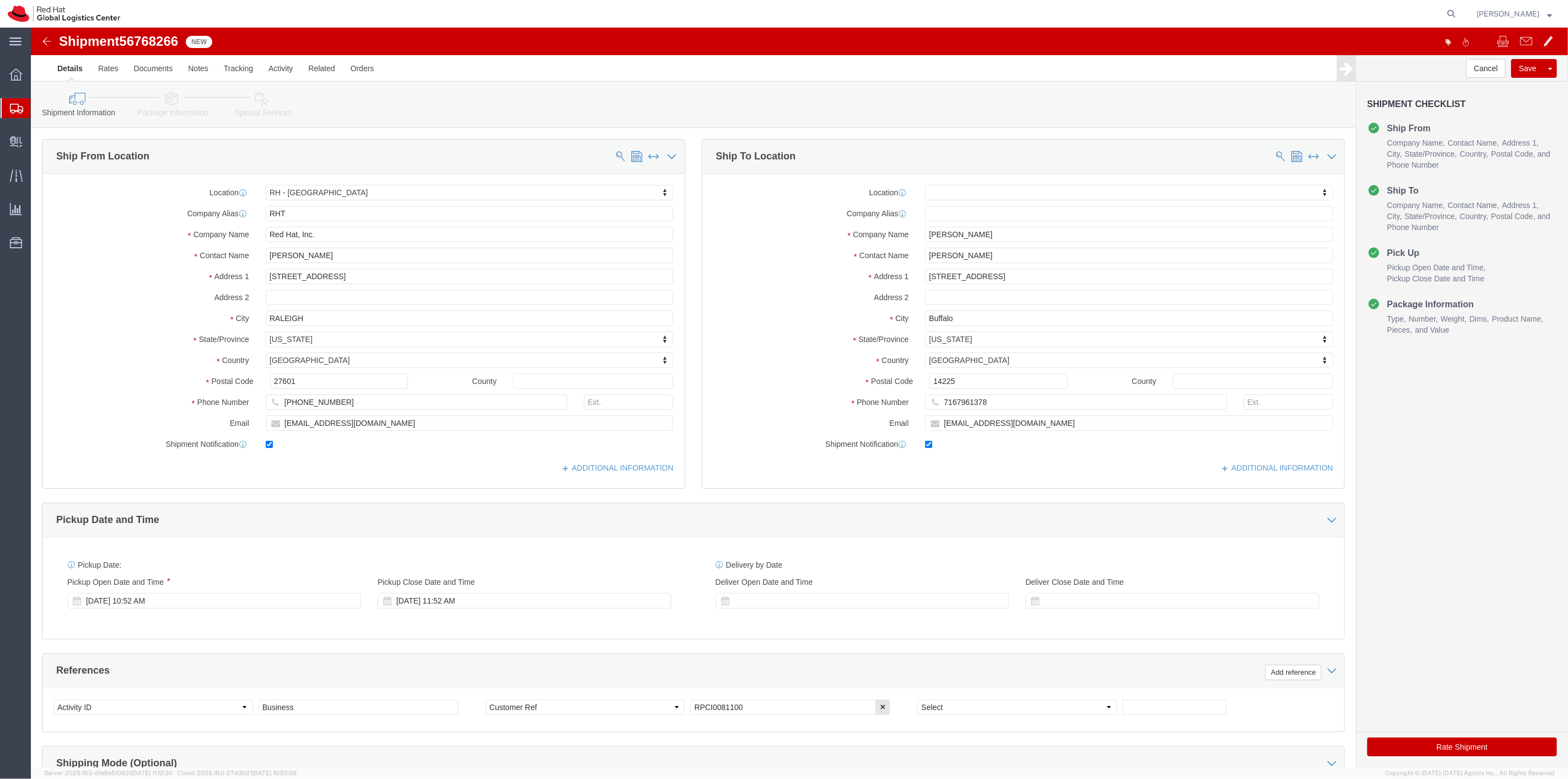
drag, startPoint x: 131, startPoint y: 65, endPoint x: 154, endPoint y: 65, distance: 23.0
click icon
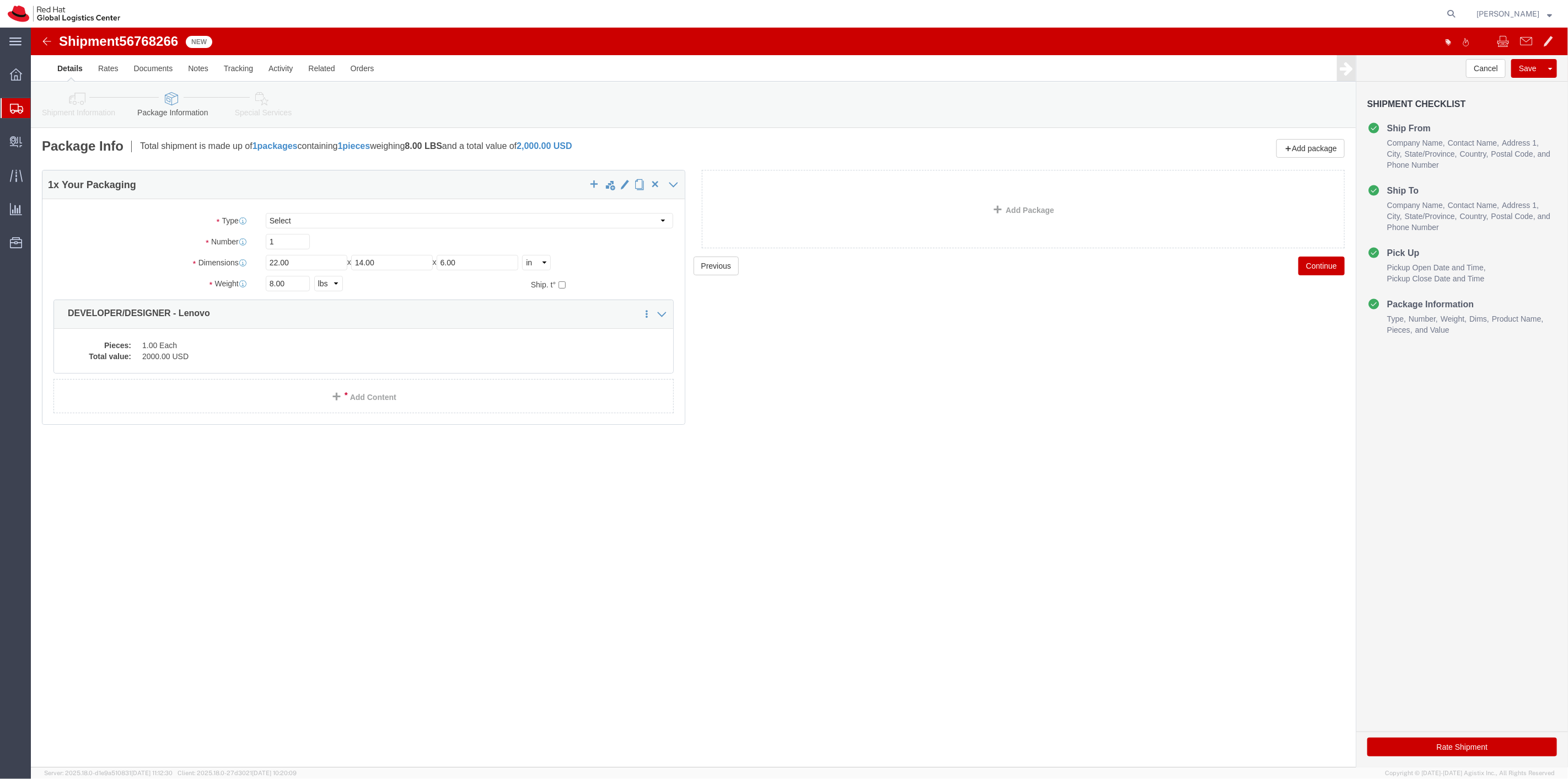
click icon
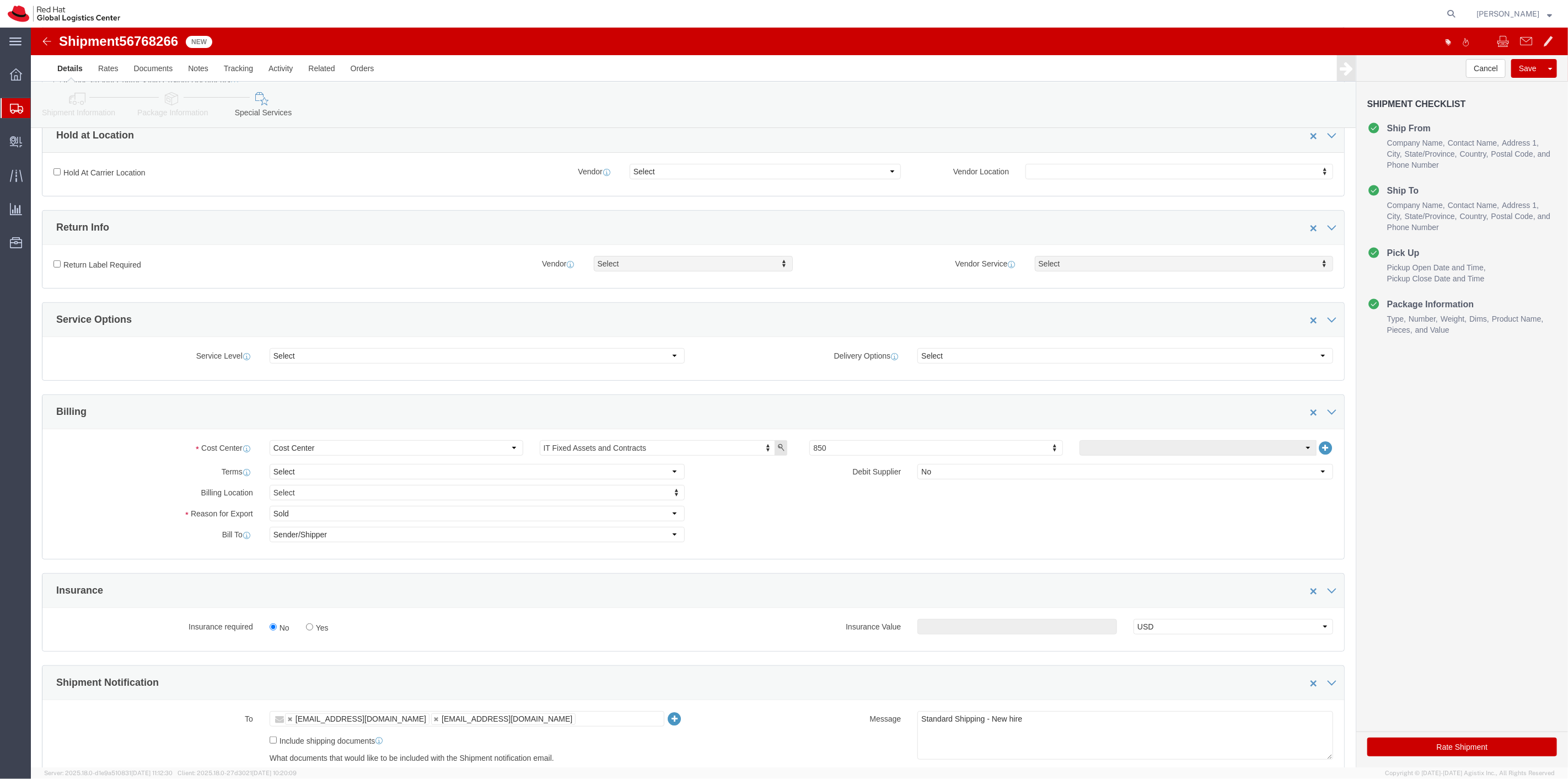
scroll to position [367, 0]
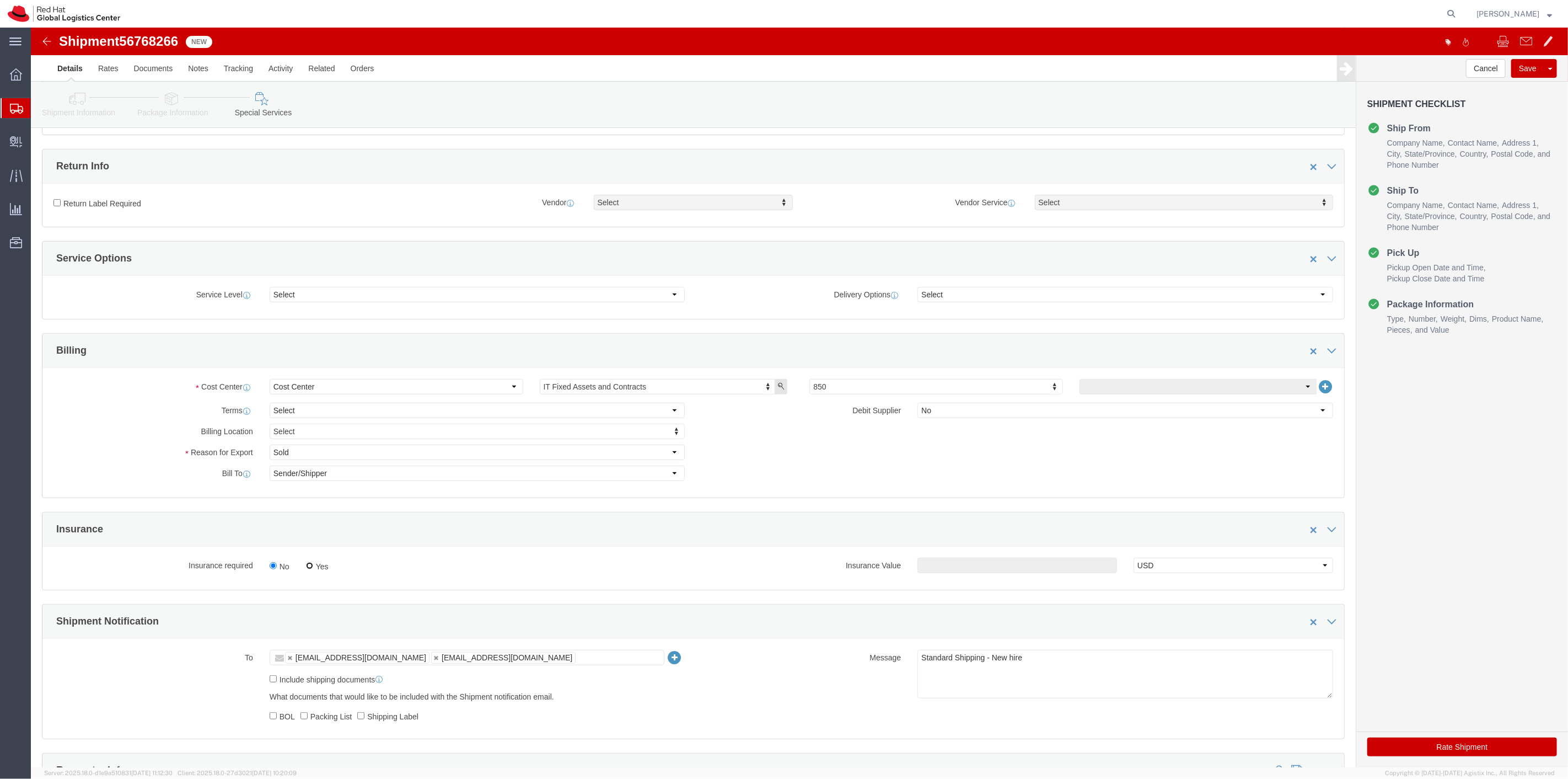
drag, startPoint x: 279, startPoint y: 545, endPoint x: 607, endPoint y: 574, distance: 329.3
click input "Yes"
radio input "true"
click div "Manage special services Handling Options Documents Options Hold at Location Ret…"
click input "text"
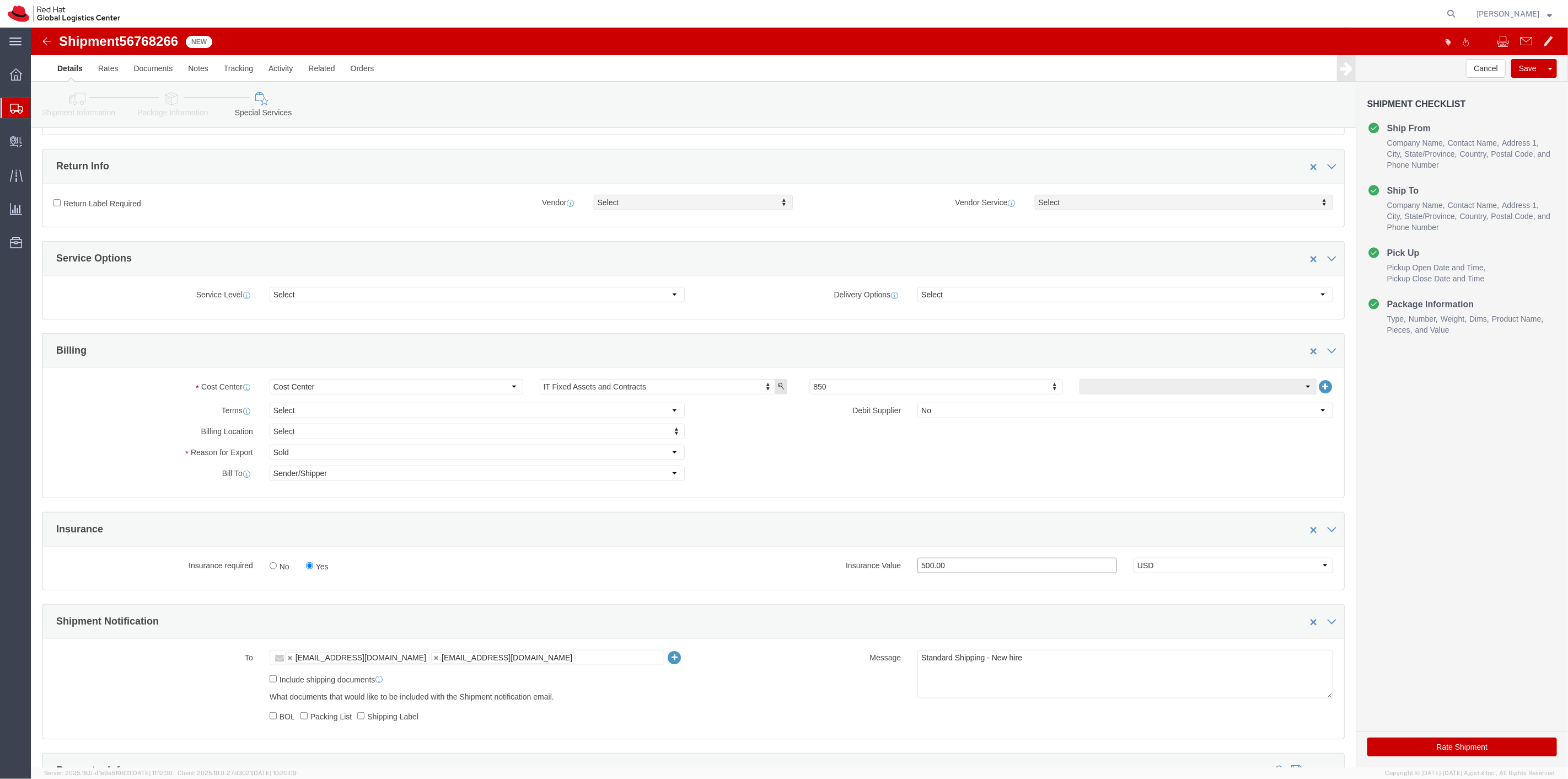
type input "500.00"
click button "Rate Shipment"
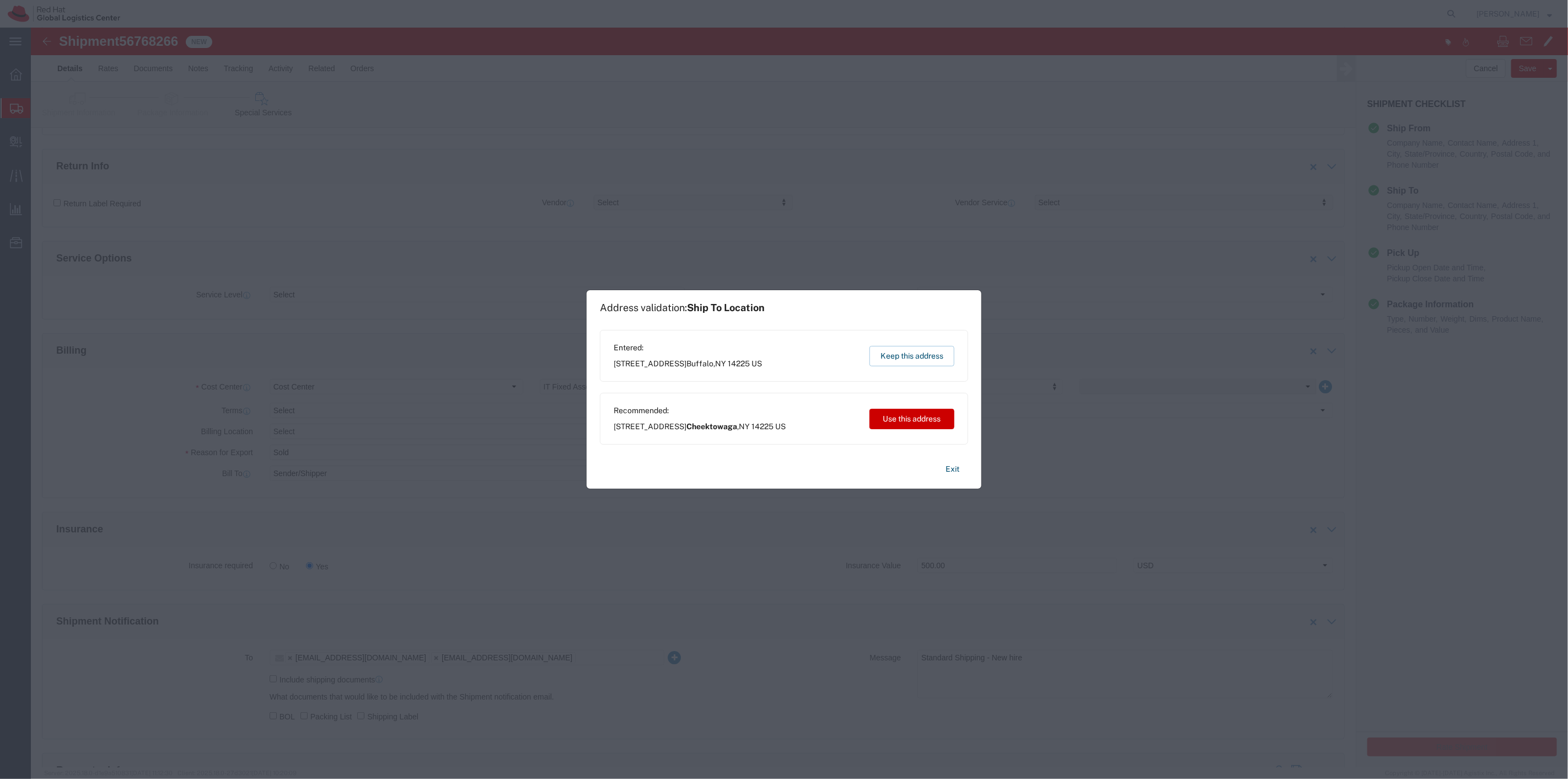
click at [867, 360] on div "Entered: 147 Poinciana Parkway Buffalo , NY 14225 US Keep this address" at bounding box center [783, 356] width 368 height 52
click at [881, 354] on button "Keep this address" at bounding box center [911, 356] width 85 height 21
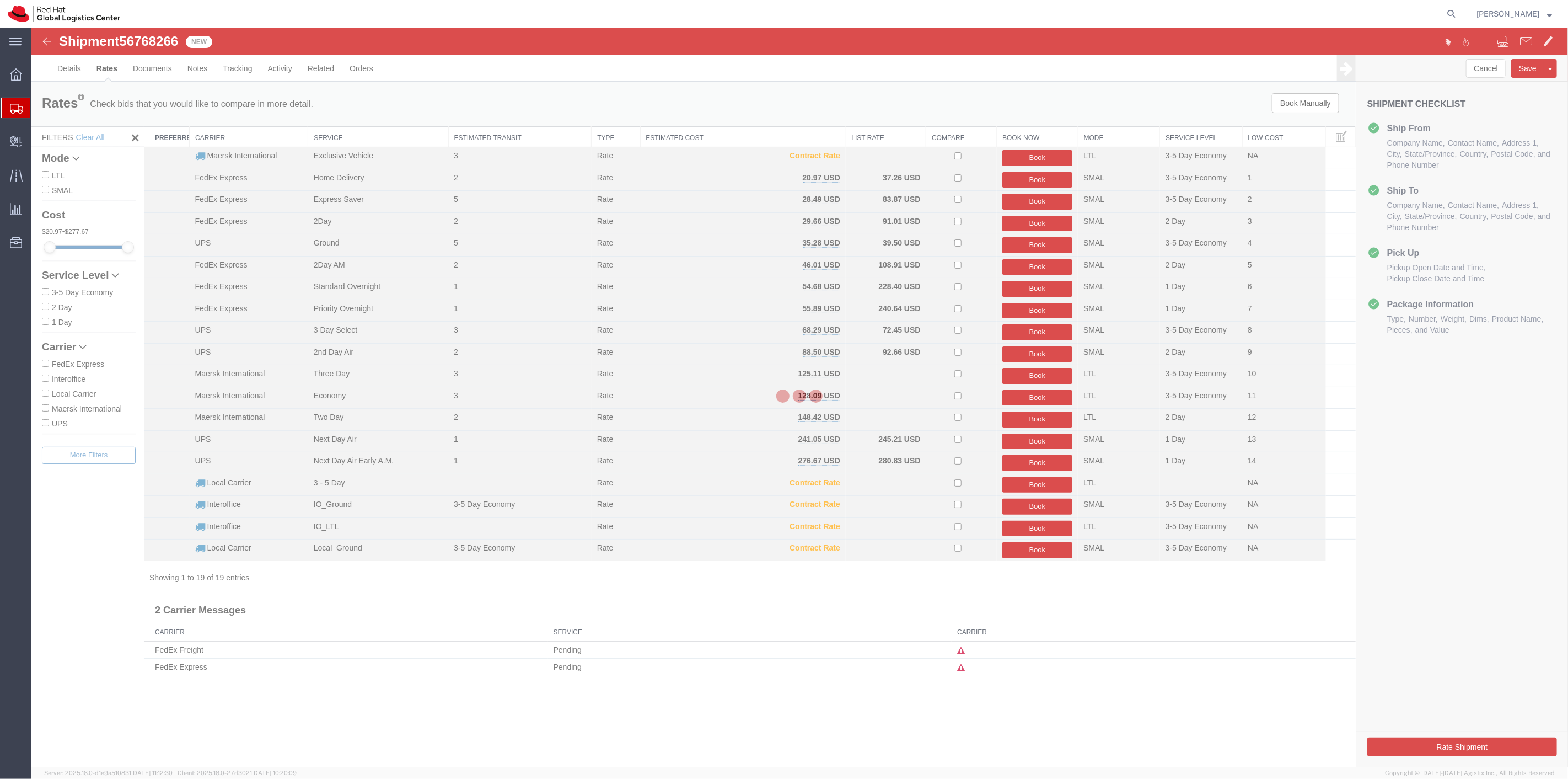
scroll to position [0, 0]
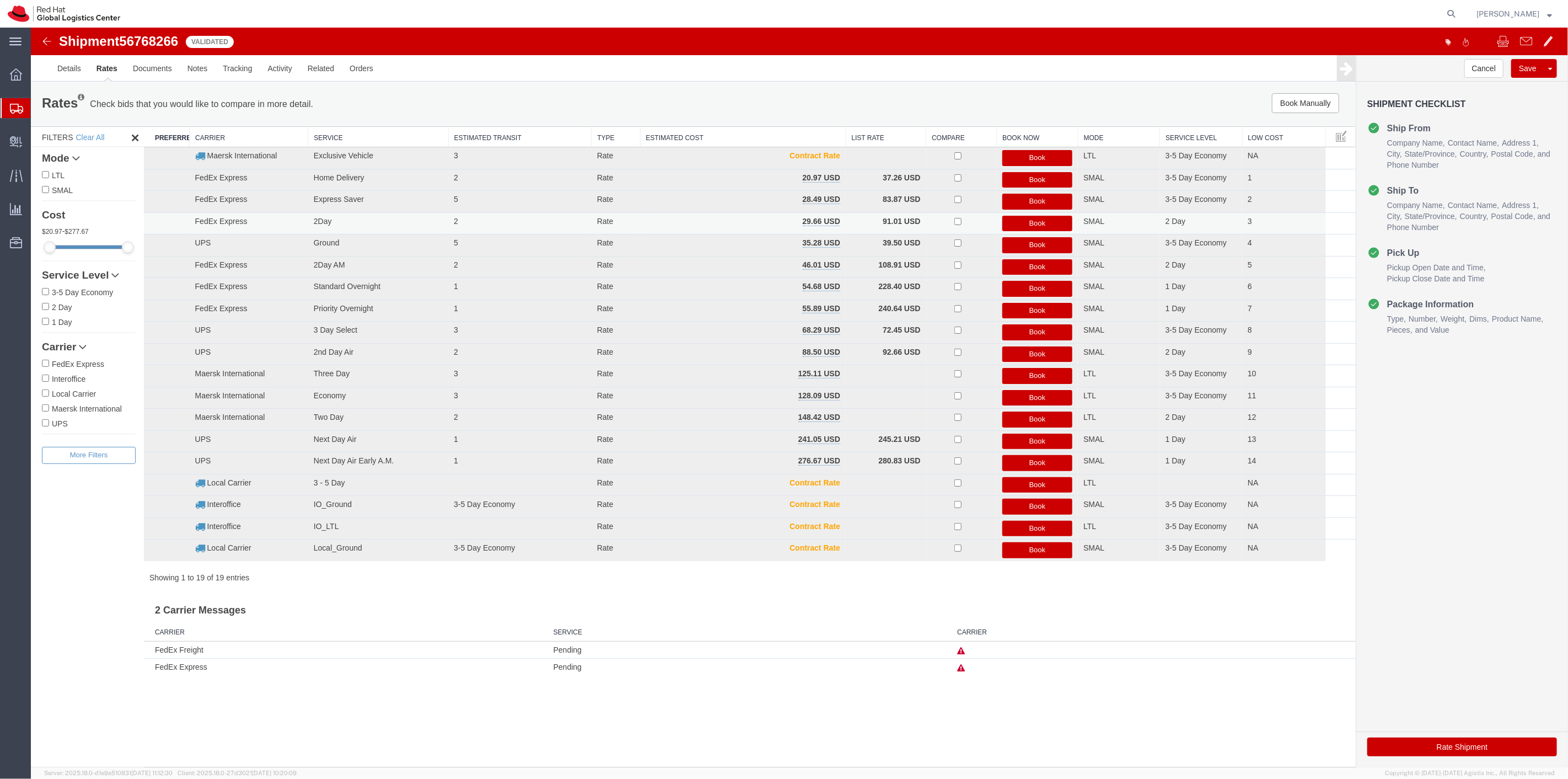
click at [1011, 222] on button "Book" at bounding box center [1037, 224] width 71 height 16
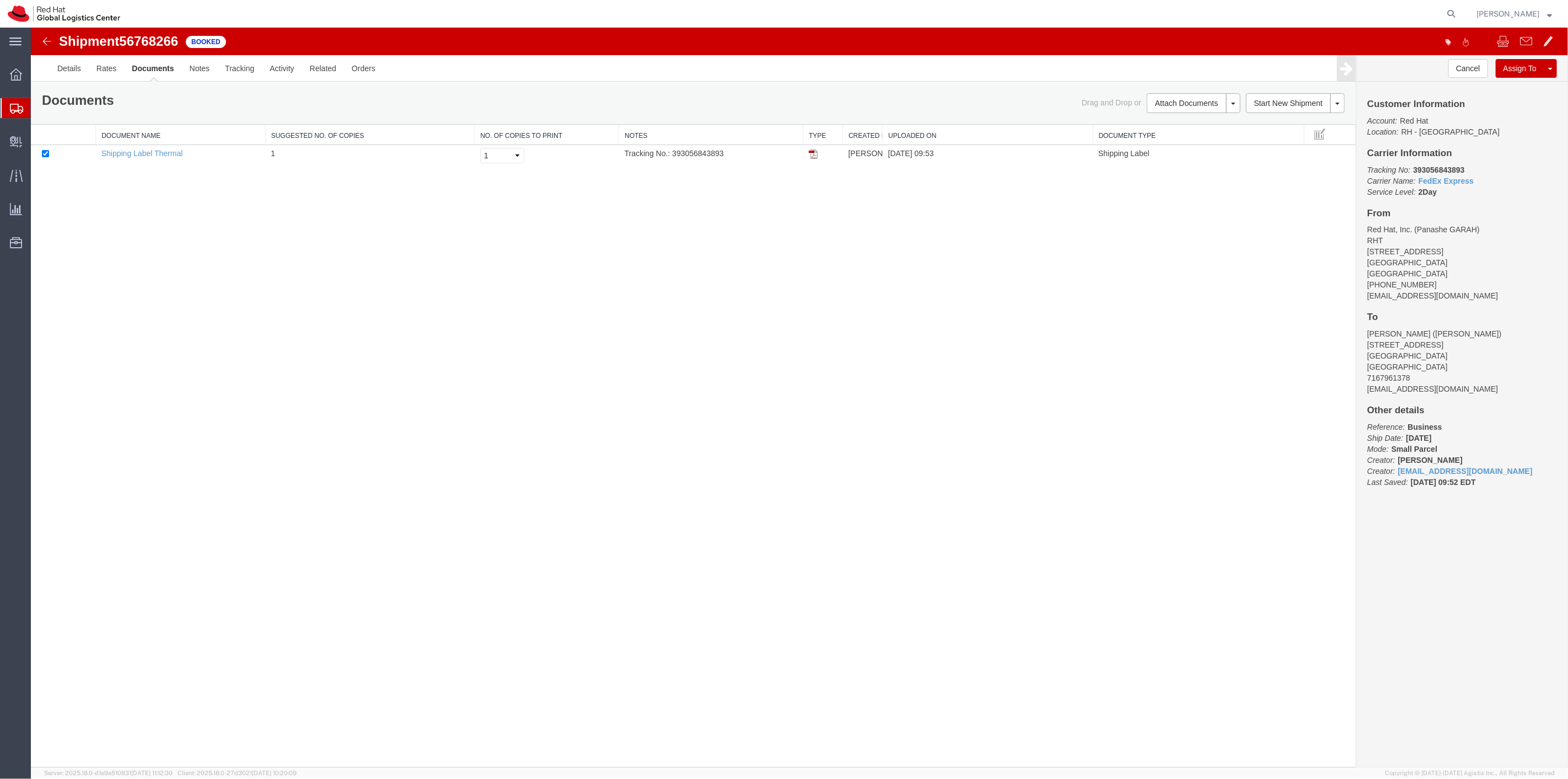
drag, startPoint x: 813, startPoint y: 155, endPoint x: 805, endPoint y: 170, distance: 17.0
click at [813, 155] on img at bounding box center [813, 153] width 9 height 9
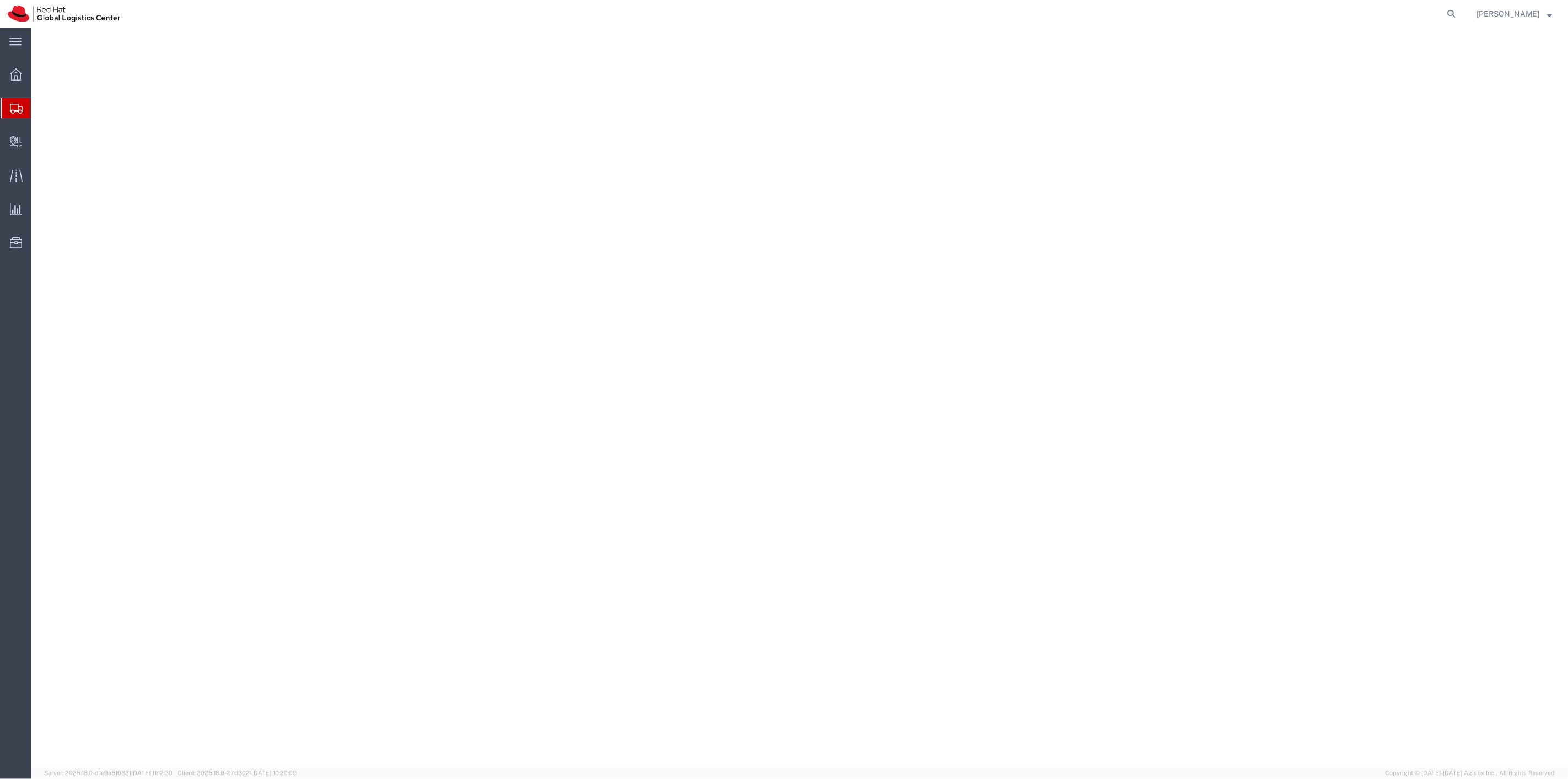
select select "38014"
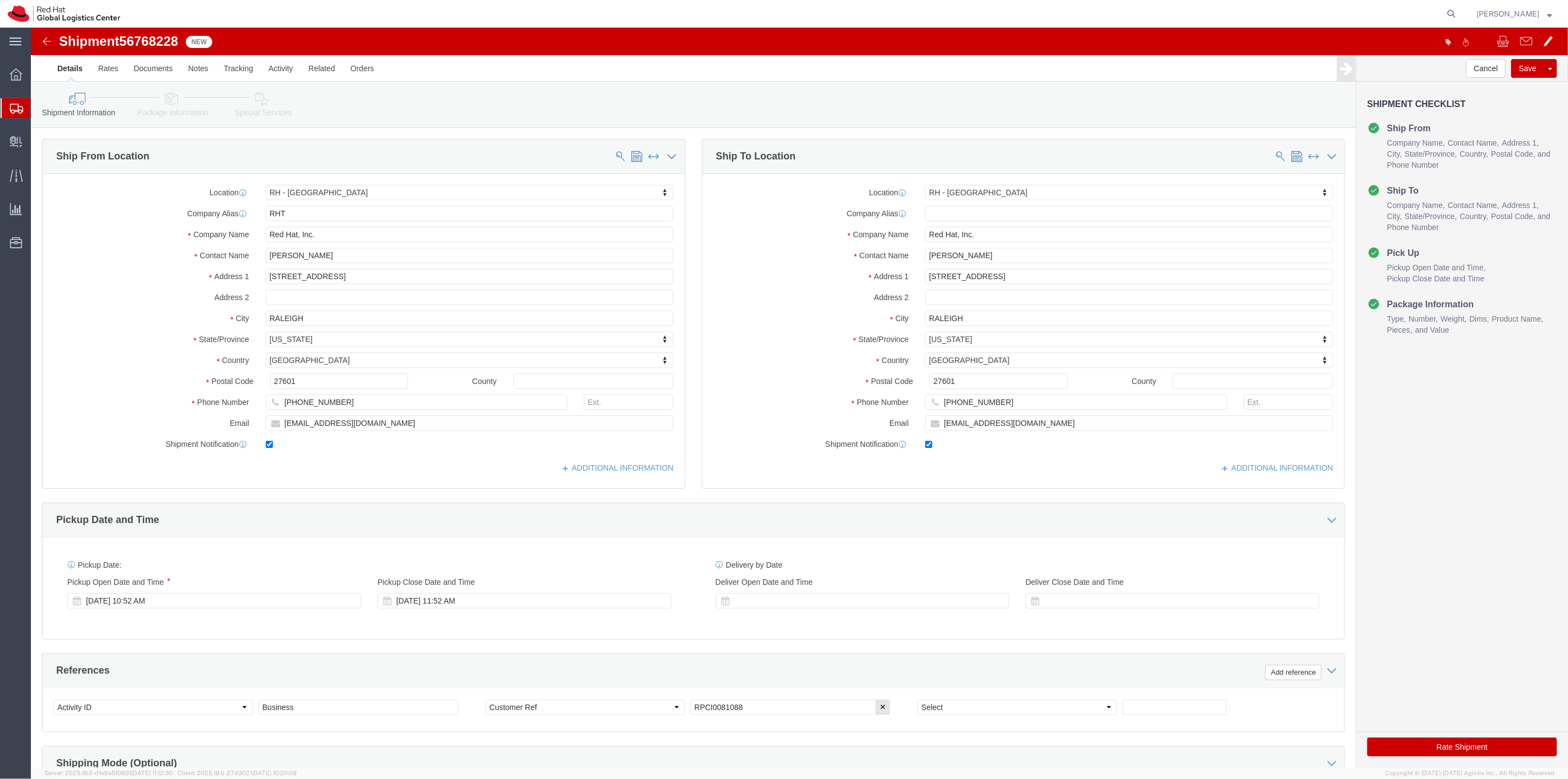
click link "Package Information"
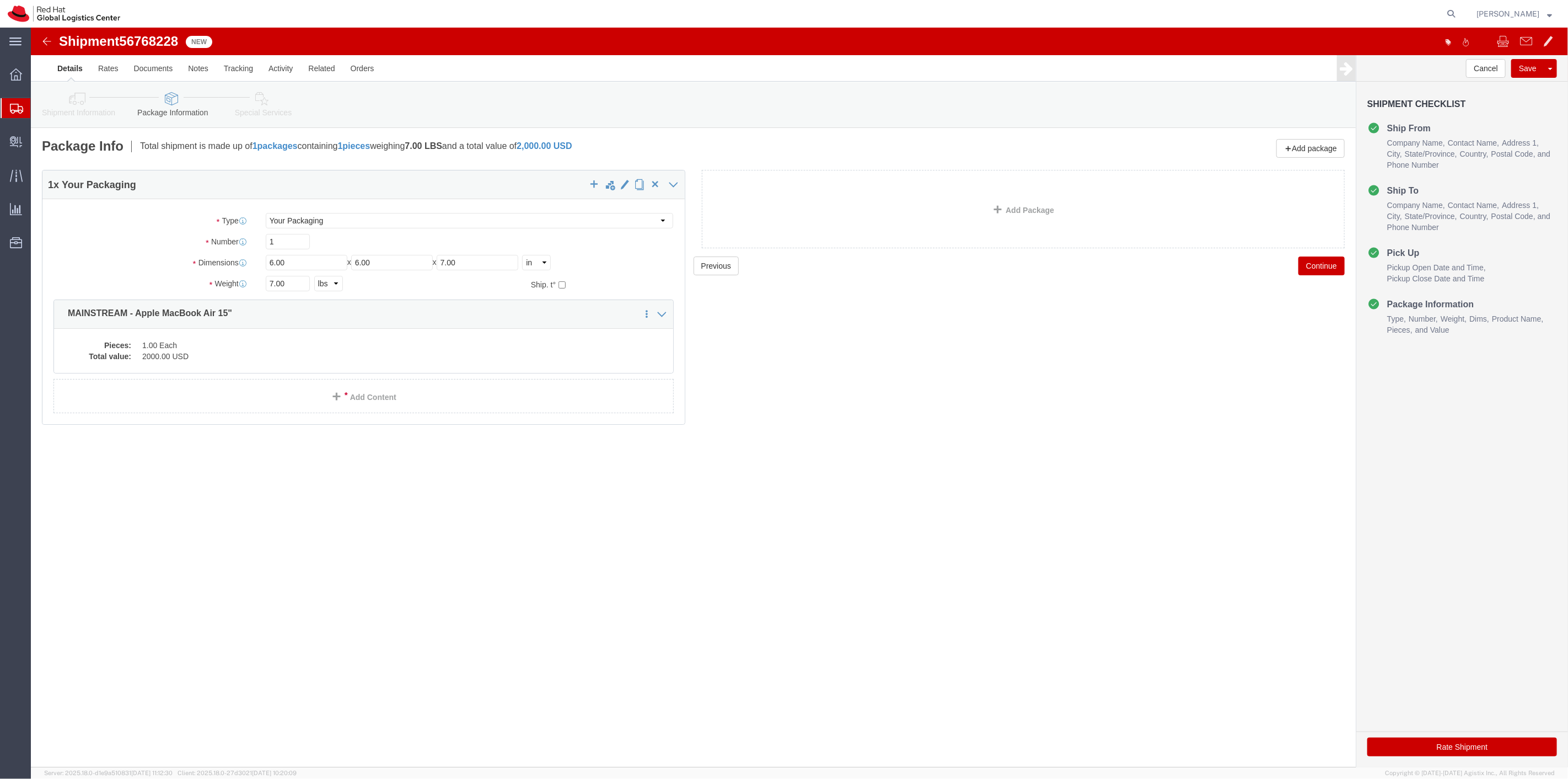
click link "Special Services"
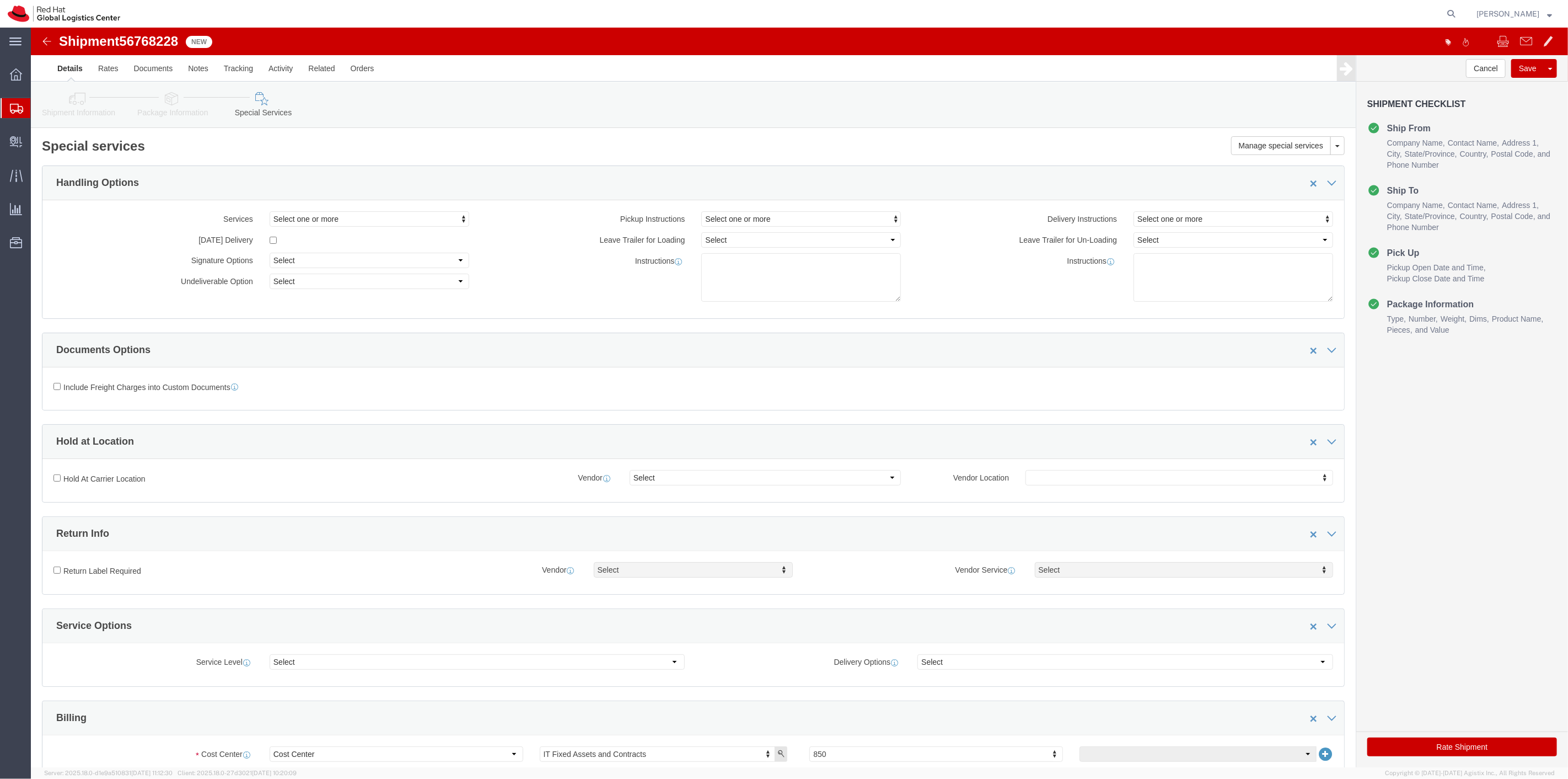
click button "Rate Shipment"
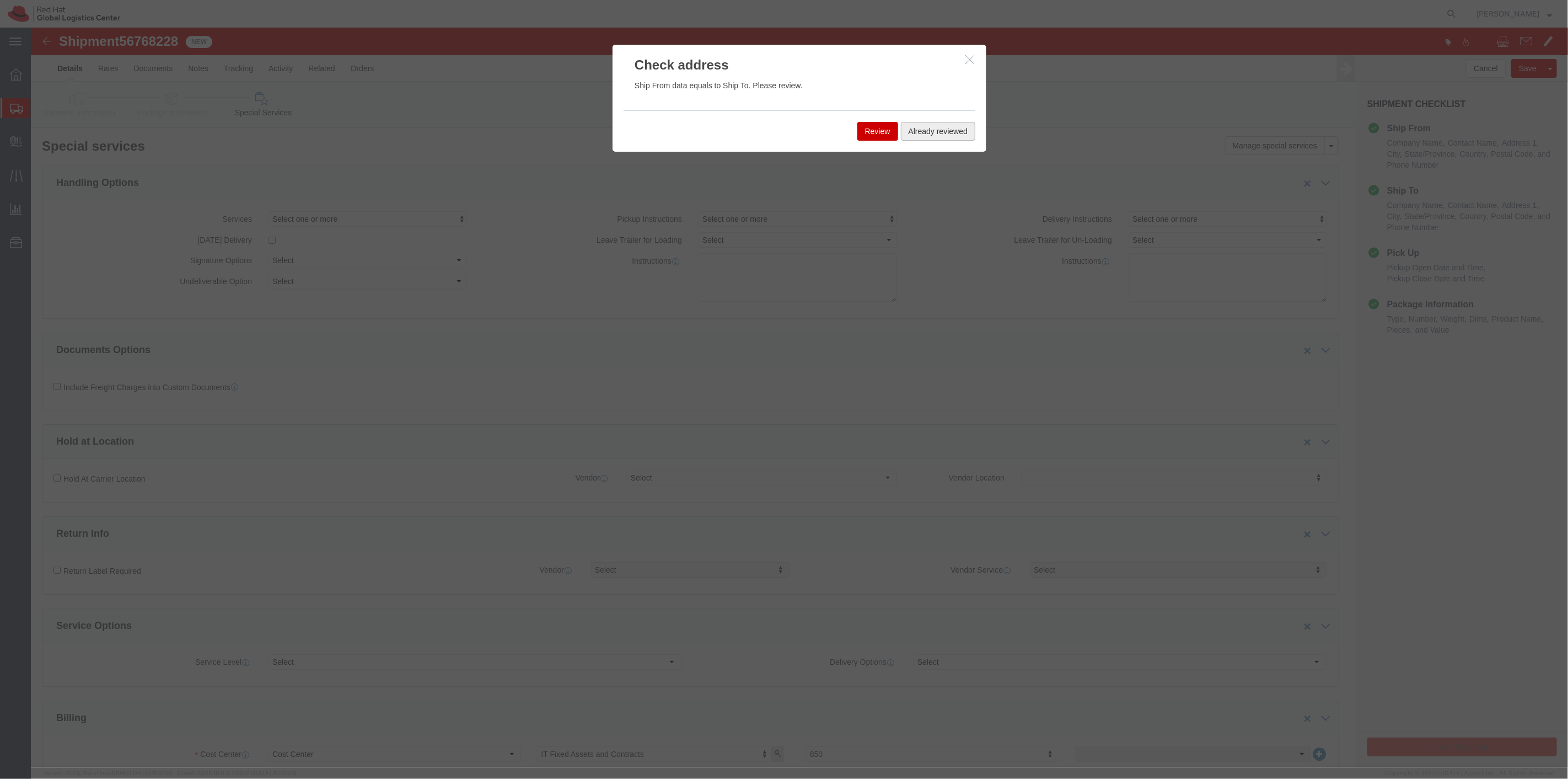
click button "Already reviewed"
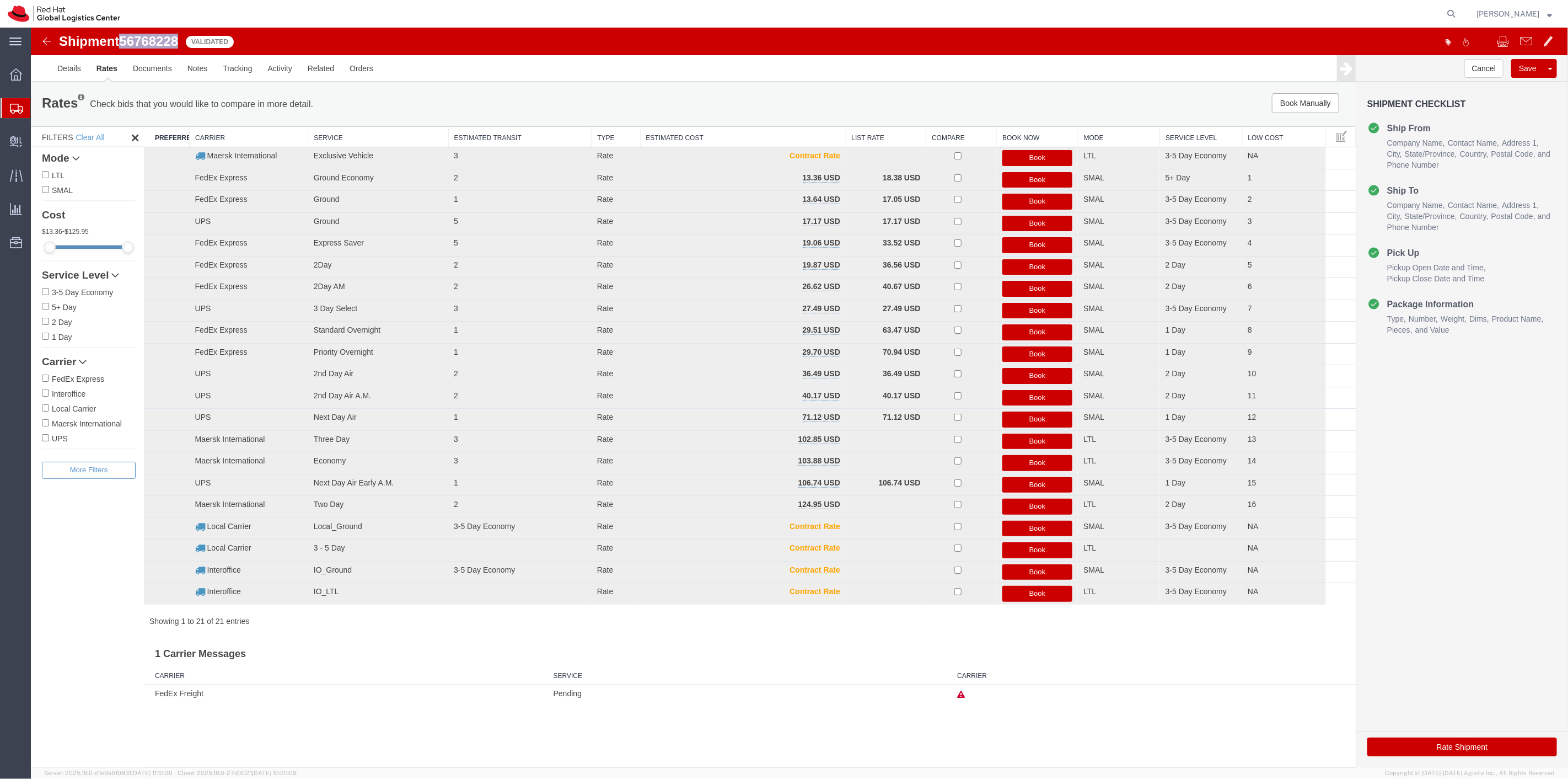
drag, startPoint x: 182, startPoint y: 38, endPoint x: 123, endPoint y: 46, distance: 59.5
click at [123, 46] on div "Shipment 56768228 21 of 21 Validated" at bounding box center [415, 44] width 768 height 21
copy span "56768228"
click at [1301, 95] on button "Book Manually" at bounding box center [1305, 103] width 68 height 20
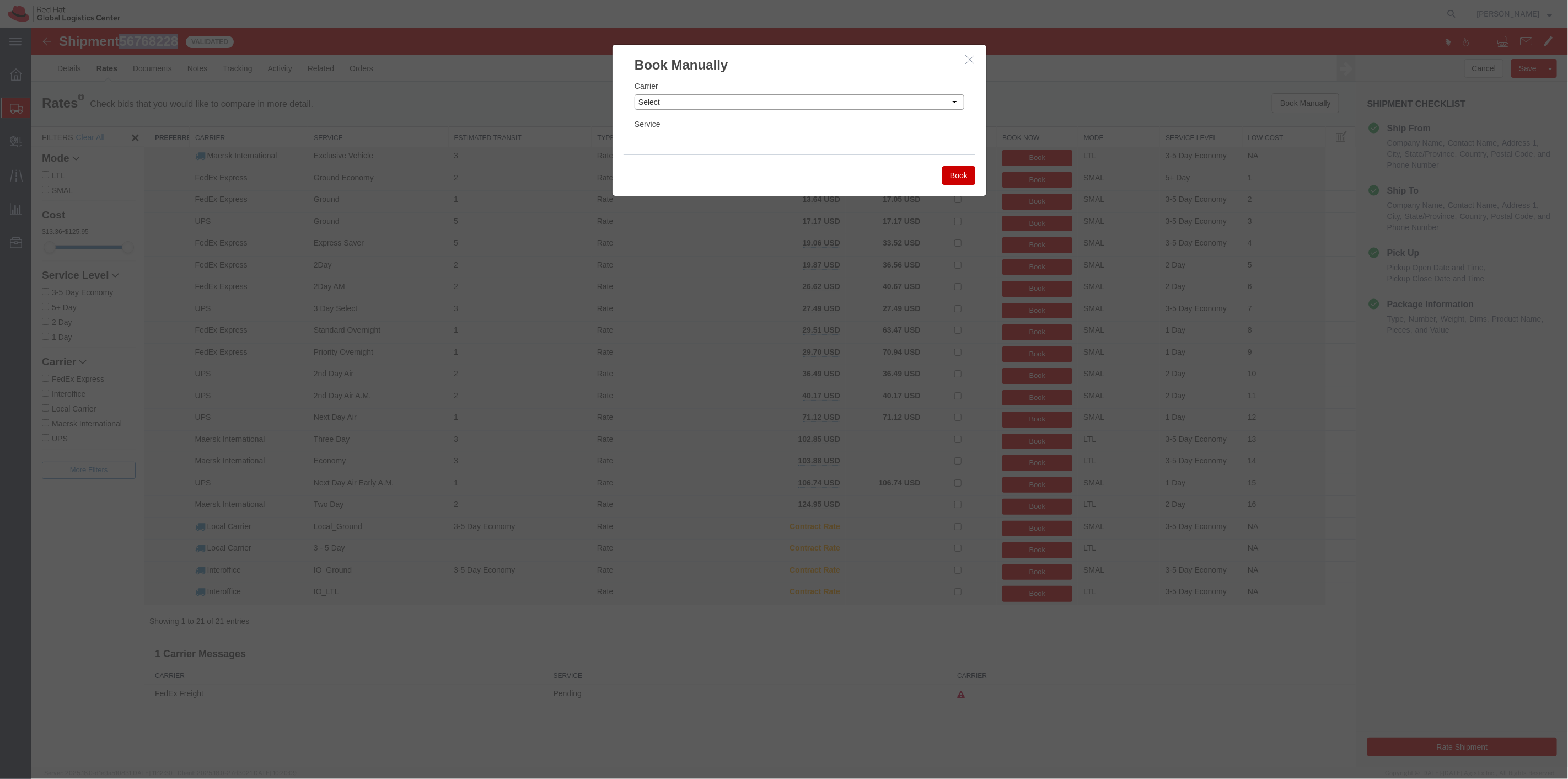
click at [788, 96] on select "Select Add New Carrier (and default service) Amazon Logistics DHL FedEx Express…" at bounding box center [799, 102] width 330 height 15
select select "7920"
click at [634, 94] on select "Select Add New Carrier (and default service) Amazon Logistics DHL FedEx Express…" at bounding box center [799, 102] width 330 height 15
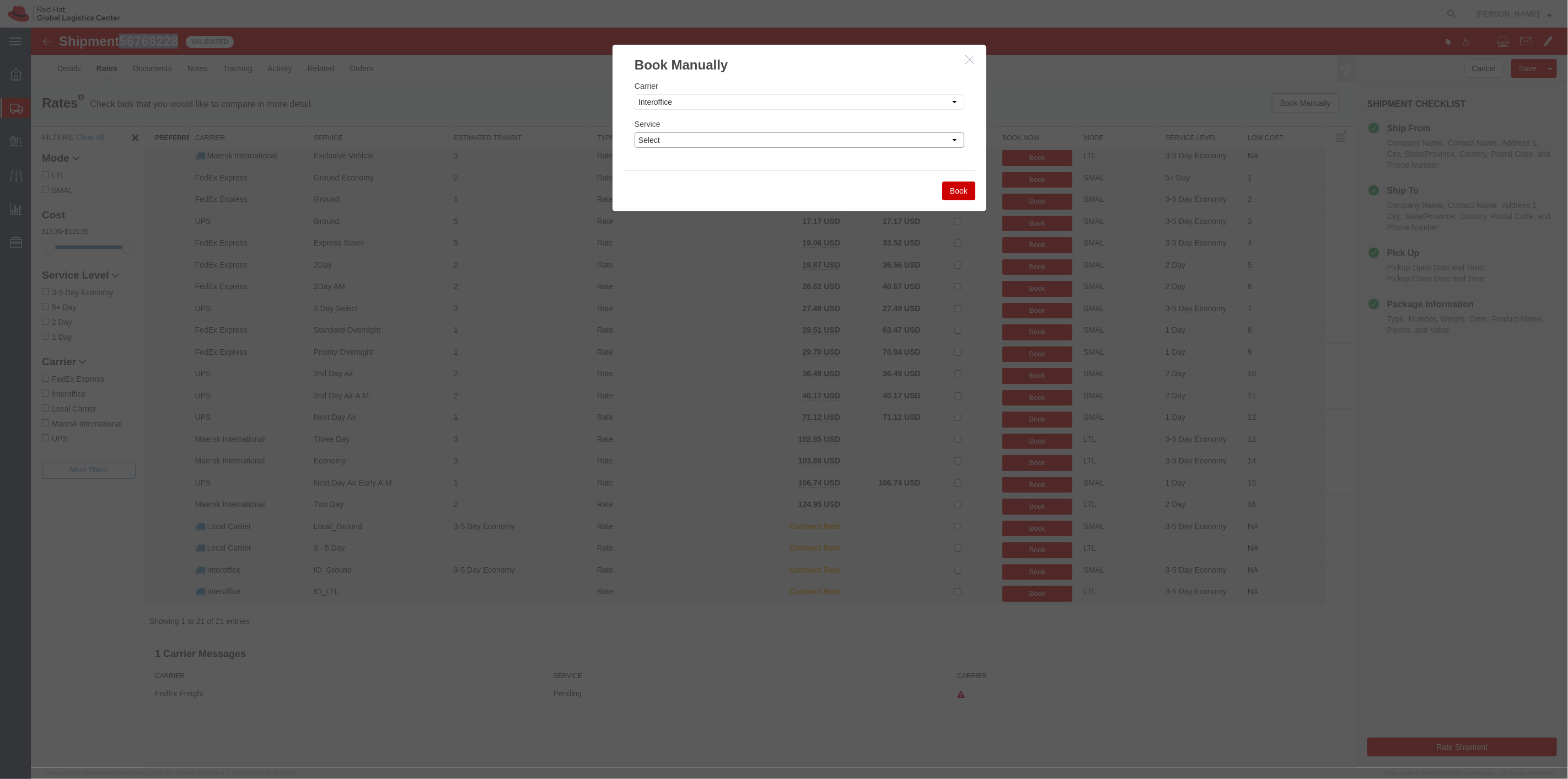
click at [685, 135] on select "Select IO_Ground IO_LTL" at bounding box center [799, 139] width 330 height 15
select select "17810"
click at [634, 132] on select "Select IO_Ground IO_LTL" at bounding box center [799, 139] width 330 height 15
click at [953, 199] on button "Book" at bounding box center [958, 191] width 33 height 19
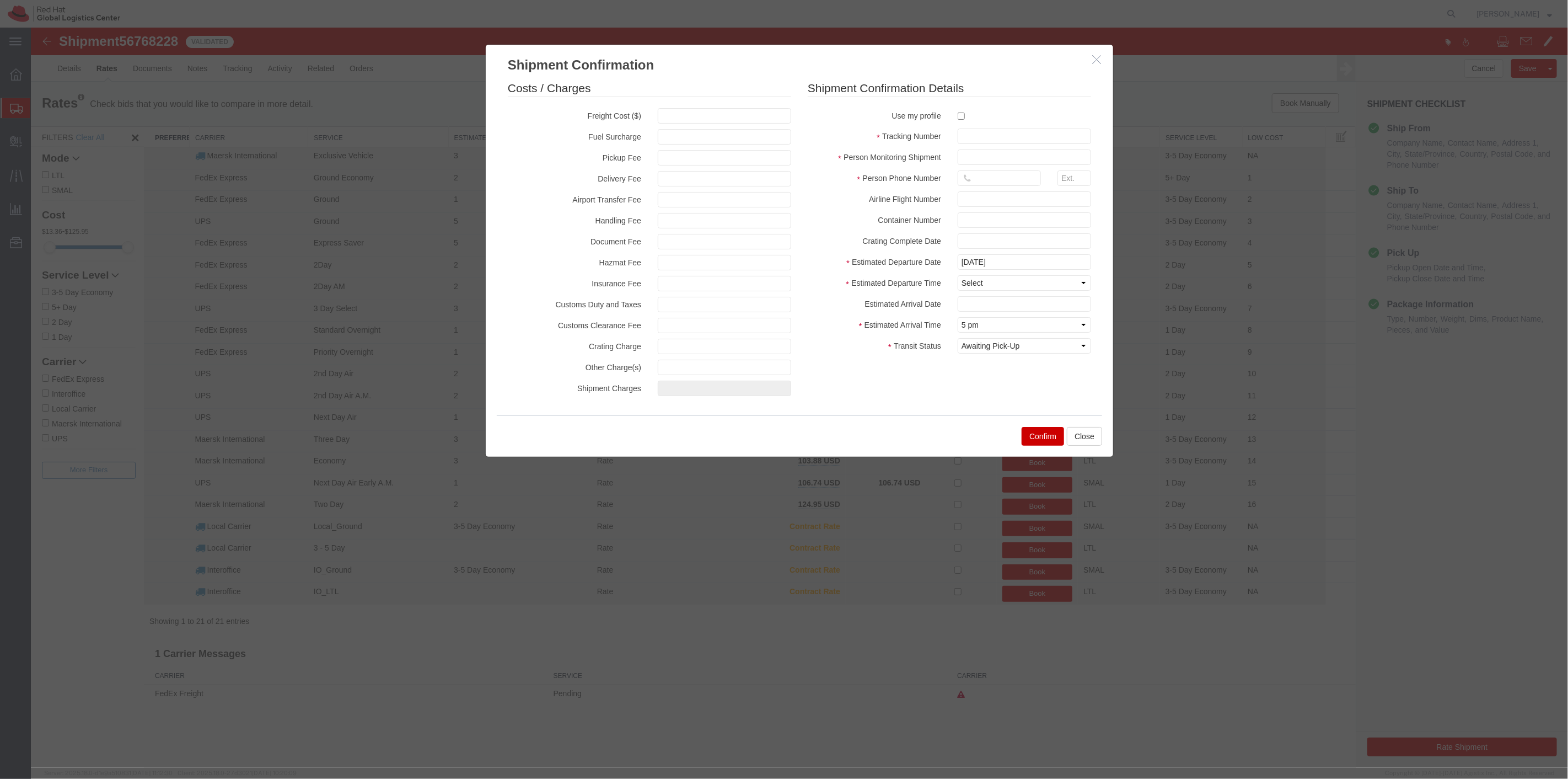
click at [960, 112] on label at bounding box center [1023, 116] width 133 height 15
click at [960, 113] on input "checkbox" at bounding box center [961, 116] width 7 height 7
checkbox input "true"
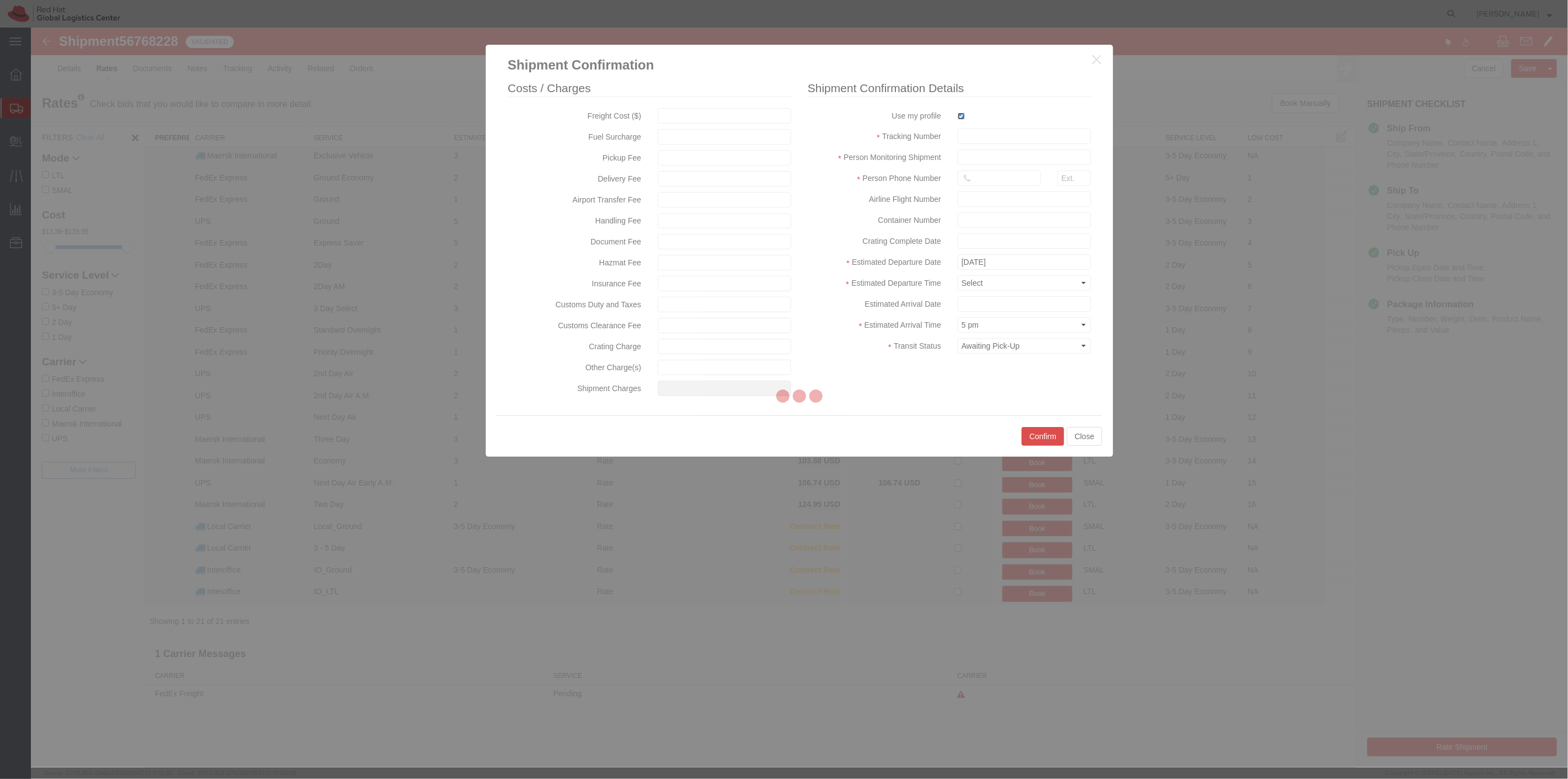
type input "[PERSON_NAME]"
type input "19198356701"
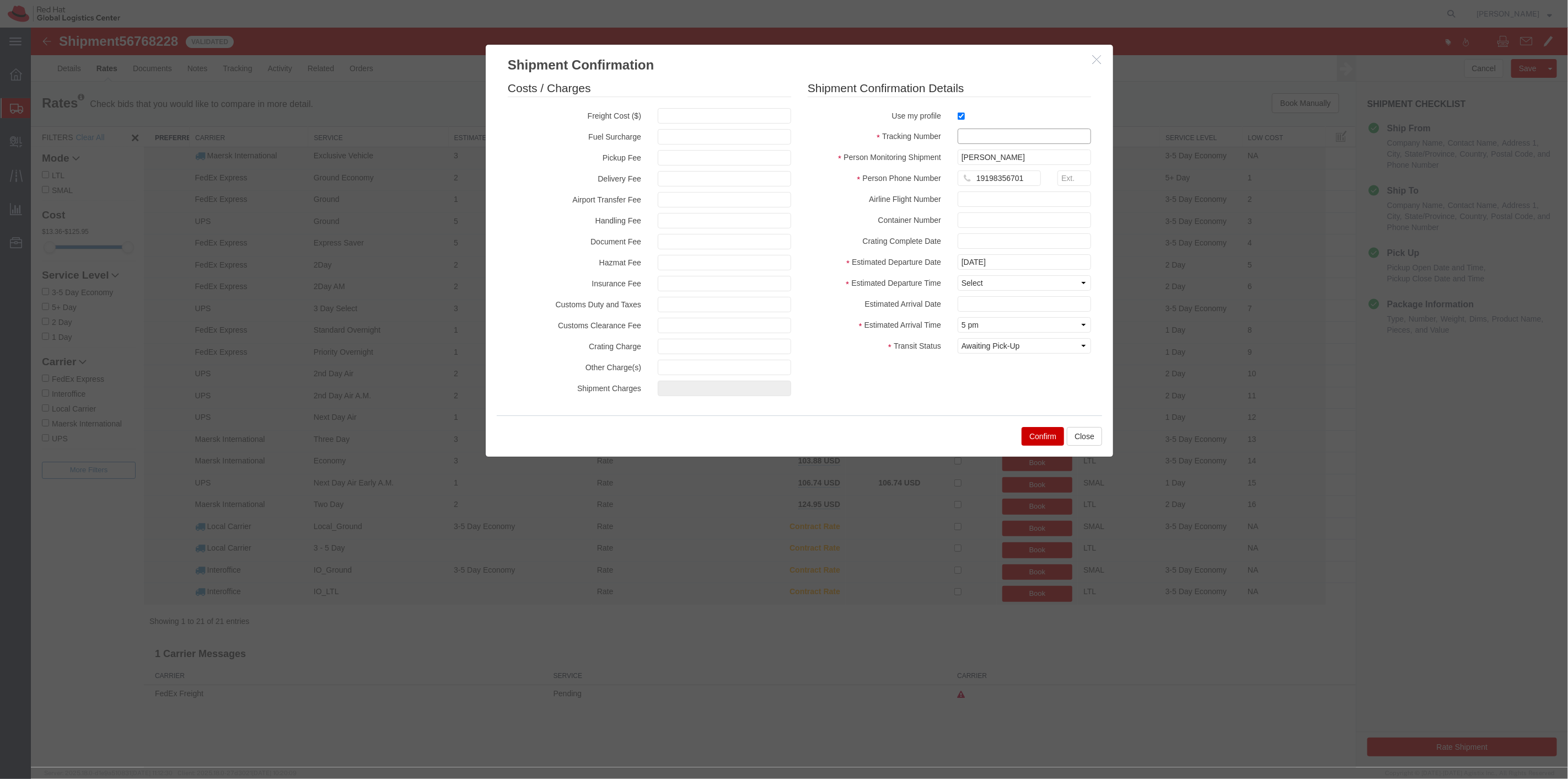
click at [972, 131] on input "text" at bounding box center [1023, 136] width 133 height 15
paste input "56768228"
type input "RHT56768228"
click at [981, 289] on select "Select Midnight 1 am 2 am 3 am 4 am 5 am 6 am 7 am 8 am 9 am 10 am 11 am 12 Noo…" at bounding box center [1023, 283] width 133 height 15
select select "1000"
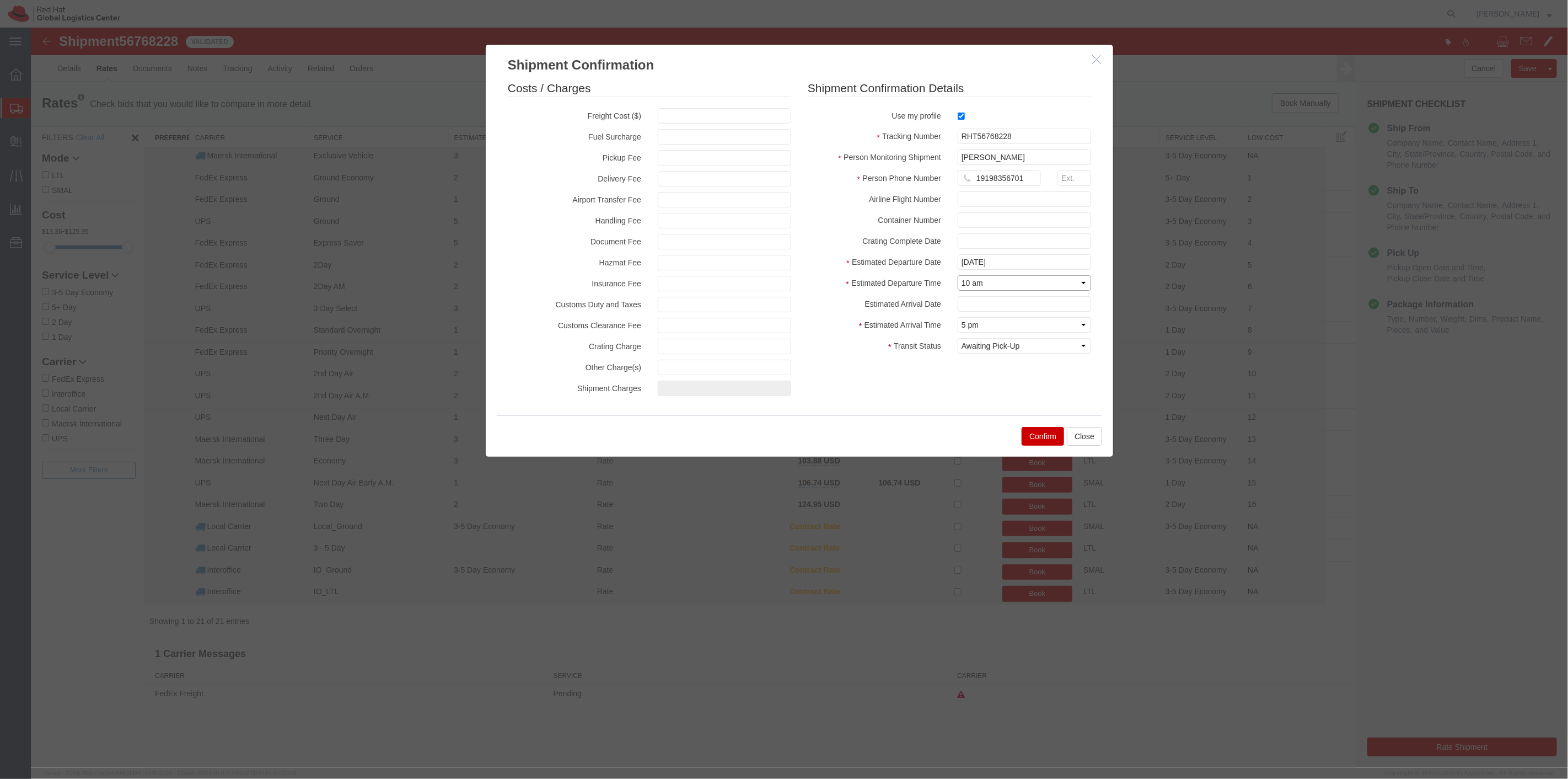
click at [957, 275] on select "Select Midnight 1 am 2 am 3 am 4 am 5 am 6 am 7 am 8 am 9 am 10 am 11 am 12 Noo…" at bounding box center [1023, 283] width 133 height 15
click at [1041, 435] on button "Confirm" at bounding box center [1042, 436] width 43 height 19
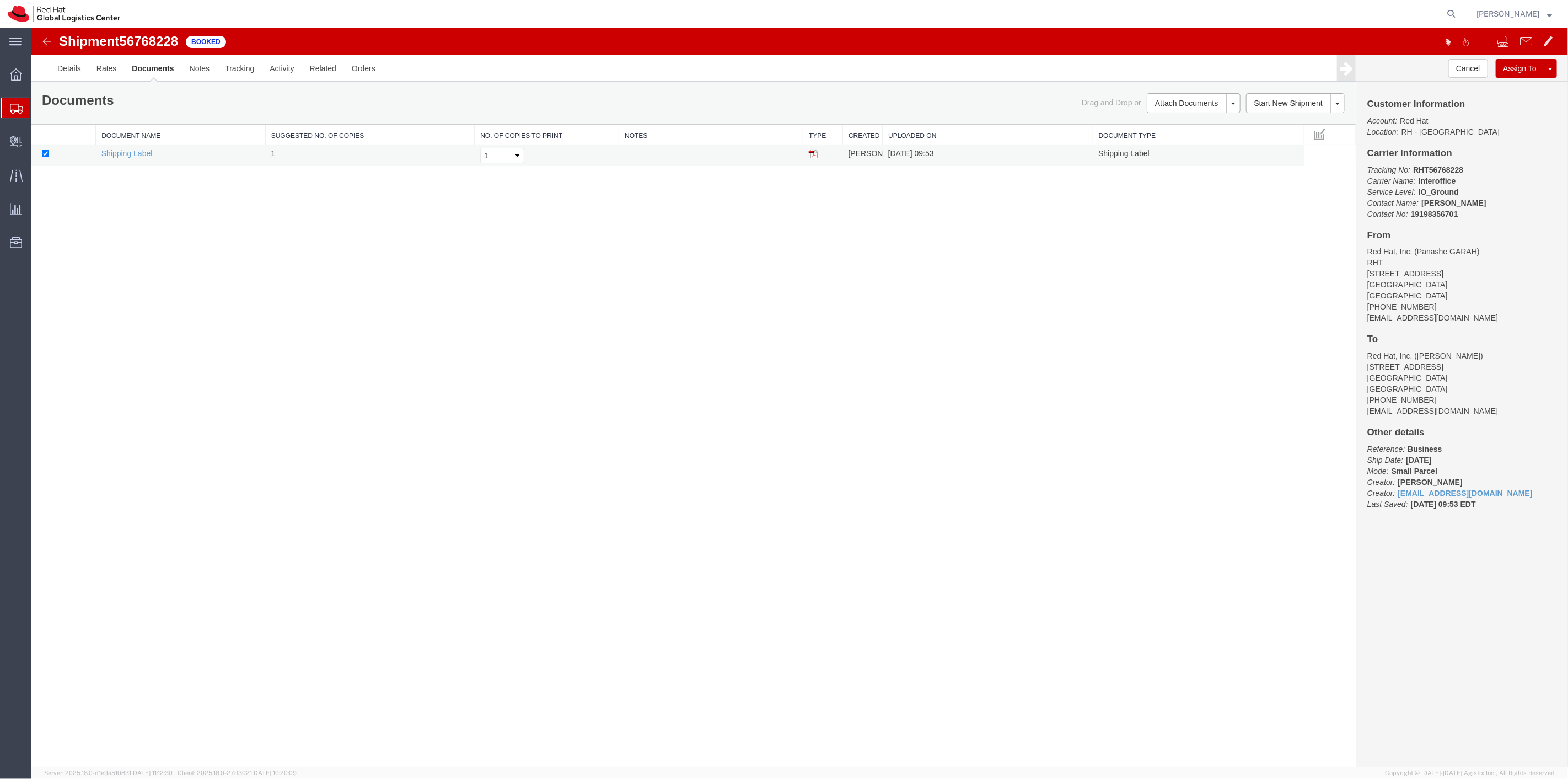
click at [814, 153] on img at bounding box center [813, 153] width 9 height 9
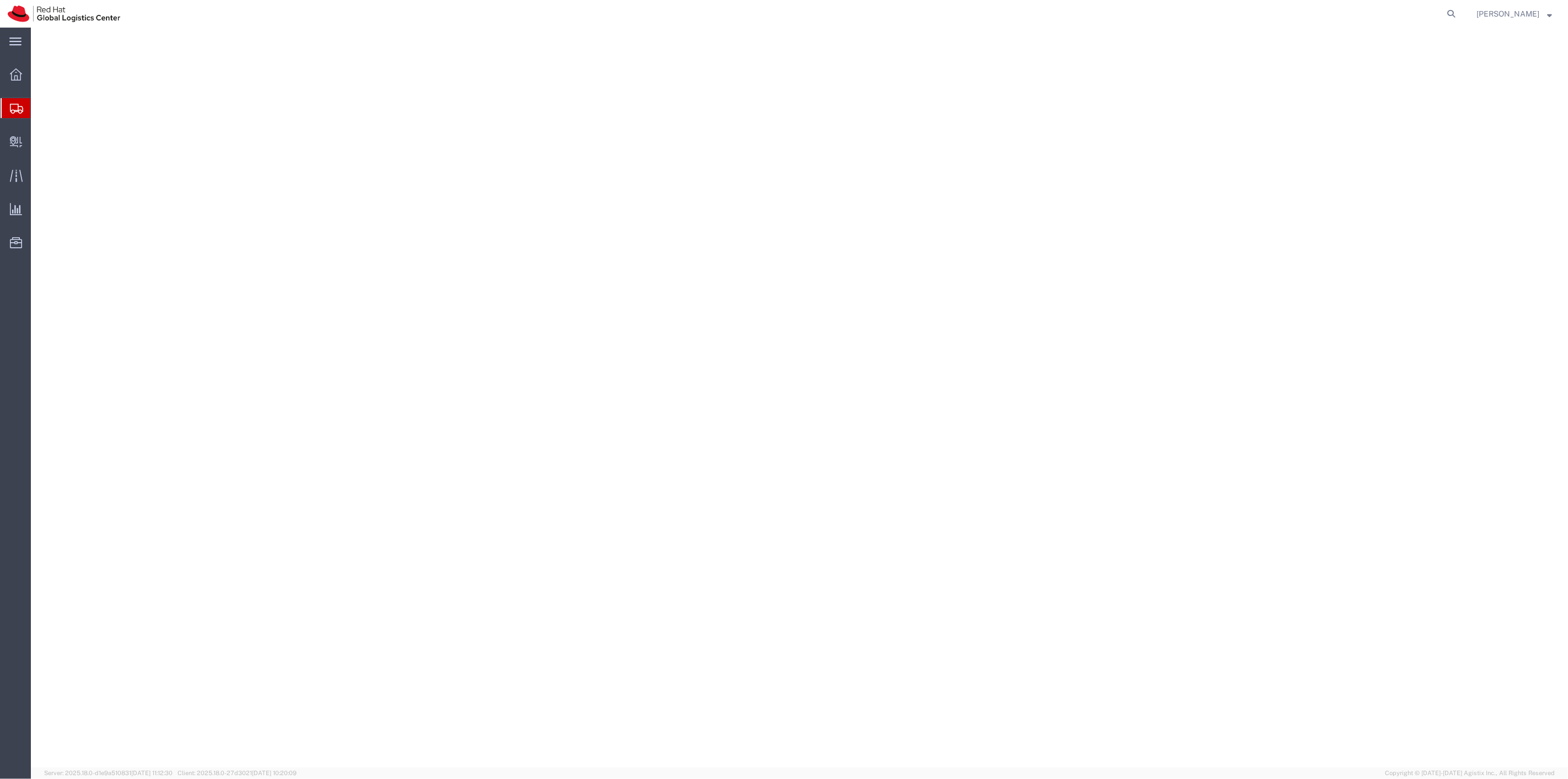
select select "38014"
select select
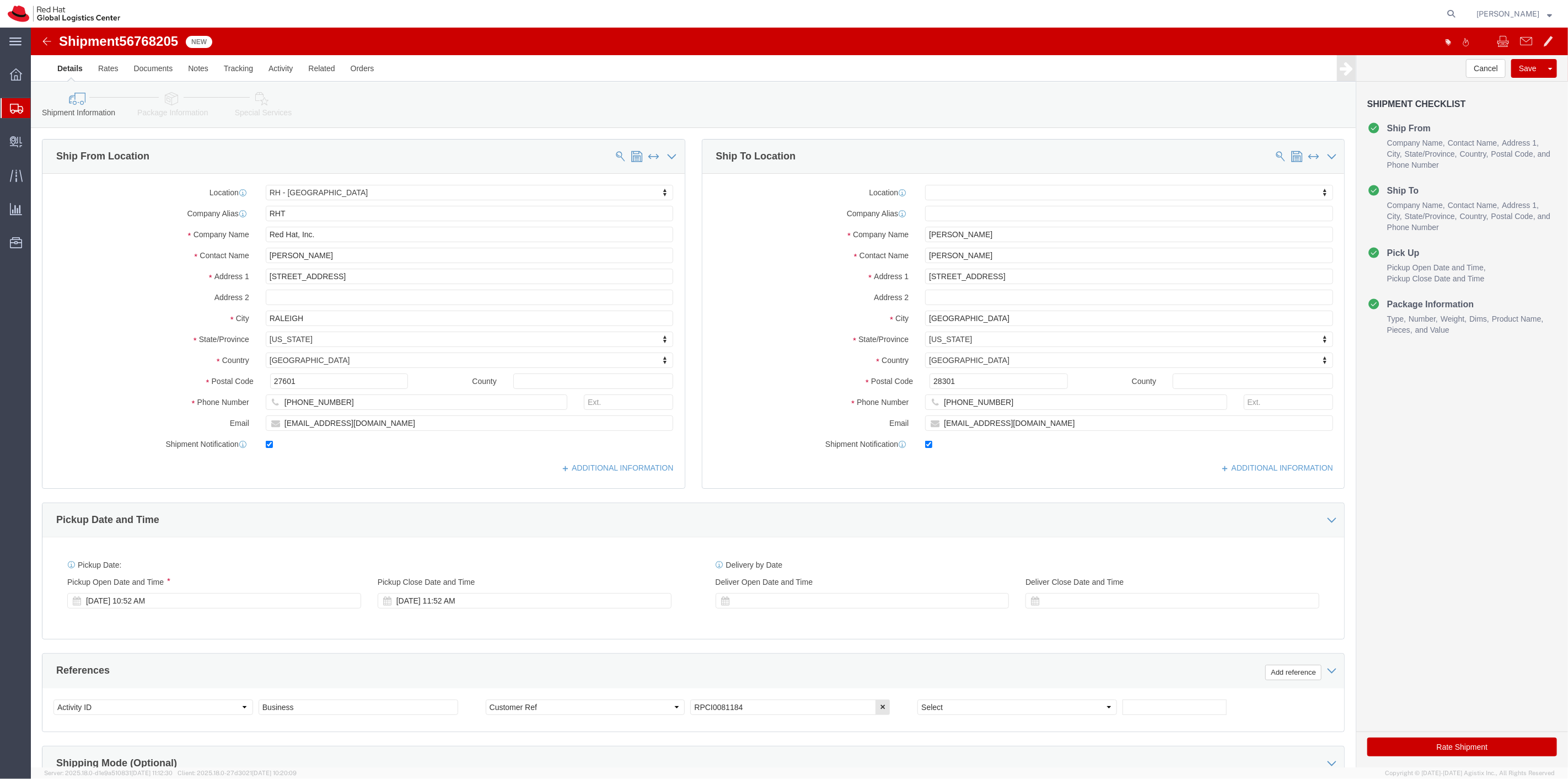
click icon
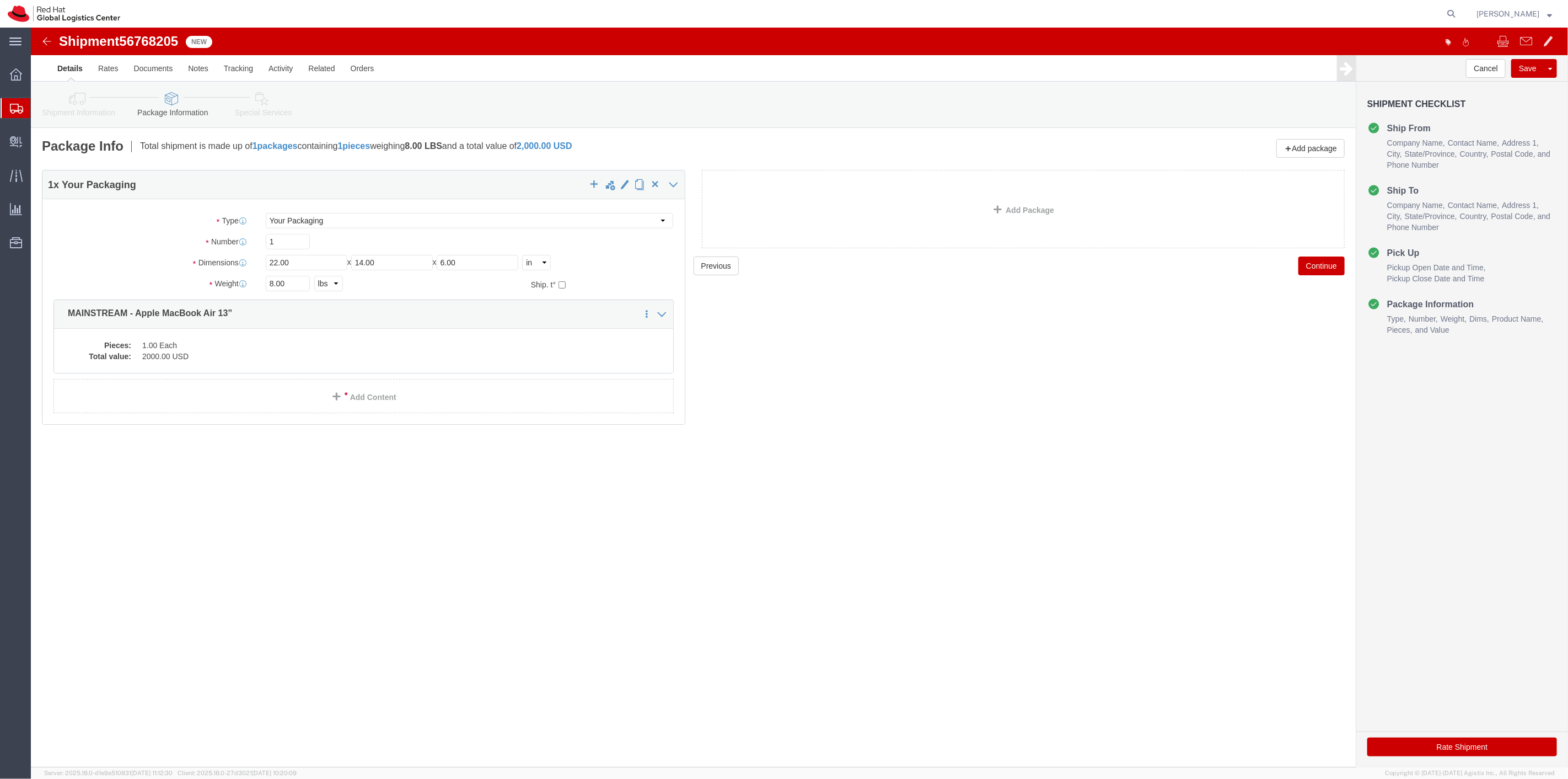
click icon
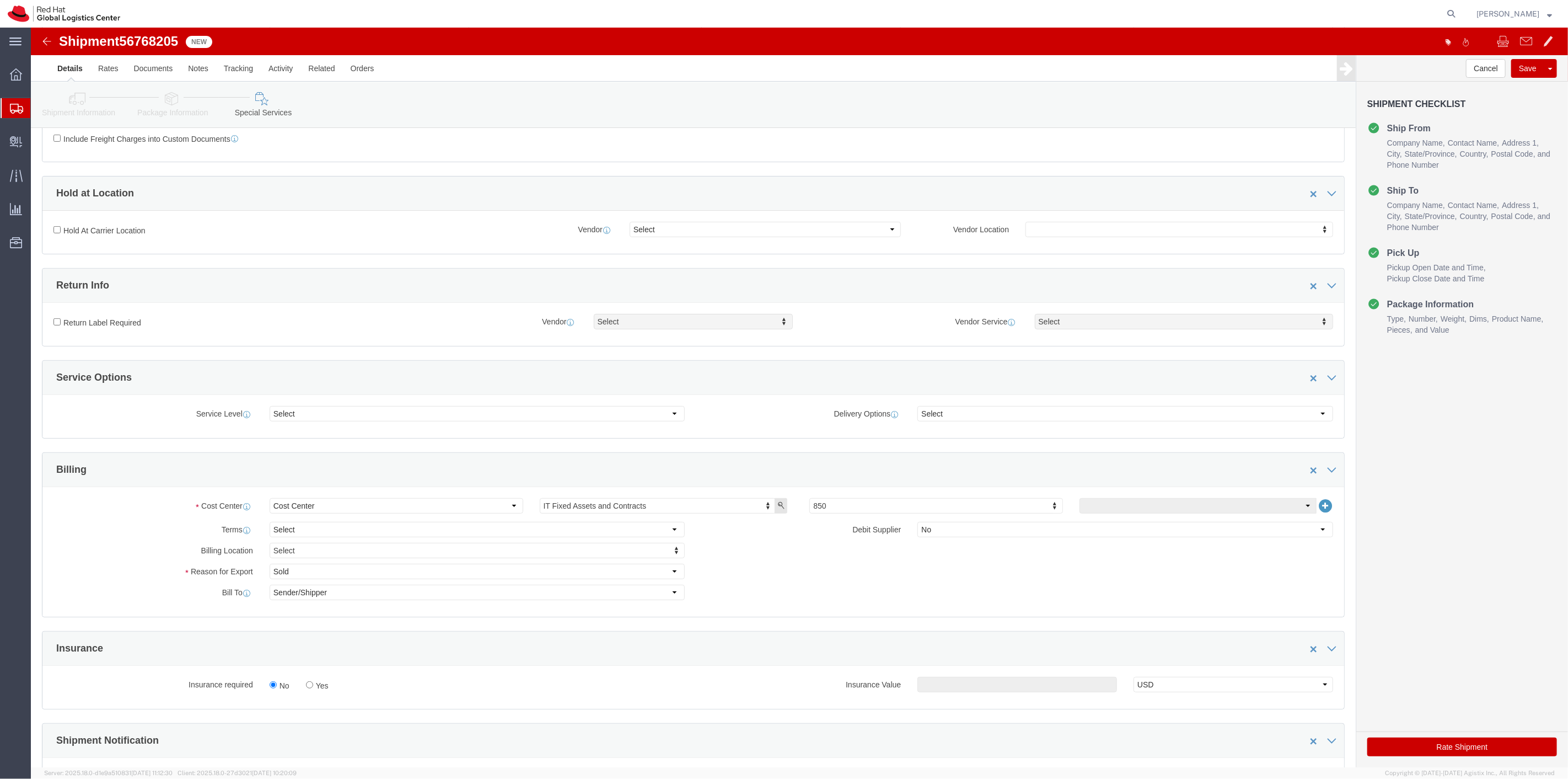
scroll to position [245, 0]
click label "Yes"
click input "Yes"
radio input "true"
click input "text"
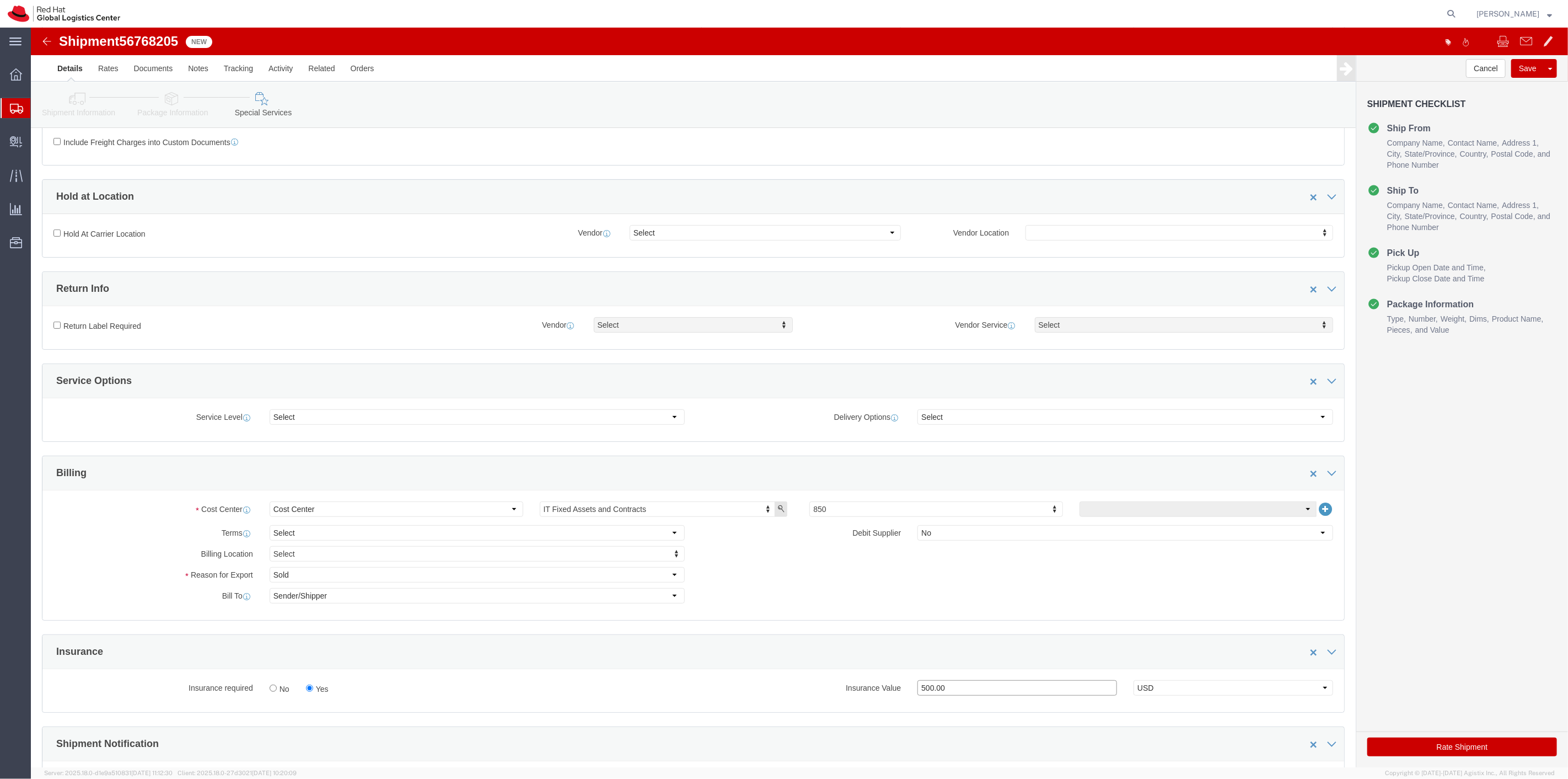
type input "500.00"
click button "Rate Shipment"
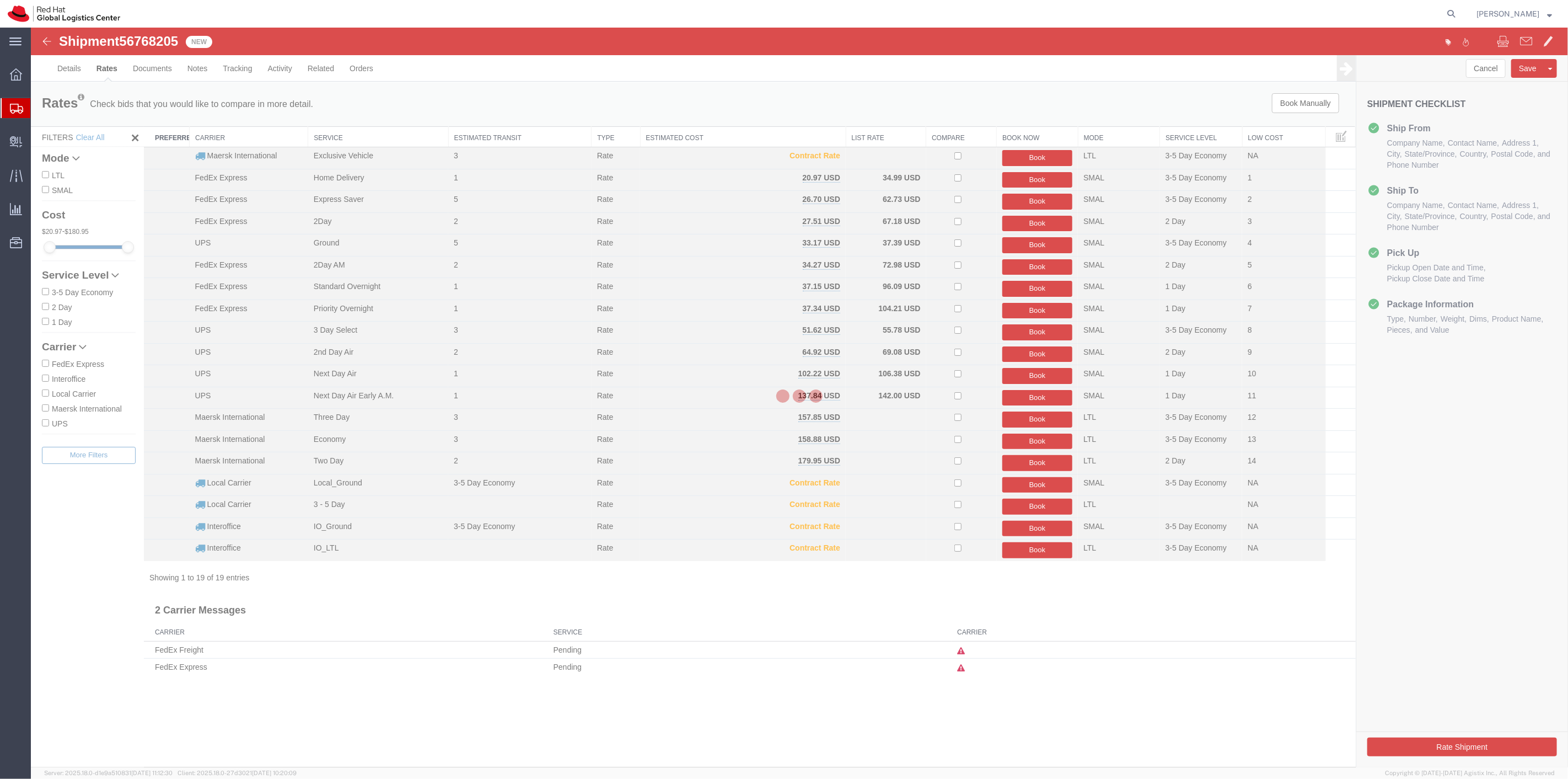
scroll to position [0, 0]
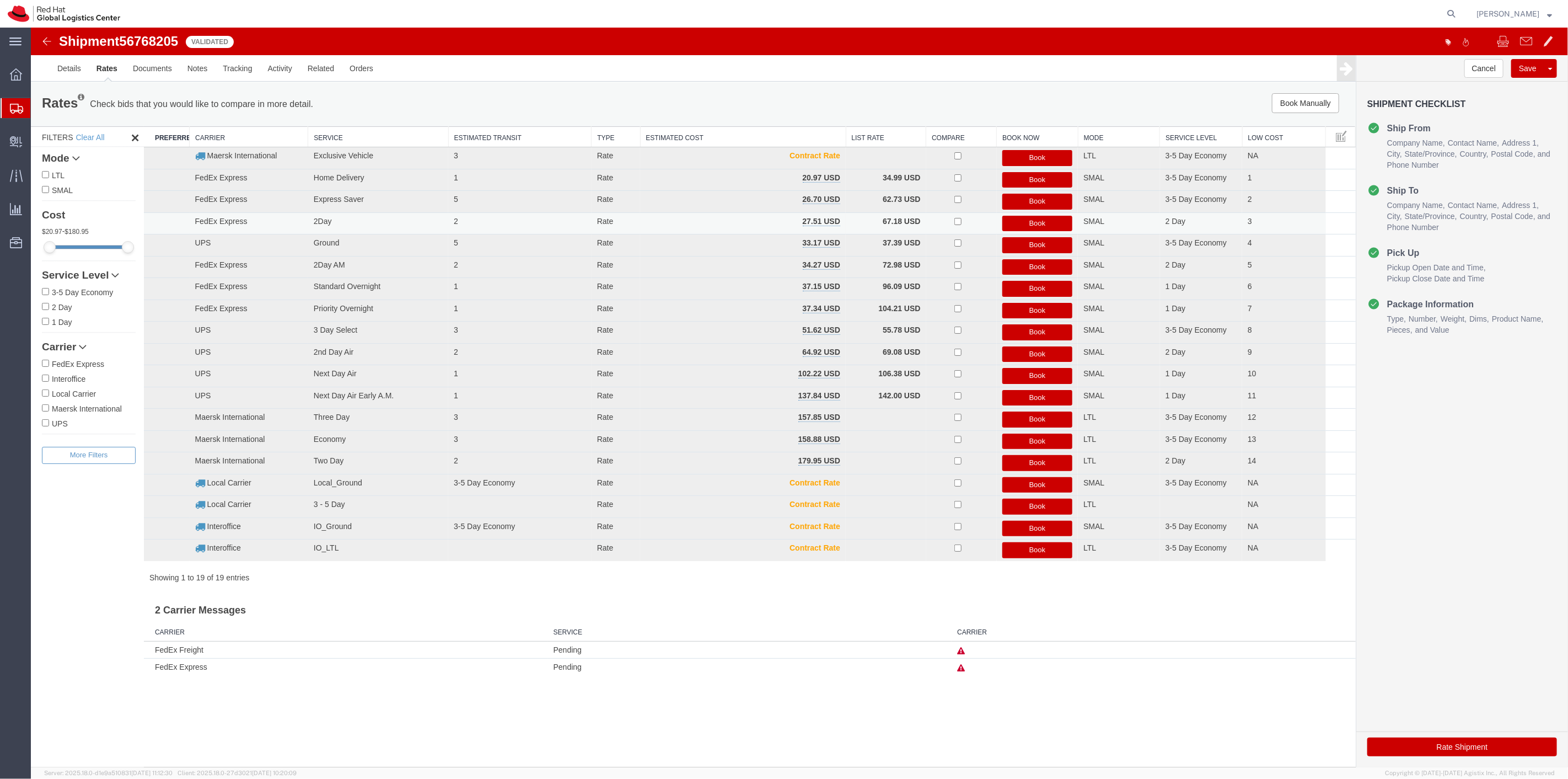
click at [1015, 225] on button "Book" at bounding box center [1037, 224] width 71 height 16
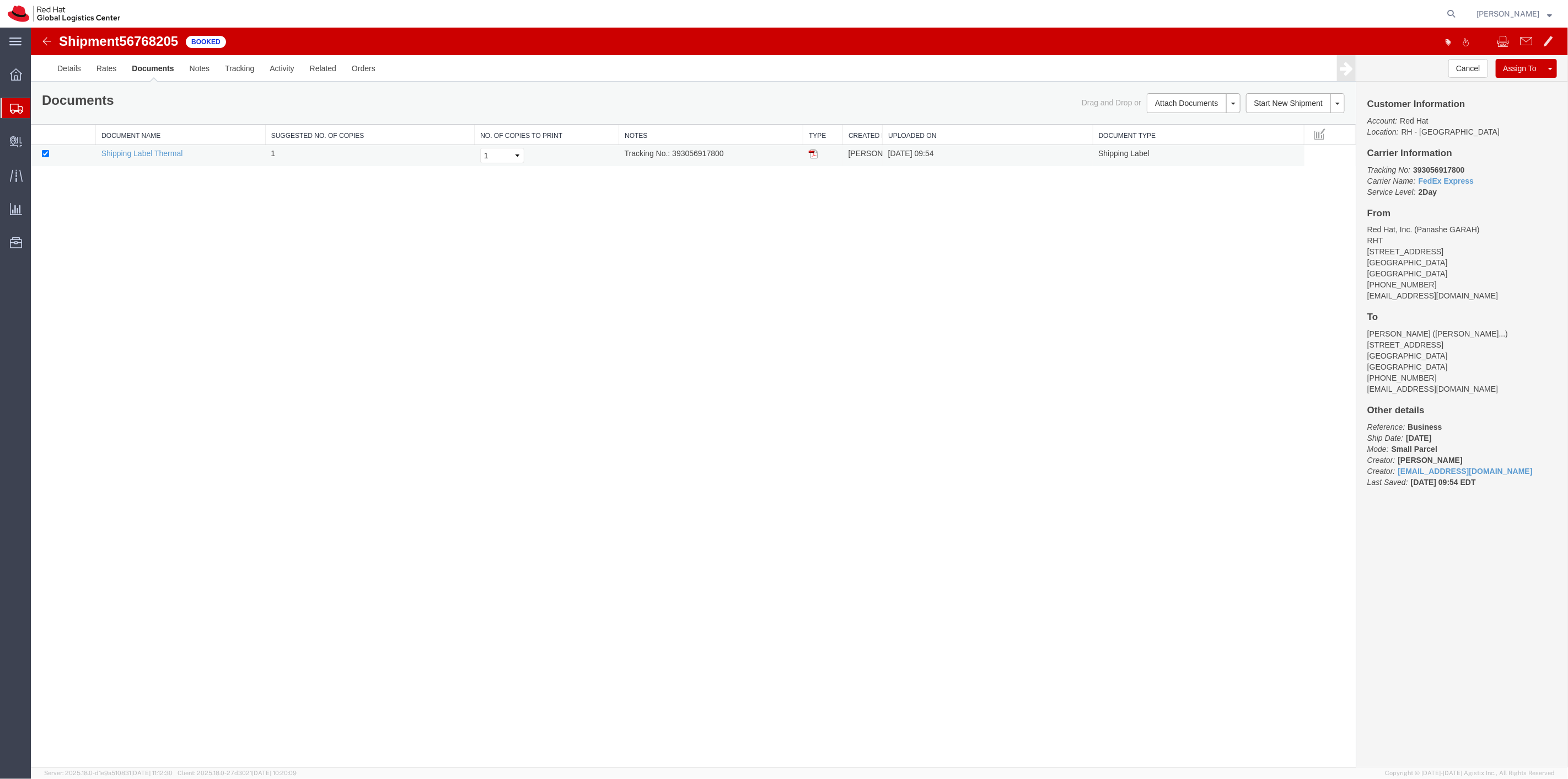
click at [809, 151] on img at bounding box center [813, 153] width 9 height 9
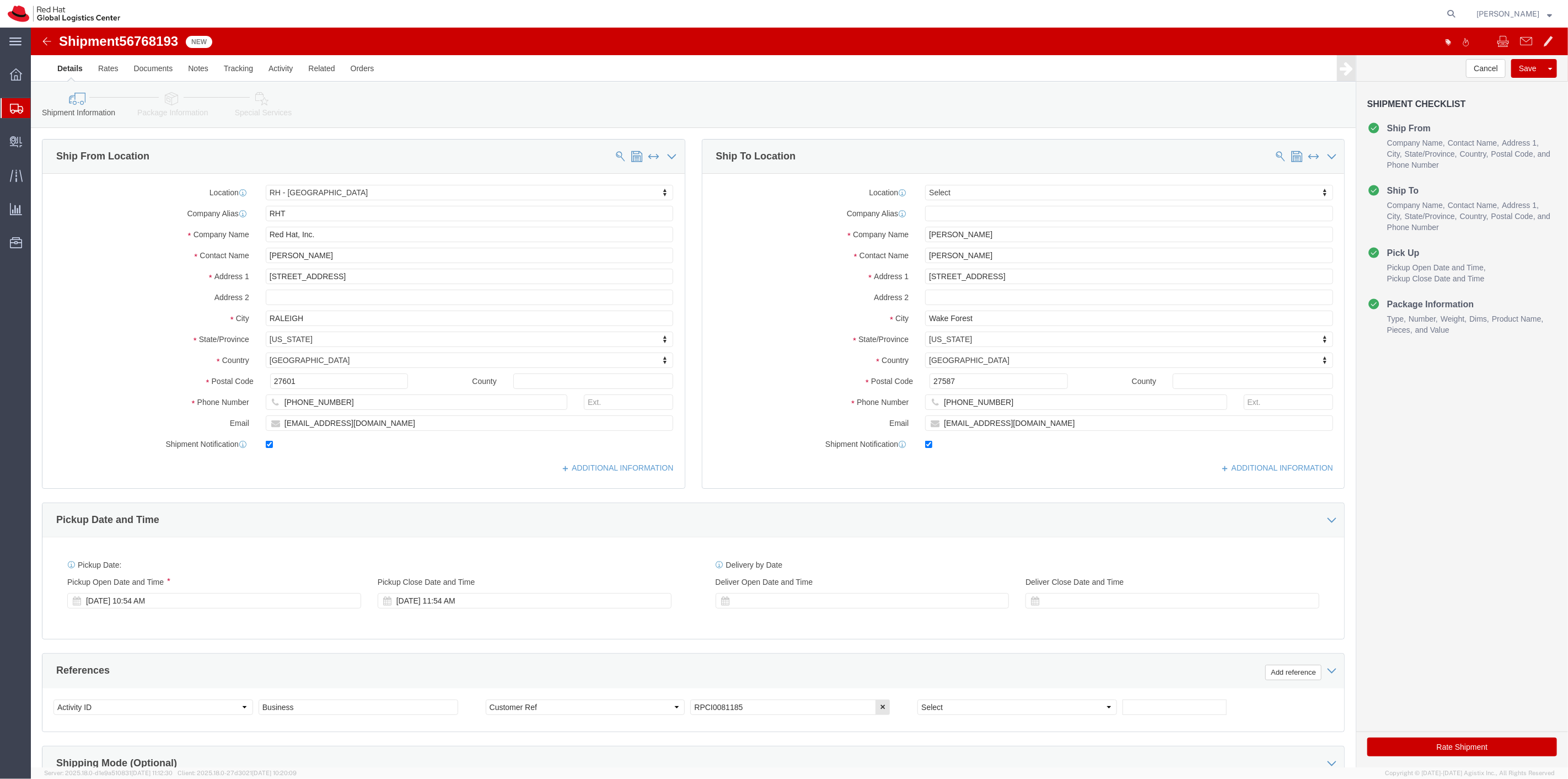
select select "38014"
select select
click link "Package Information"
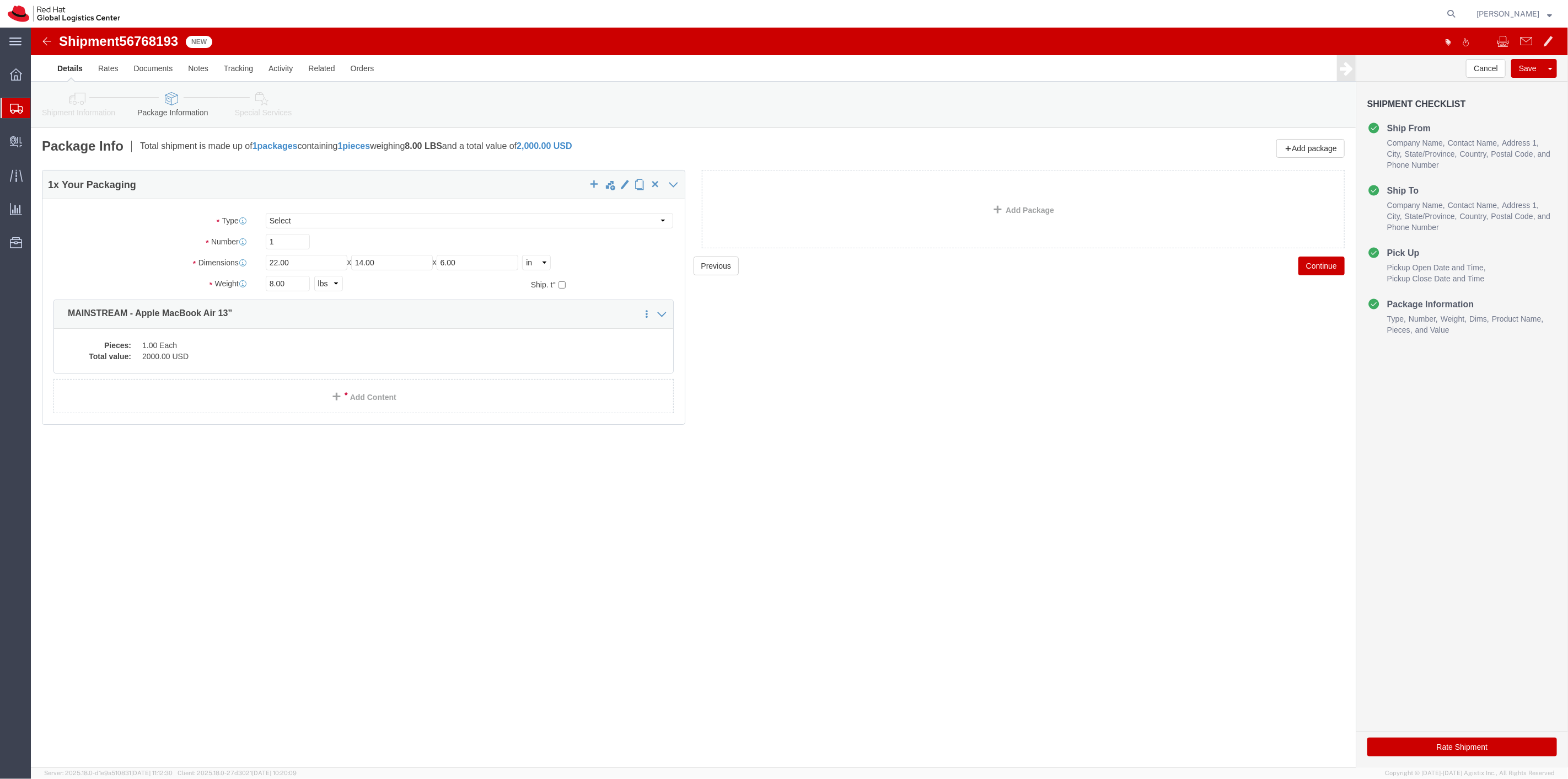
click link "Special Services"
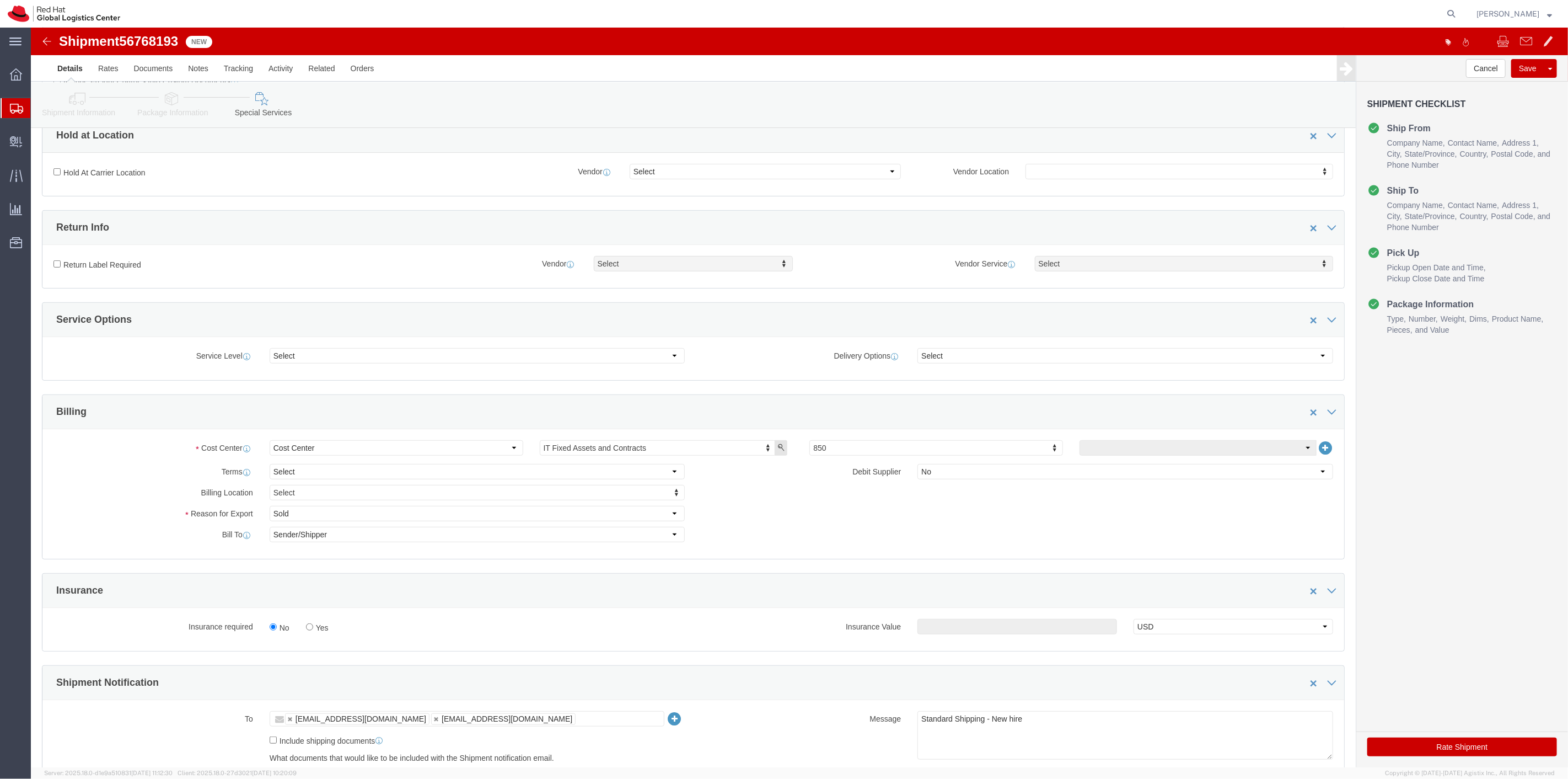
scroll to position [490, 0]
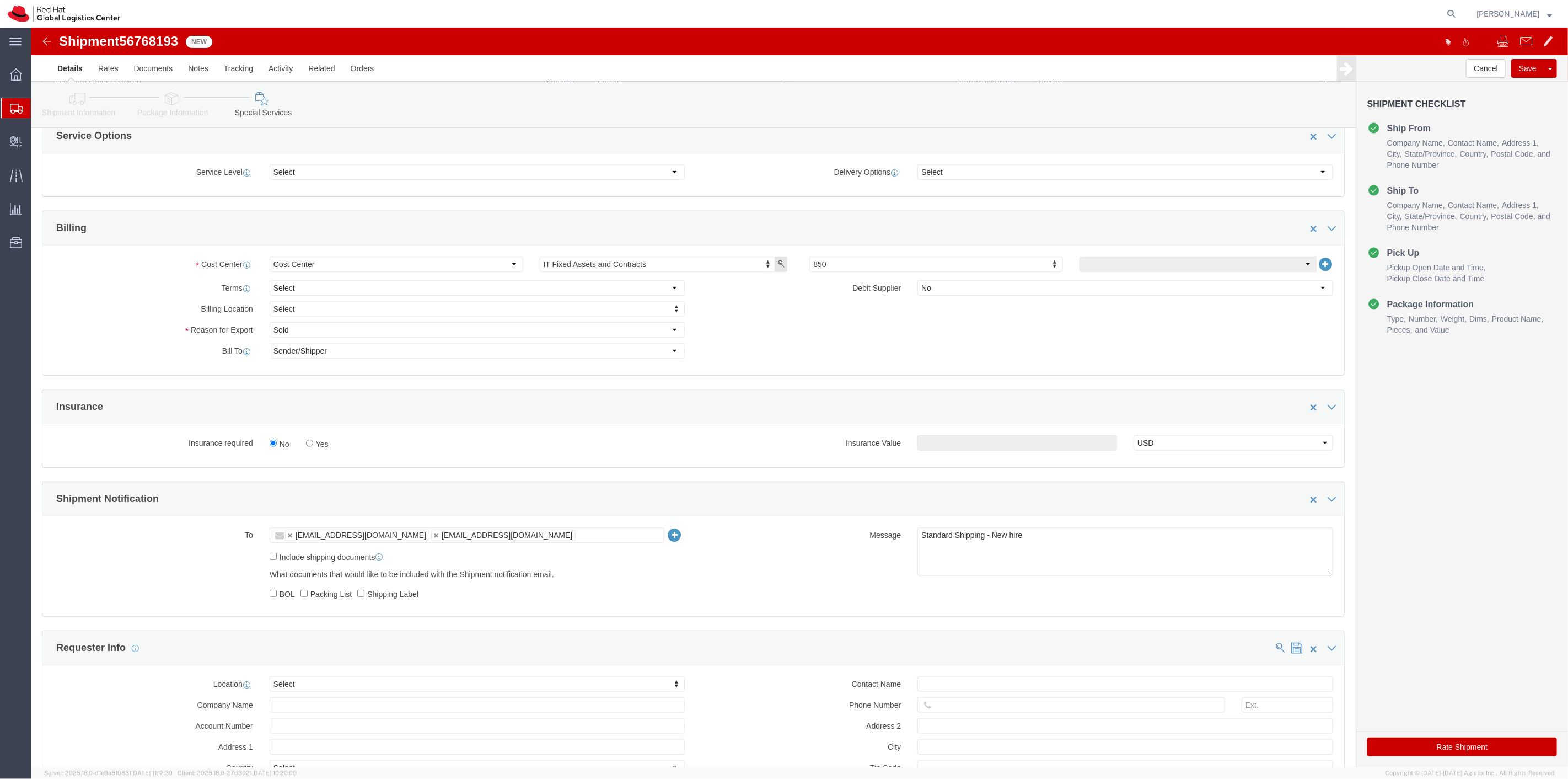
click label "Yes"
click input "Yes"
radio input "true"
click input "text"
type input "500.00"
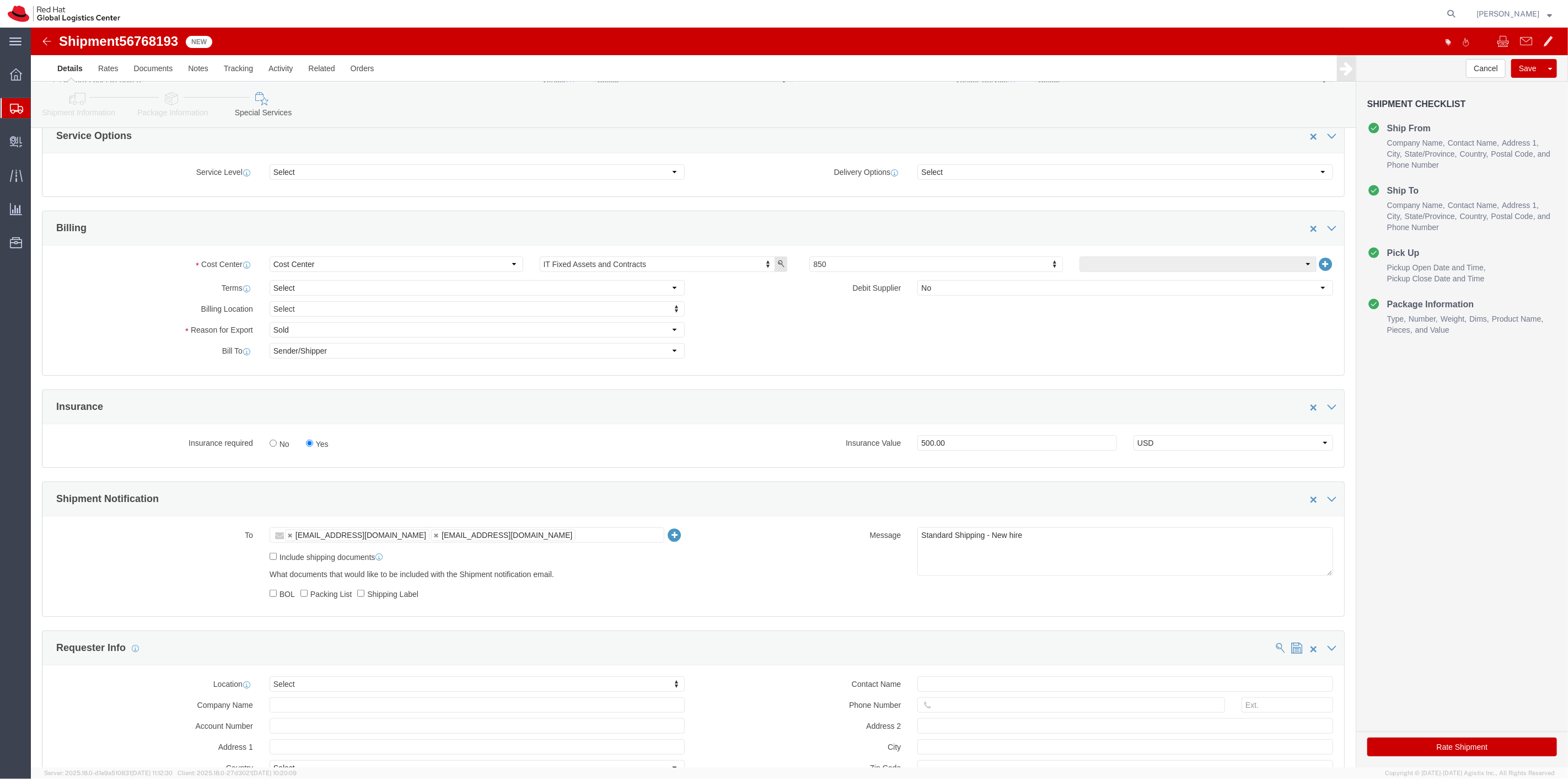
click button "Rate Shipment"
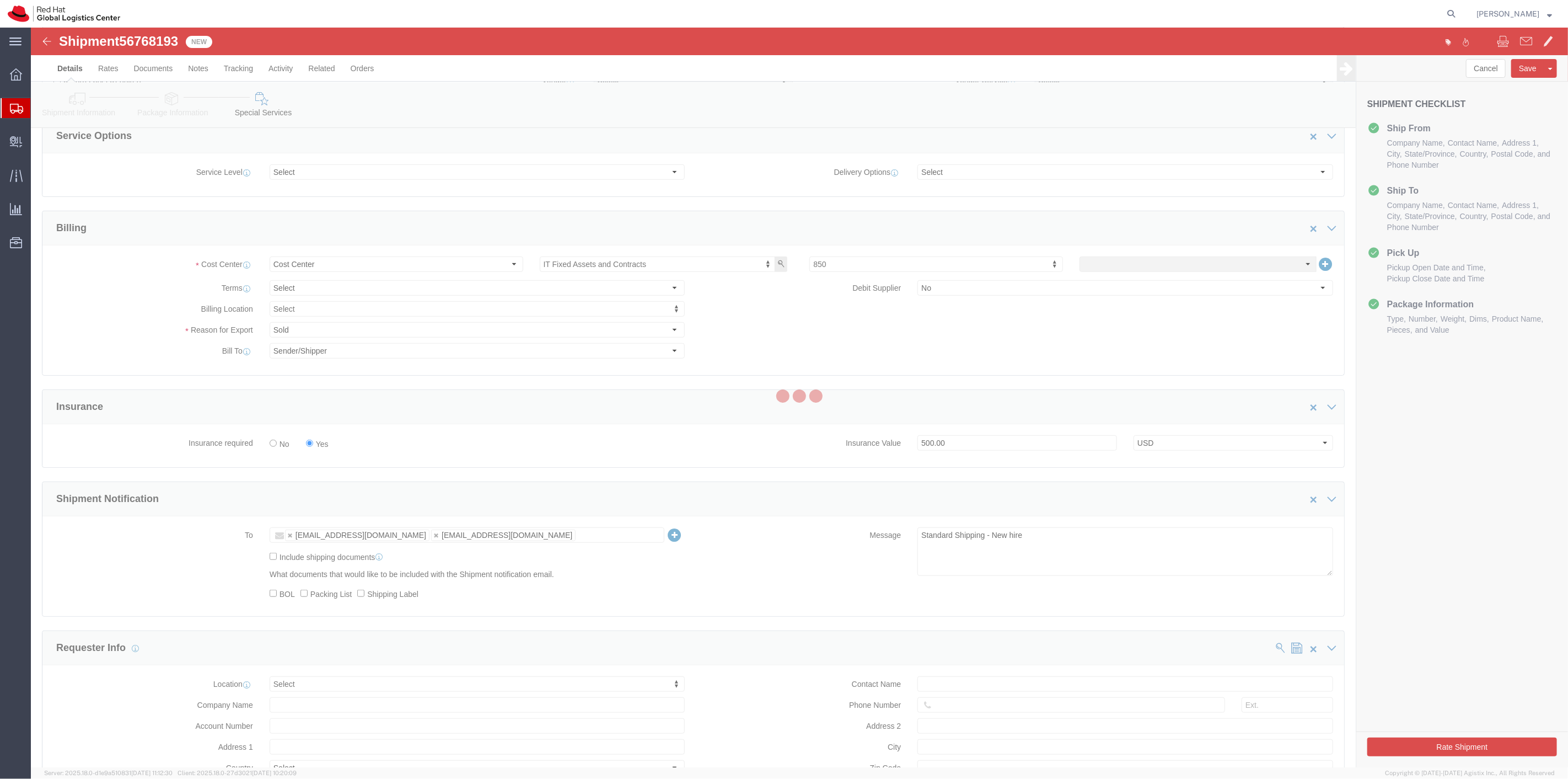
scroll to position [0, 0]
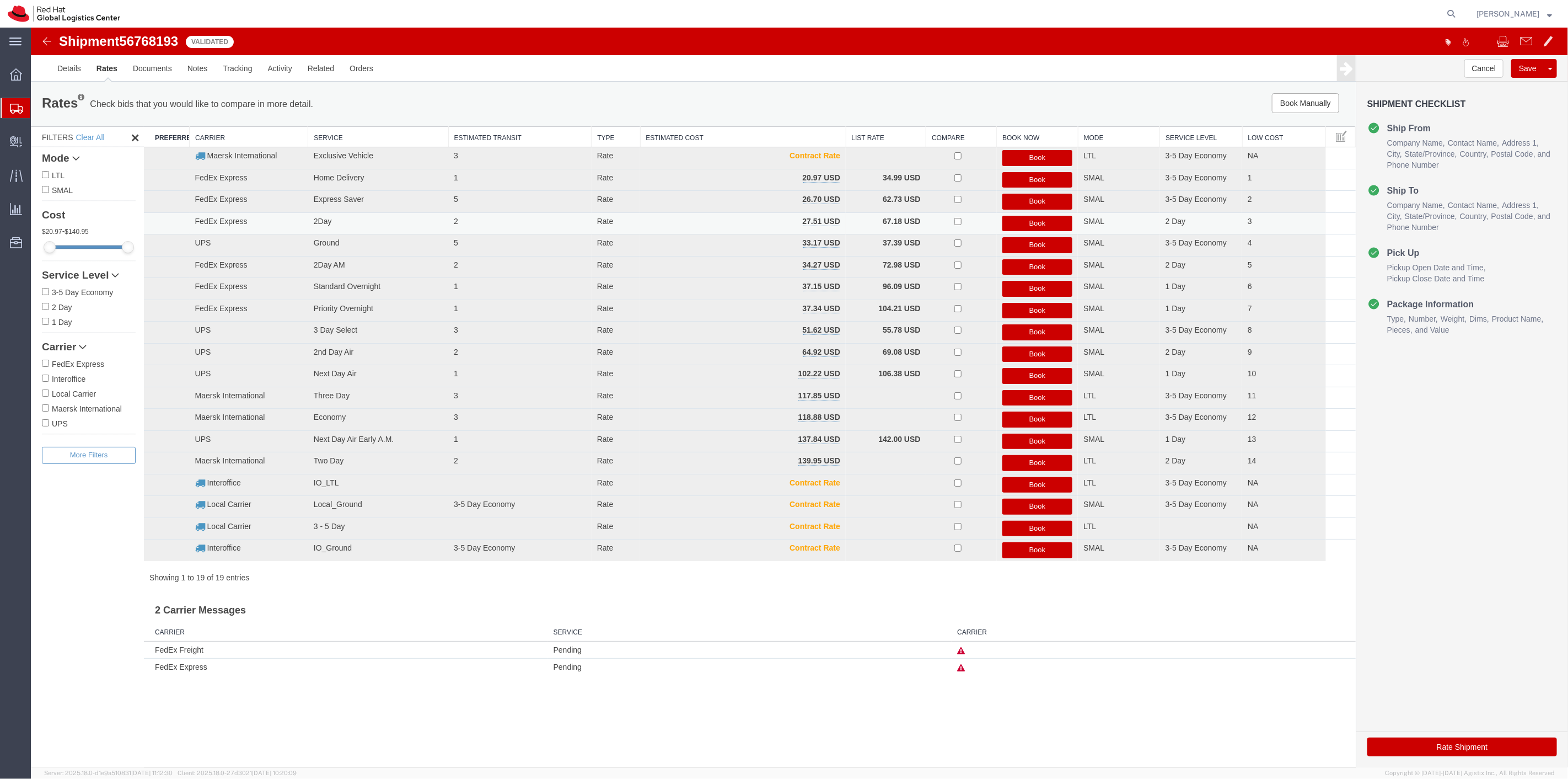
click at [1033, 225] on button "Book" at bounding box center [1037, 224] width 71 height 16
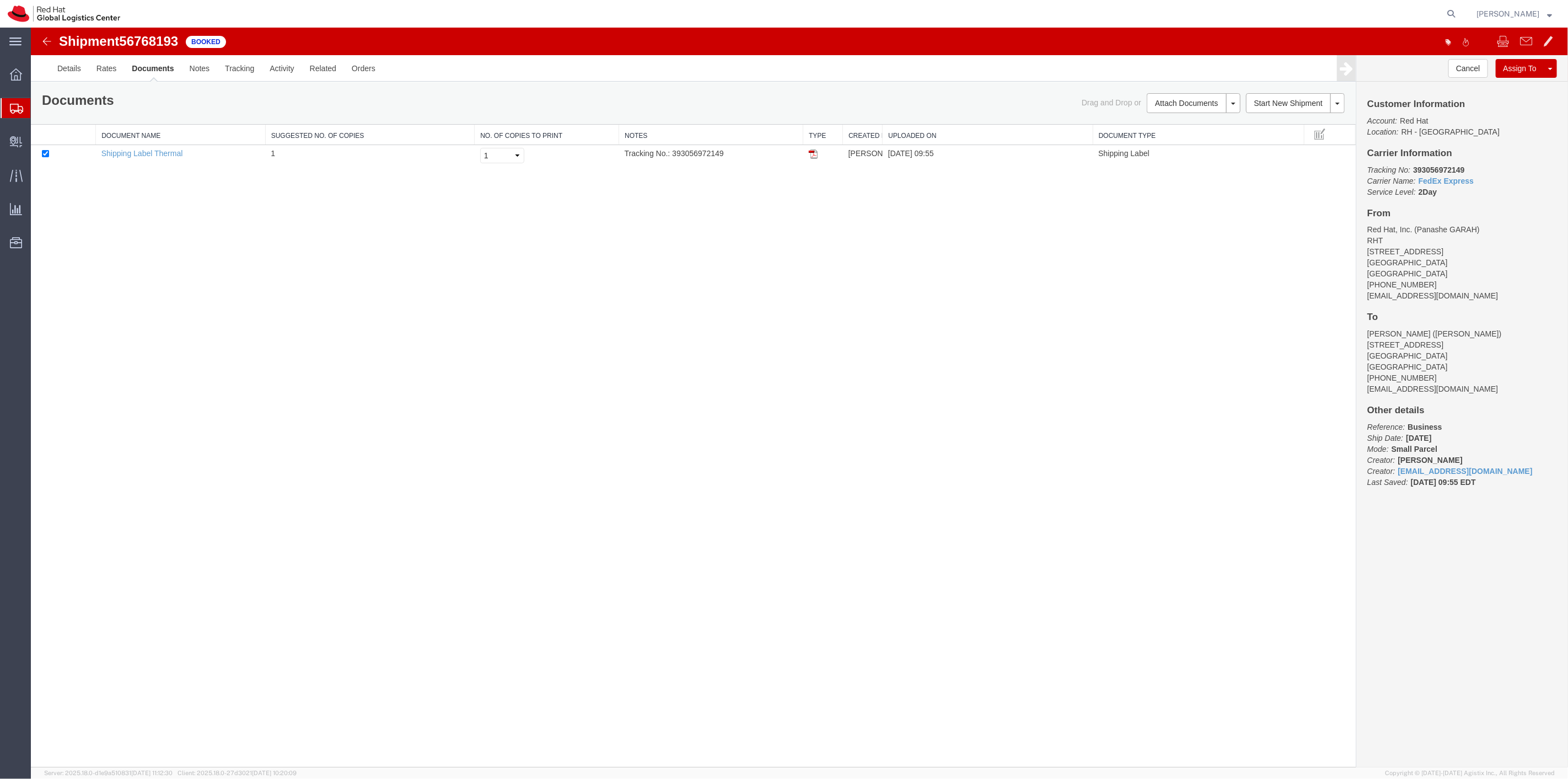
drag, startPoint x: 811, startPoint y: 152, endPoint x: 1071, endPoint y: 233, distance: 272.3
click at [811, 152] on img at bounding box center [813, 153] width 9 height 9
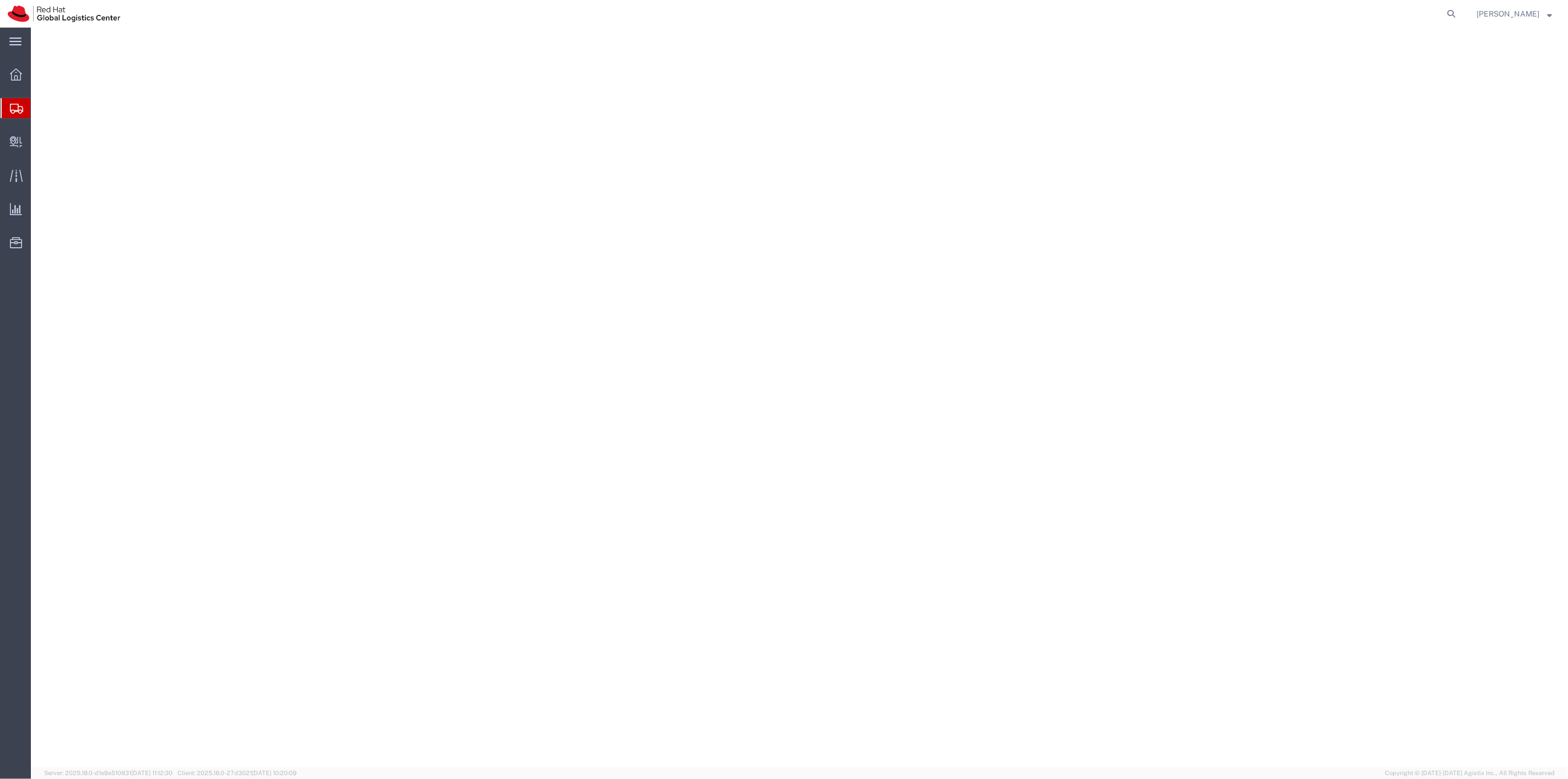
select select "38014"
select select
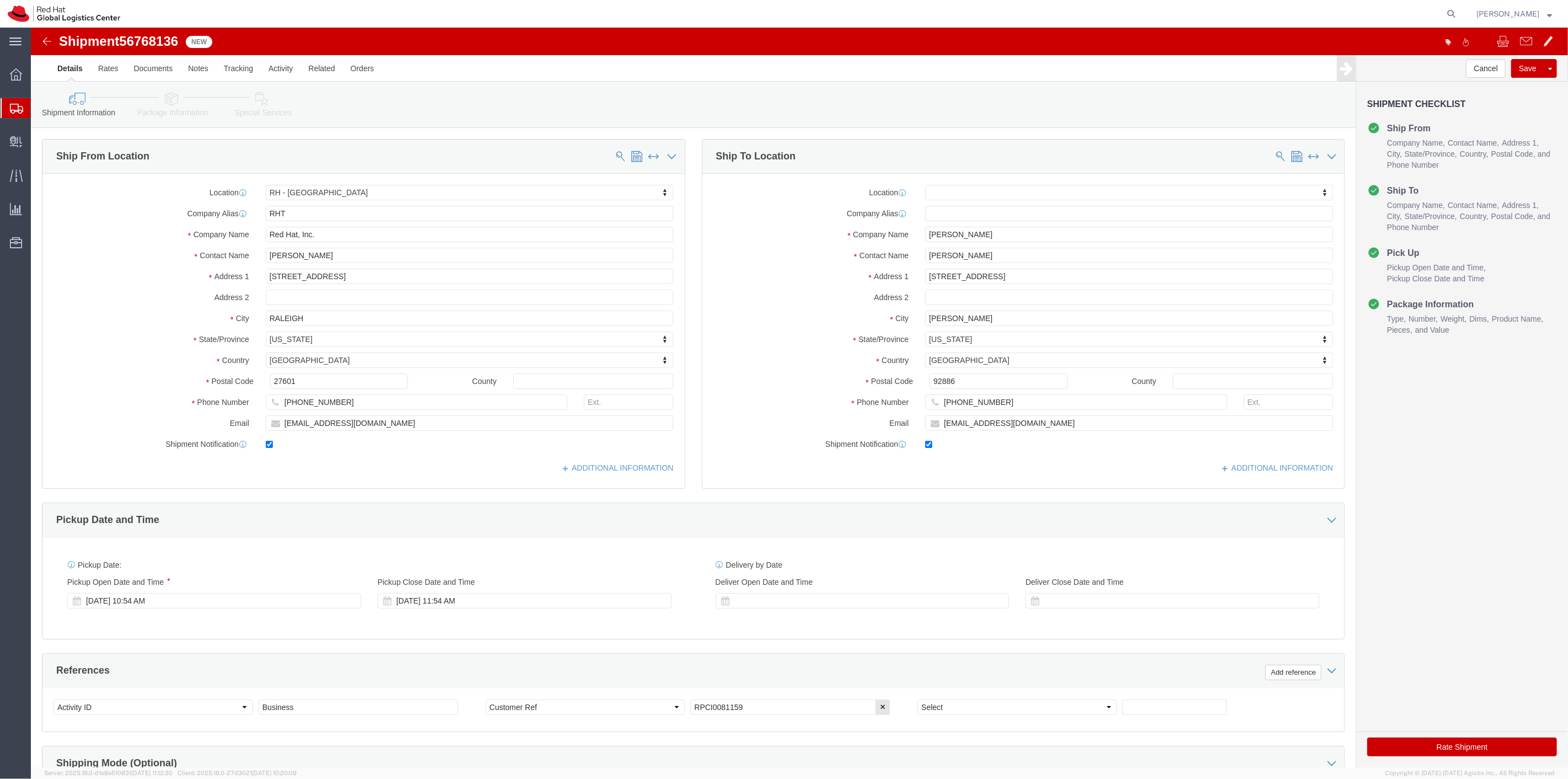
click link "Package Information"
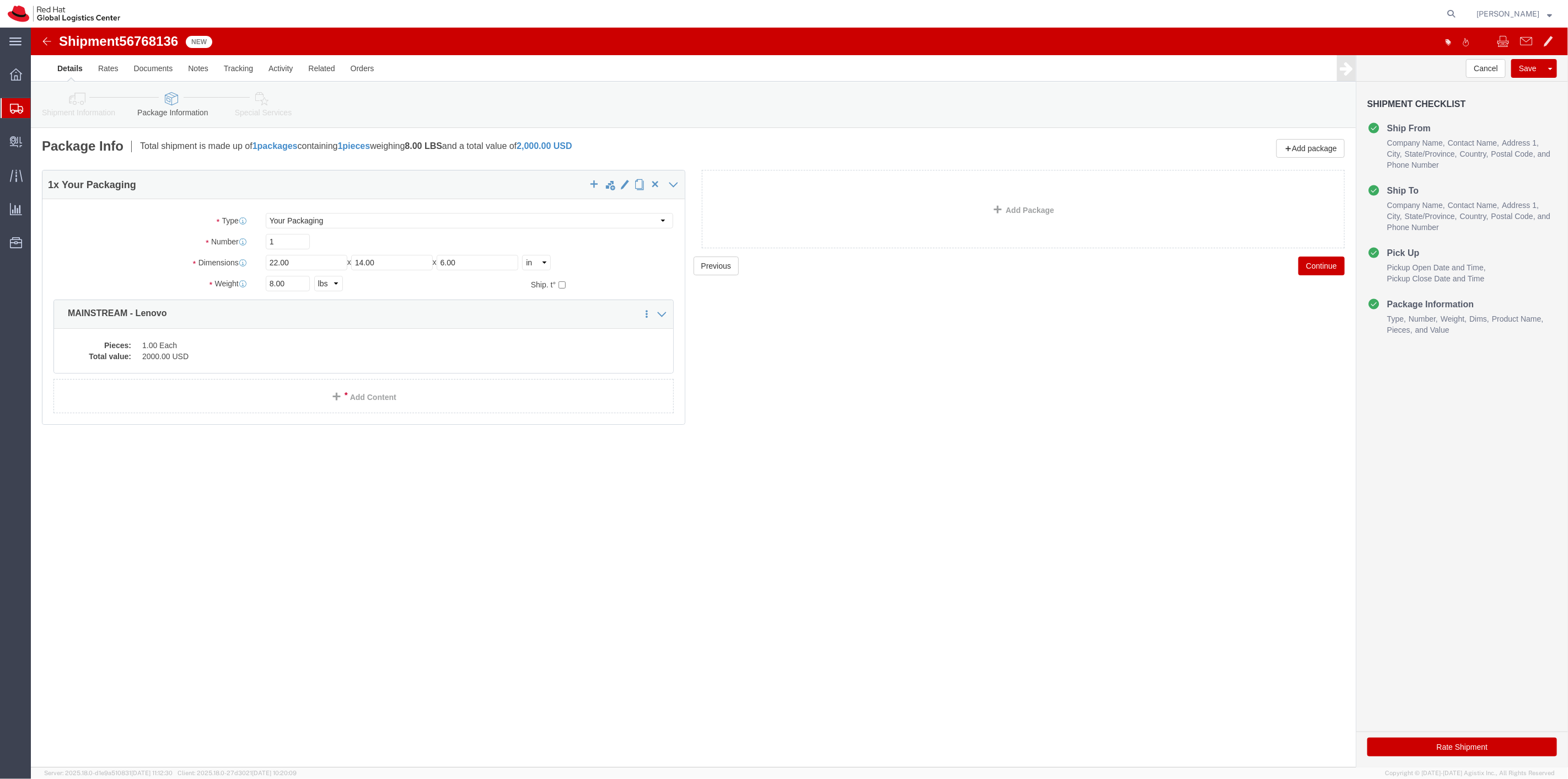
click link "Special Services"
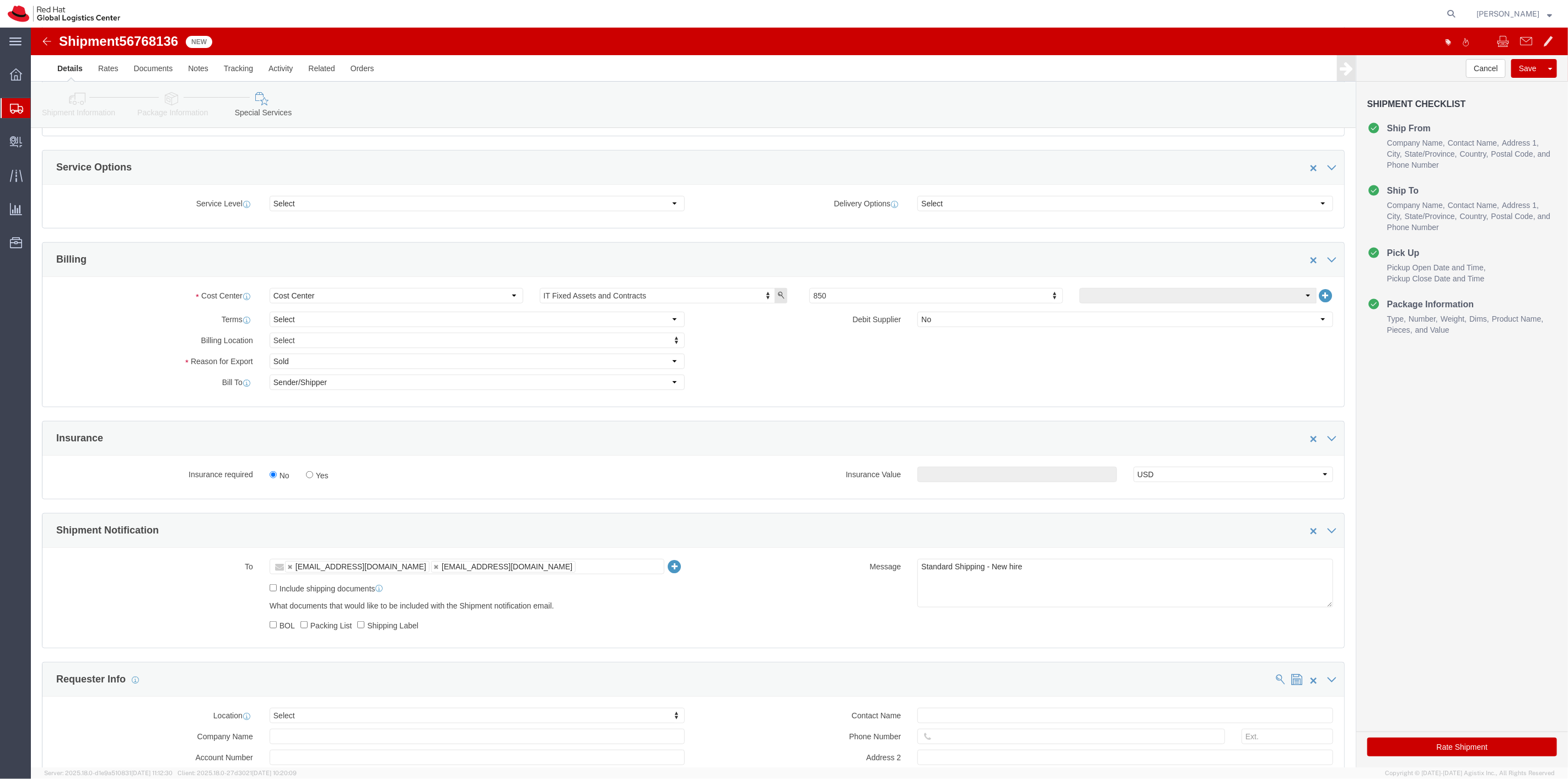
scroll to position [552, 0]
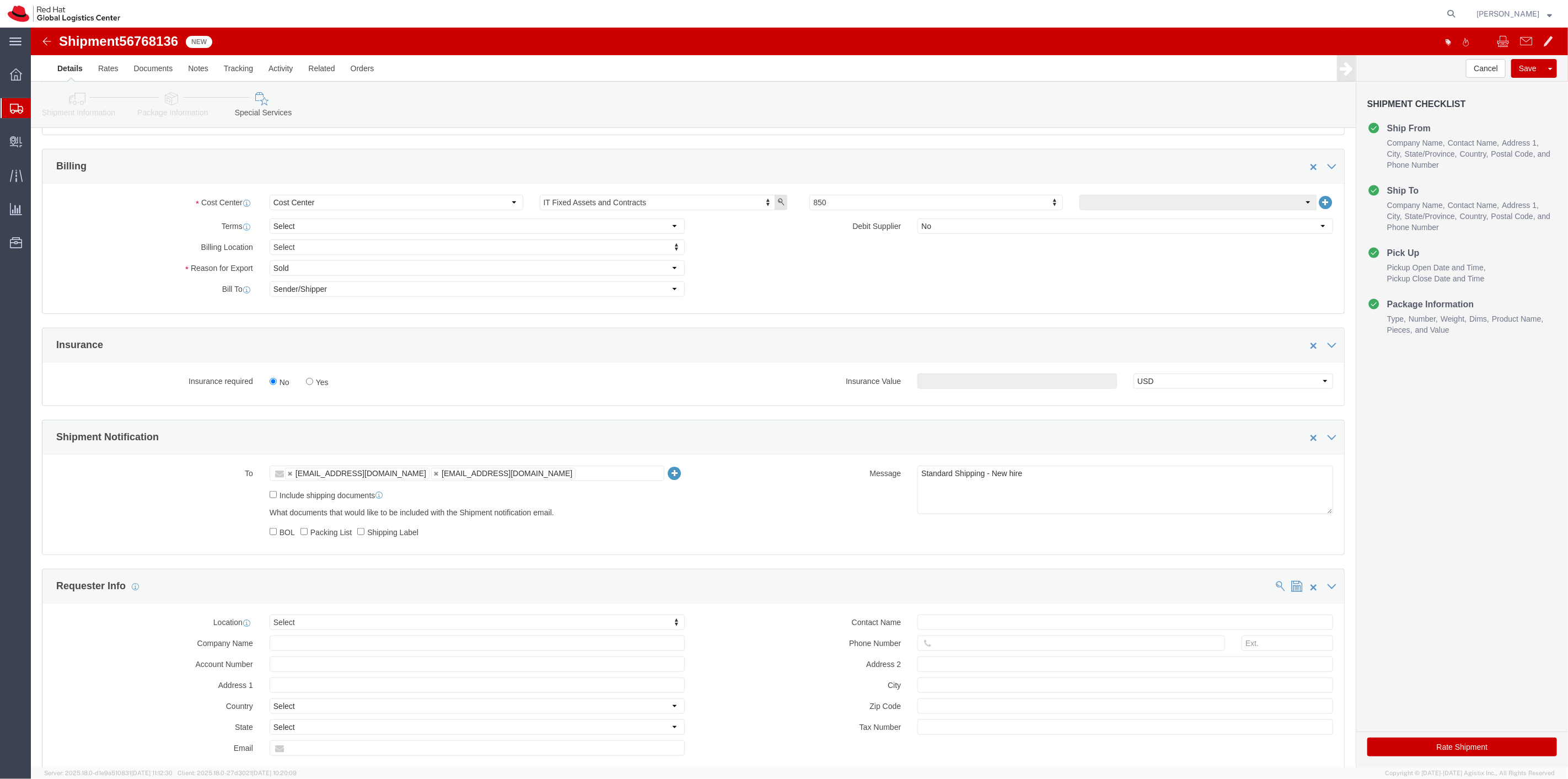
click label "Yes"
click input "Yes"
radio input "true"
click input "text"
type input "500.00"
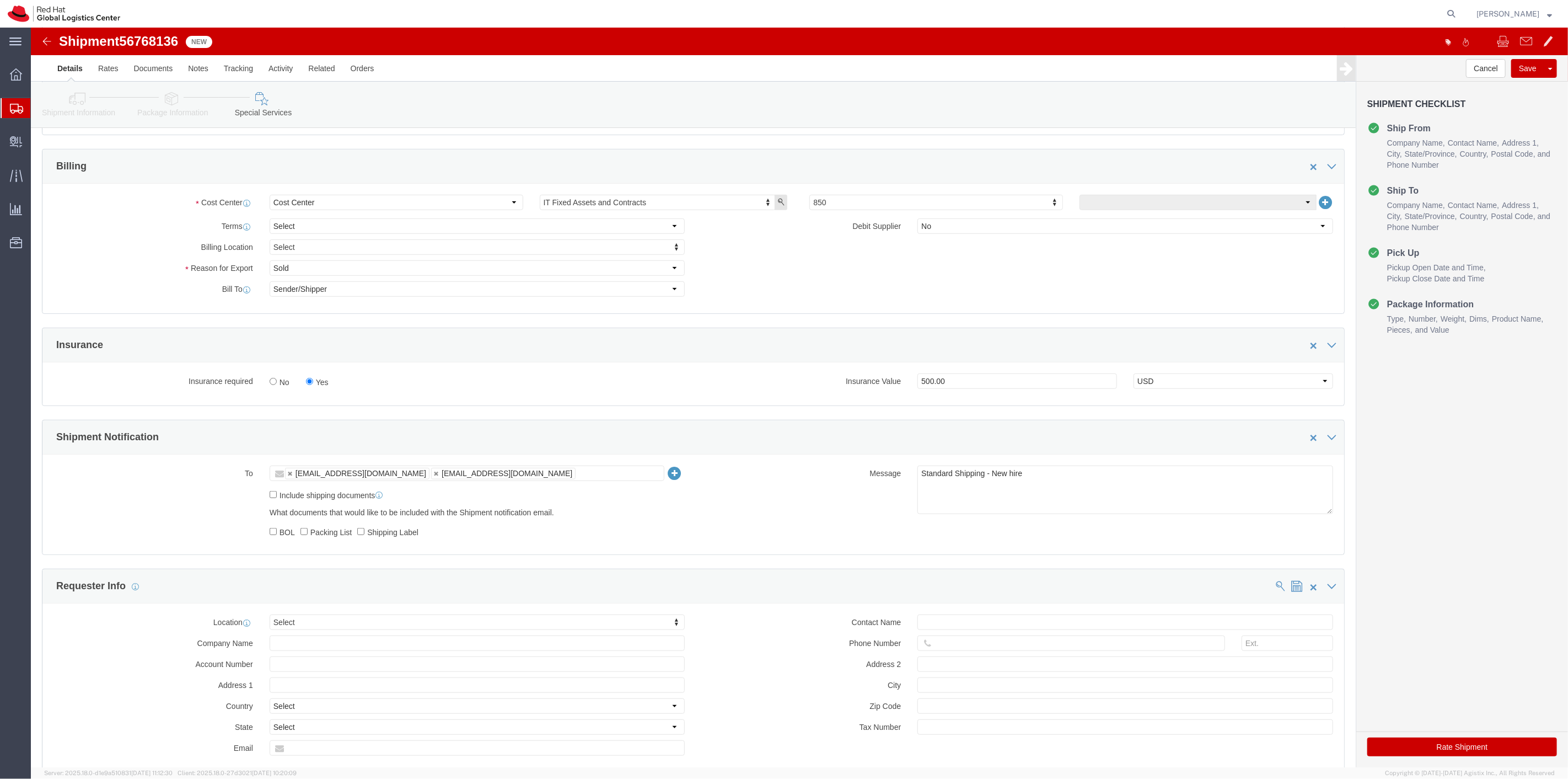
drag, startPoint x: 1399, startPoint y: 719, endPoint x: 1252, endPoint y: 453, distance: 303.9
click button "Rate Shipment"
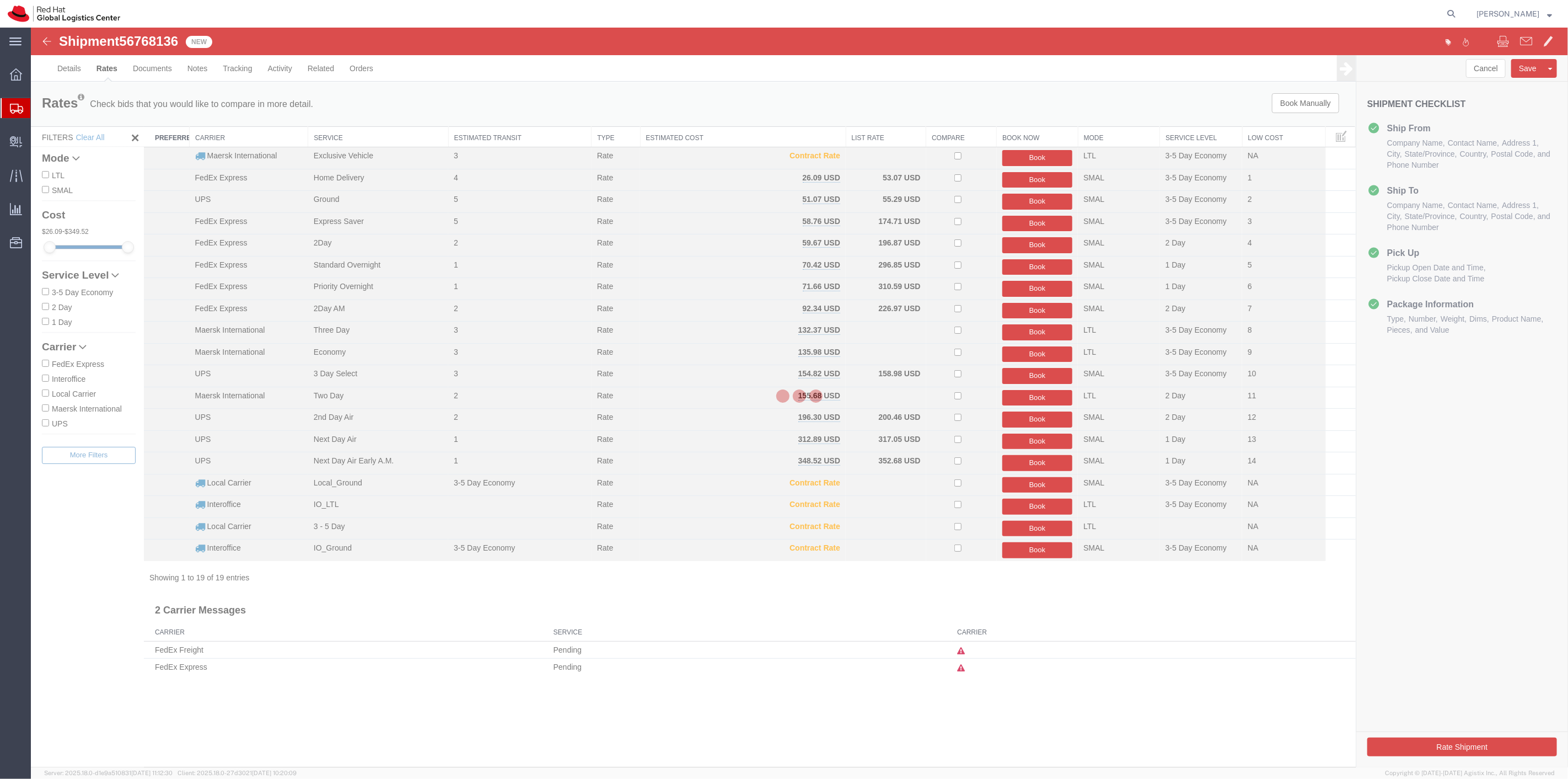
scroll to position [0, 0]
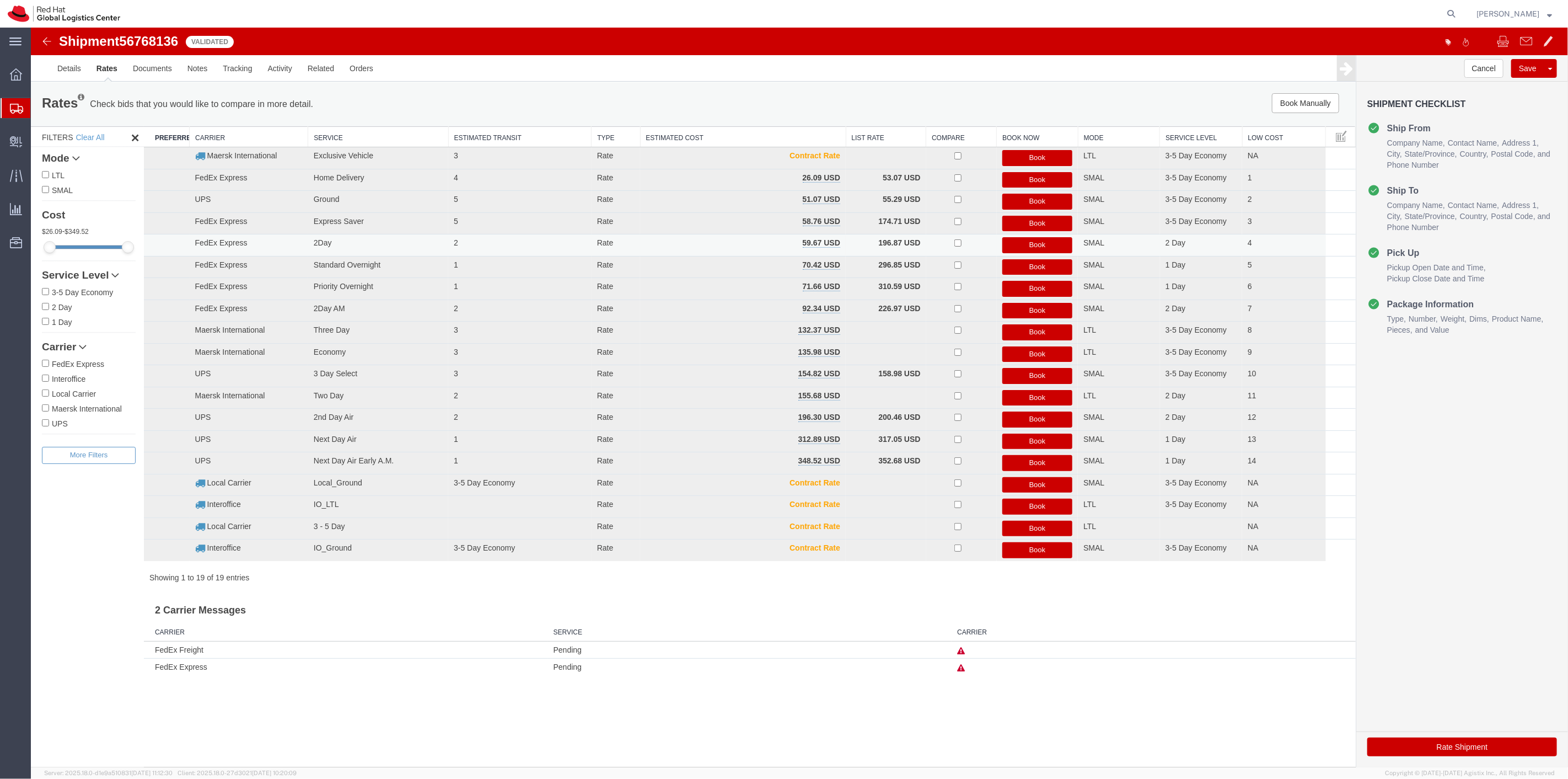
click at [1021, 243] on button "Book" at bounding box center [1037, 245] width 71 height 16
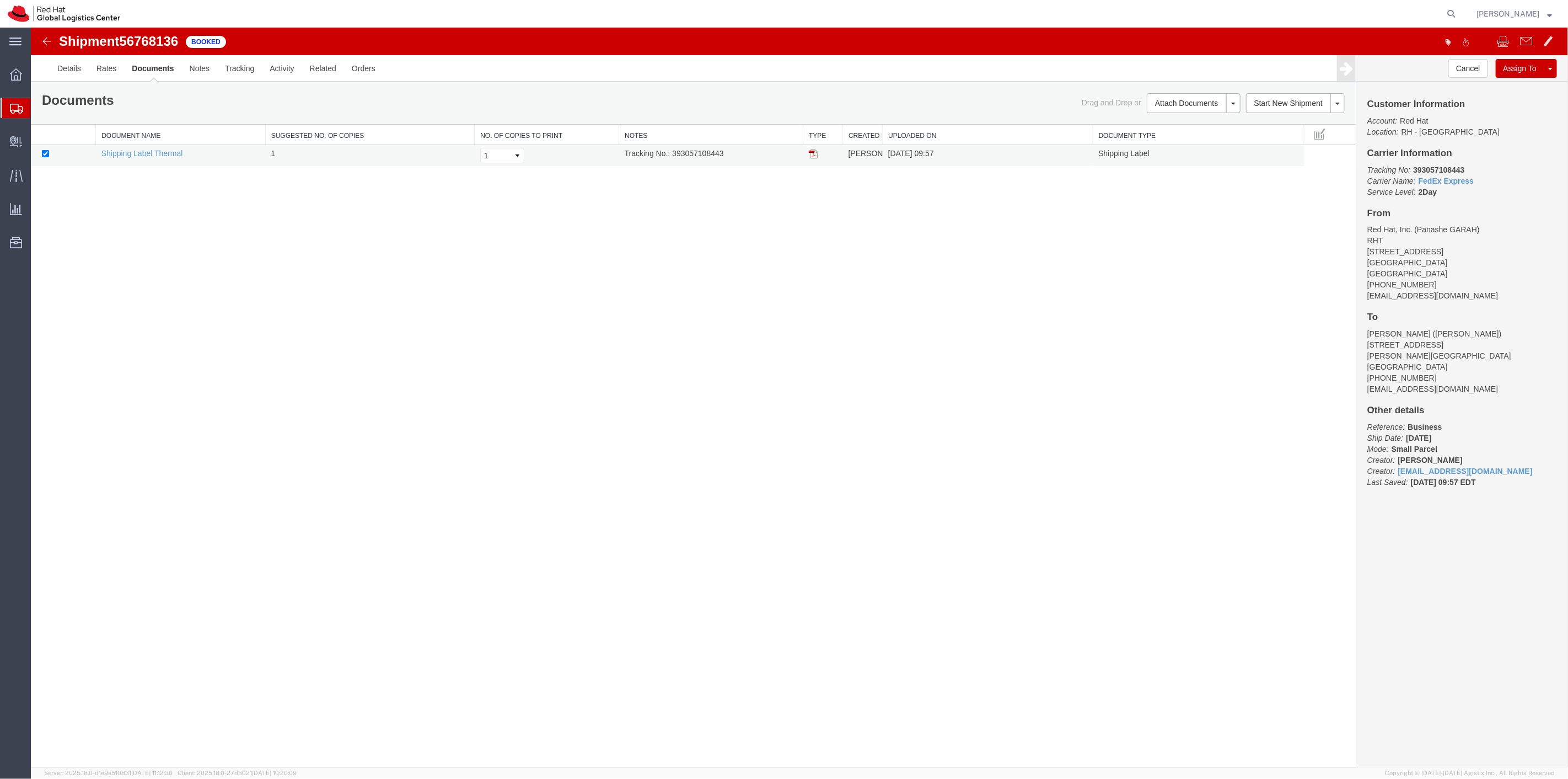
click at [817, 155] on td at bounding box center [822, 155] width 40 height 21
click at [816, 153] on td at bounding box center [822, 155] width 40 height 21
drag, startPoint x: 814, startPoint y: 152, endPoint x: 917, endPoint y: 173, distance: 105.1
click at [814, 152] on img at bounding box center [813, 153] width 9 height 9
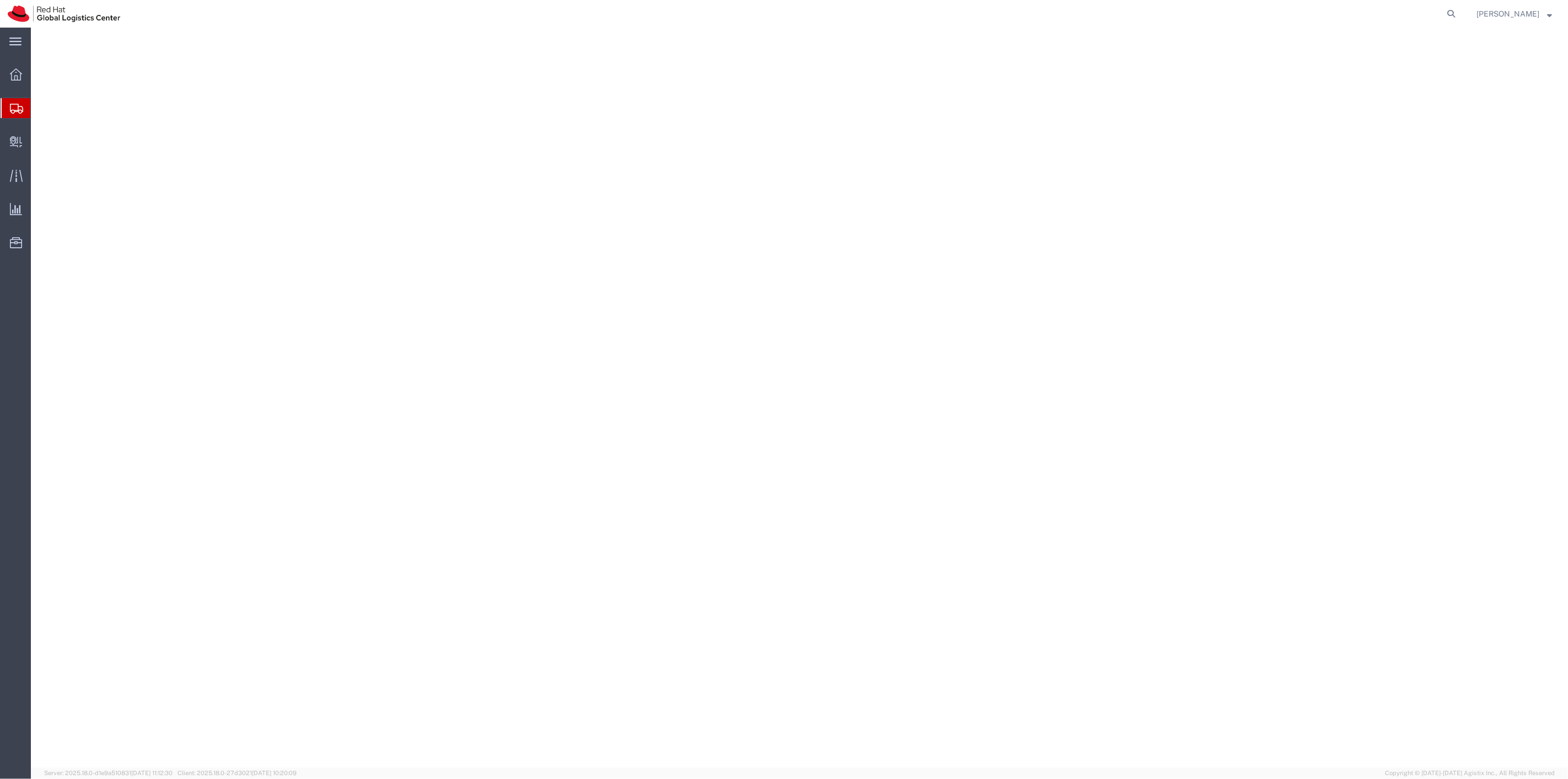
select select "38014"
select select
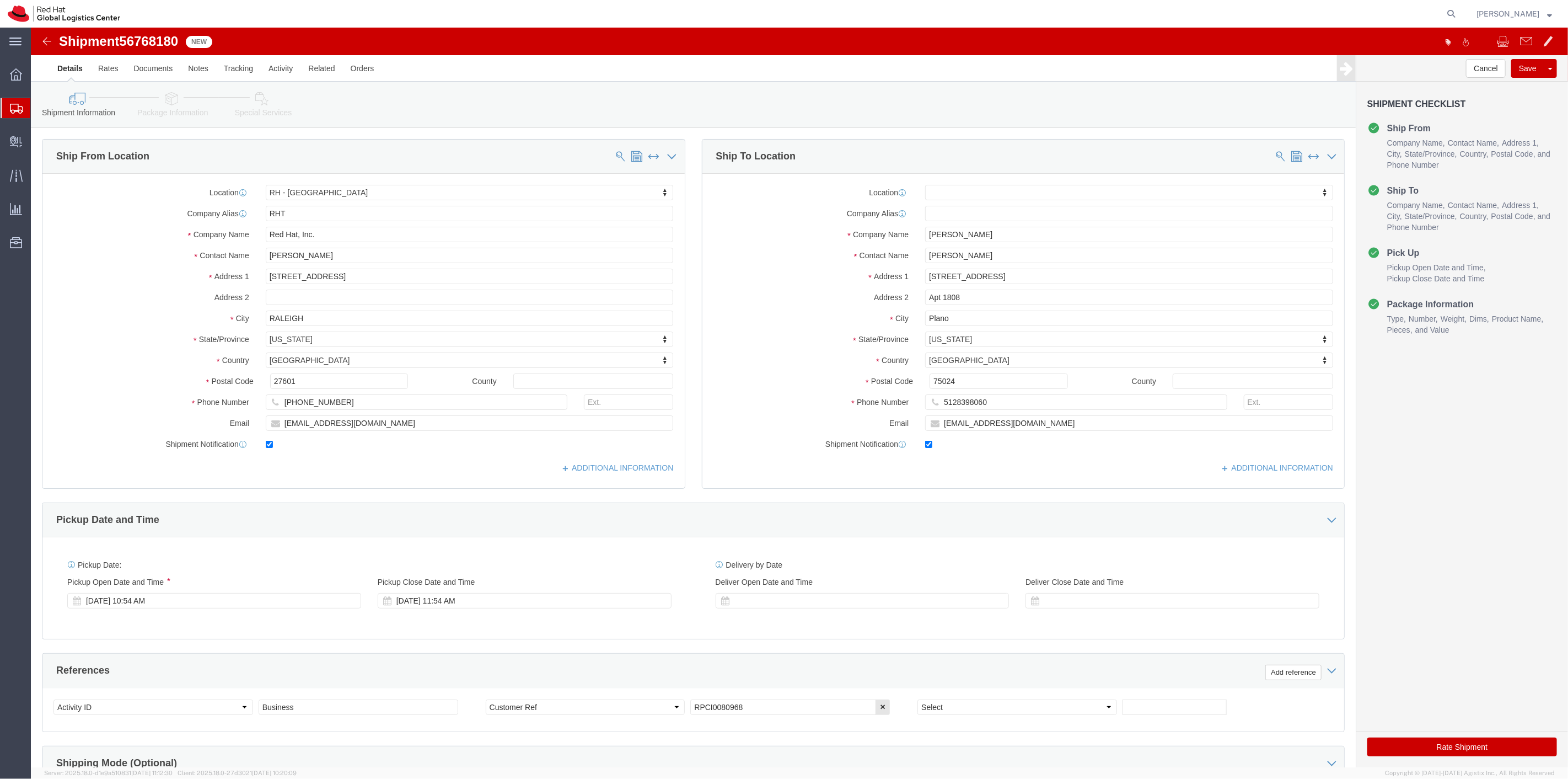
click link "Package Information"
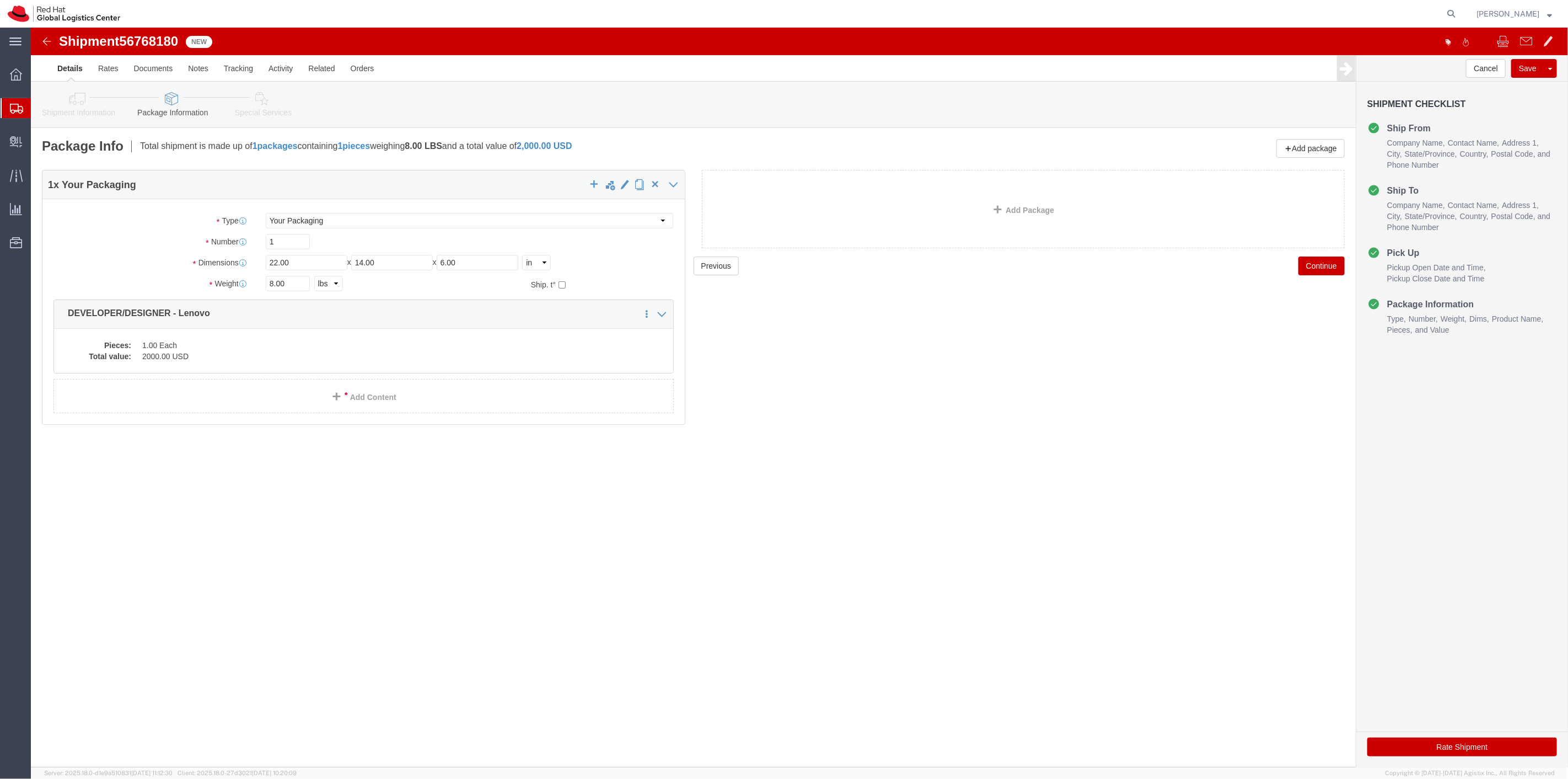
click icon
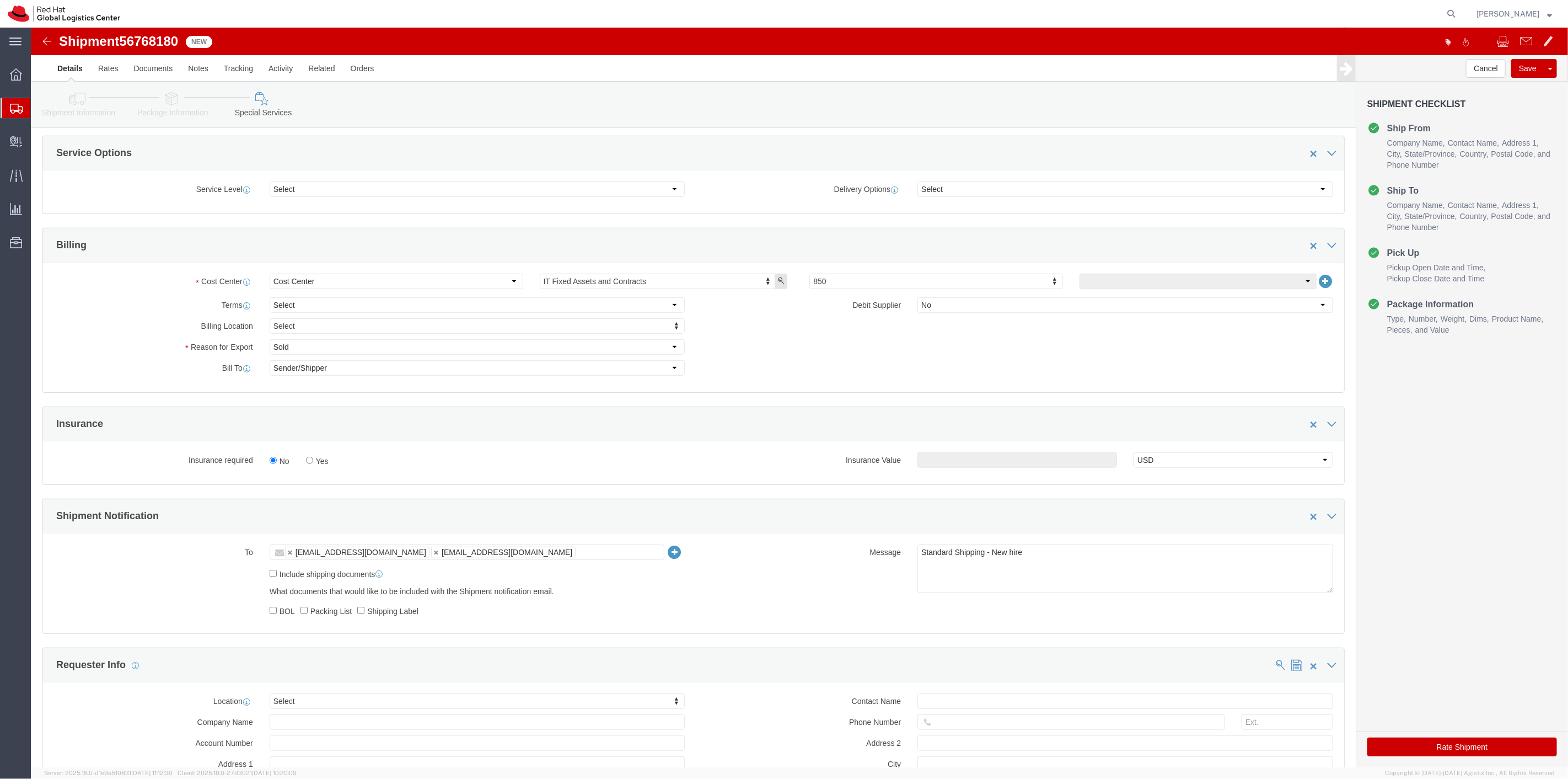
scroll to position [429, 0]
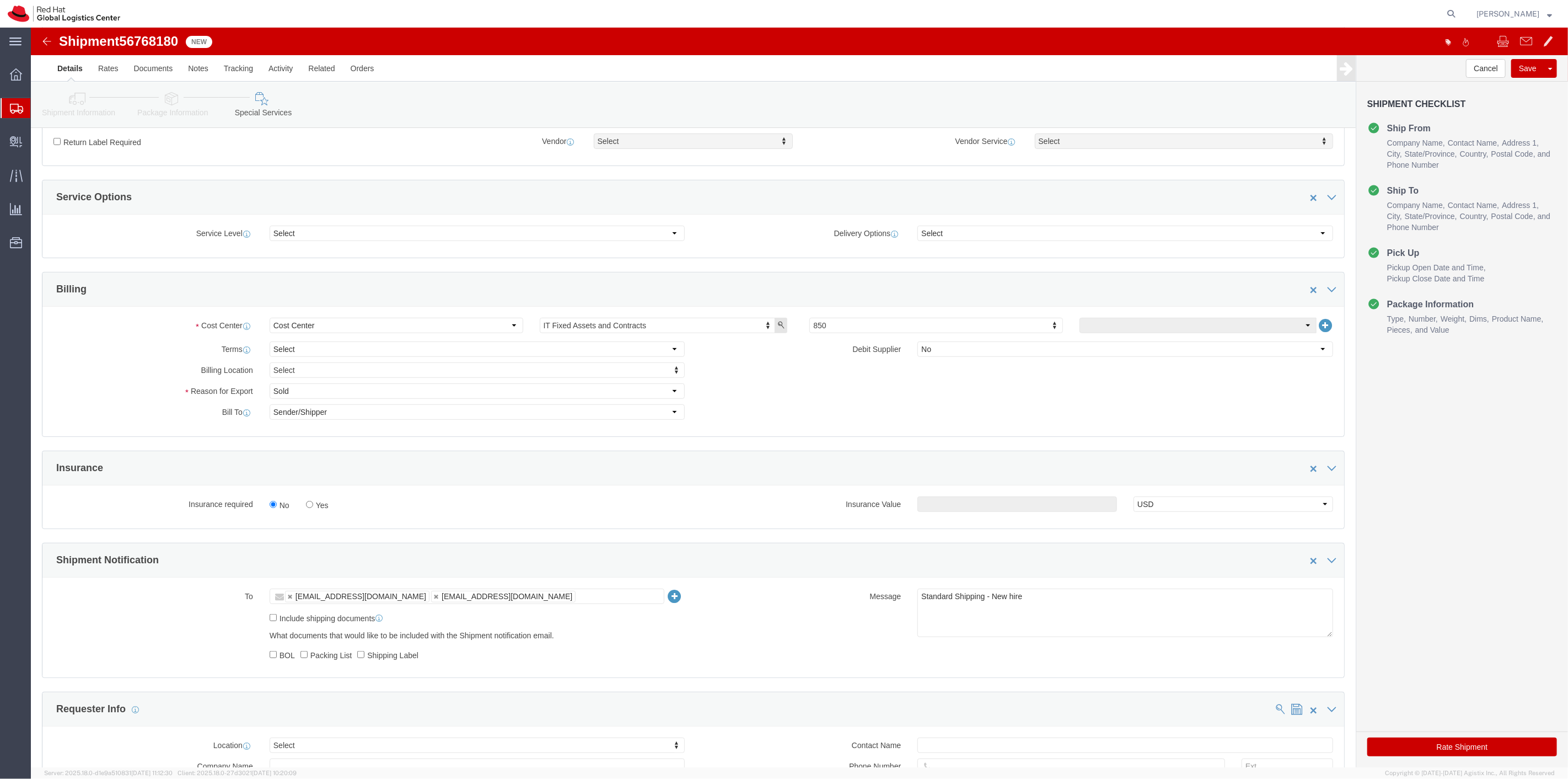
click label "Yes"
click input "Yes"
radio input "true"
click input "text"
type input "500.00"
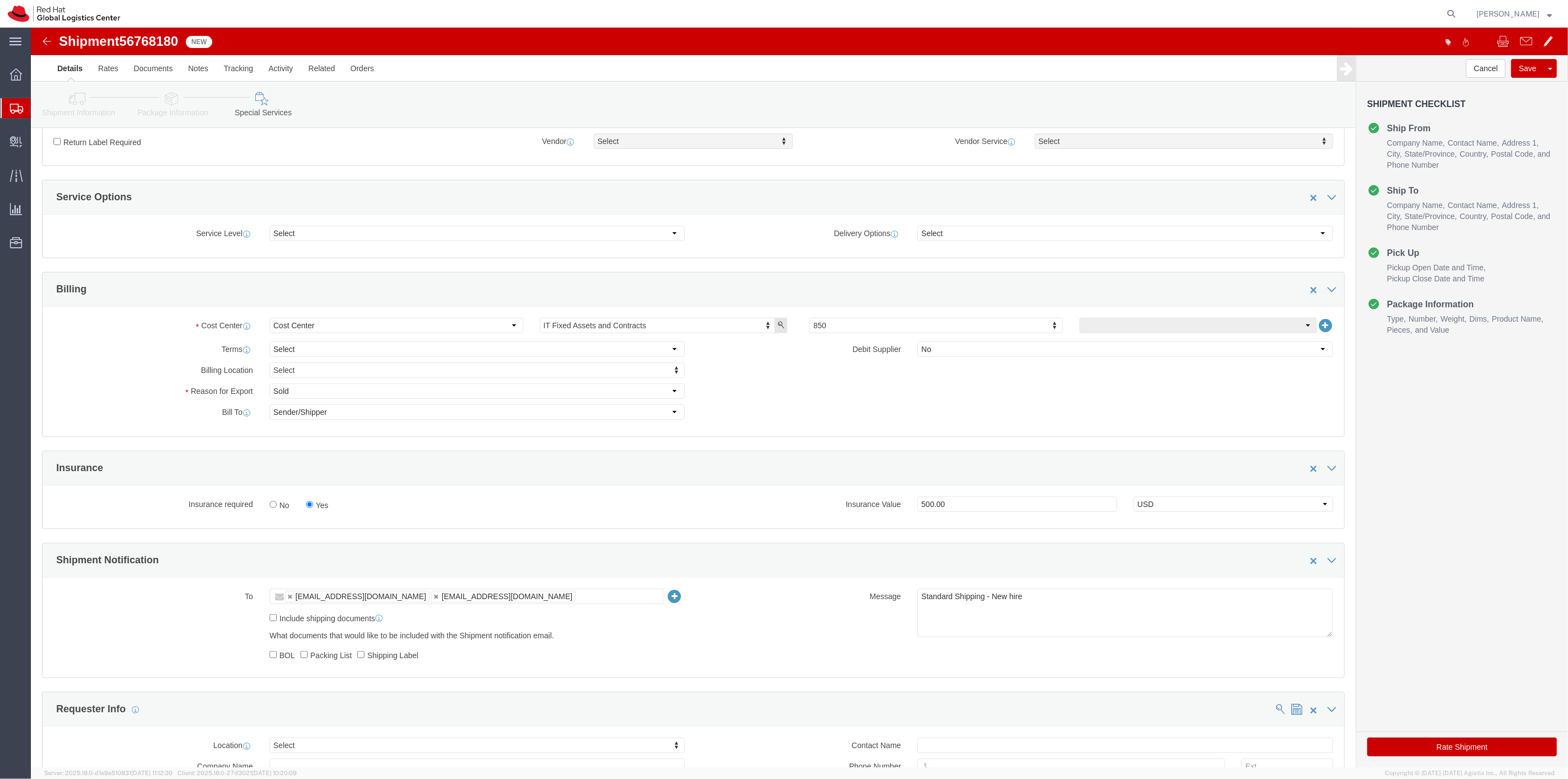
click button "Rate Shipment"
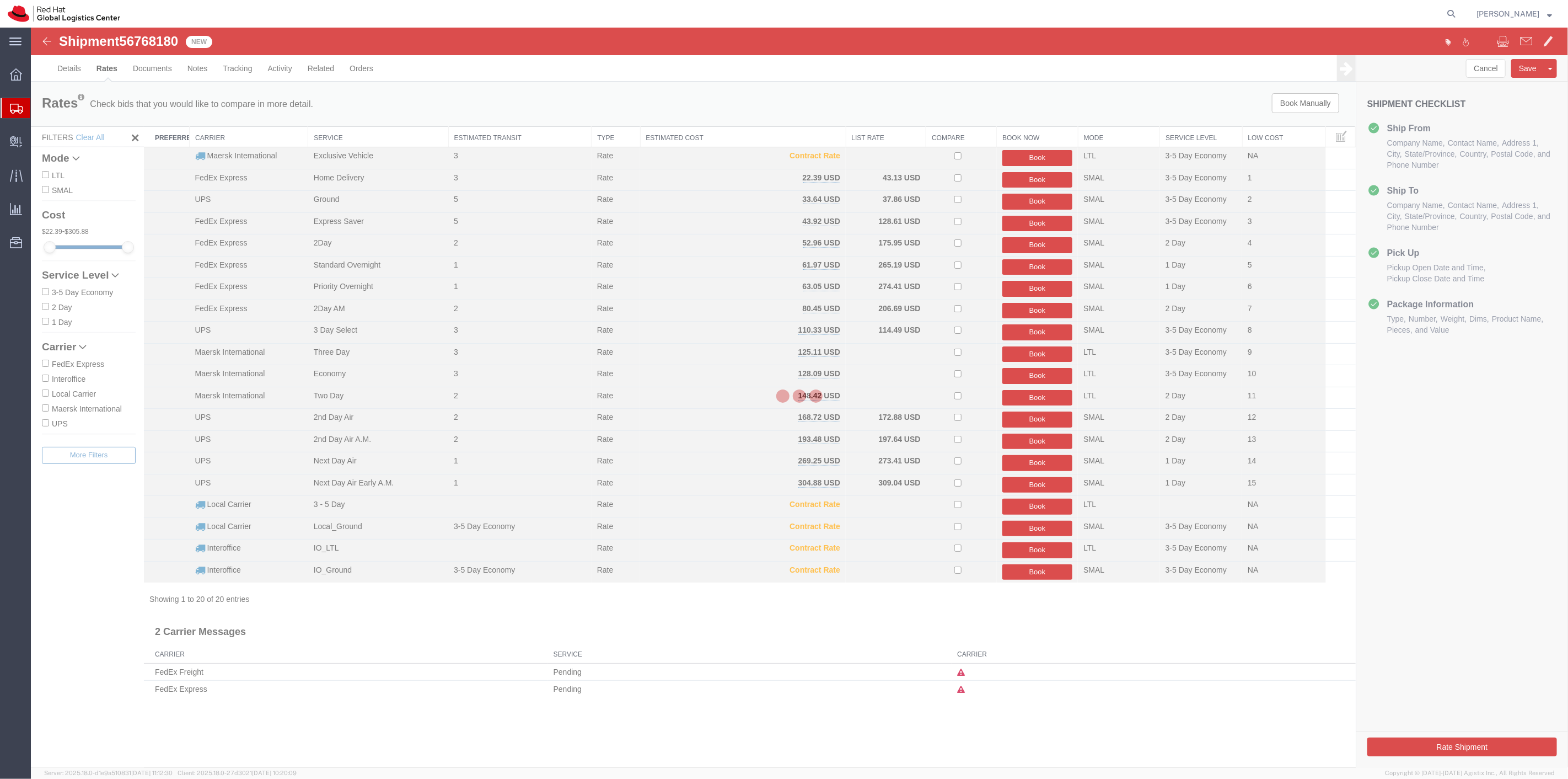
scroll to position [0, 0]
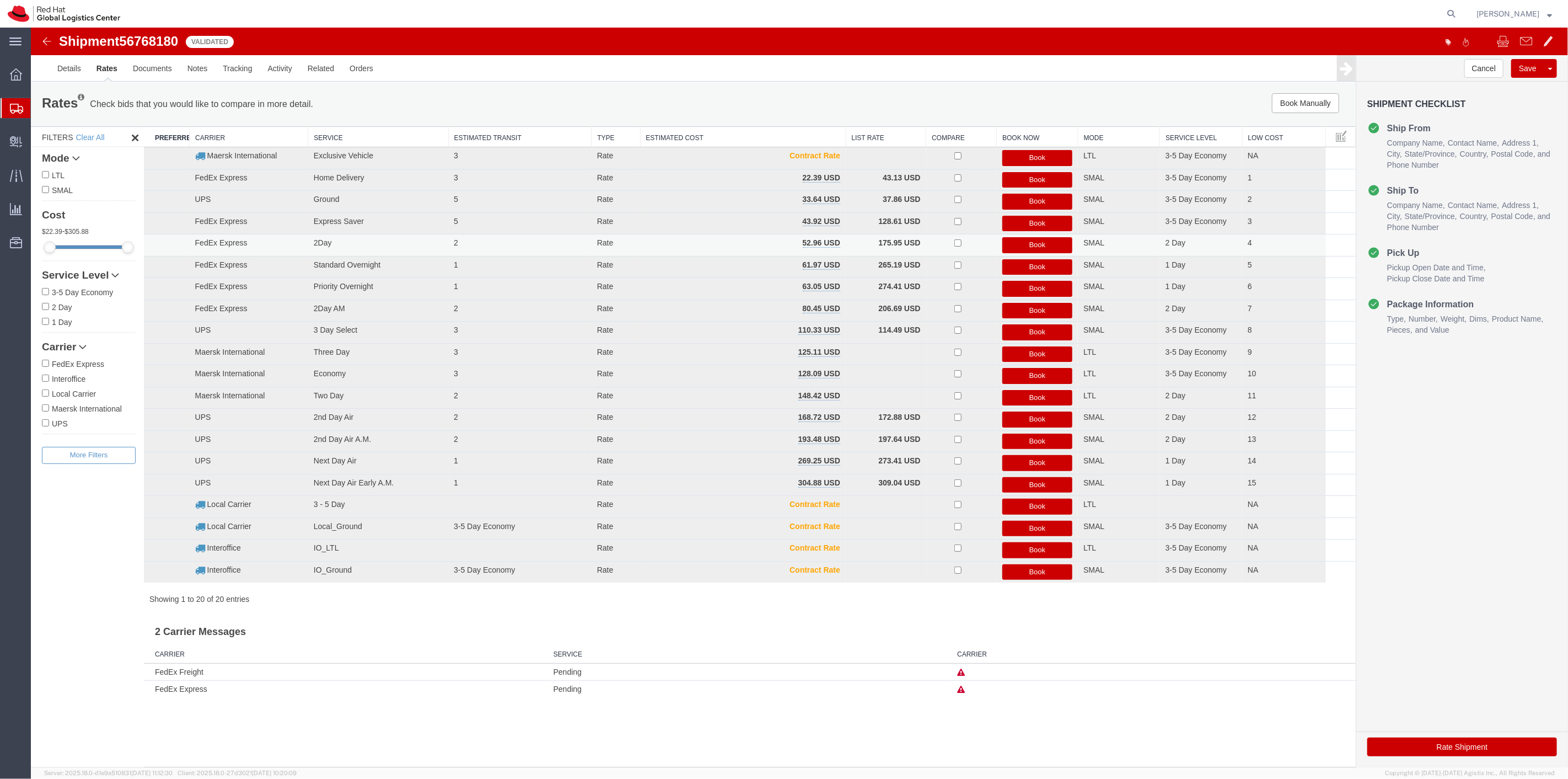
click at [1022, 245] on button "Book" at bounding box center [1037, 245] width 71 height 16
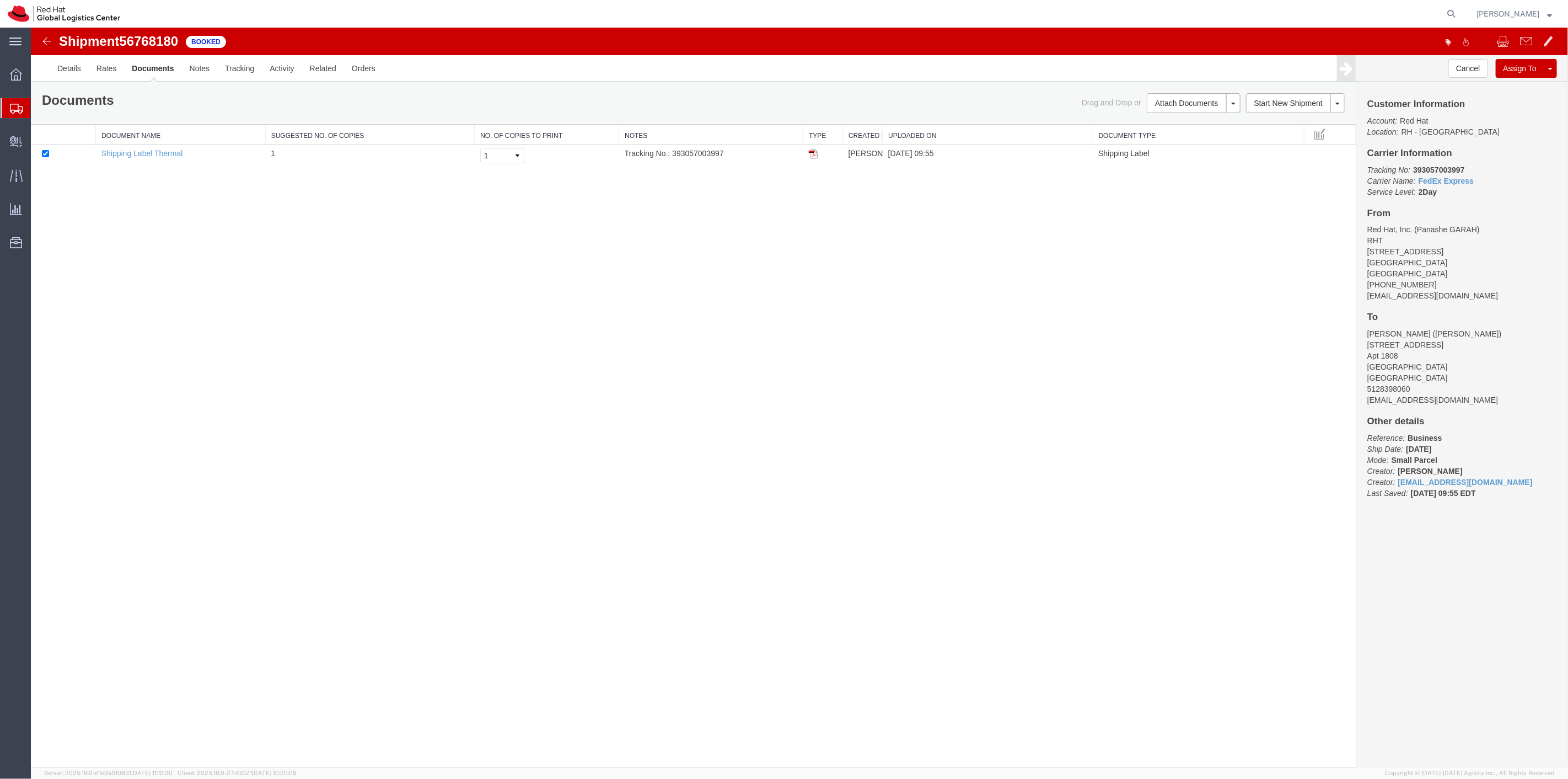
click at [808, 151] on img at bounding box center [813, 153] width 9 height 9
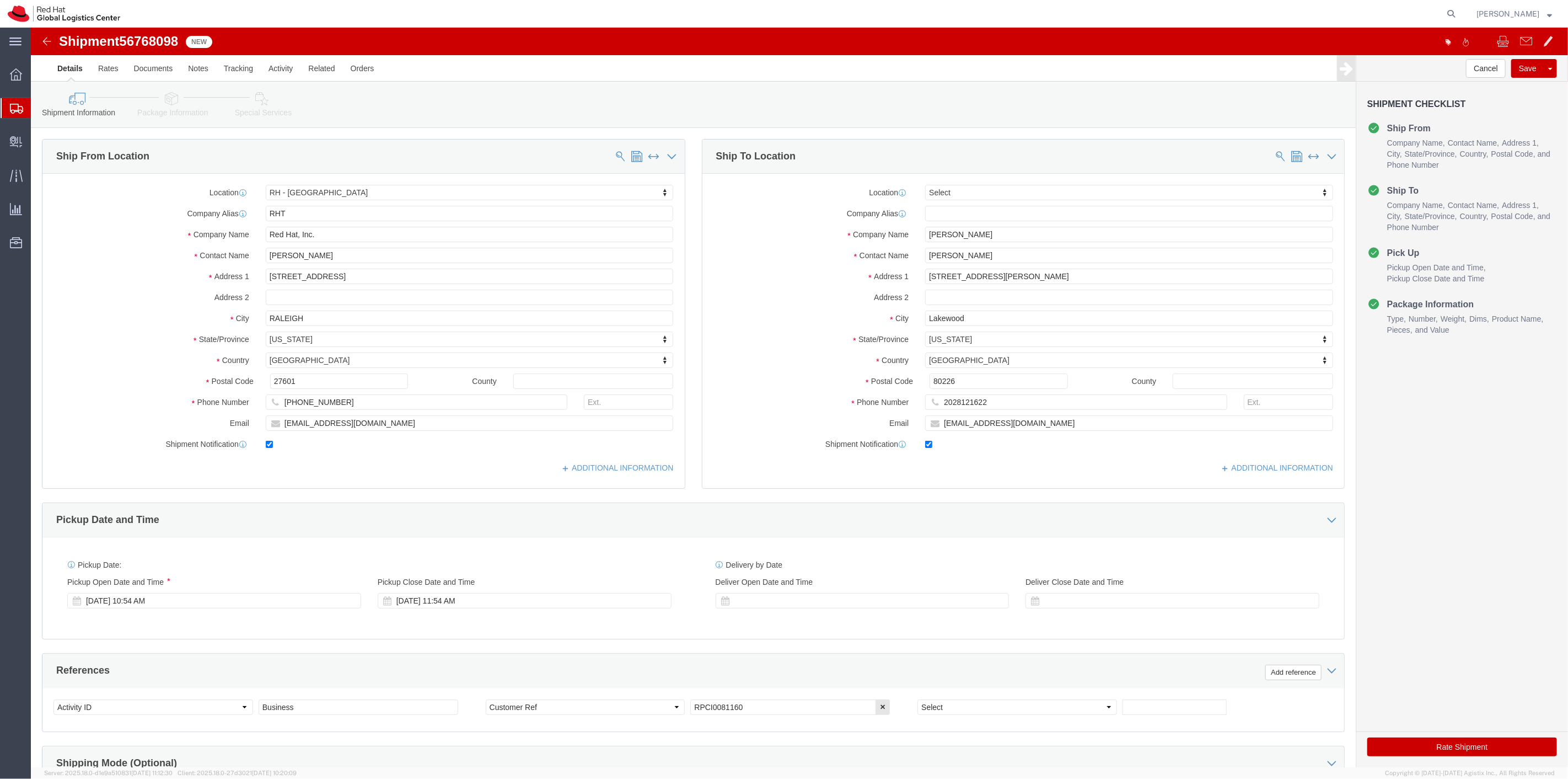
select select "38014"
select select
click link "Package Information"
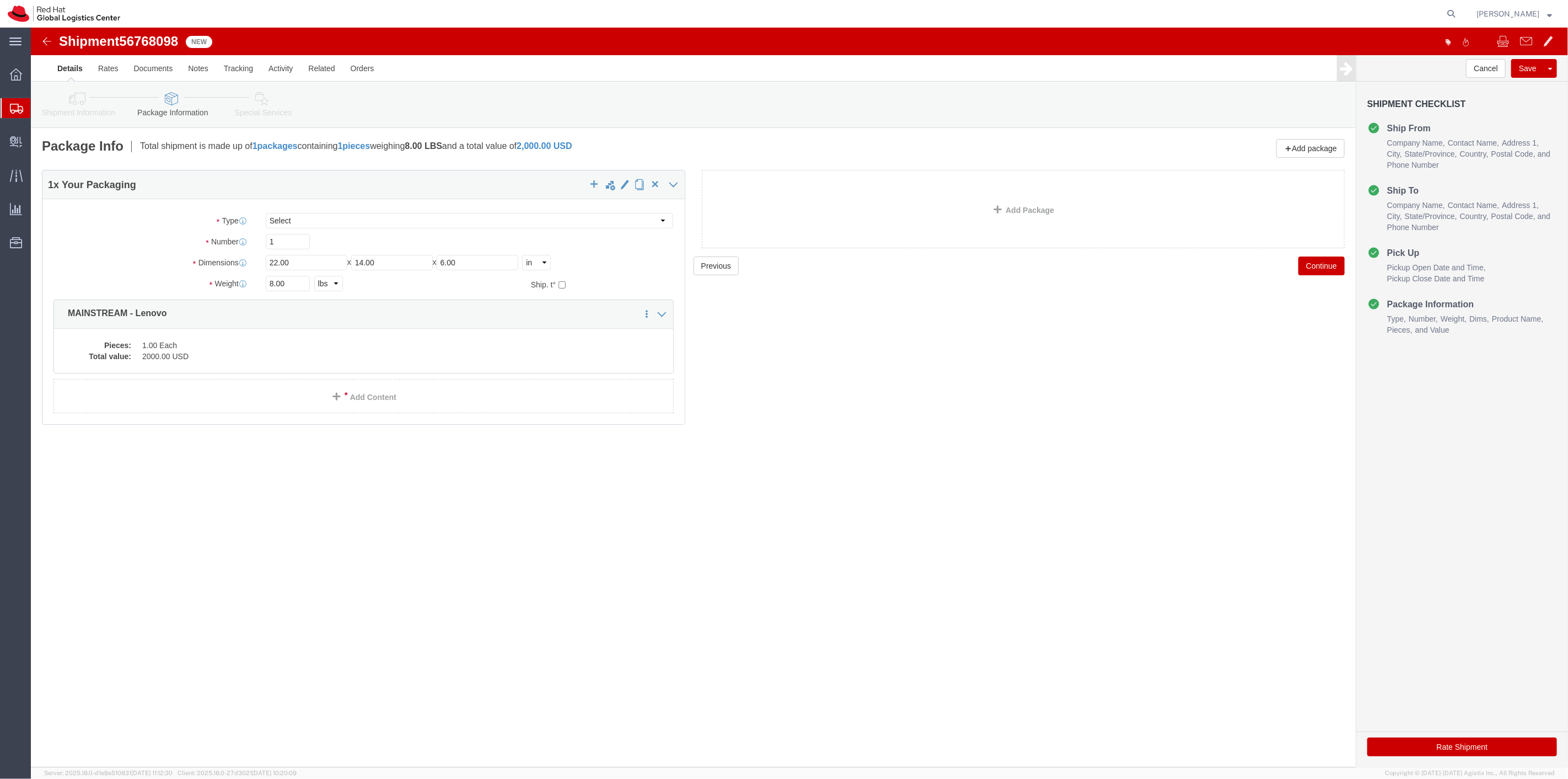
click link "Special Services"
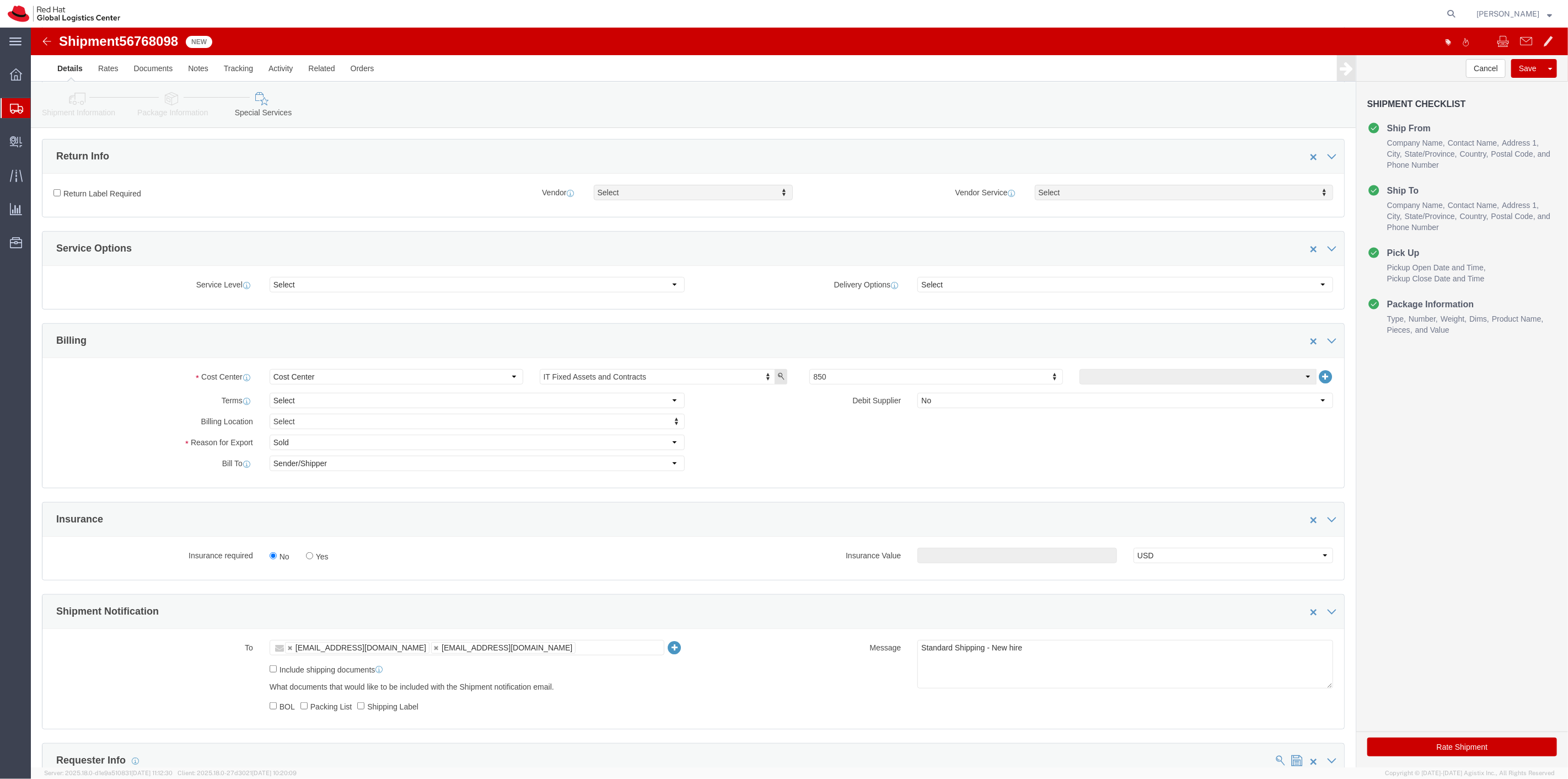
scroll to position [490, 0]
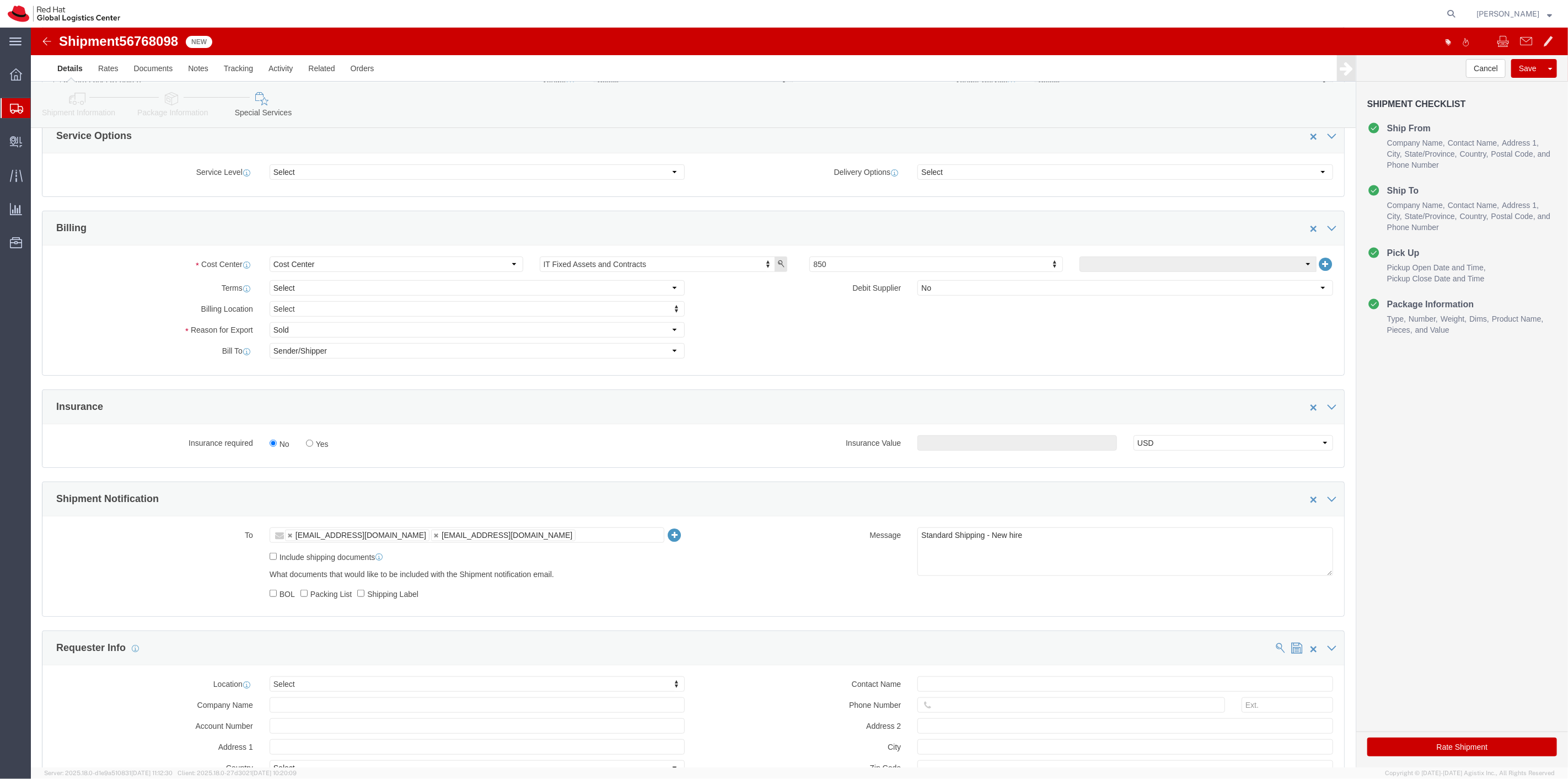
drag, startPoint x: 275, startPoint y: 420, endPoint x: 355, endPoint y: 426, distance: 80.2
click label "Yes"
click input "Yes"
radio input "true"
click input "text"
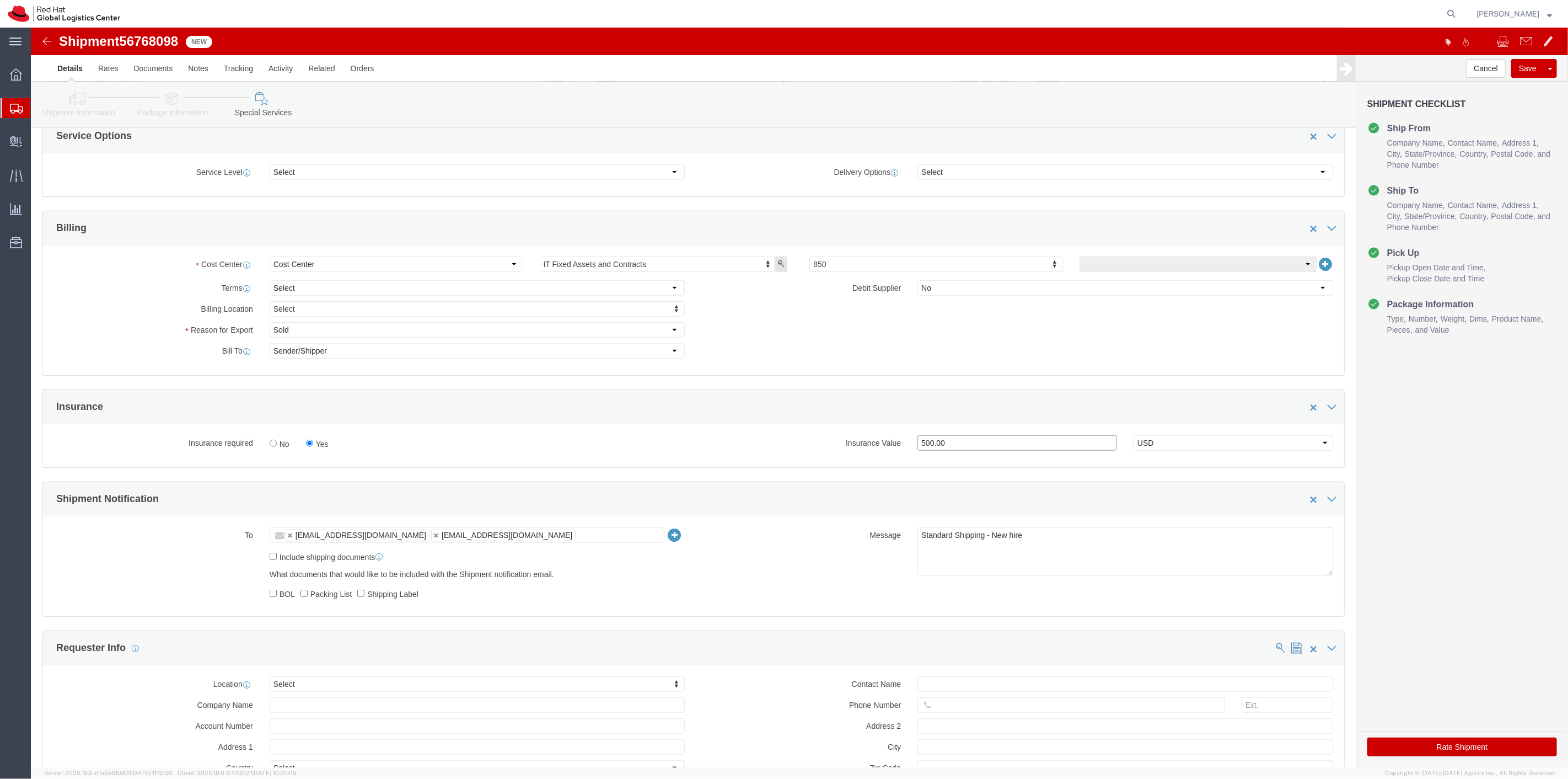
type input "500.00"
click button "Rate Shipment"
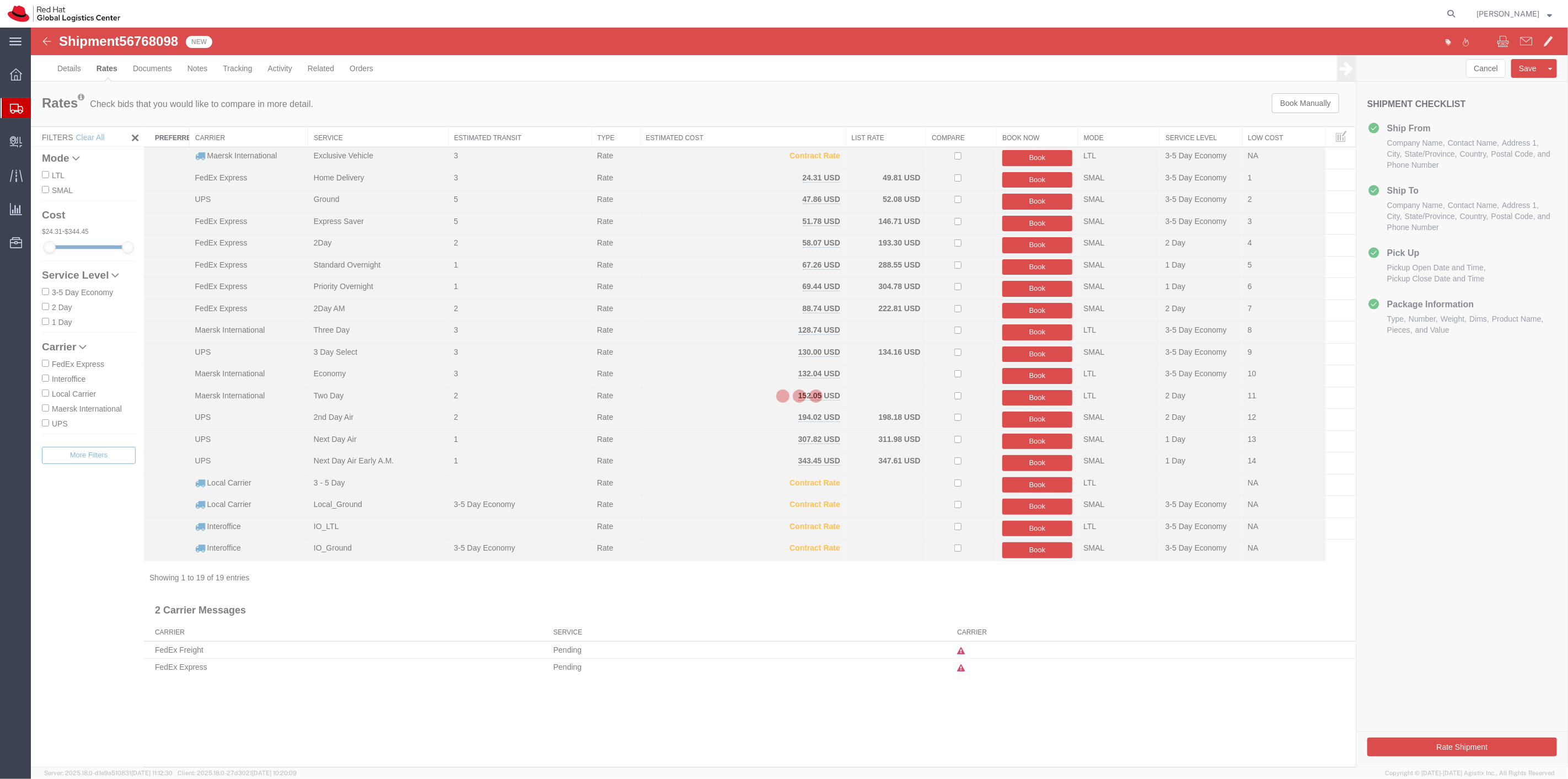
scroll to position [0, 0]
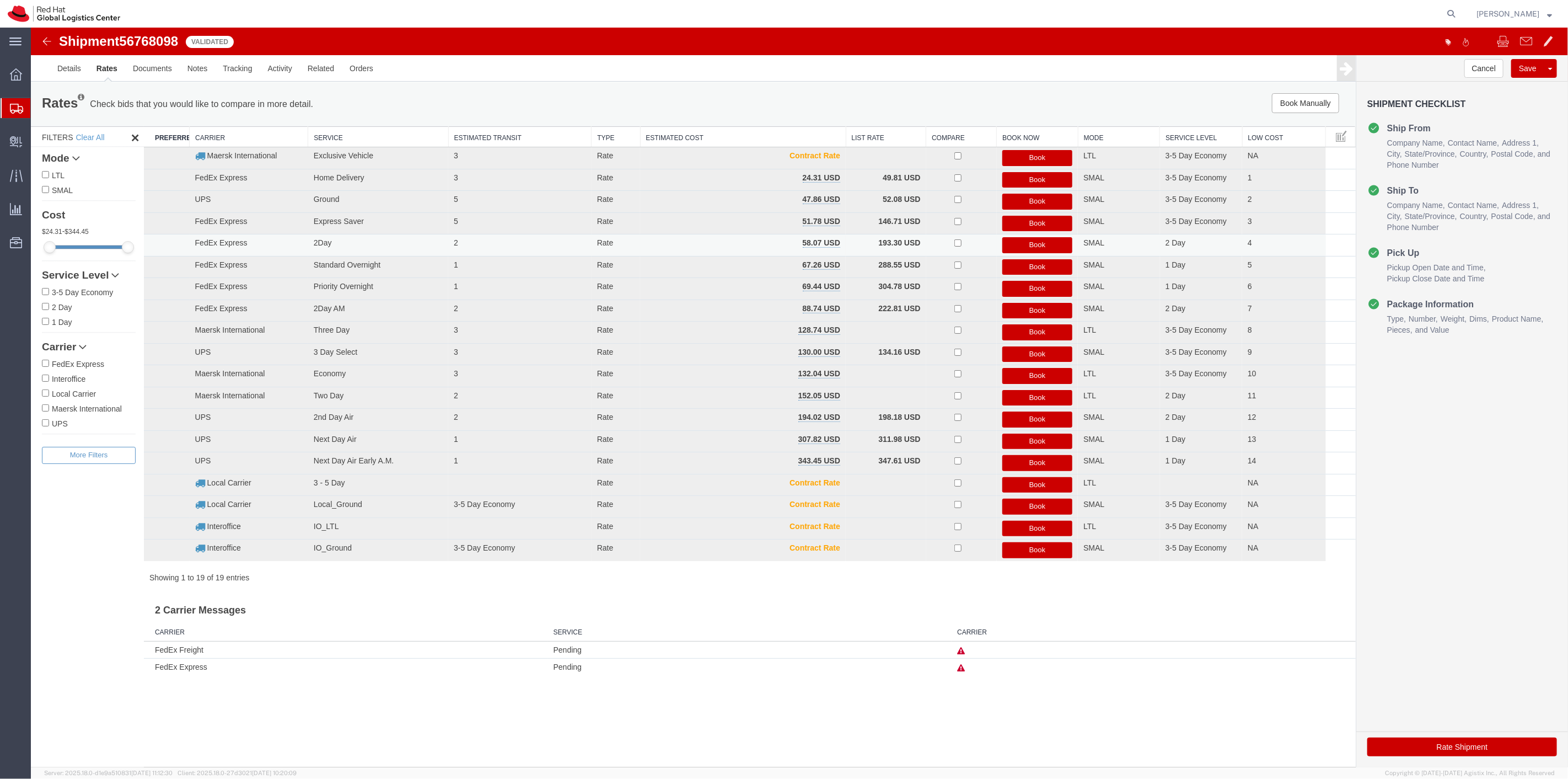
click at [1036, 243] on button "Book" at bounding box center [1037, 245] width 71 height 16
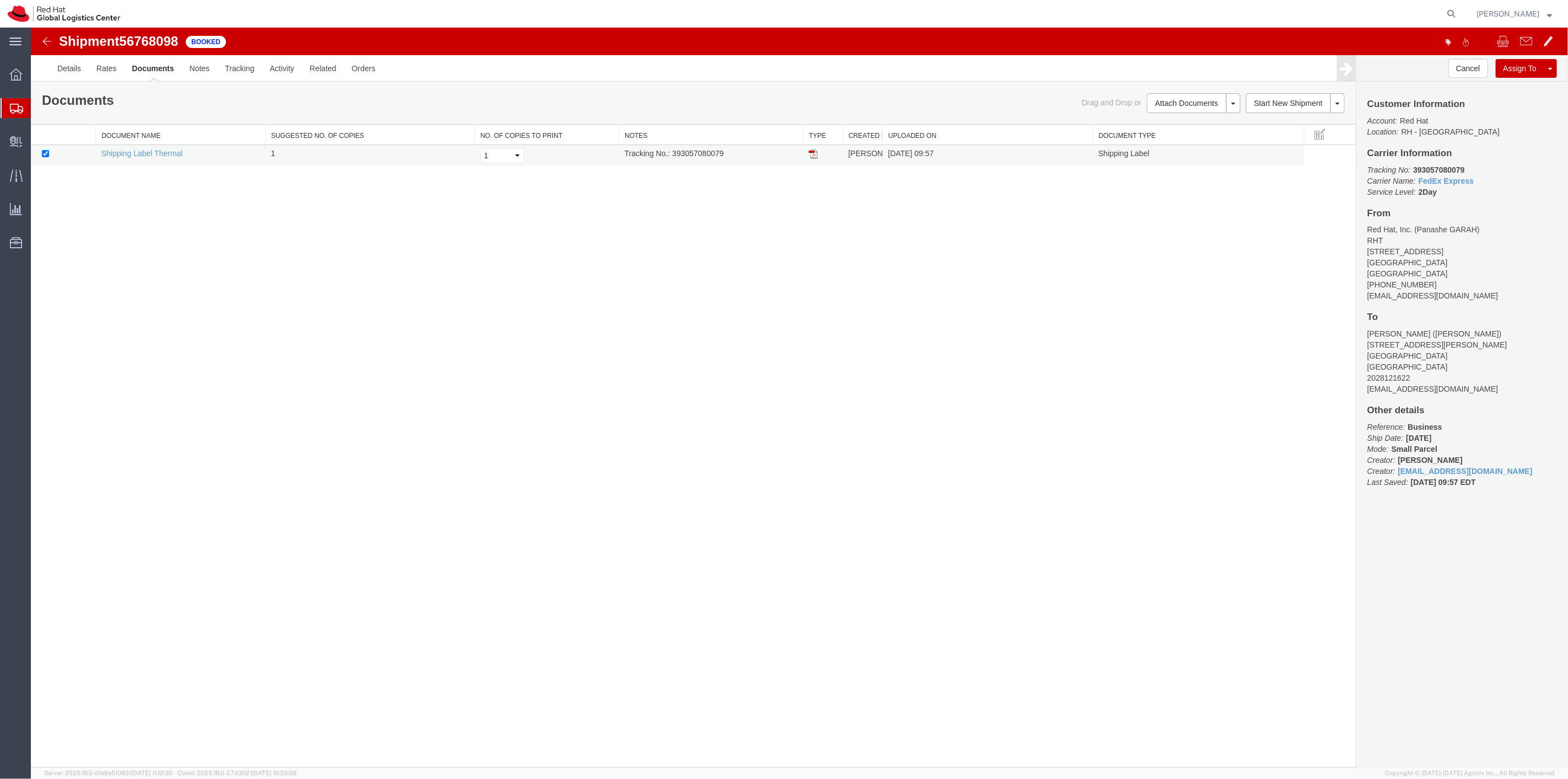
click at [808, 149] on img at bounding box center [813, 153] width 9 height 9
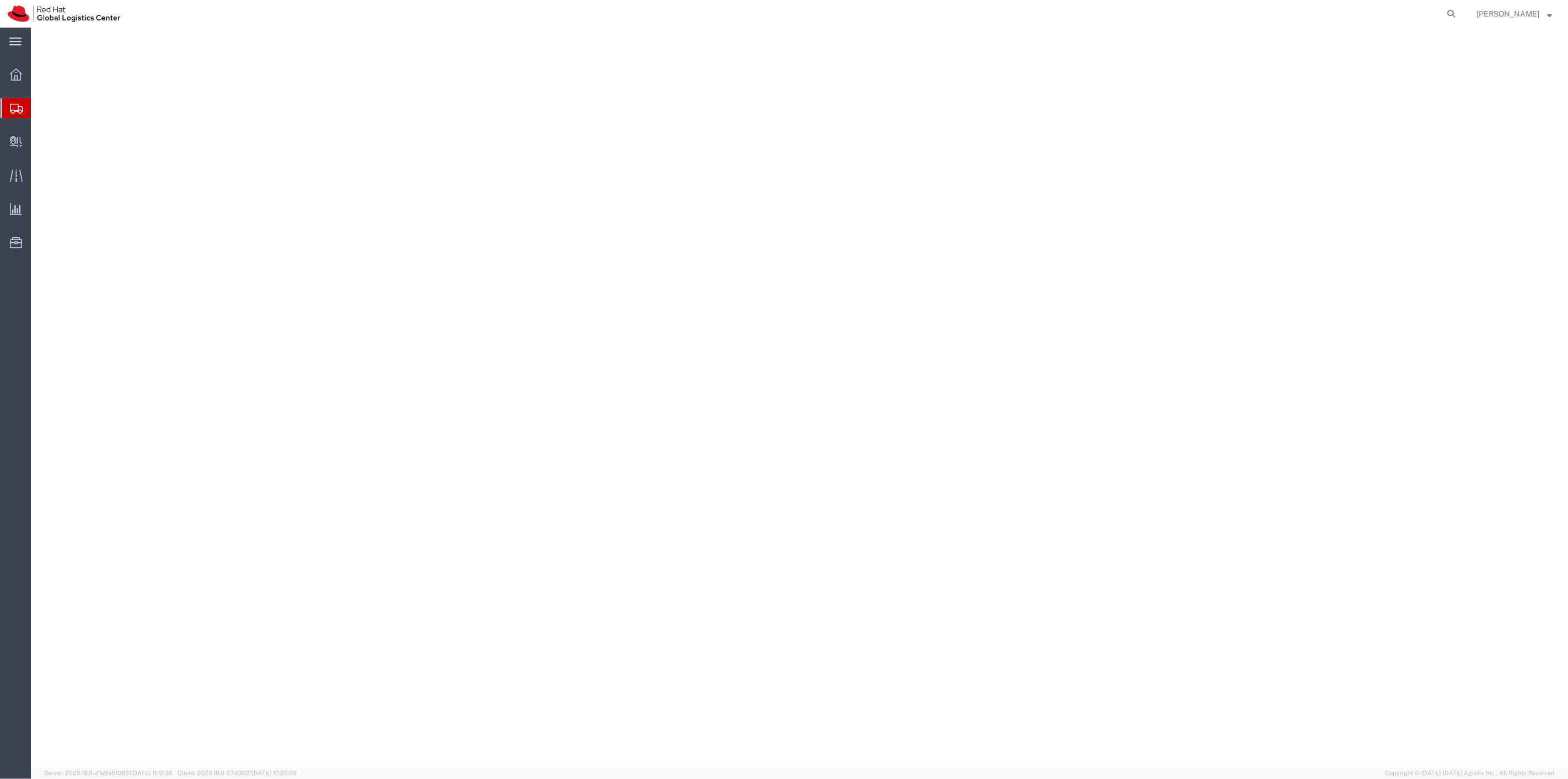
select select "38014"
select select
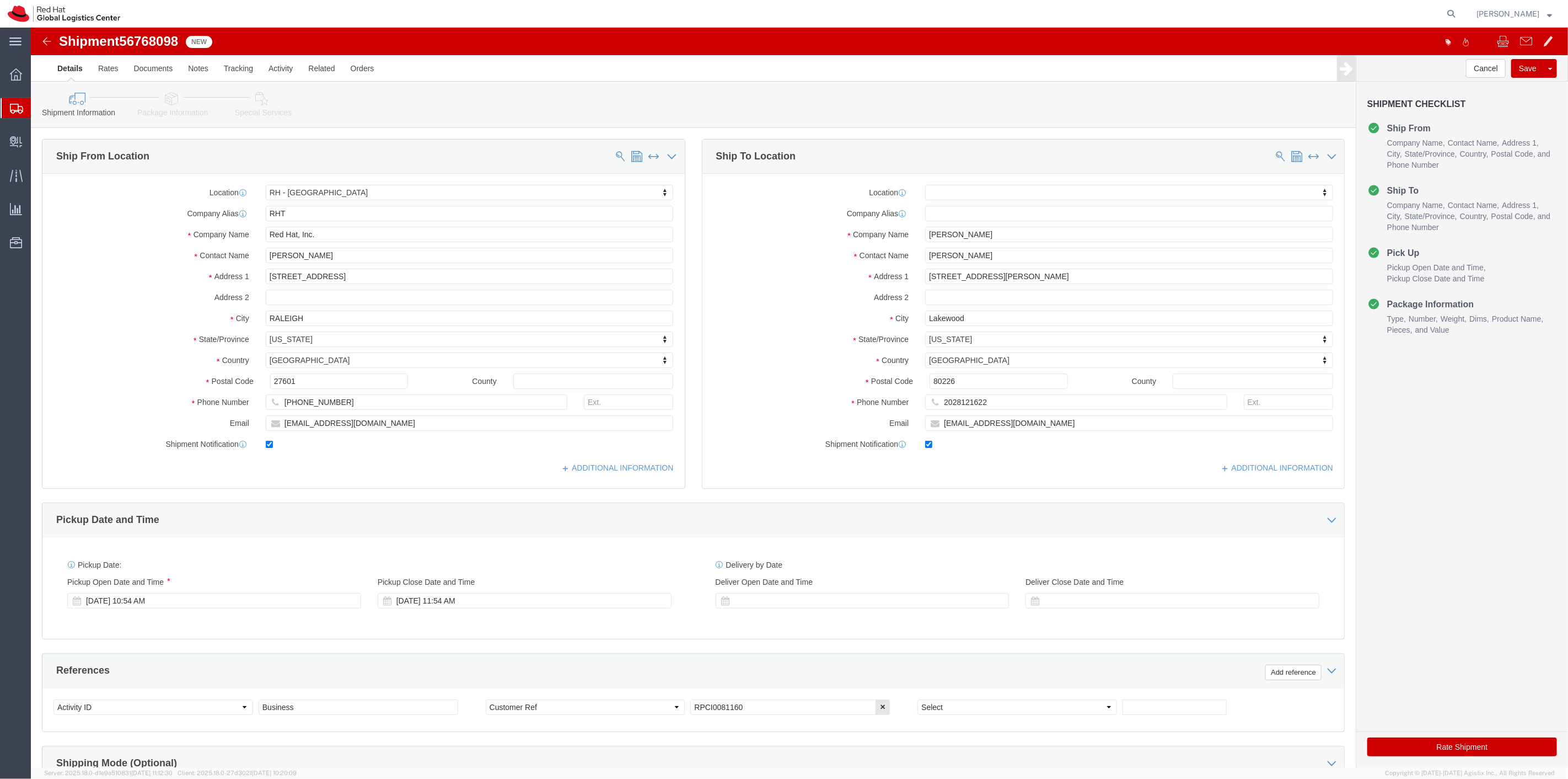
drag, startPoint x: 151, startPoint y: 81, endPoint x: 270, endPoint y: 93, distance: 119.6
click link "Package Information"
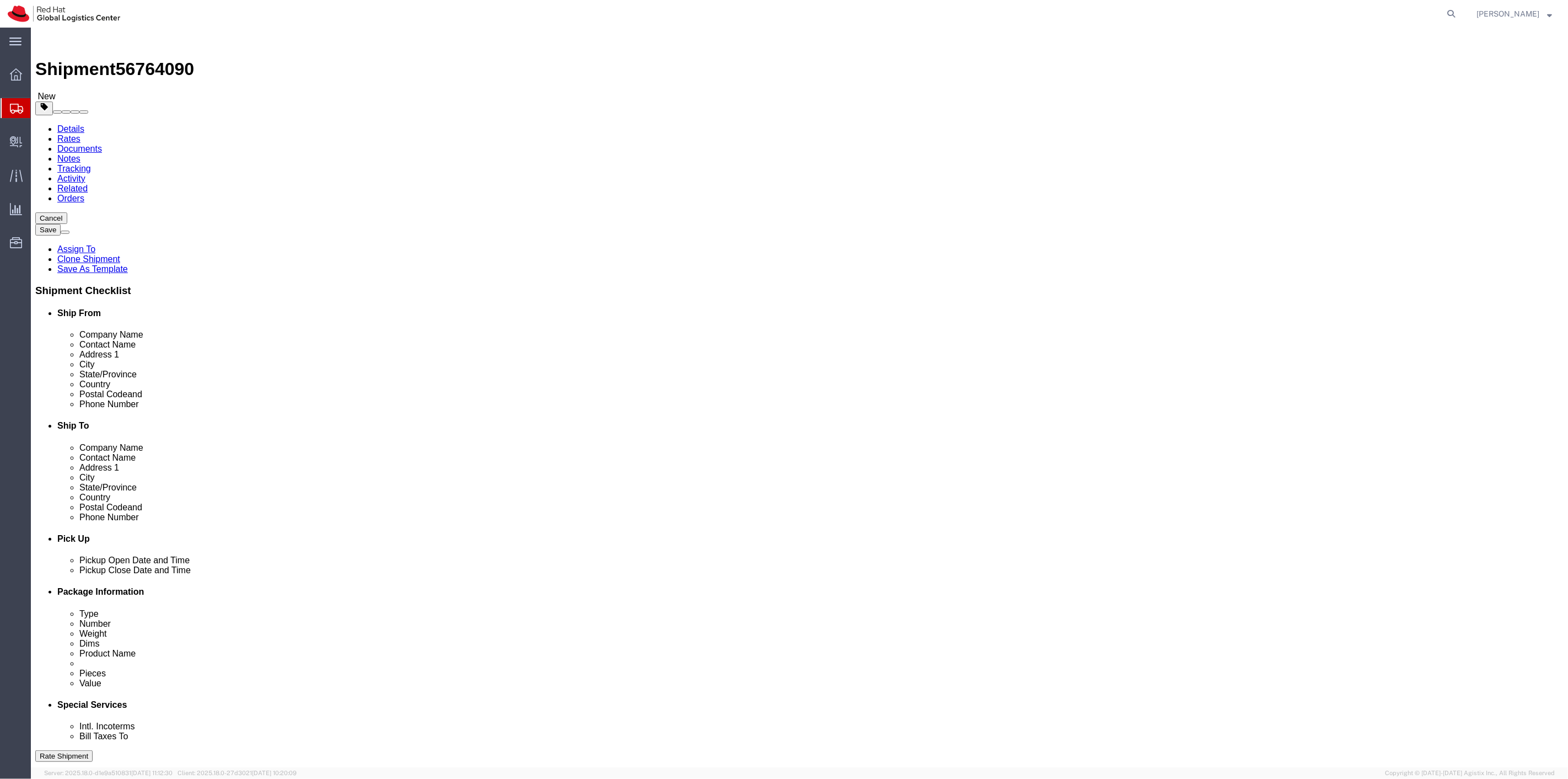
select select "38014"
select select
click link "Package Information"
click link "Special Services"
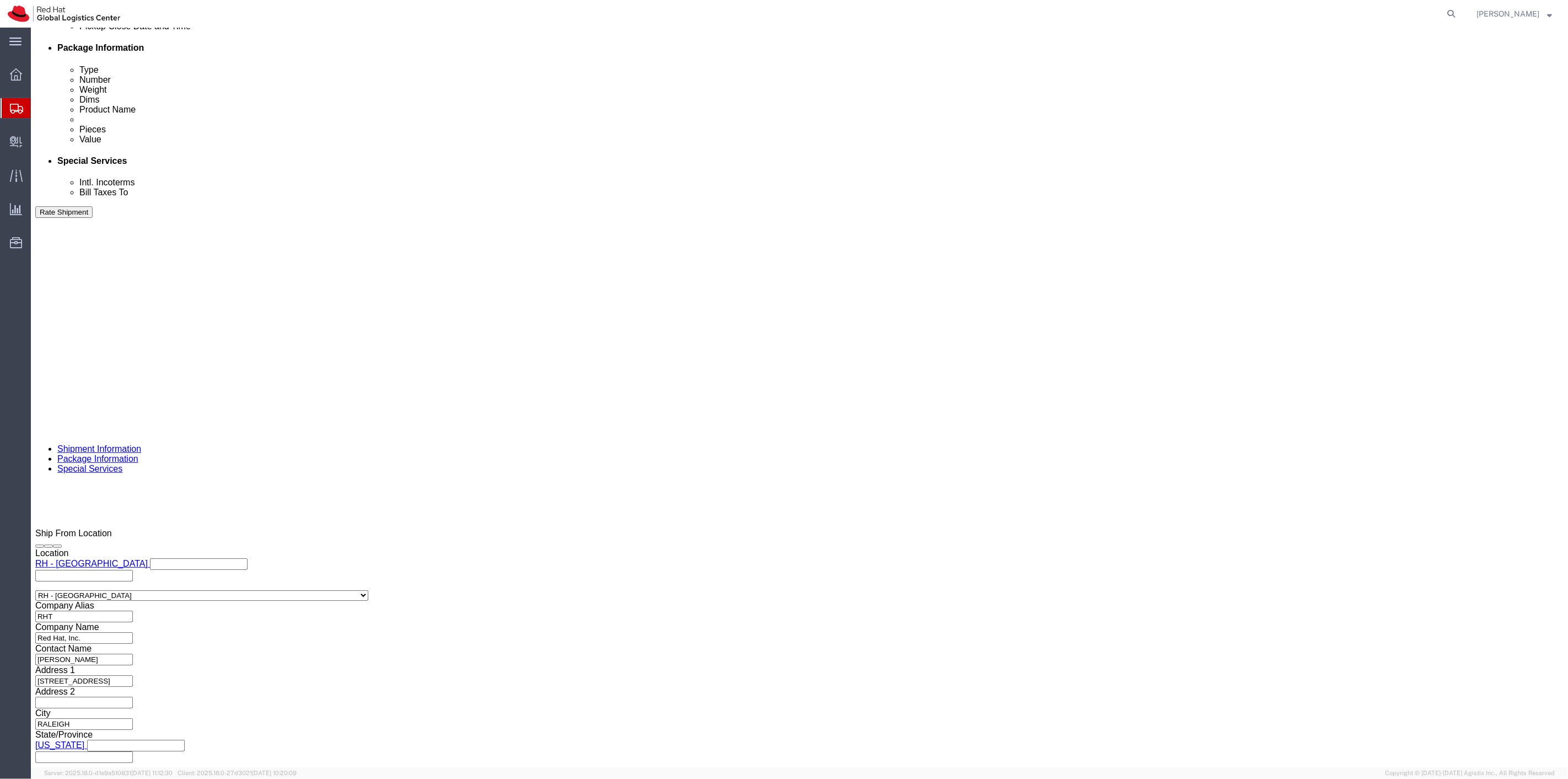
scroll to position [552, 0]
click label "Yes"
click input "Yes"
radio input "true"
click input "text"
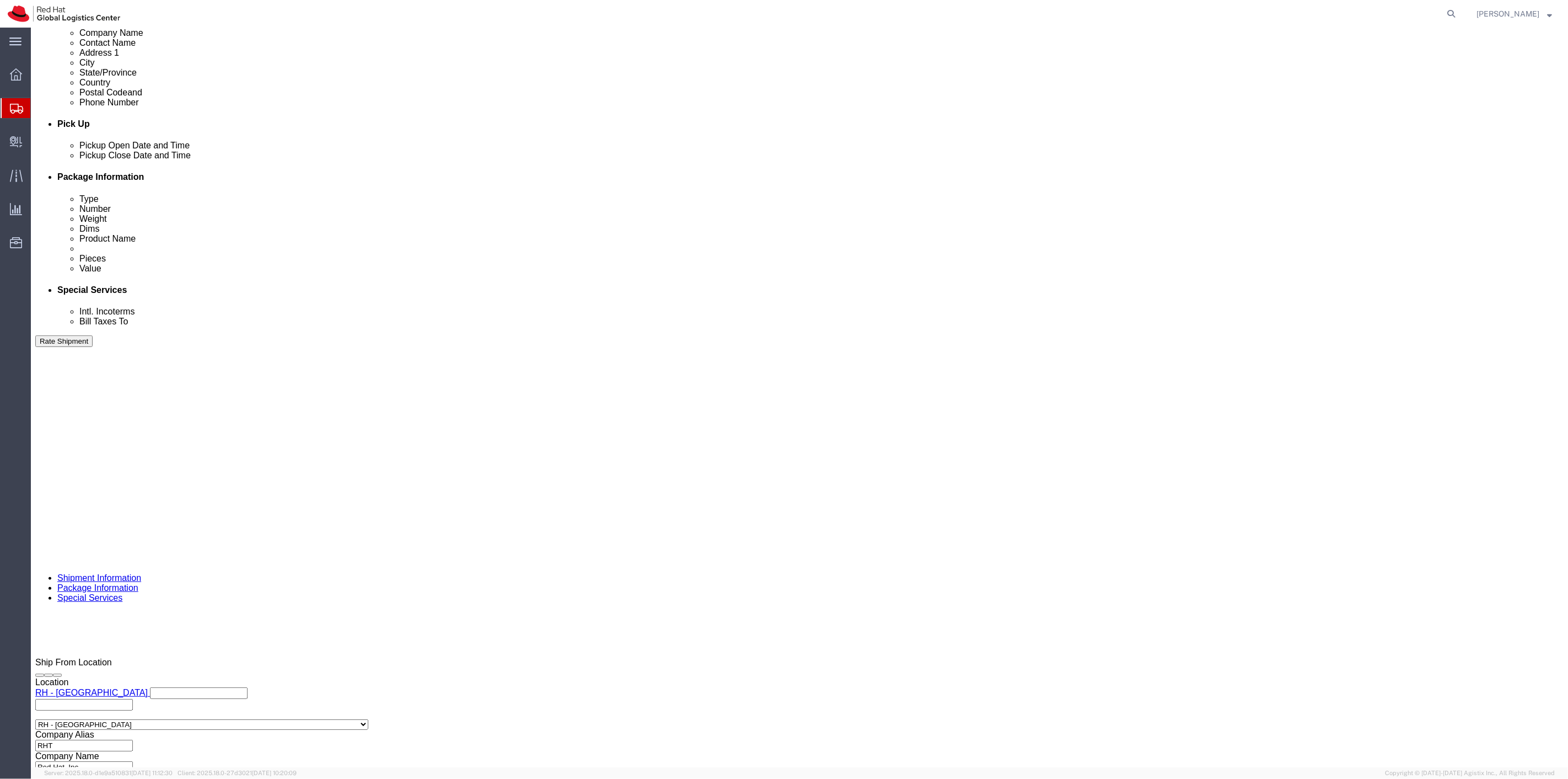
scroll to position [245, 0]
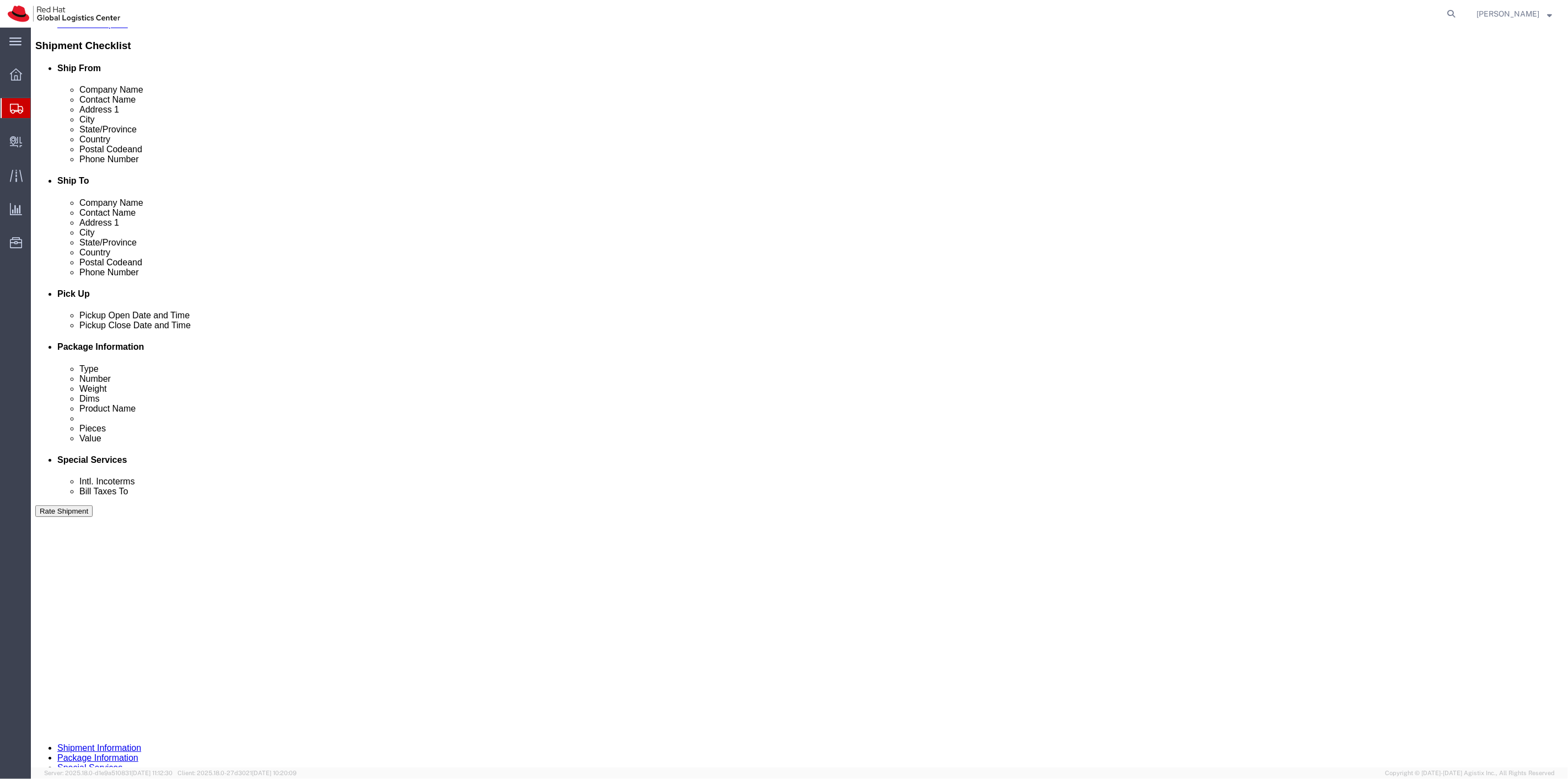
type input "500.00"
click div "Return Label Required Vendor Select Vendor Vendor Select FedEx Freight UPS Blue…"
click label "Return Label Required"
click input "Return Label Required"
checkbox input "true"
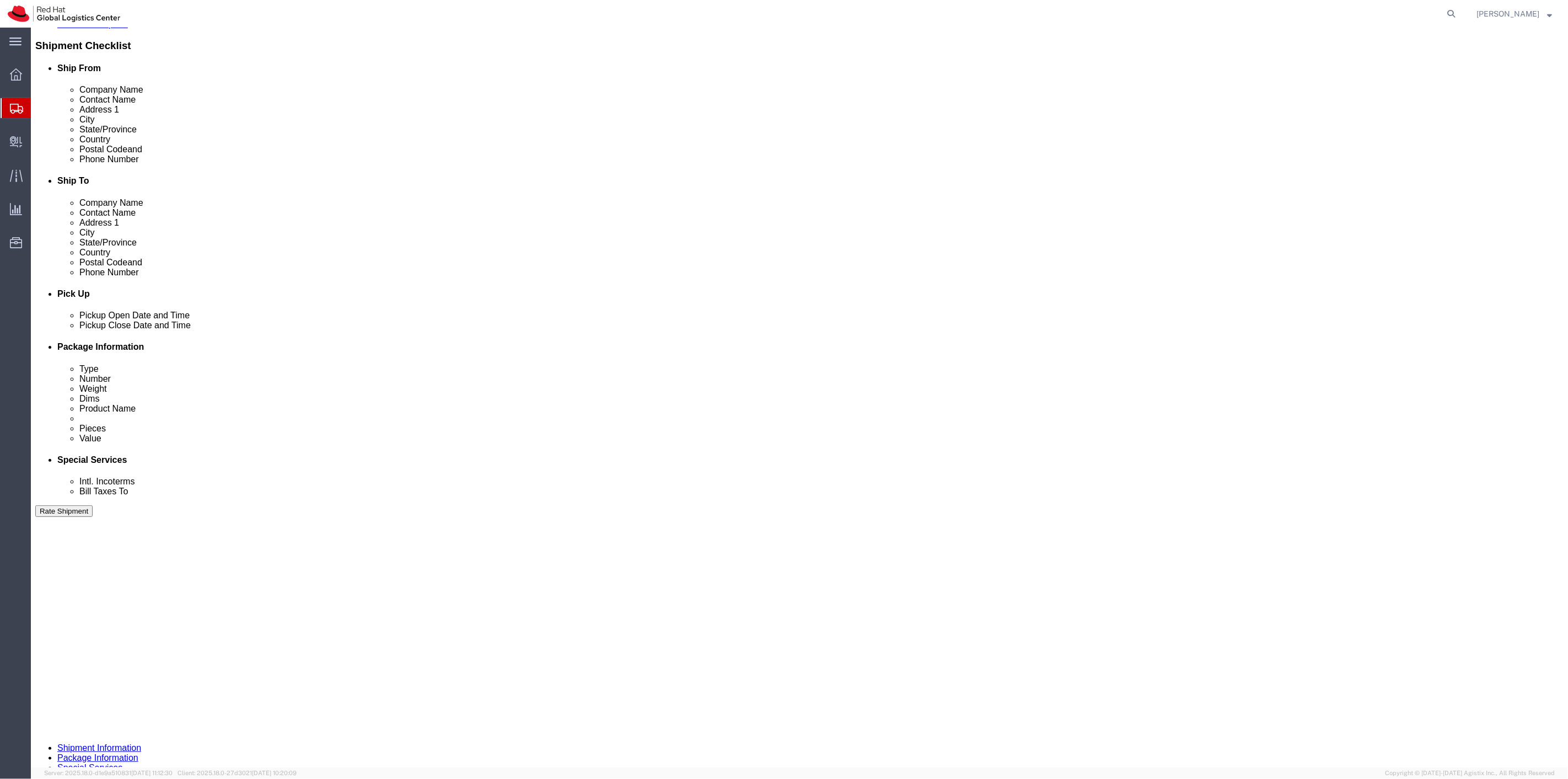
click div "Return Label Required Vendor FedEx Express Vendor Select FedEx Freight UPS Blue…"
select select "12"
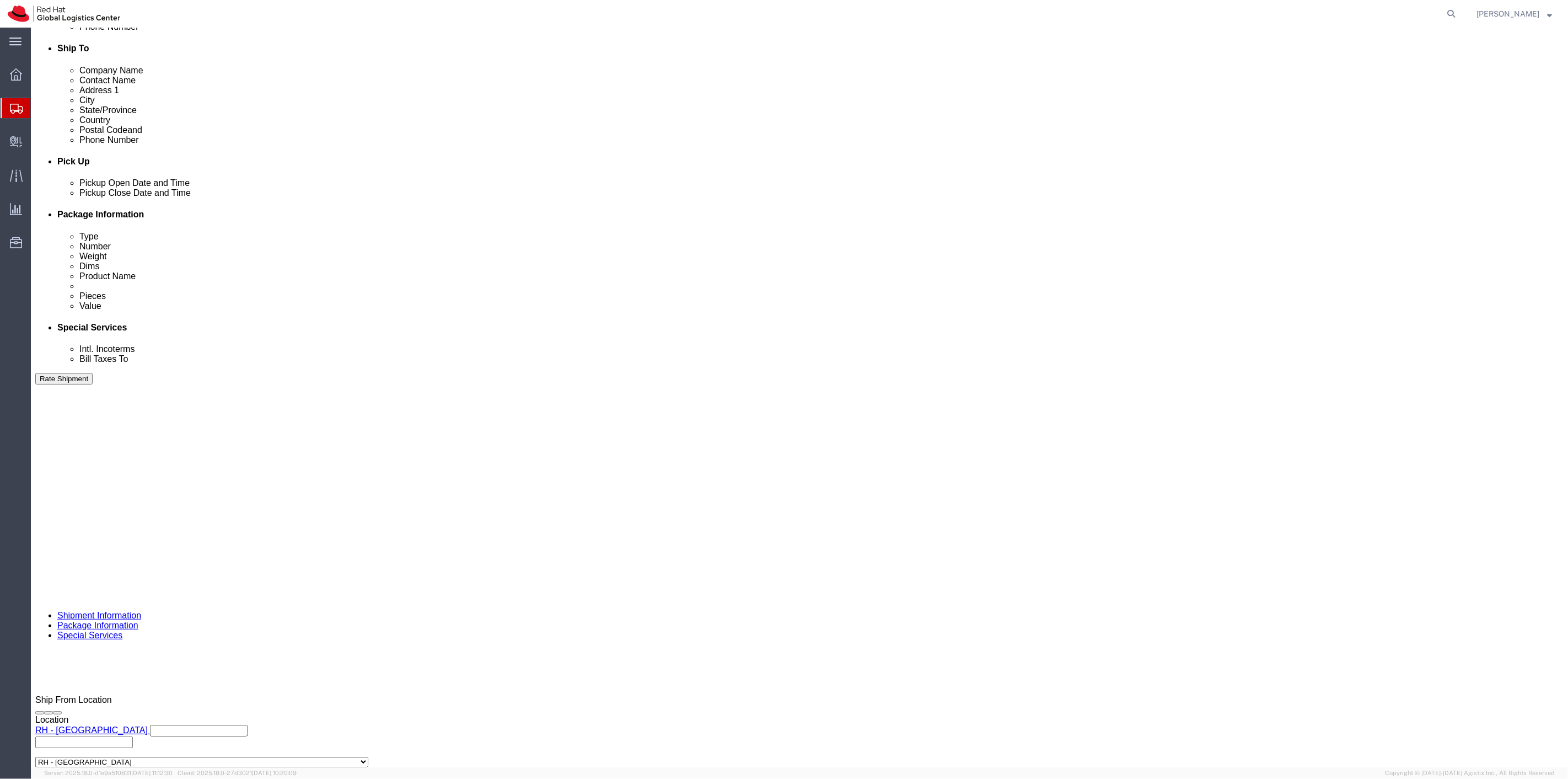
scroll to position [490, 0]
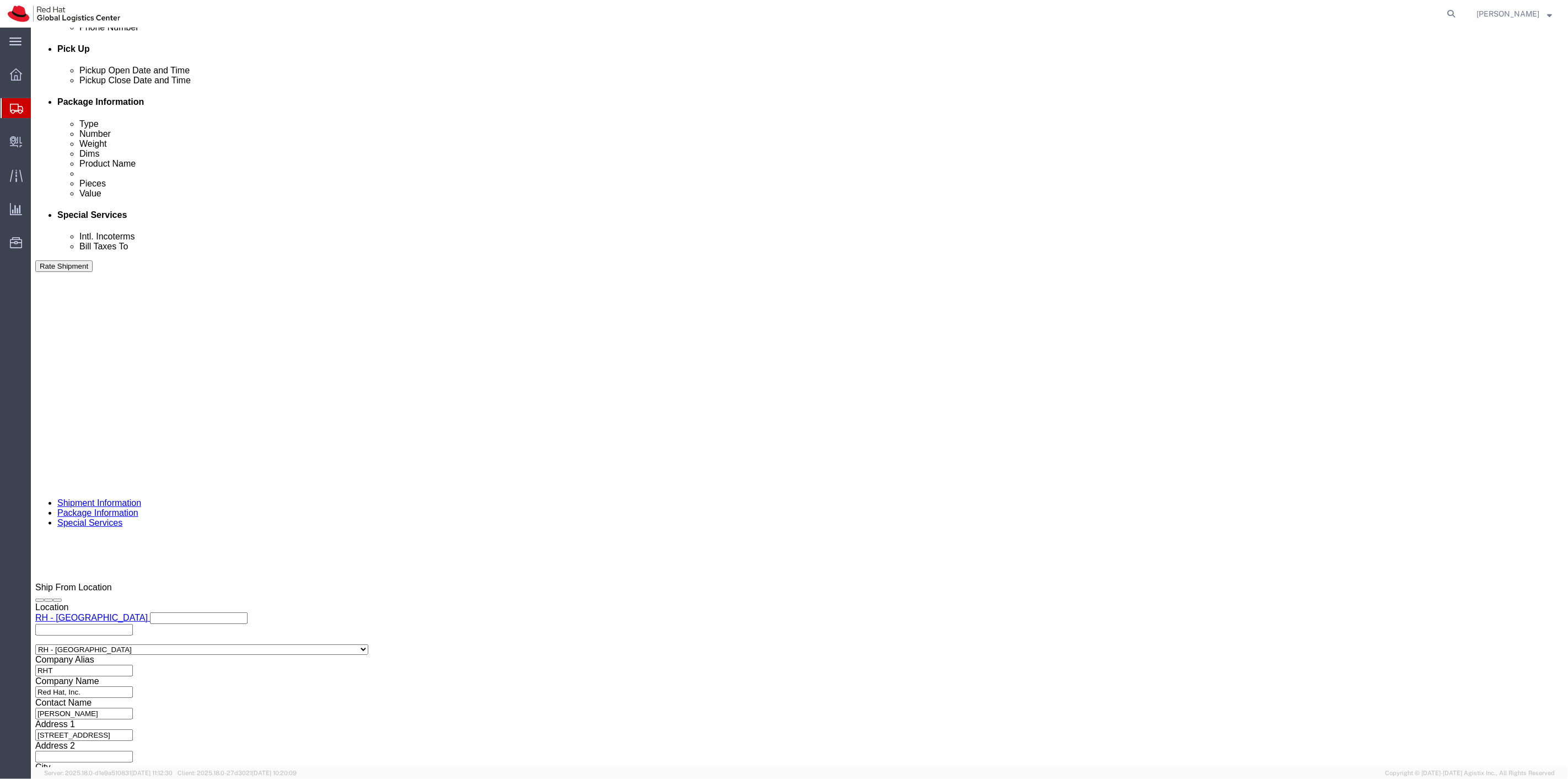
click button "Rate Shipment"
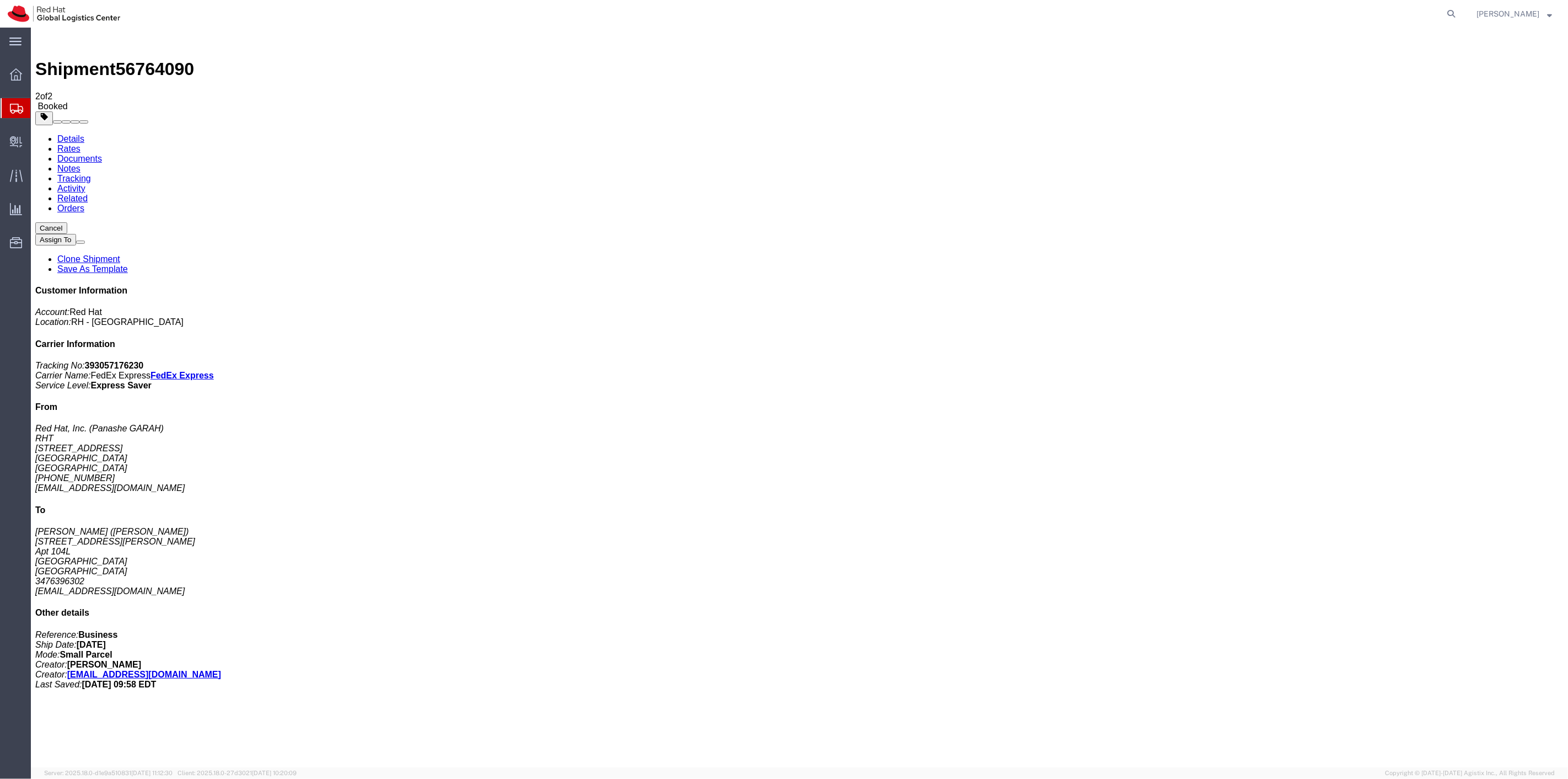
checkbox input "true"
